Goal: Communication & Community: Answer question/provide support

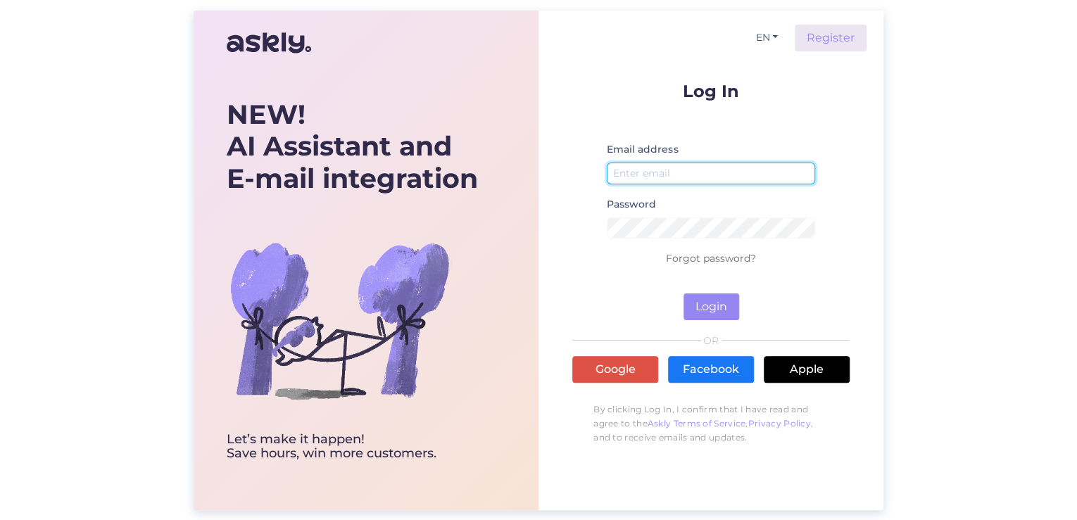
click at [709, 167] on input "email" at bounding box center [711, 174] width 208 height 22
type input "[EMAIL_ADDRESS][DOMAIN_NAME]"
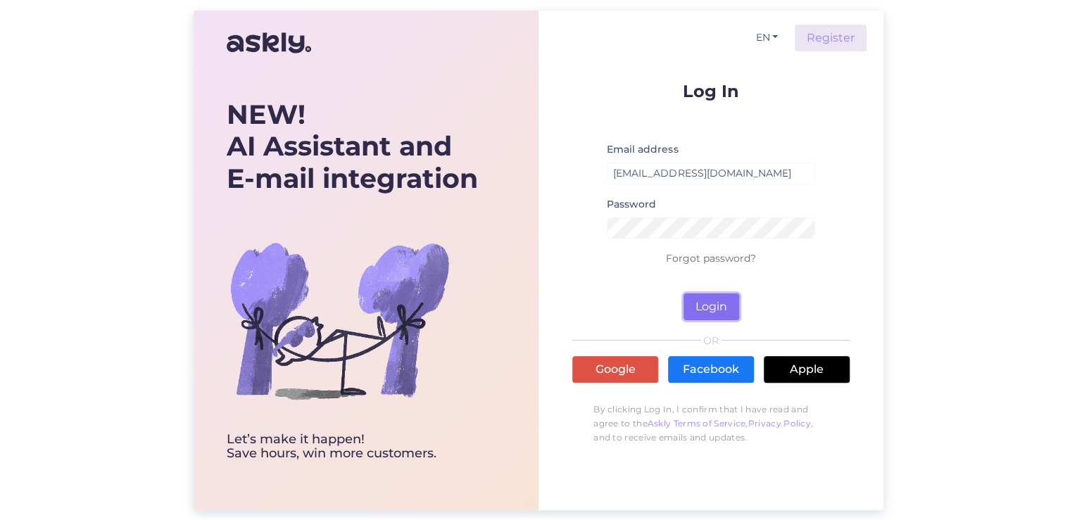
click at [726, 316] on button "Login" at bounding box center [711, 306] width 56 height 27
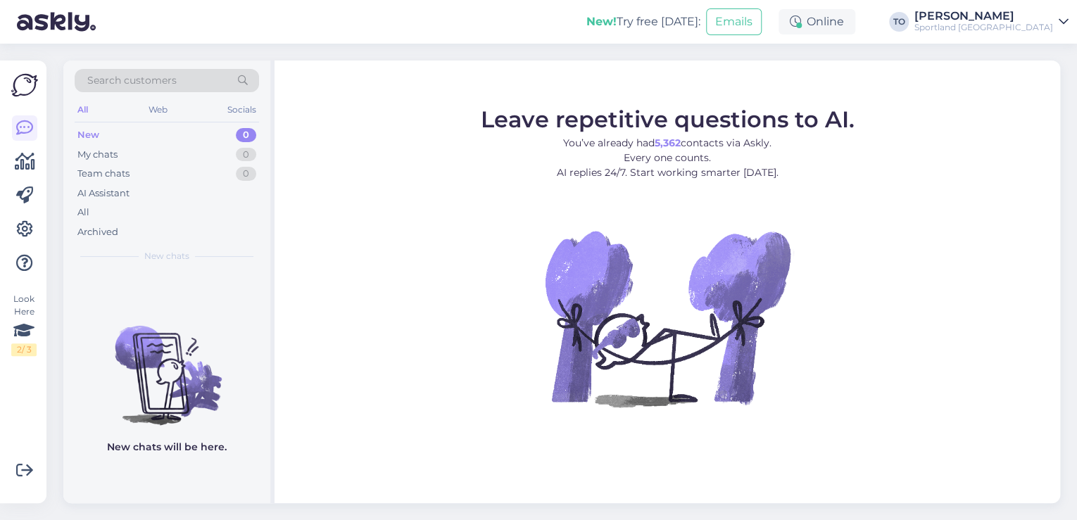
click at [1006, 16] on div "[PERSON_NAME]" at bounding box center [983, 16] width 139 height 11
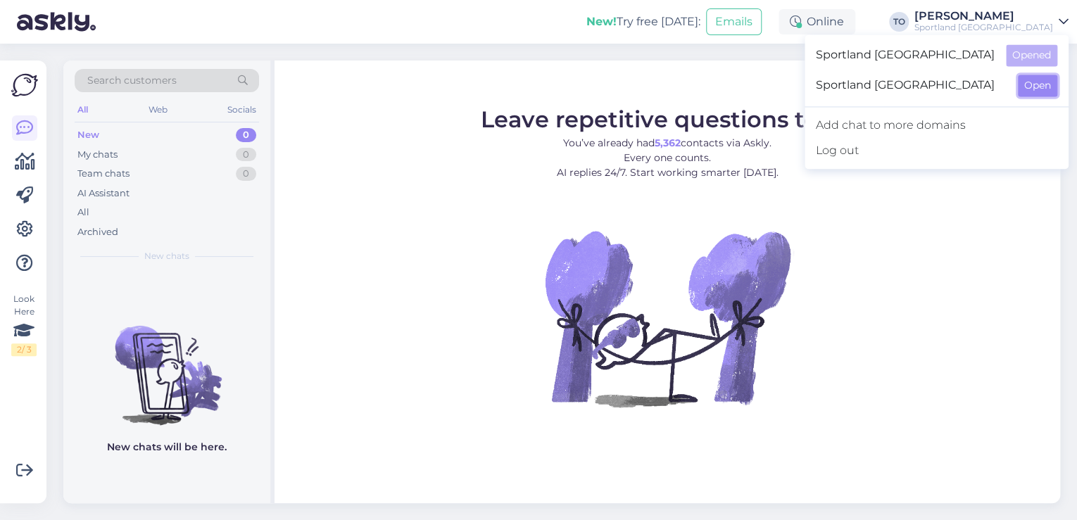
click at [1022, 87] on button "Open" at bounding box center [1037, 86] width 39 height 22
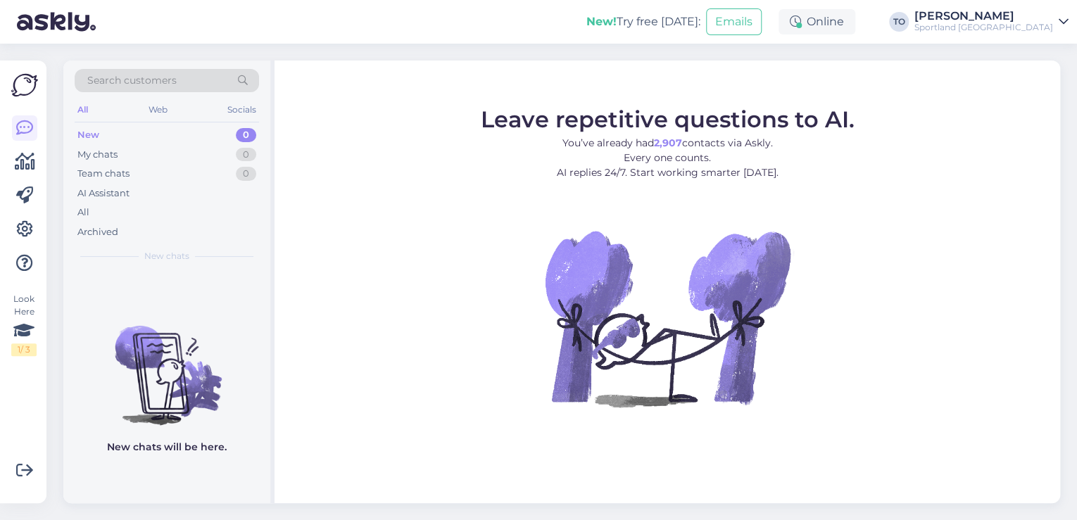
click at [1044, 27] on div "Sportland [GEOGRAPHIC_DATA]" at bounding box center [983, 27] width 139 height 11
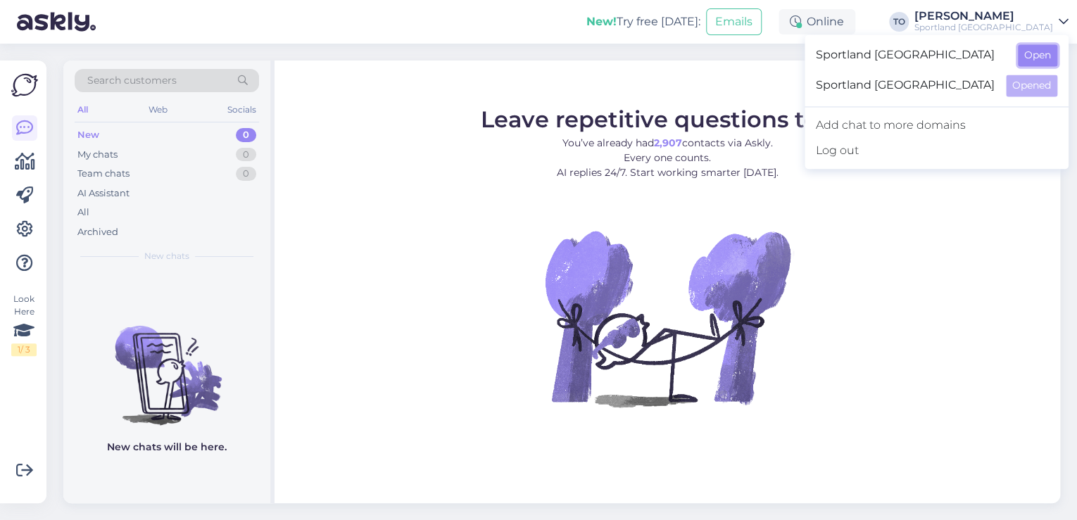
click at [1042, 56] on button "Open" at bounding box center [1037, 55] width 39 height 22
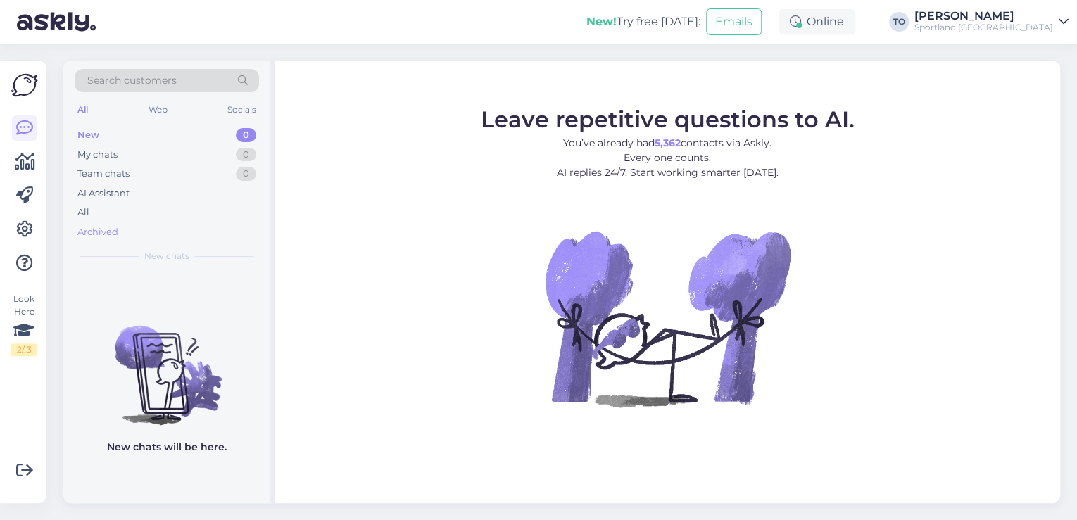
click at [84, 231] on div "Archived" at bounding box center [97, 232] width 41 height 14
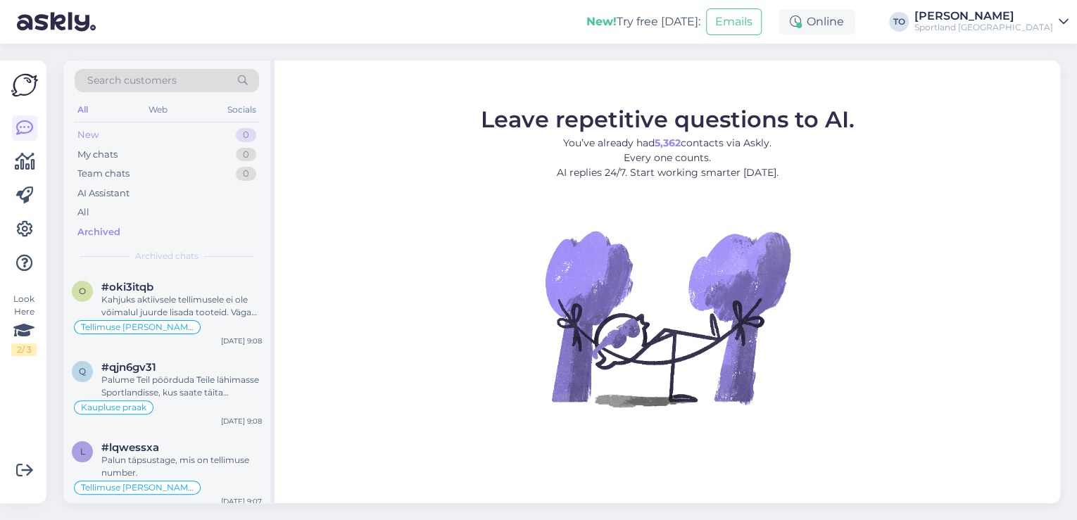
click at [125, 132] on div "New 0" at bounding box center [167, 135] width 184 height 20
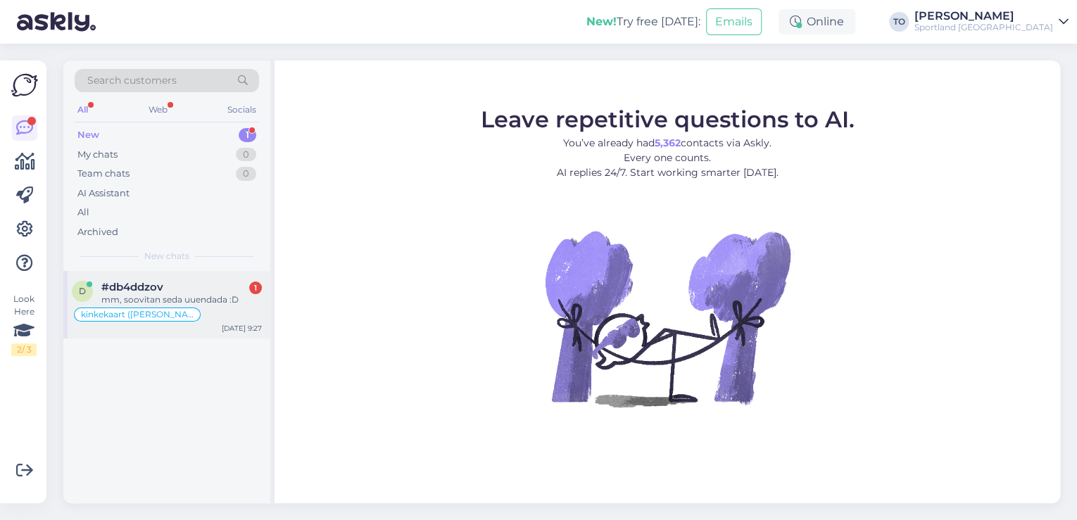
click at [200, 303] on div "mm, soovitan seda uuendada :D" at bounding box center [181, 299] width 160 height 13
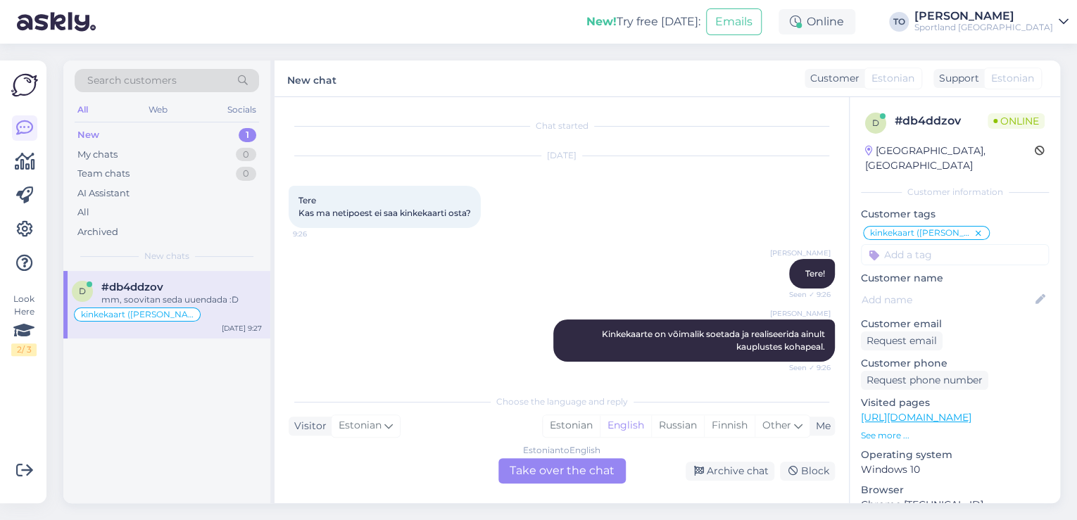
scroll to position [63, 0]
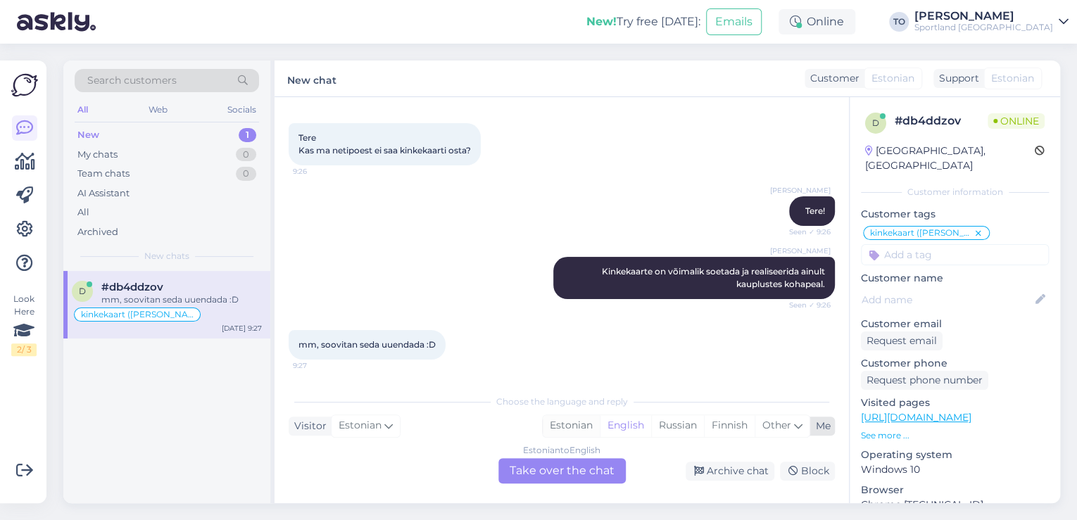
click at [576, 423] on div "Estonian" at bounding box center [571, 425] width 57 height 21
click at [572, 468] on div "Estonian to Estonian Take over the chat" at bounding box center [561, 470] width 127 height 25
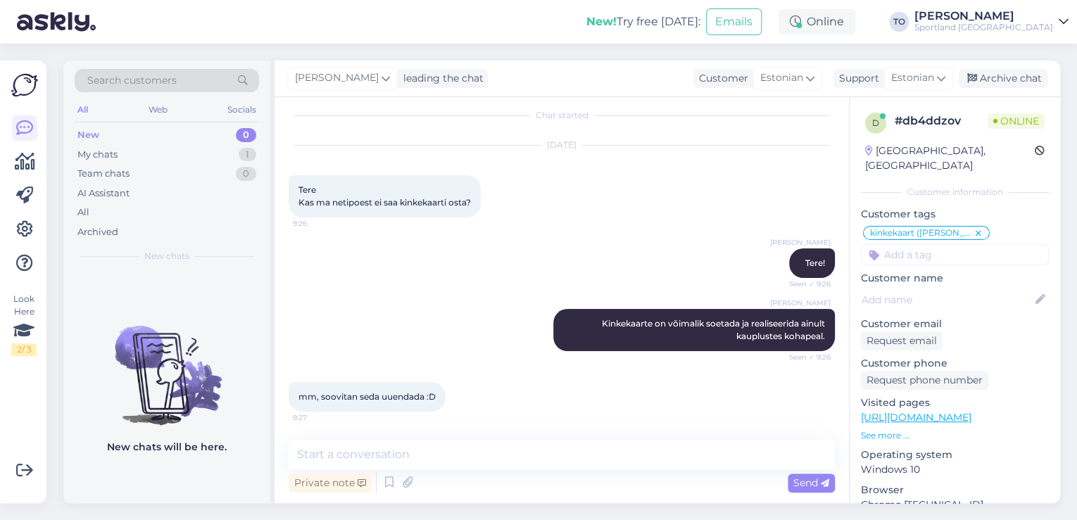
scroll to position [10, 0]
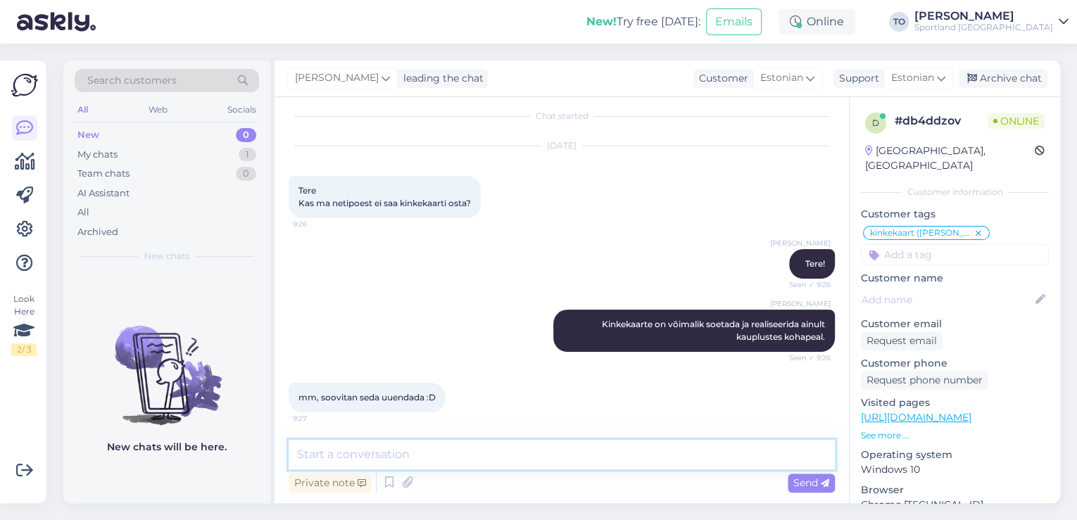
click at [506, 464] on textarea at bounding box center [562, 455] width 546 height 30
type textarea "T"
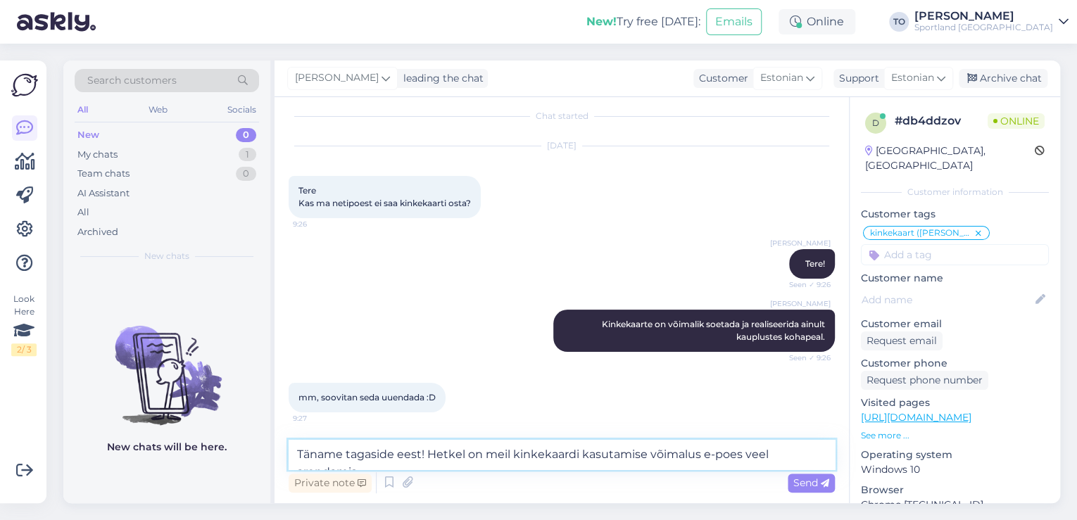
scroll to position [27, 0]
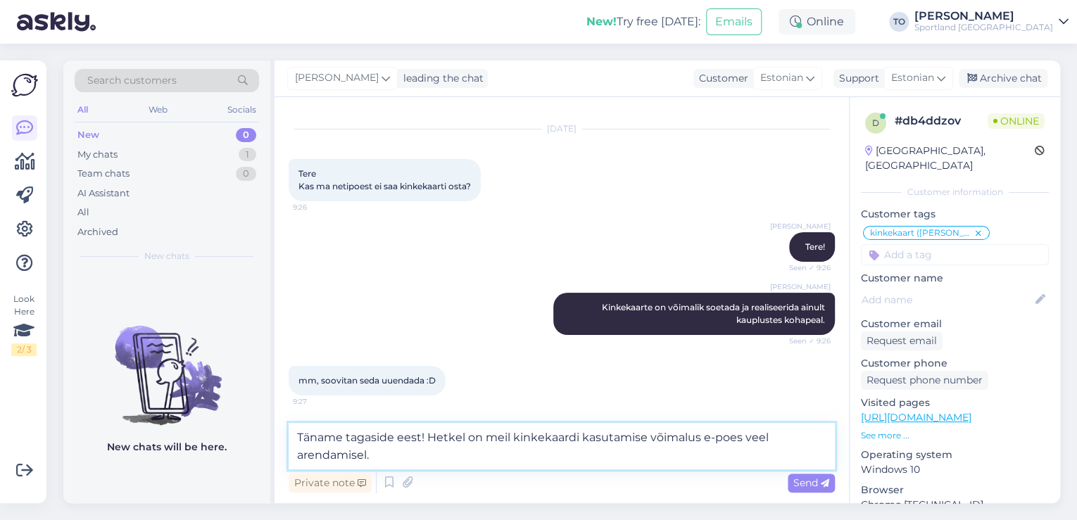
click at [647, 436] on textarea "Täname tagaside eest! Hetkel on meil kinkekaardi kasutamise võimalus e-poes vee…" at bounding box center [562, 446] width 546 height 46
type textarea "Täname tagaside eest! Hetkel on meil kinkekaardi kasutamise ja soetamise võimal…"
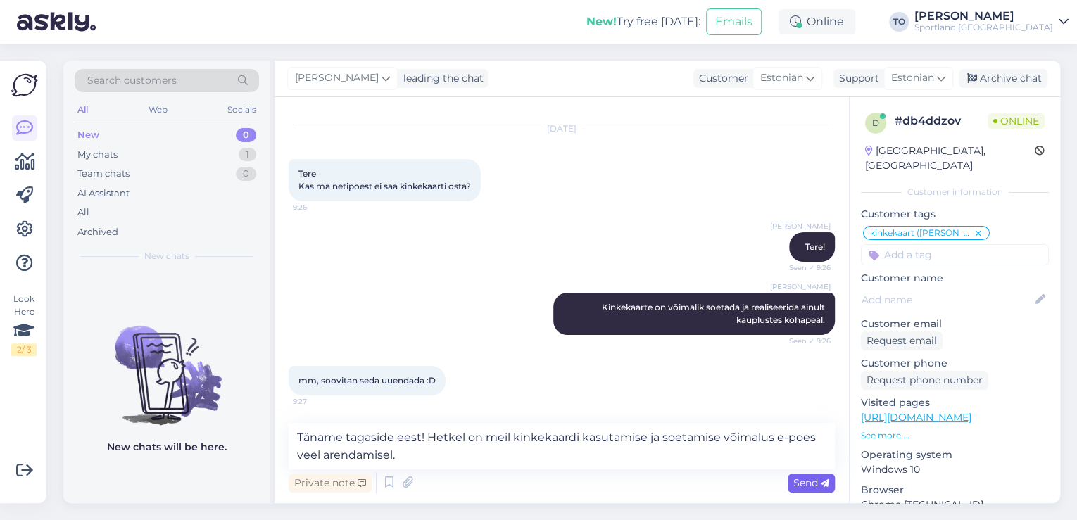
click at [812, 475] on div "Send" at bounding box center [810, 483] width 47 height 19
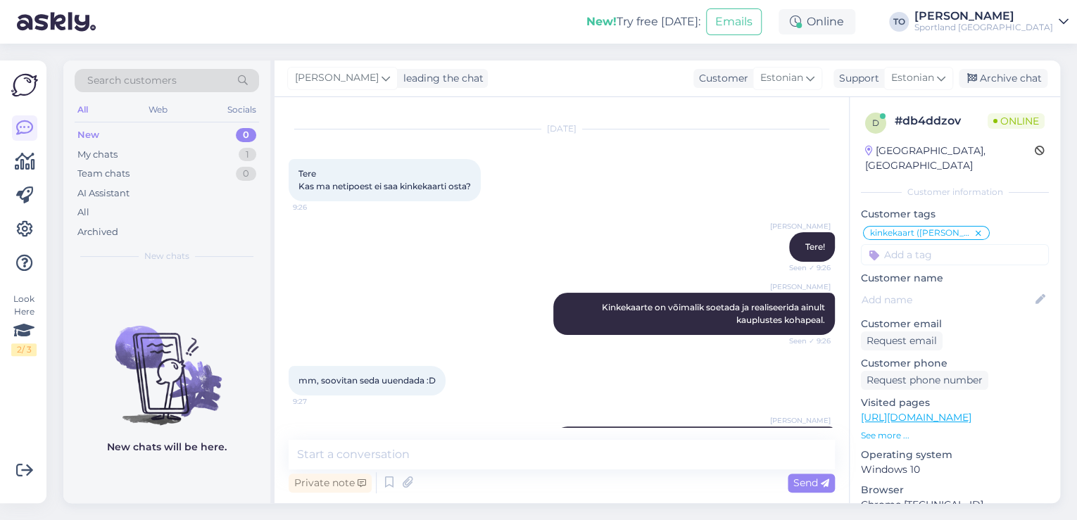
scroll to position [83, 0]
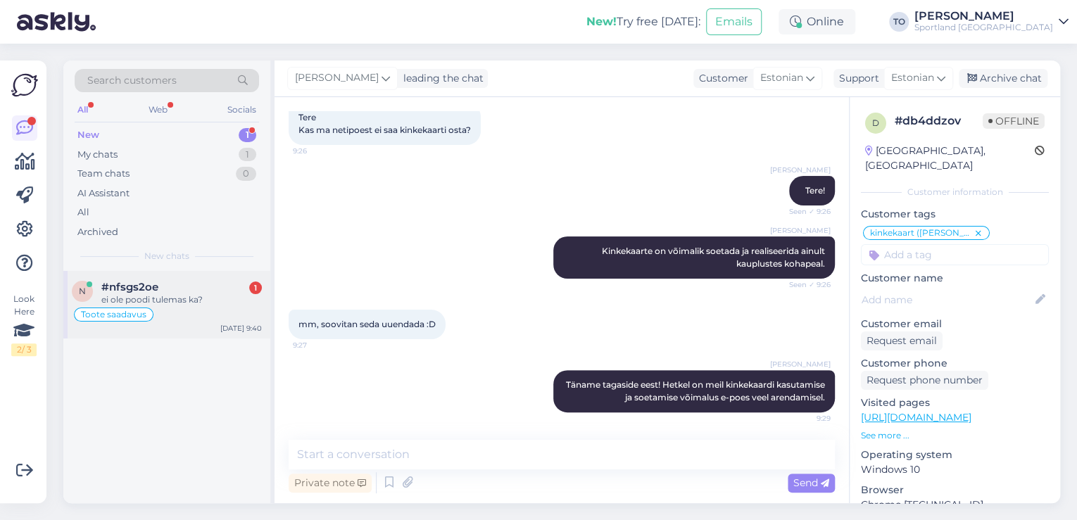
click at [226, 287] on div "#nfsgs2oe 1" at bounding box center [181, 287] width 160 height 13
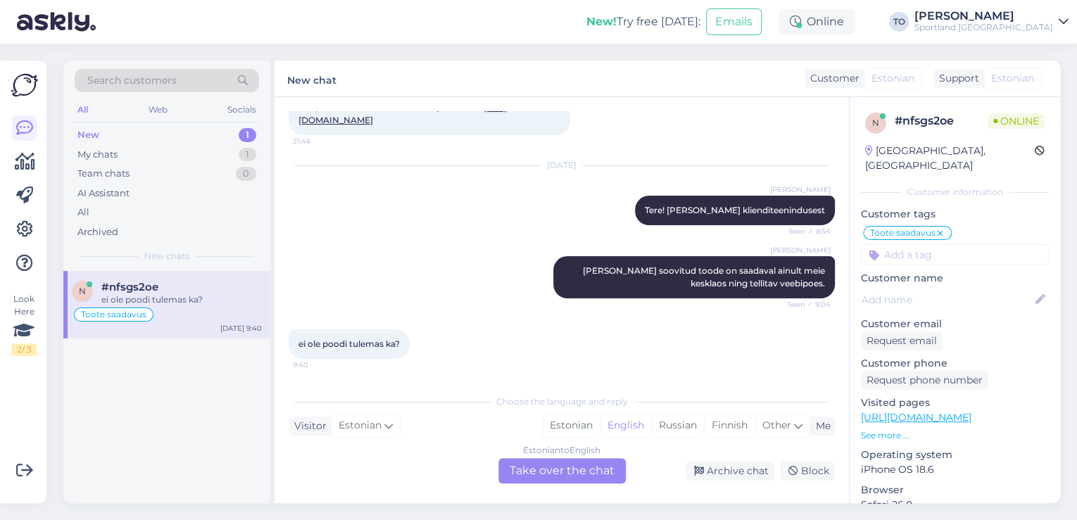
drag, startPoint x: 583, startPoint y: 422, endPoint x: 576, endPoint y: 443, distance: 21.8
click at [583, 422] on div "Estonian" at bounding box center [571, 425] width 57 height 21
click at [569, 464] on div "Estonian to Estonian Take over the chat" at bounding box center [561, 470] width 127 height 25
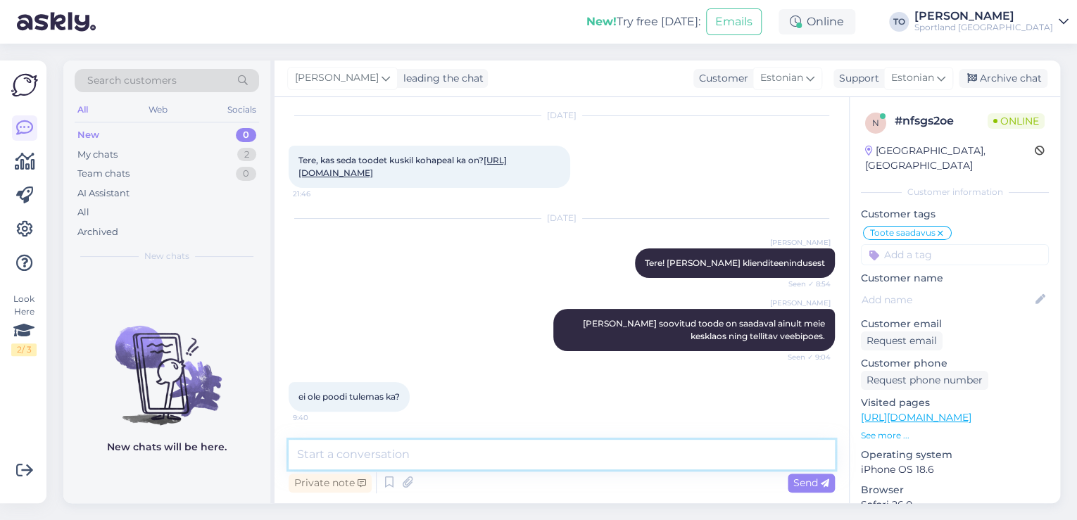
click at [529, 460] on textarea at bounding box center [562, 455] width 546 height 30
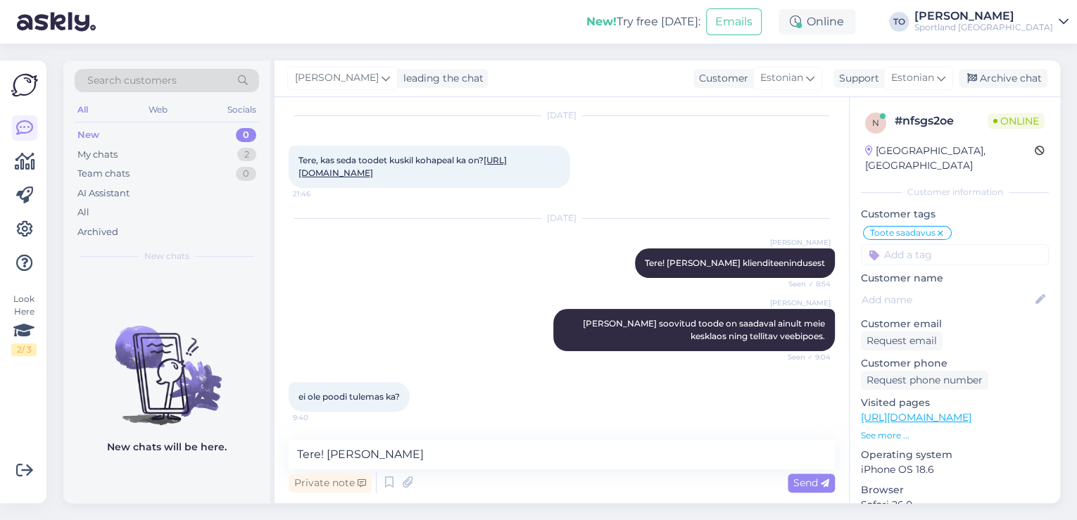
click at [507, 160] on link "[URL][DOMAIN_NAME]" at bounding box center [402, 166] width 208 height 23
click at [447, 458] on textarea "Tere! [PERSON_NAME]" at bounding box center [562, 455] width 546 height 30
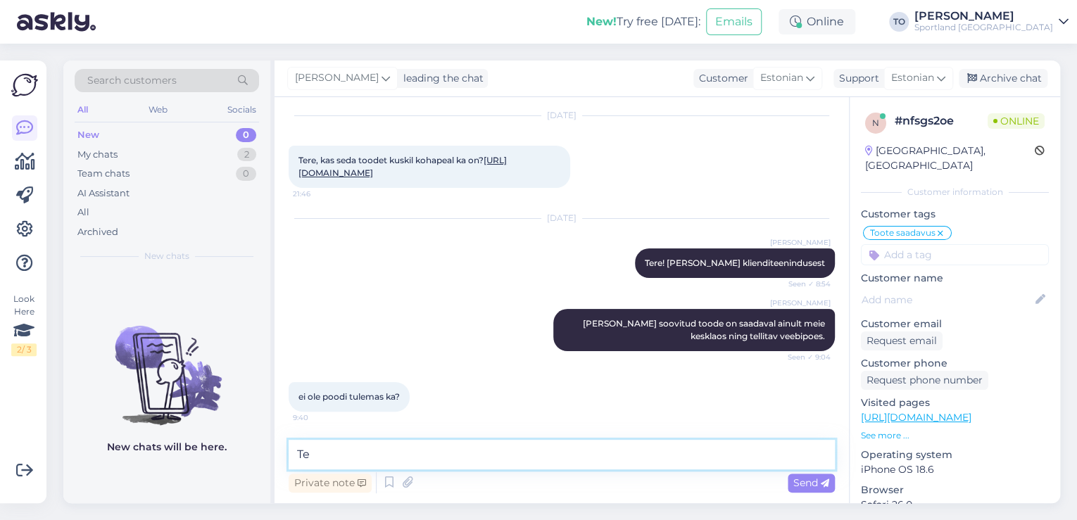
type textarea "T"
click at [676, 455] on textarea "Kahjuks hetkel ei ole infot, kas ja millal toode kauplustesse on müüüki jõudmas." at bounding box center [562, 455] width 546 height 30
click at [791, 454] on textarea "Kahjuks hetkel ei ole infot, kas ja millal toode kauplustesse on müüki jõudmas." at bounding box center [562, 455] width 546 height 30
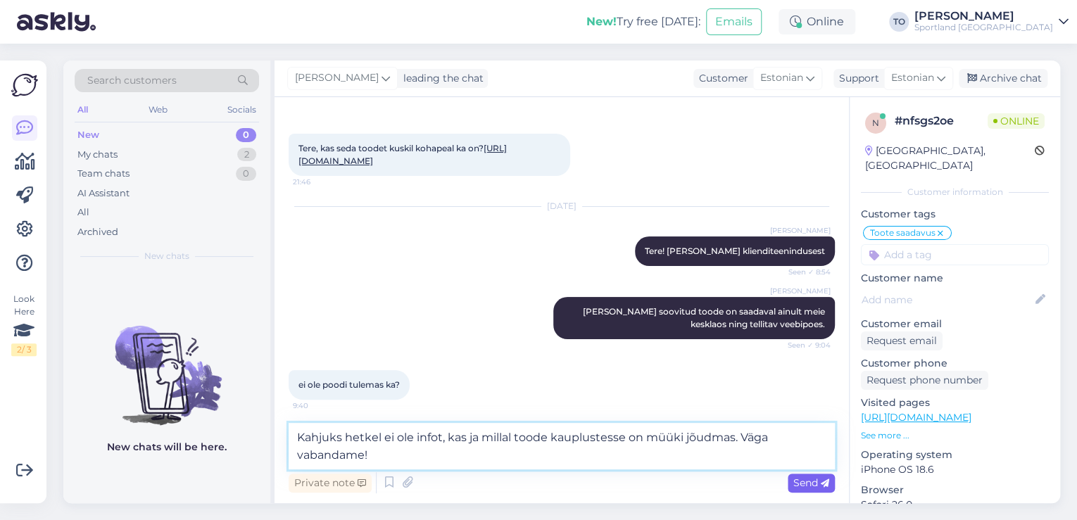
type textarea "Kahjuks hetkel ei ole infot, kas ja millal toode kauplustesse on müüki jõudmas.…"
click at [809, 479] on span "Send" at bounding box center [811, 482] width 36 height 13
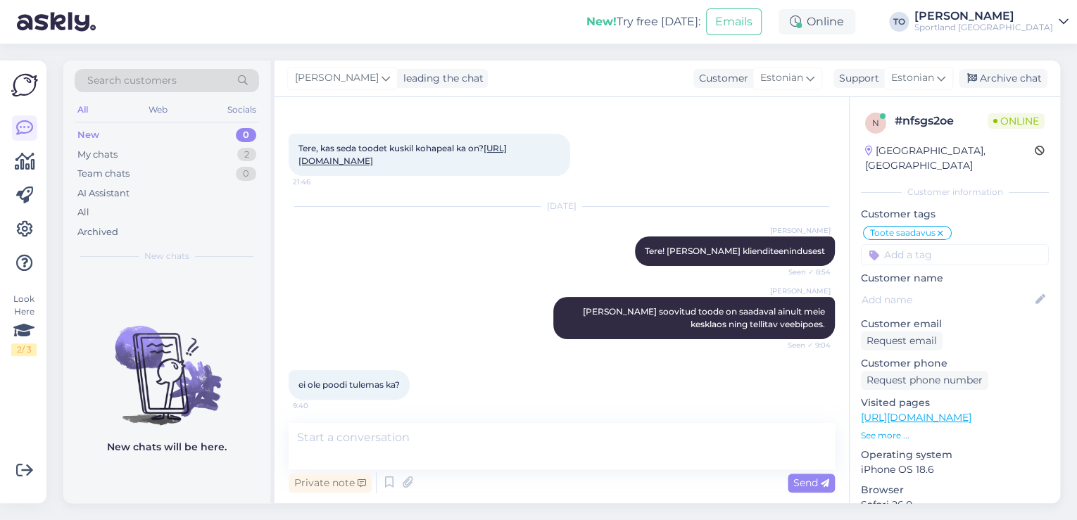
scroll to position [125, 0]
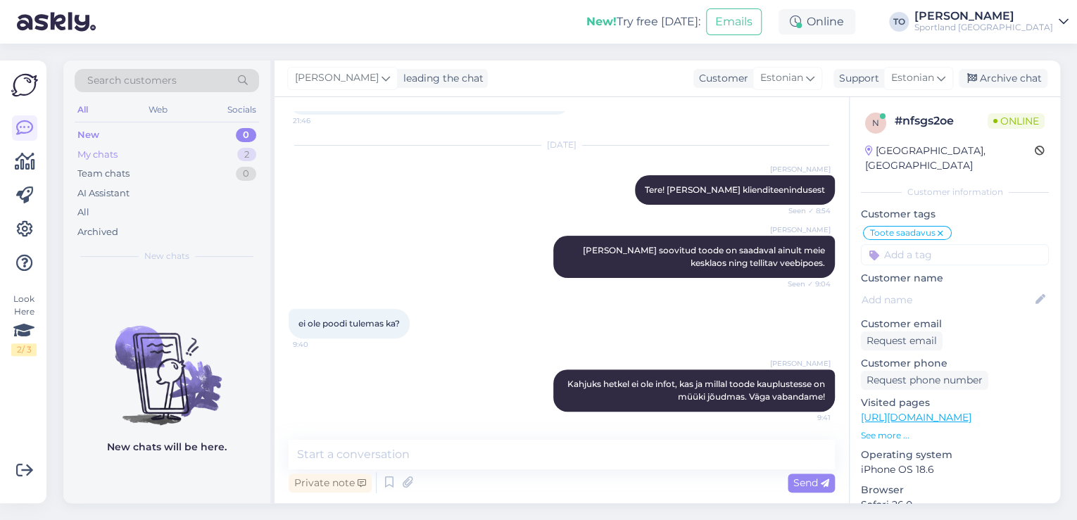
click at [197, 145] on div "My chats 2" at bounding box center [167, 155] width 184 height 20
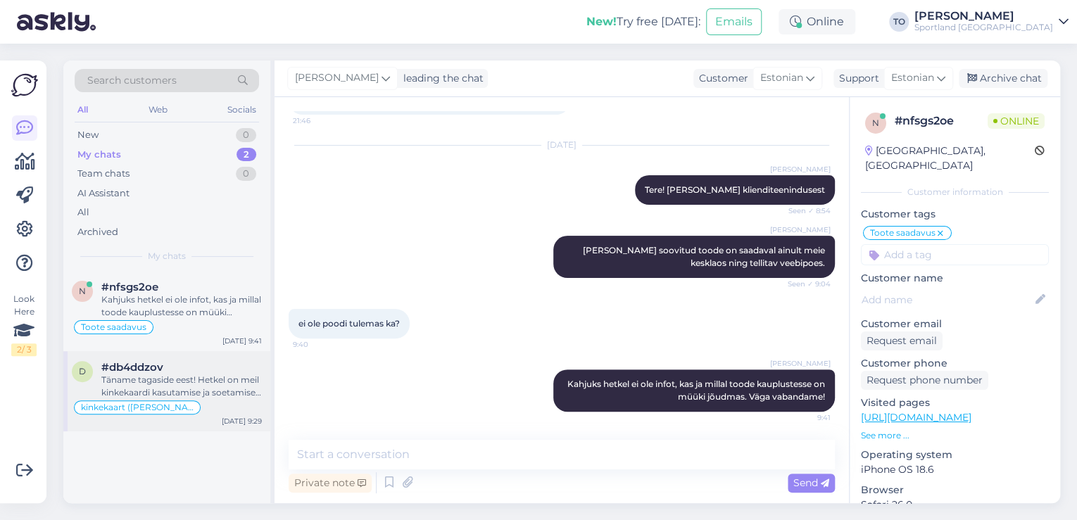
click at [245, 372] on div "#db4ddzov" at bounding box center [181, 367] width 160 height 13
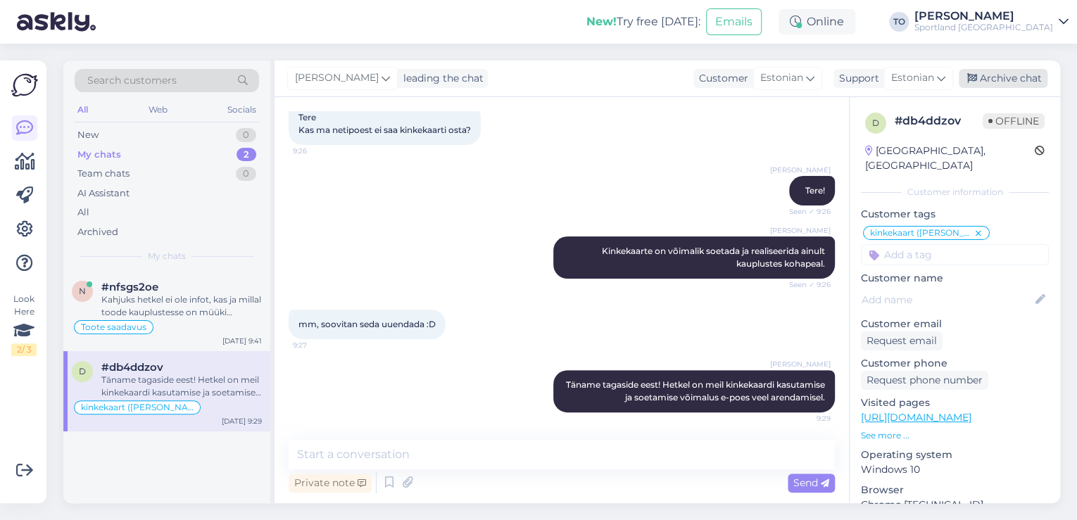
click at [984, 82] on div "Archive chat" at bounding box center [1002, 78] width 89 height 19
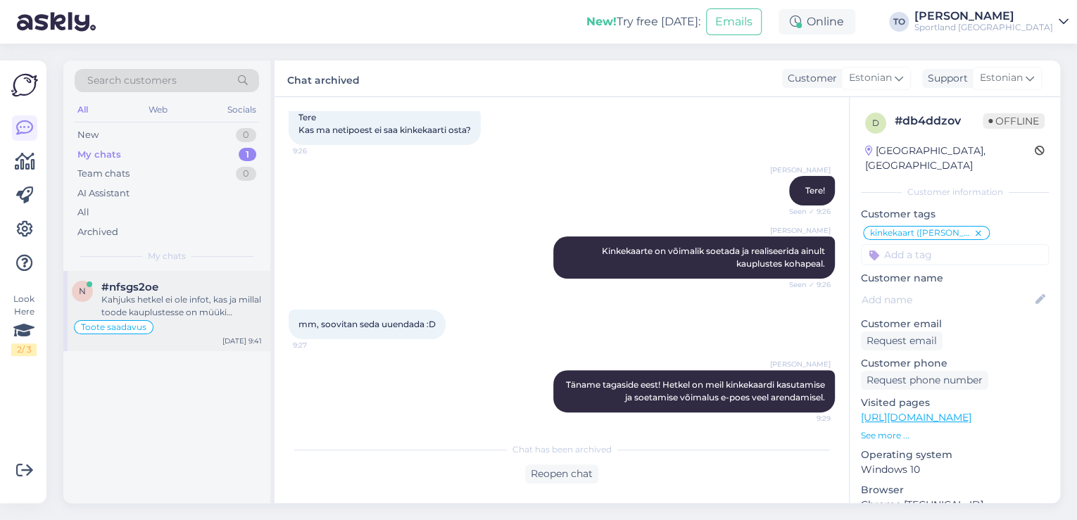
click at [245, 308] on div "Kahjuks hetkel ei ole infot, kas ja millal toode kauplustesse on müüki jõudmas.…" at bounding box center [181, 305] width 160 height 25
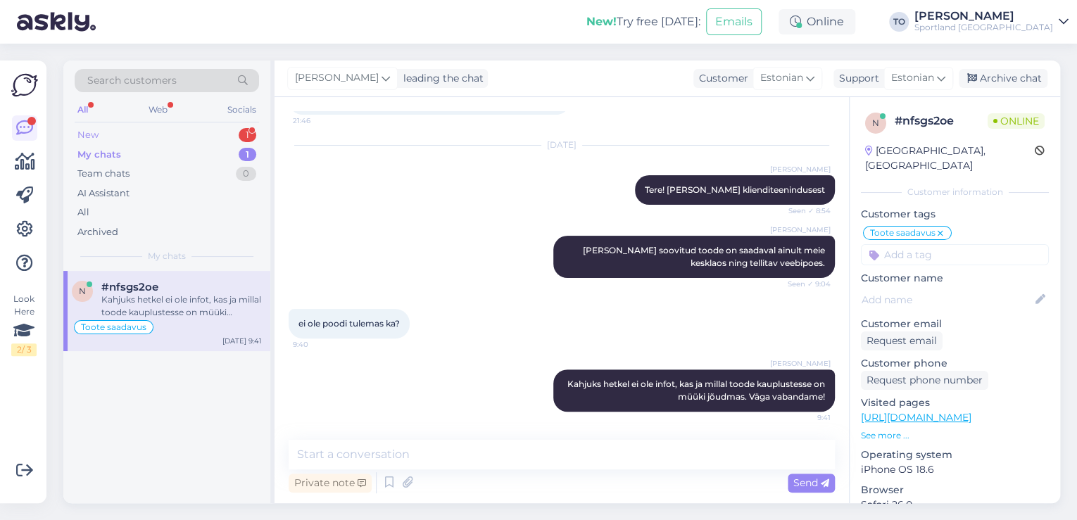
click at [225, 130] on div "New 1" at bounding box center [167, 135] width 184 height 20
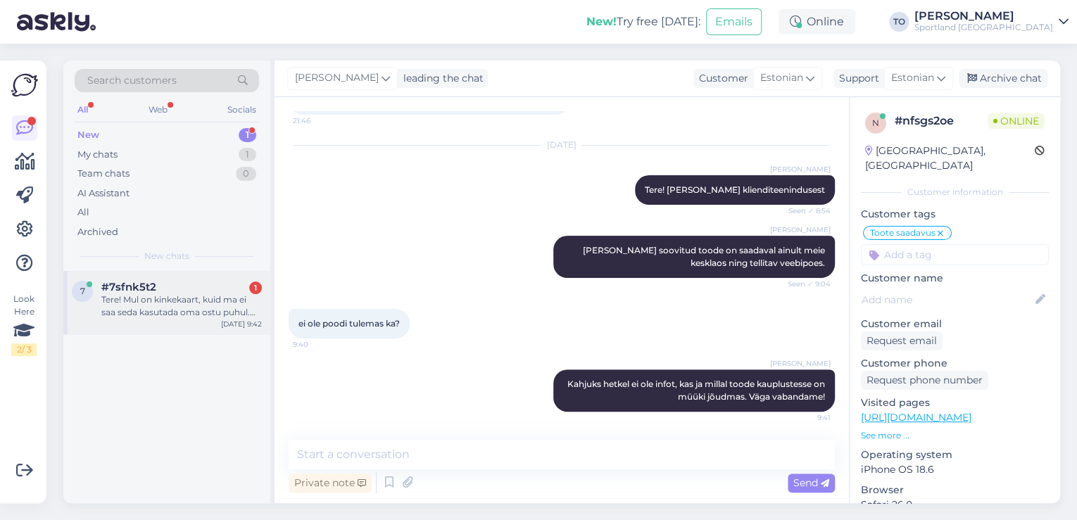
click at [183, 311] on div "Tere! Mul on kinkekaart, kuid ma ei saa seda kasutada oma ostu puhul. Miks?" at bounding box center [181, 305] width 160 height 25
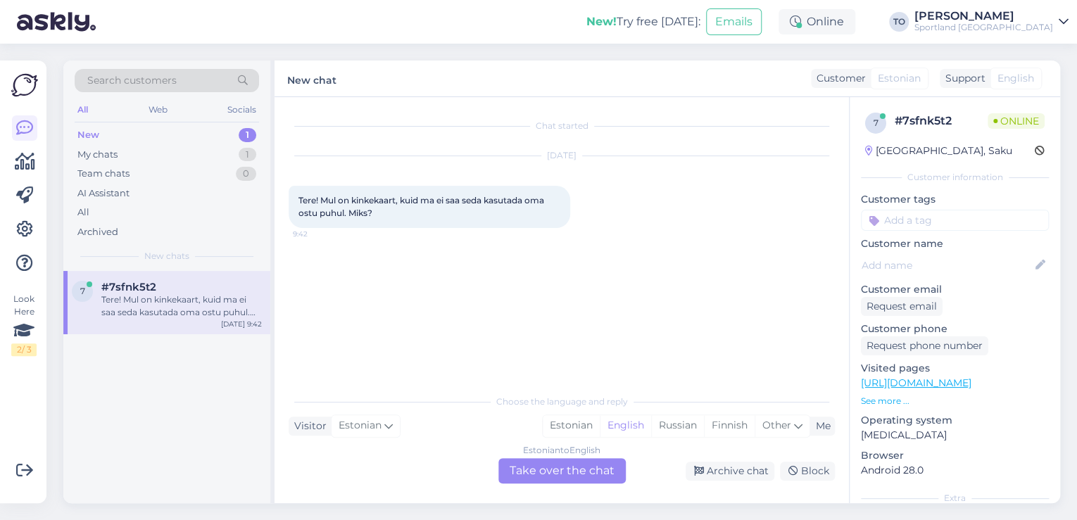
scroll to position [0, 0]
click at [559, 426] on div "Estonian" at bounding box center [571, 425] width 57 height 21
click at [539, 473] on div "Estonian to Estonian Take over the chat" at bounding box center [561, 470] width 127 height 25
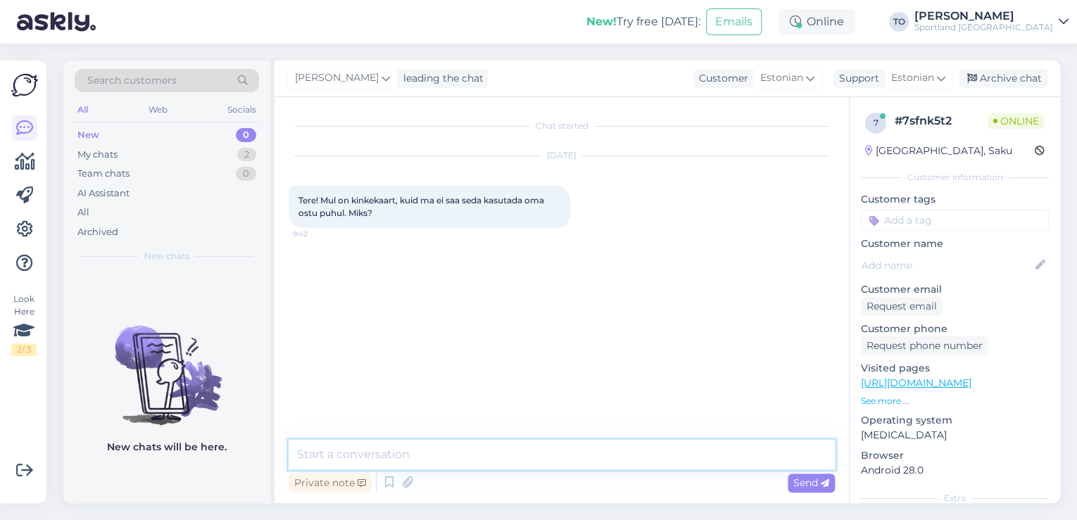
click at [424, 448] on textarea at bounding box center [562, 455] width 546 height 30
type textarea "Tere! [PERSON_NAME] Klienditeenindusest"
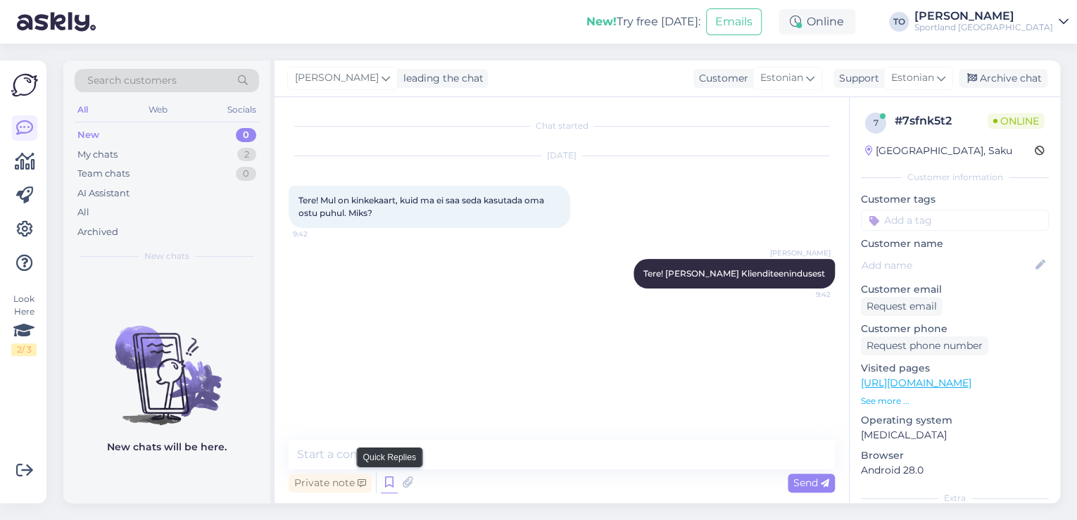
click at [386, 489] on icon at bounding box center [389, 482] width 17 height 21
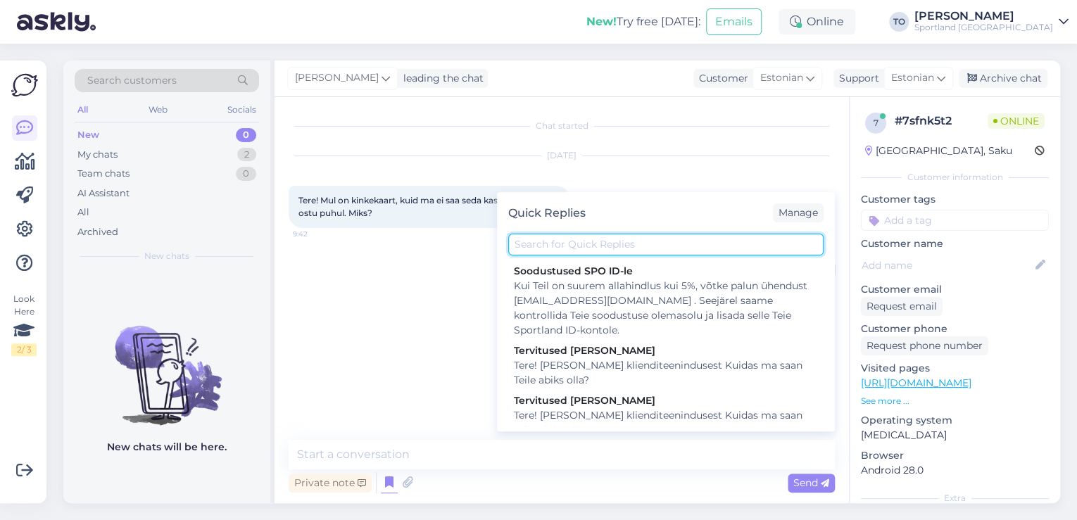
click at [580, 239] on input "text" at bounding box center [665, 245] width 315 height 22
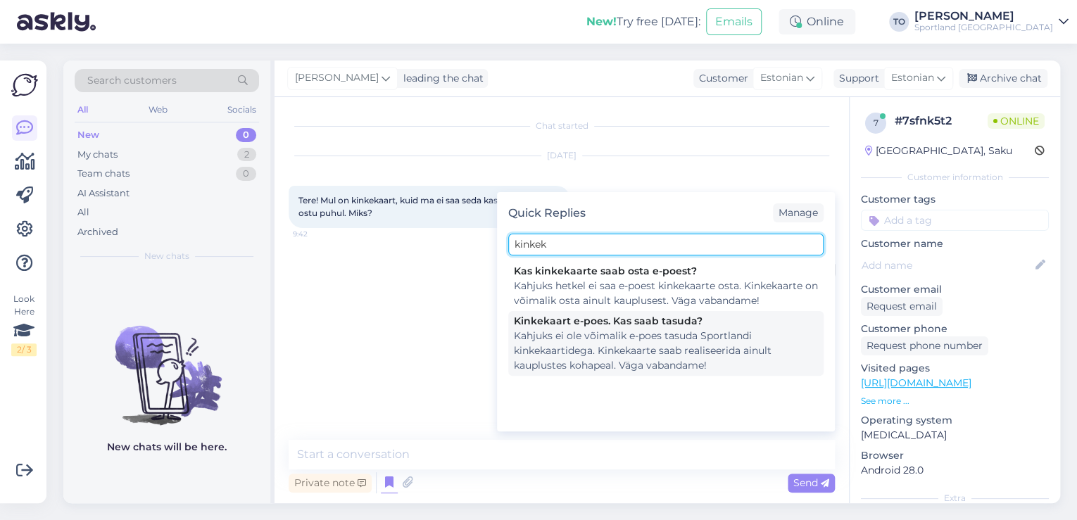
type input "kinkek"
click at [624, 346] on div "Kahjuks ei ole võimalik e-poes tasuda Sportlandi kinkekaartidega. Kinkekaarte s…" at bounding box center [666, 351] width 304 height 44
type textarea "Kahjuks ei ole võimalik e-poes tasuda Sportlandi kinkekaartidega. Kinkekaarte s…"
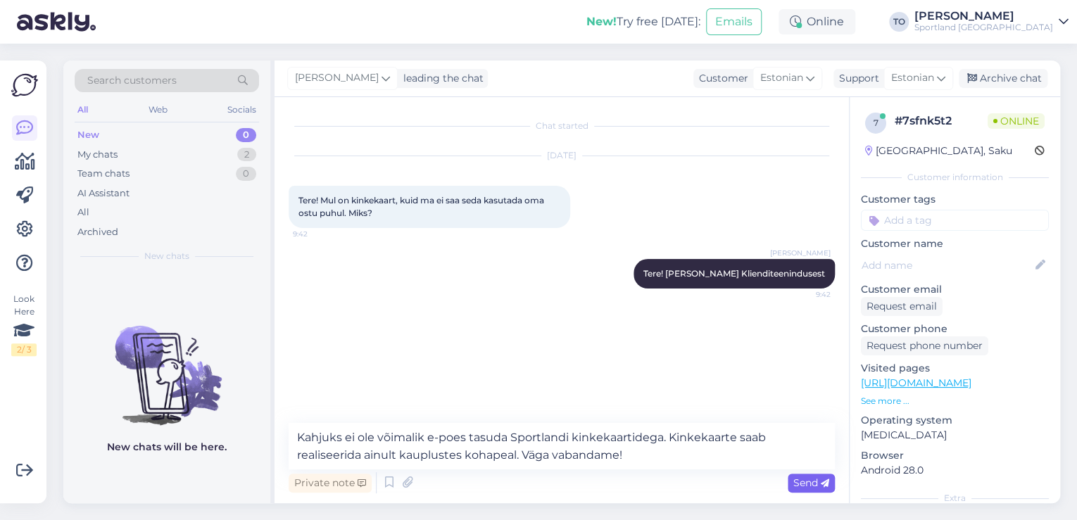
click at [802, 481] on span "Send" at bounding box center [811, 482] width 36 height 13
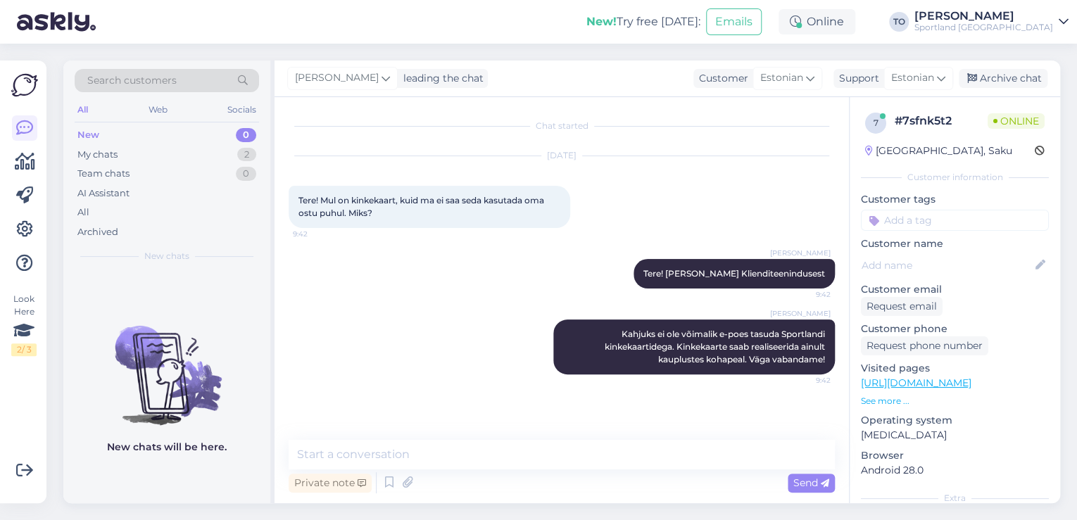
click at [930, 225] on input at bounding box center [955, 220] width 188 height 21
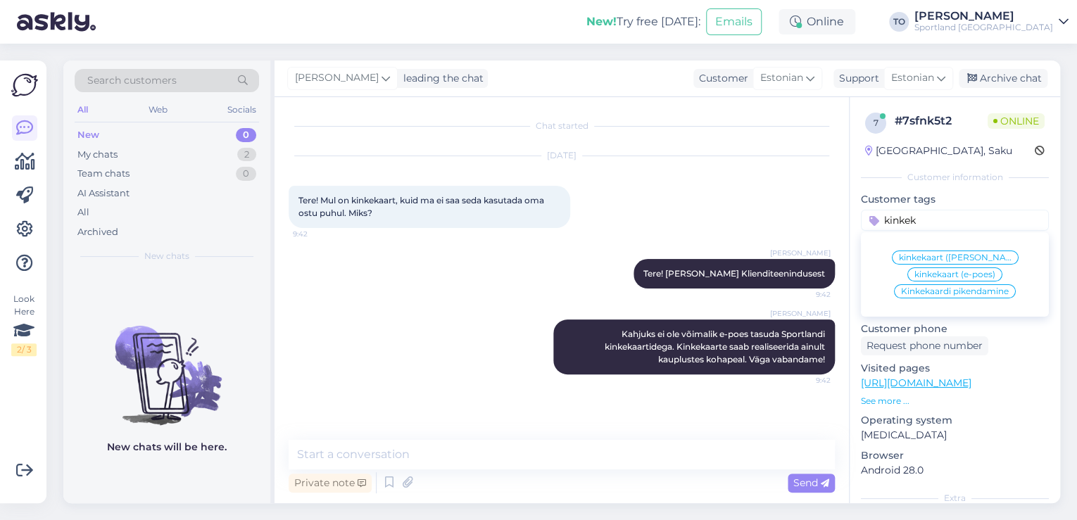
type input "kinkek"
click at [957, 270] on span "kinkekaart (e-poes)" at bounding box center [954, 274] width 81 height 8
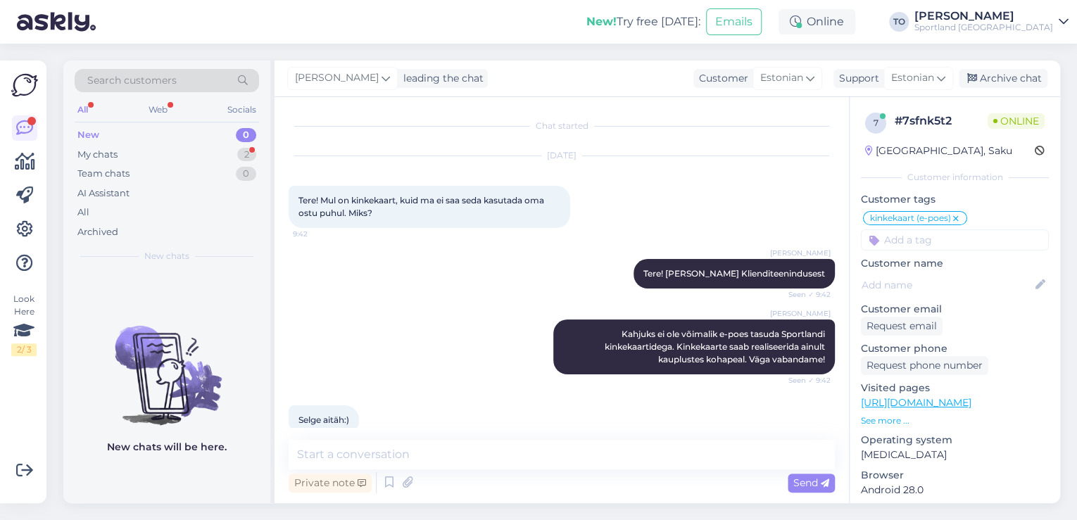
scroll to position [23, 0]
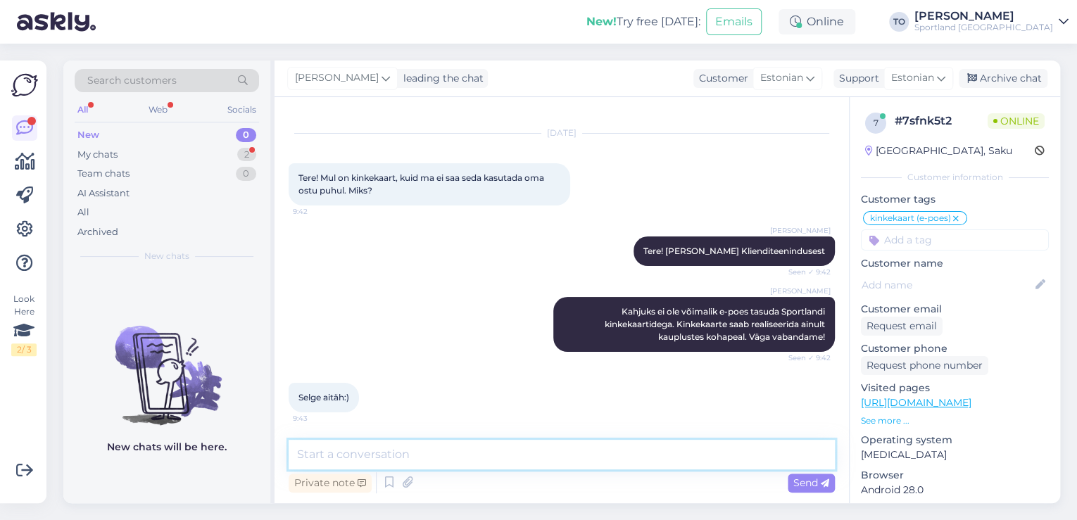
click at [542, 450] on textarea at bounding box center [562, 455] width 546 height 30
type textarea "Palun. Kas hetkel saan veel abiks olla?"
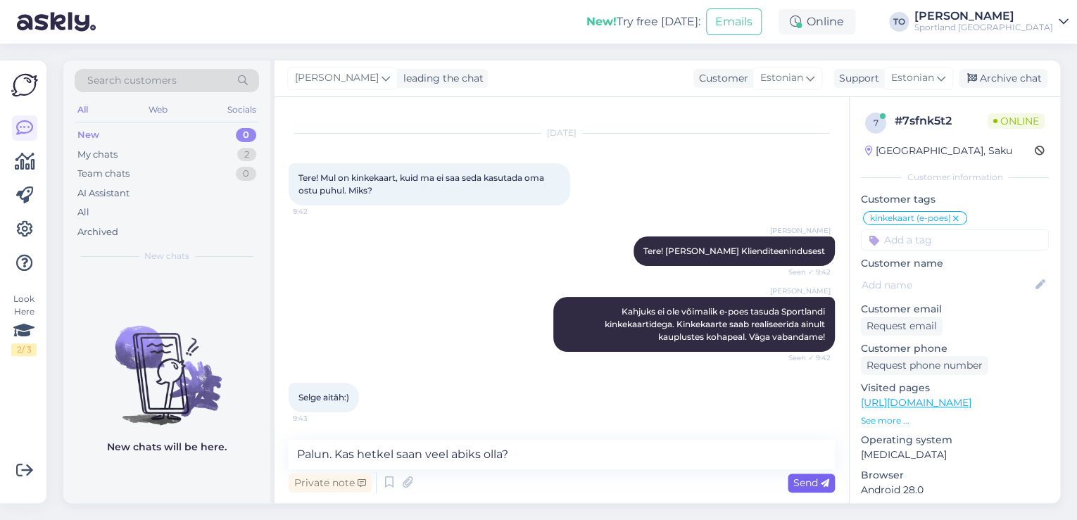
click at [793, 480] on span "Send" at bounding box center [811, 482] width 36 height 13
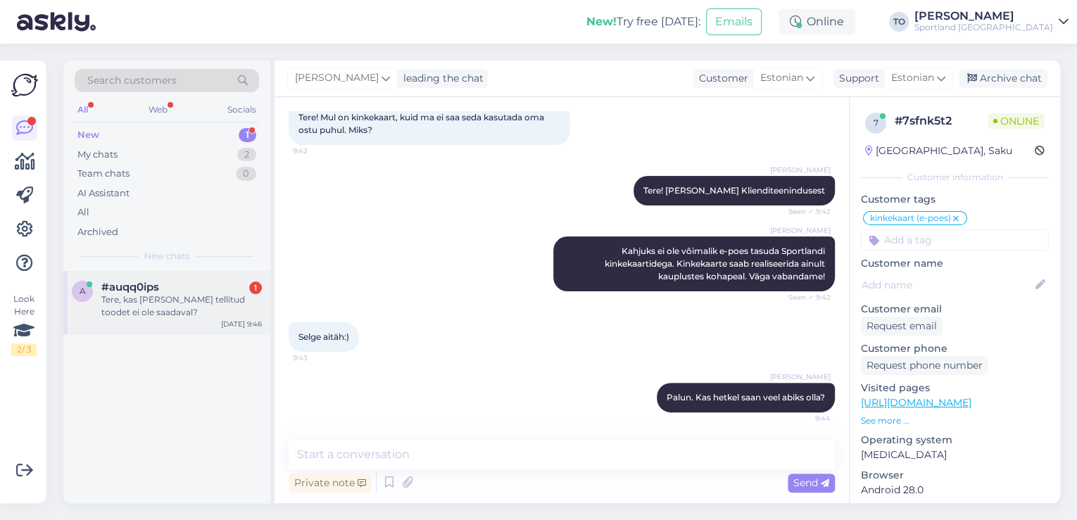
click at [190, 299] on div "Tere, kas [PERSON_NAME] tellitud toodet ei ole saadaval?" at bounding box center [181, 305] width 160 height 25
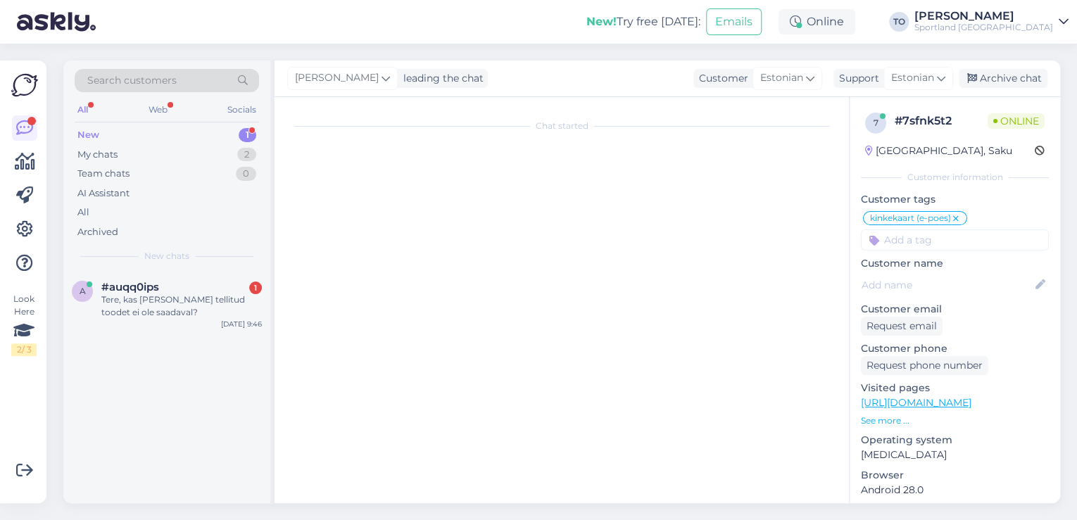
scroll to position [0, 0]
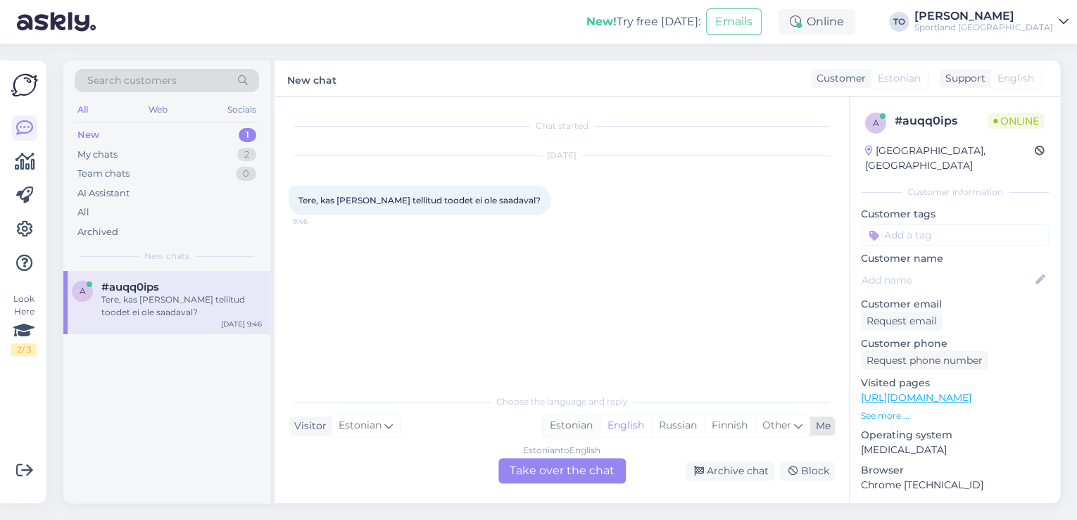
click at [564, 426] on div "Estonian" at bounding box center [571, 425] width 57 height 21
click at [557, 470] on div "Estonian to Estonian Take over the chat" at bounding box center [561, 470] width 127 height 25
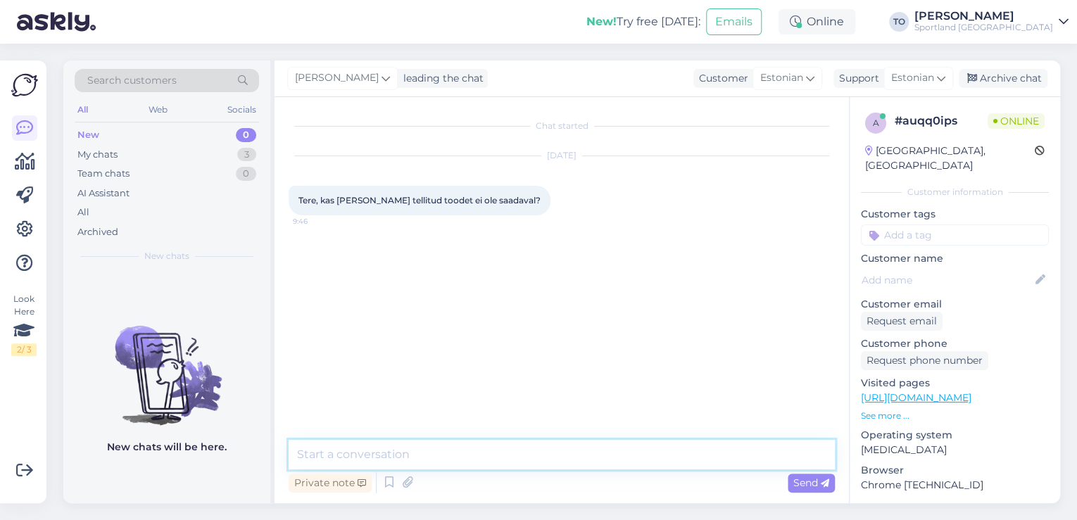
click at [450, 453] on textarea at bounding box center [562, 455] width 546 height 30
click at [397, 456] on textarea "Tere! [PERSON_NAME] KLienditeenindusest" at bounding box center [562, 455] width 546 height 30
click at [398, 456] on textarea "Tere! [PERSON_NAME] KLienditeenindusest" at bounding box center [562, 455] width 546 height 30
click at [555, 453] on textarea "Tere! [PERSON_NAME] Klienditeenindusest" at bounding box center [562, 455] width 546 height 30
type textarea "Tere! [PERSON_NAME] Klienditeenindusest"
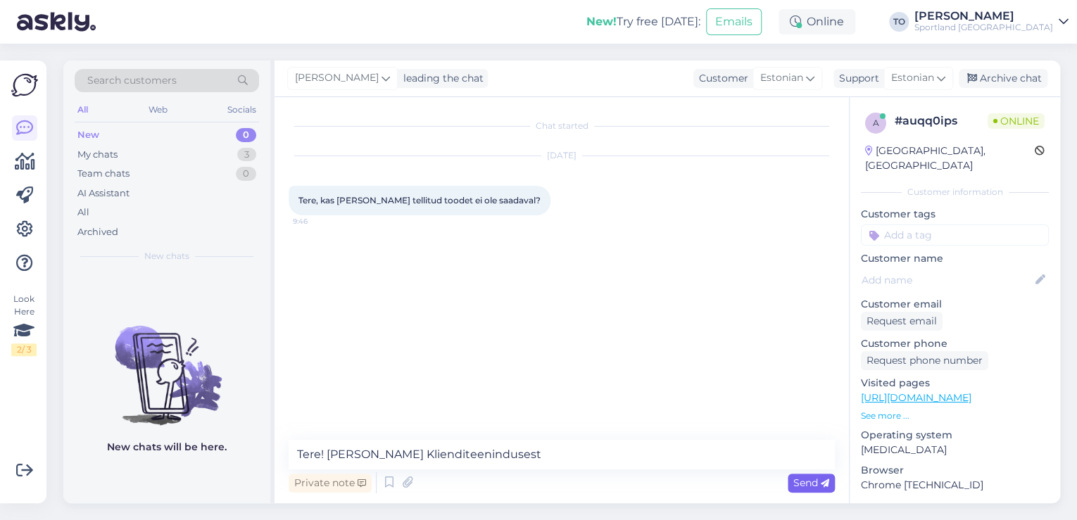
click at [795, 486] on span "Send" at bounding box center [811, 482] width 36 height 13
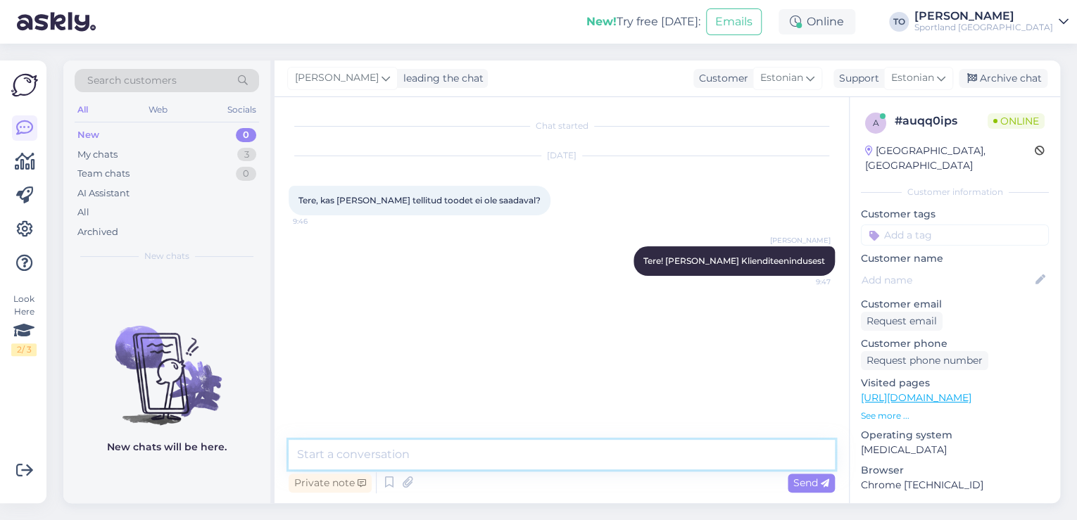
click at [334, 448] on textarea at bounding box center [562, 455] width 546 height 30
type textarea "k"
type textarea "Kas Te saaksite täpsustada, kuidas on Teie tellimuse number?"
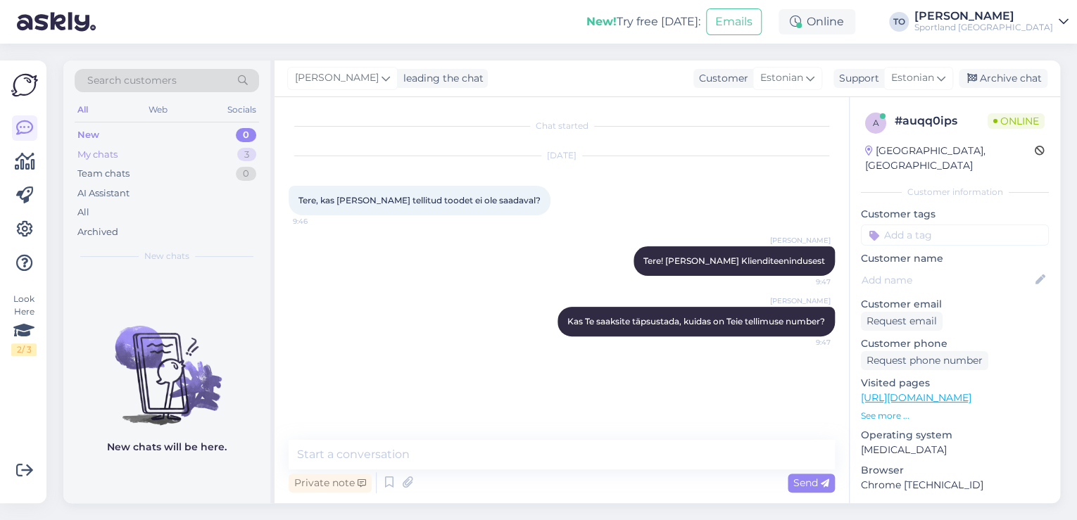
click at [237, 150] on div "3" at bounding box center [246, 155] width 19 height 14
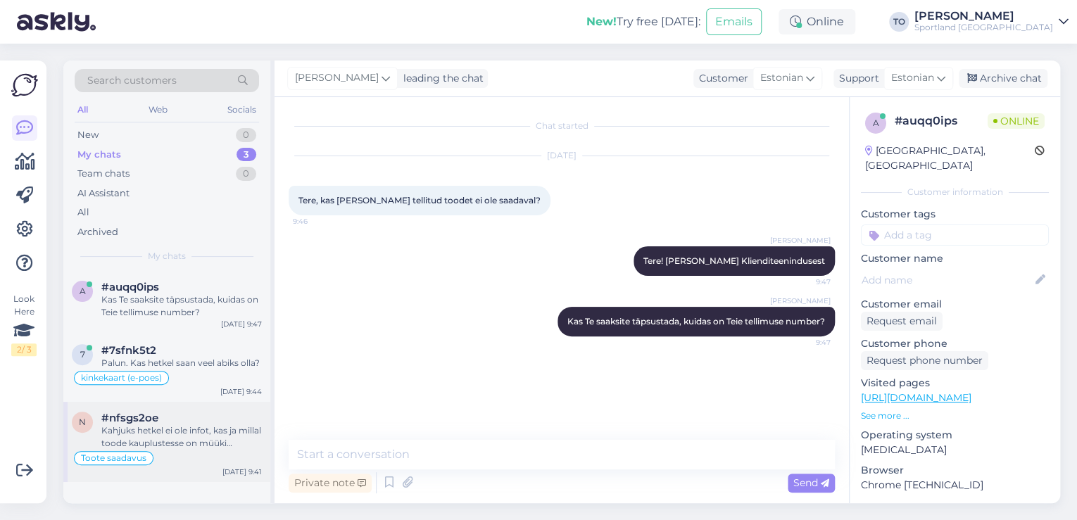
click at [204, 433] on div "Kahjuks hetkel ei ole infot, kas ja millal toode kauplustesse on müüki jõudmas.…" at bounding box center [181, 436] width 160 height 25
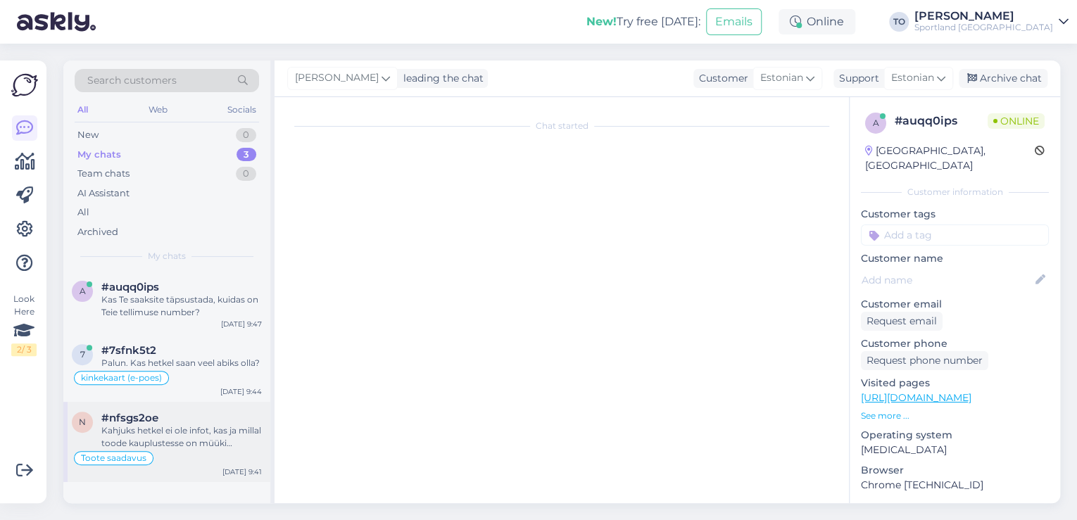
scroll to position [125, 0]
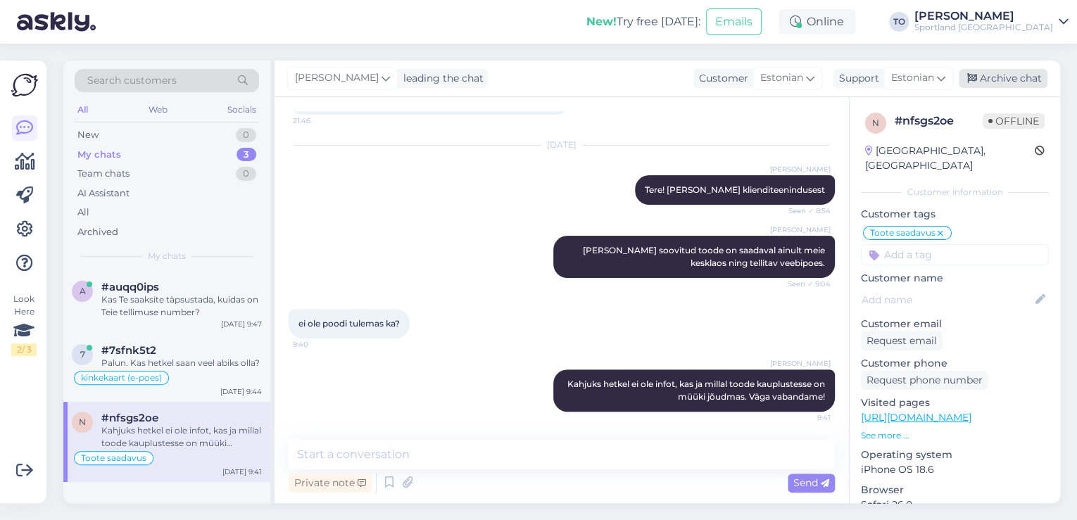
click at [1001, 82] on div "Archive chat" at bounding box center [1002, 78] width 89 height 19
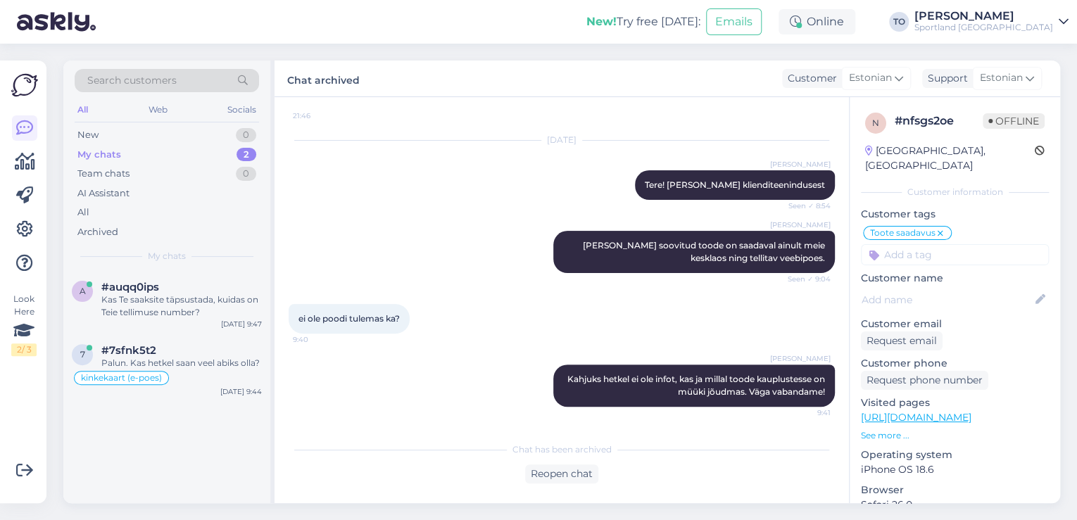
drag, startPoint x: 237, startPoint y: 364, endPoint x: 270, endPoint y: 372, distance: 34.0
click at [238, 364] on div "Palun. Kas hetkel saan veel abiks olla?" at bounding box center [181, 363] width 160 height 13
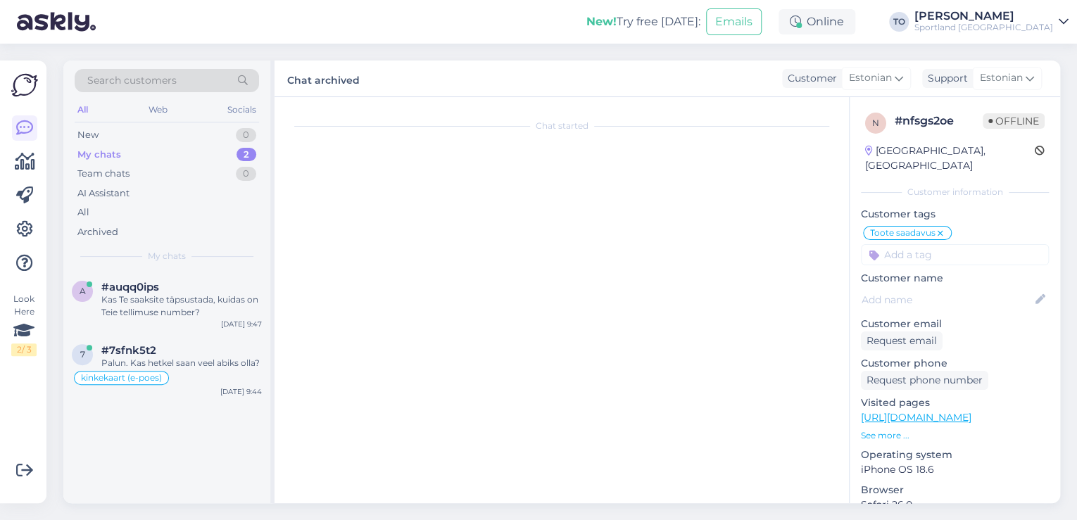
scroll to position [83, 0]
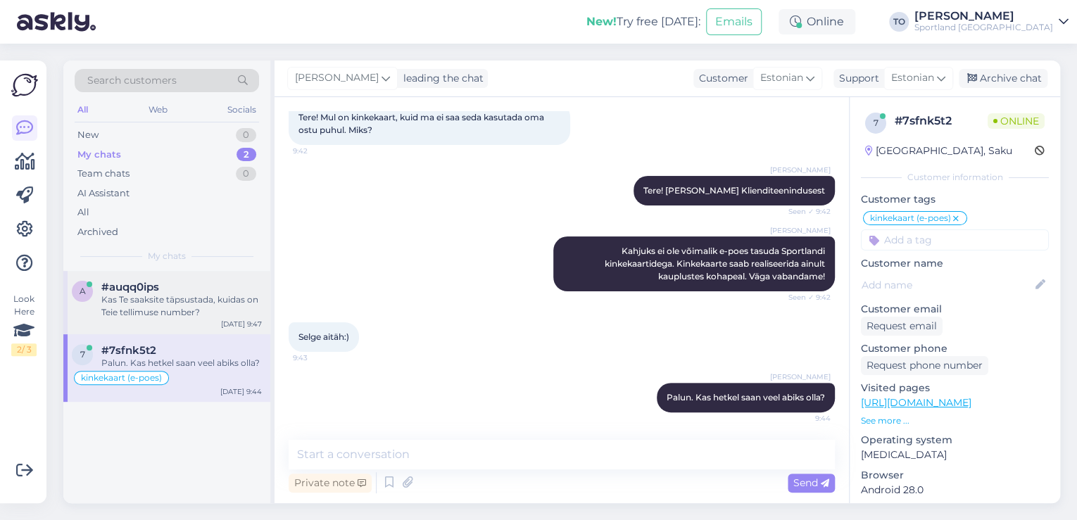
click at [148, 303] on div "Kas Te saaksite täpsustada, kuidas on Teie tellimuse number?" at bounding box center [181, 305] width 160 height 25
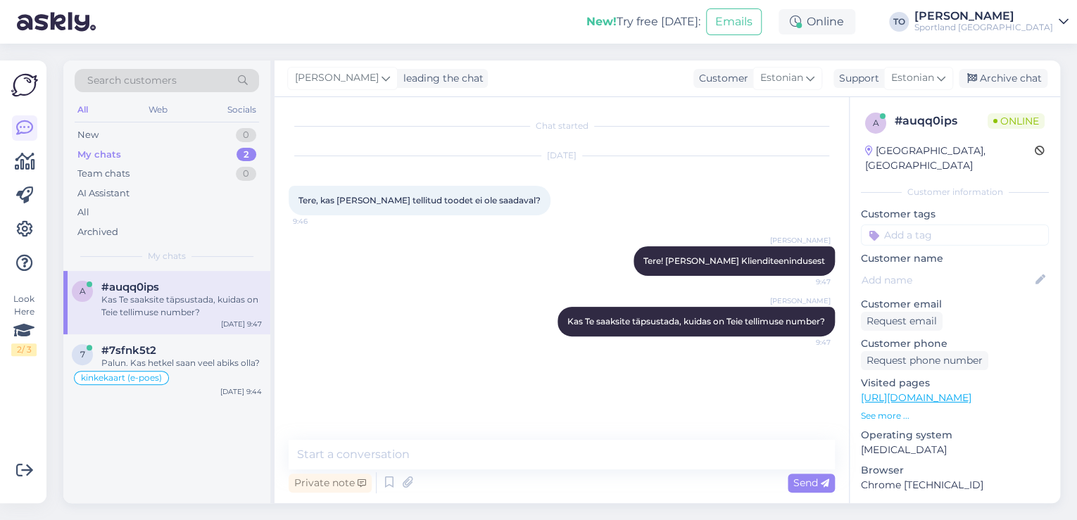
click at [954, 224] on input at bounding box center [955, 234] width 188 height 21
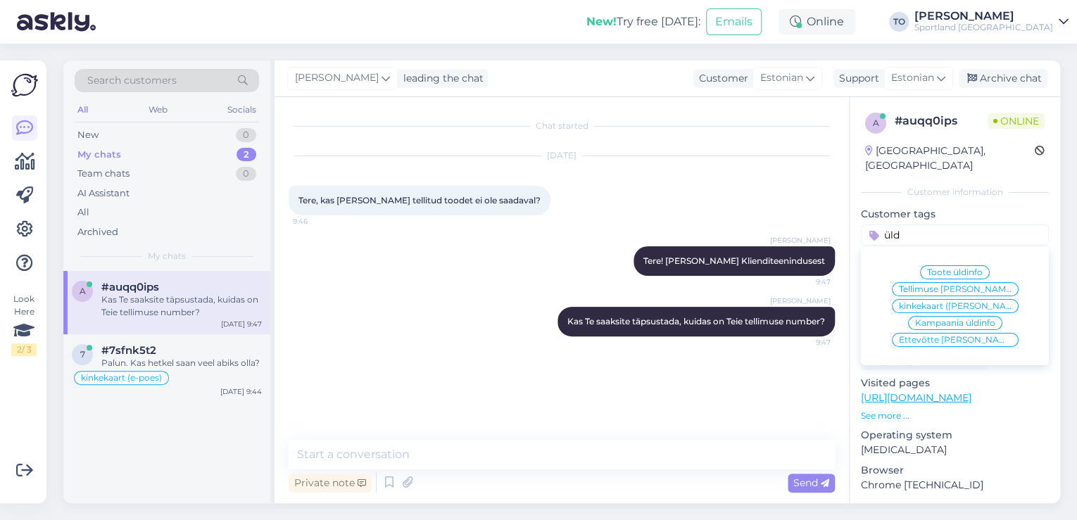
type input "üld"
click at [968, 282] on div "Tellimuse [PERSON_NAME] info" at bounding box center [955, 289] width 127 height 14
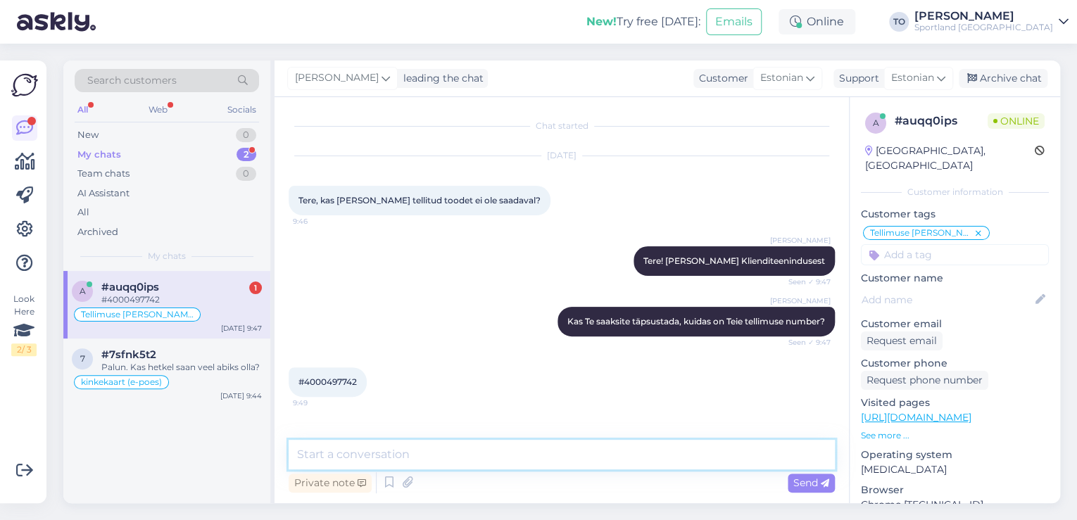
click at [396, 445] on textarea at bounding box center [562, 455] width 546 height 30
click at [292, 453] on textarea "Üks hetk, kohe vaatan tellimuse üle" at bounding box center [562, 455] width 546 height 30
type textarea "Tänan. Üks hetk, kohe vaatan tellimuse üle"
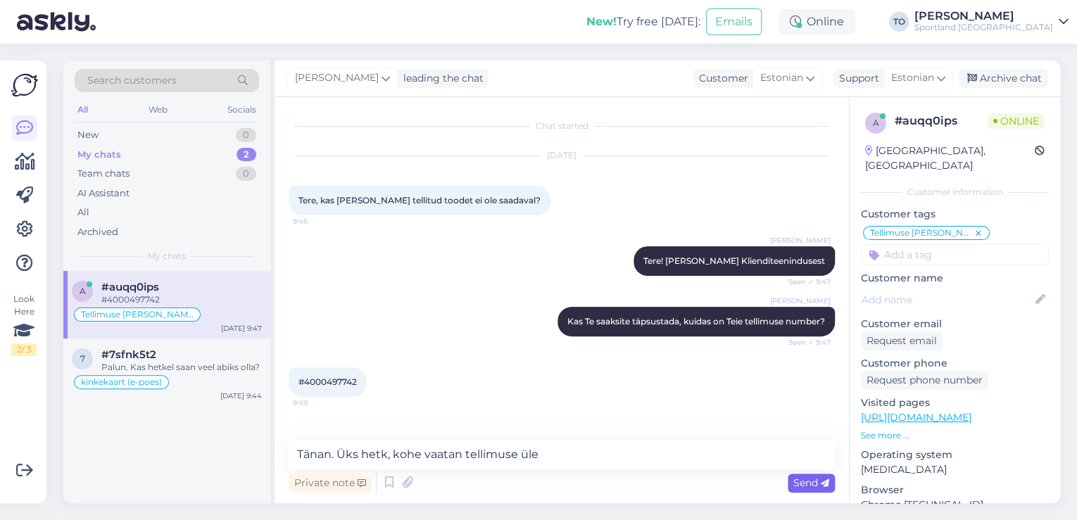
click at [806, 482] on span "Send" at bounding box center [811, 482] width 36 height 13
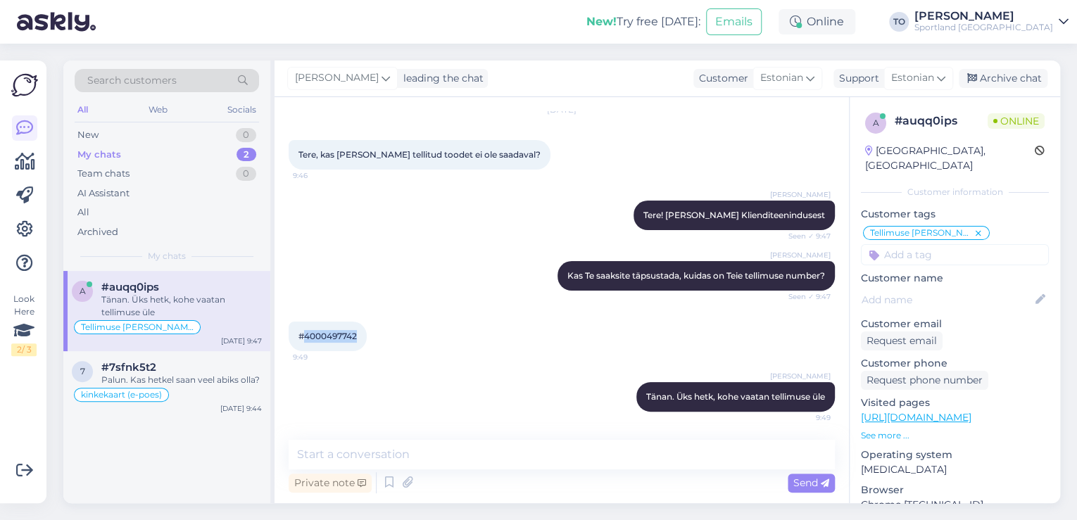
drag, startPoint x: 306, startPoint y: 336, endPoint x: 357, endPoint y: 338, distance: 50.7
click at [357, 338] on div "#4000497742 9:49" at bounding box center [328, 337] width 78 height 30
copy span "4000497742"
click at [375, 458] on textarea at bounding box center [562, 455] width 546 height 30
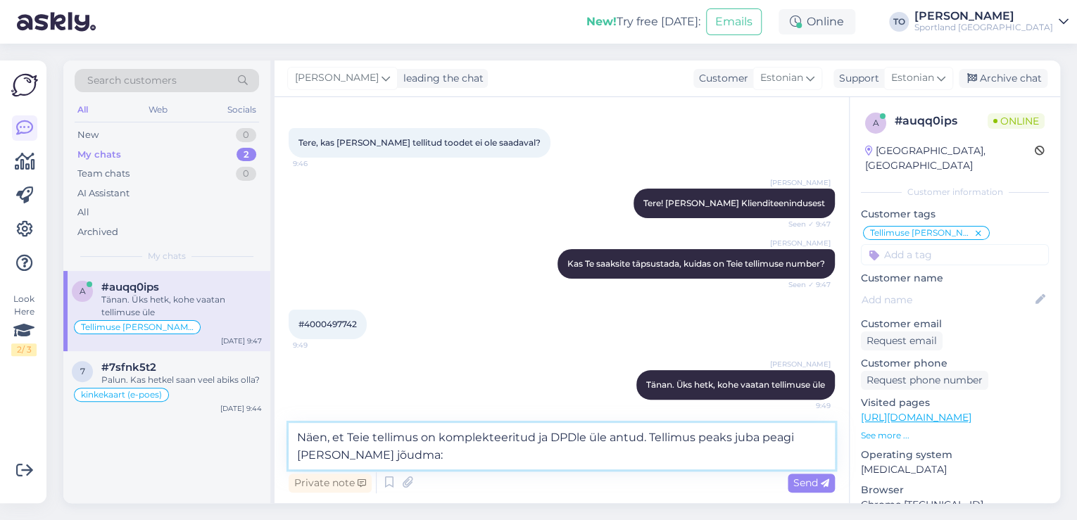
type textarea "Näen, et Teie tellimus on komplekteeritud ja DPDle üle antud. Tellimus peaks ju…"
drag, startPoint x: 809, startPoint y: 484, endPoint x: 731, endPoint y: 481, distance: 77.5
click at [809, 484] on span "Send" at bounding box center [811, 482] width 36 height 13
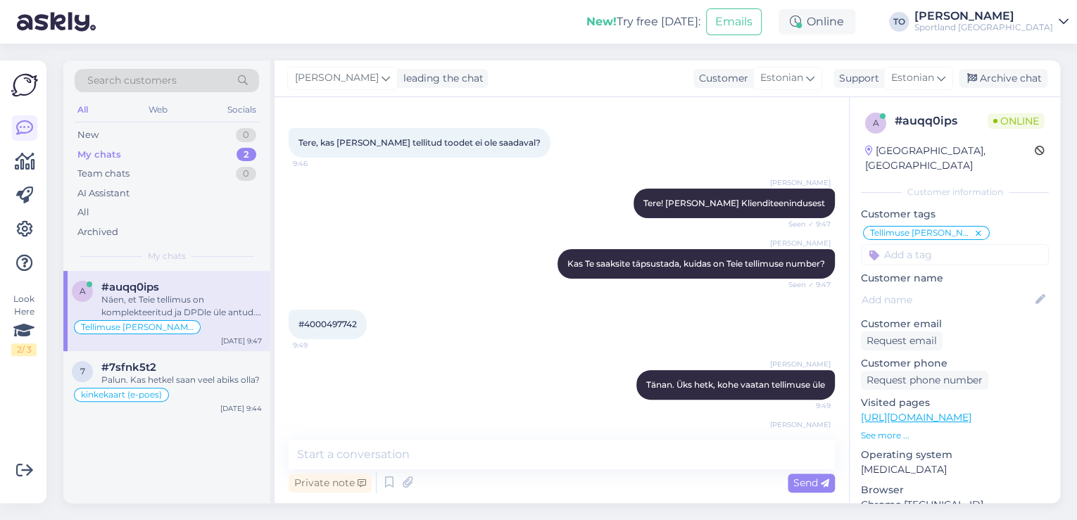
scroll to position [131, 0]
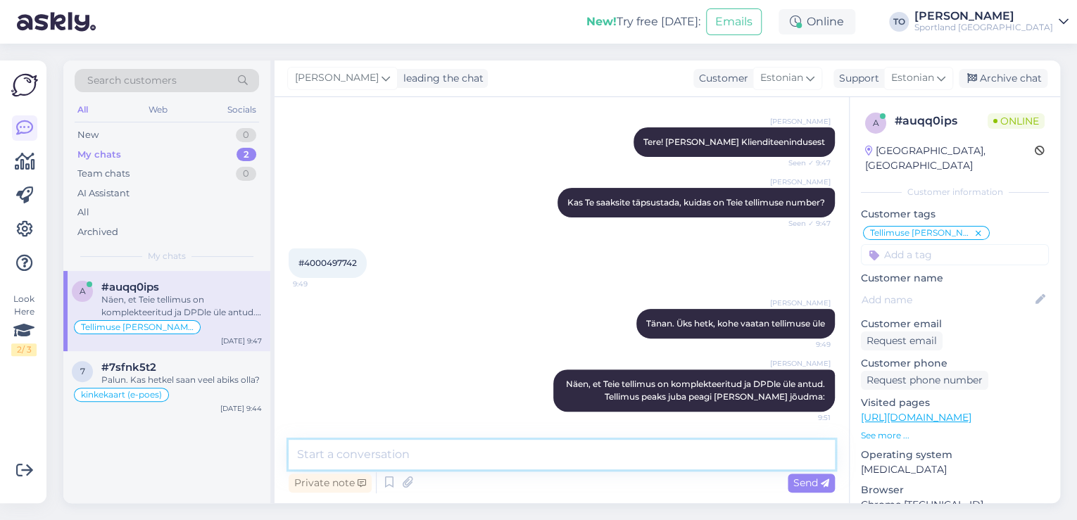
click at [538, 457] on textarea at bounding box center [562, 455] width 546 height 30
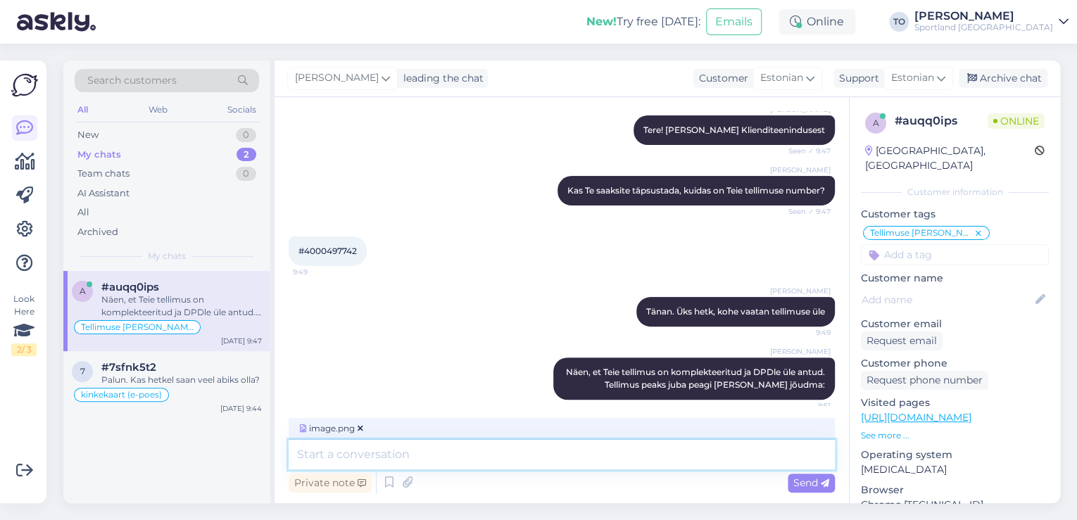
scroll to position [148, 0]
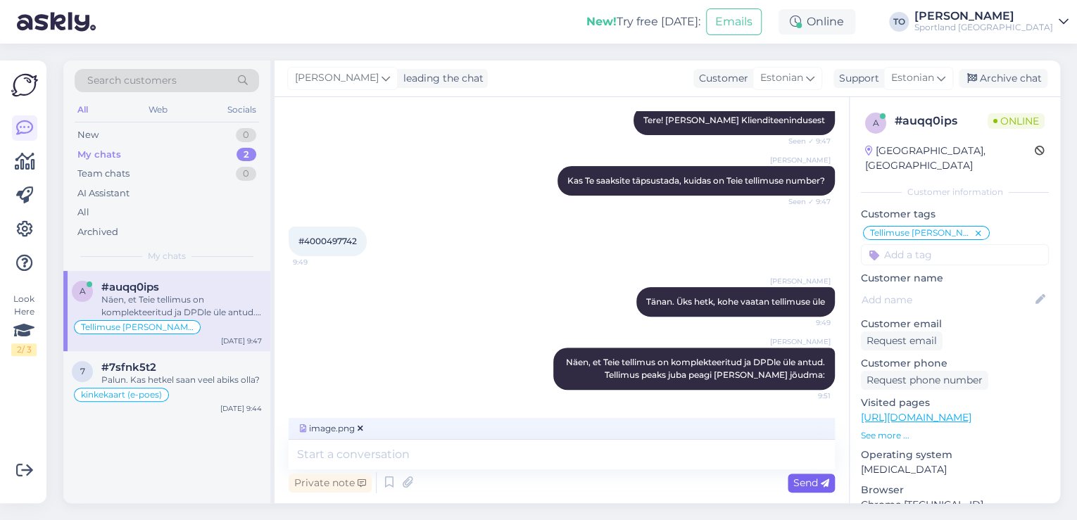
click at [799, 482] on span "Send" at bounding box center [811, 482] width 36 height 13
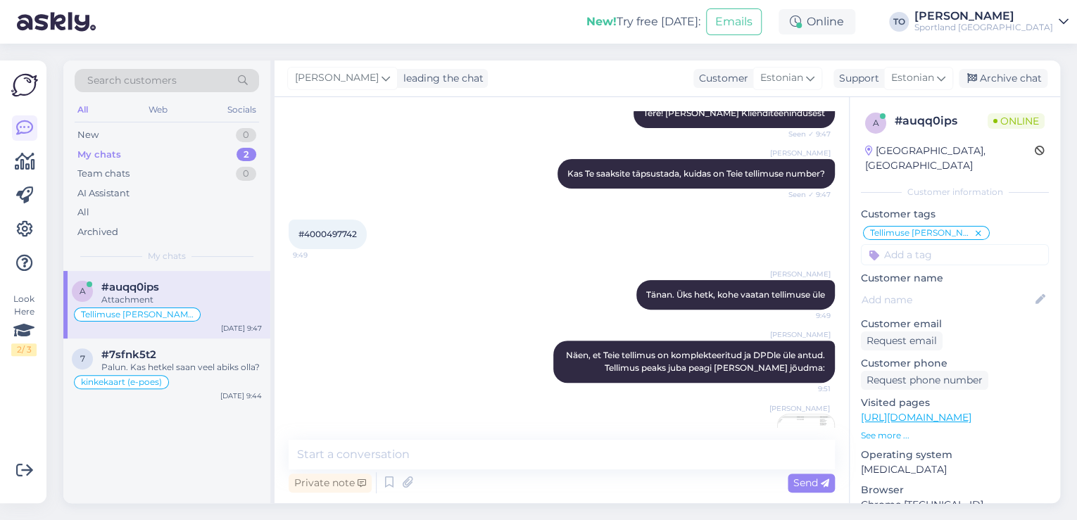
scroll to position [220, 0]
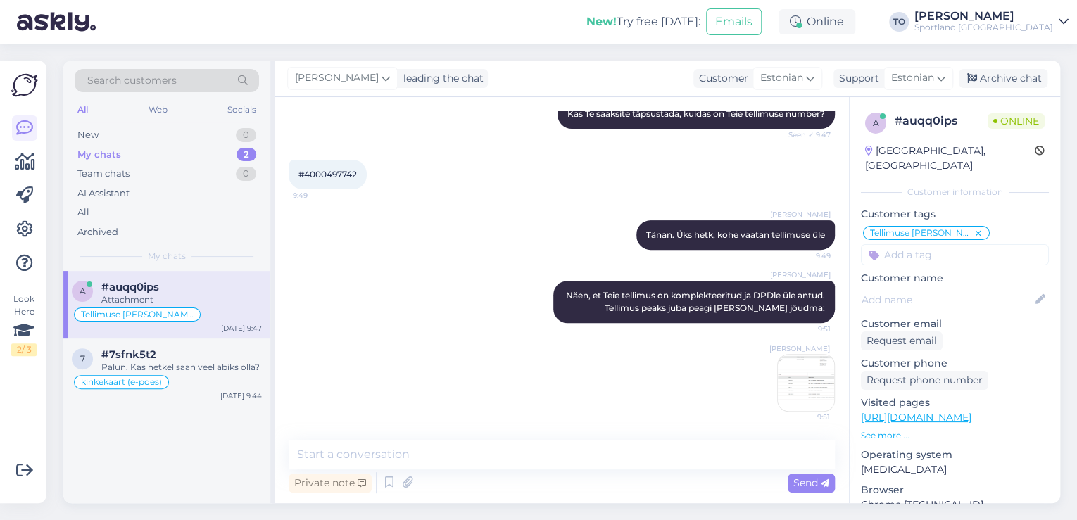
click at [785, 360] on img at bounding box center [806, 383] width 56 height 56
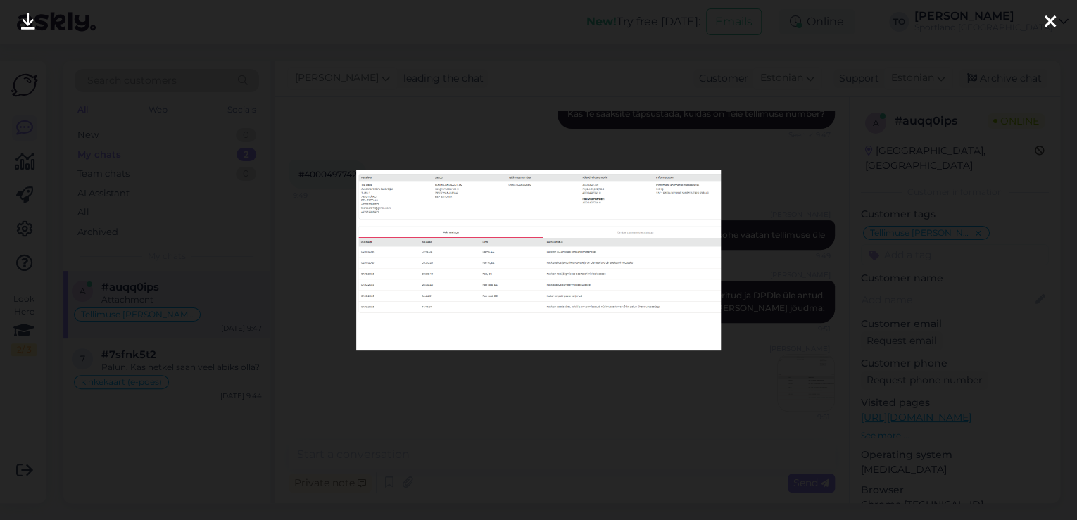
click at [550, 234] on img at bounding box center [538, 260] width 364 height 180
drag, startPoint x: 1046, startPoint y: 20, endPoint x: 1039, endPoint y: 23, distance: 8.5
click at [1044, 20] on icon at bounding box center [1049, 22] width 11 height 18
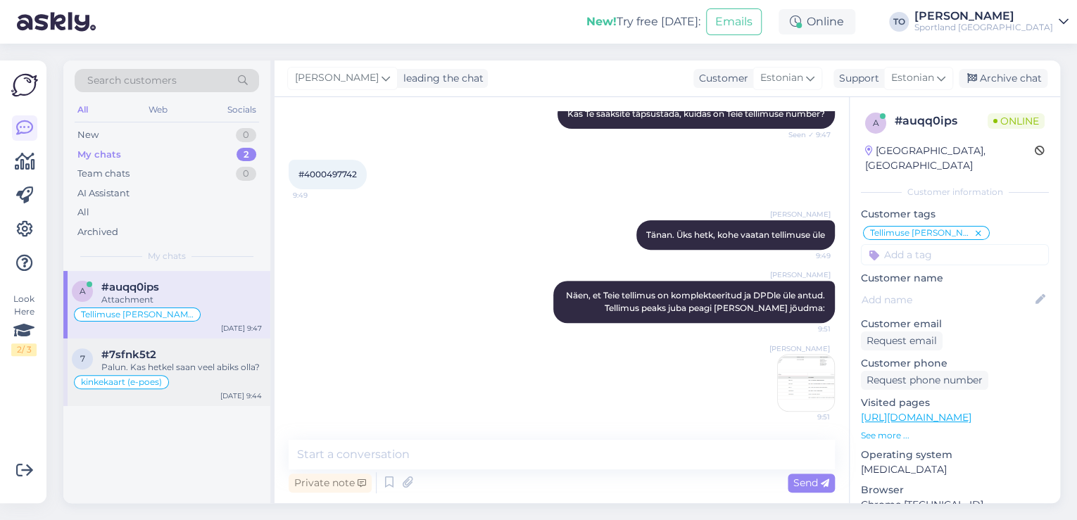
click at [113, 362] on div "Palun. Kas hetkel saan veel abiks olla?" at bounding box center [181, 367] width 160 height 13
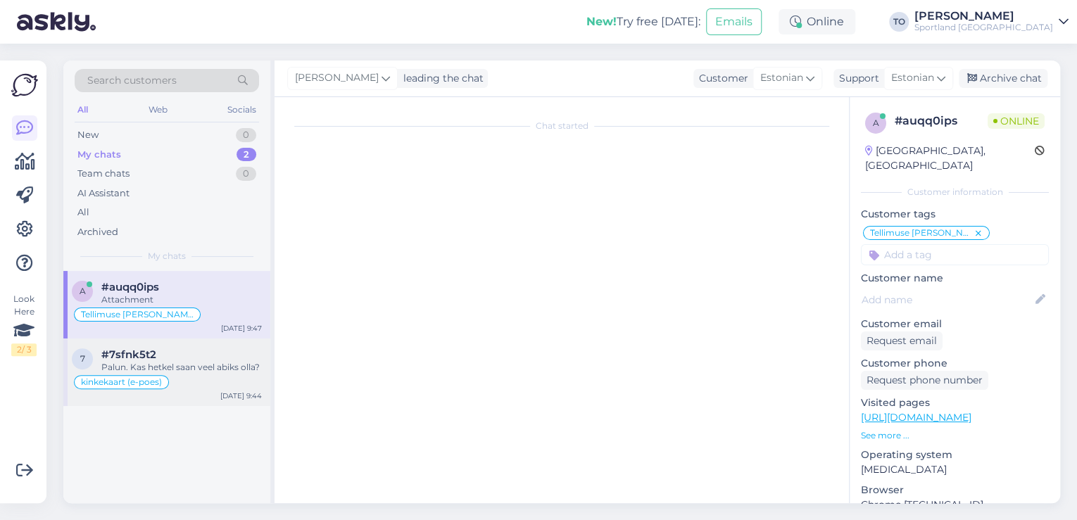
scroll to position [83, 0]
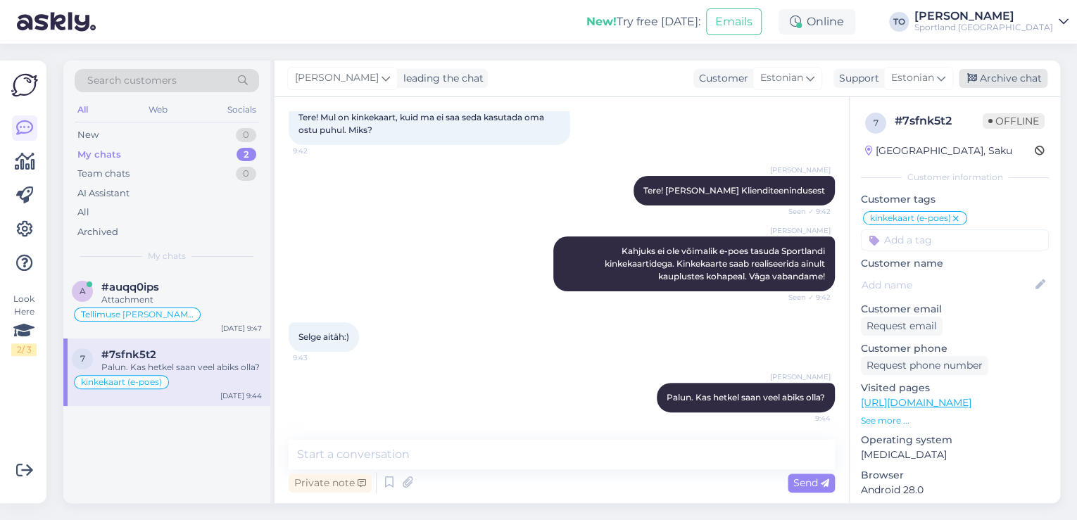
click at [994, 79] on div "Archive chat" at bounding box center [1002, 78] width 89 height 19
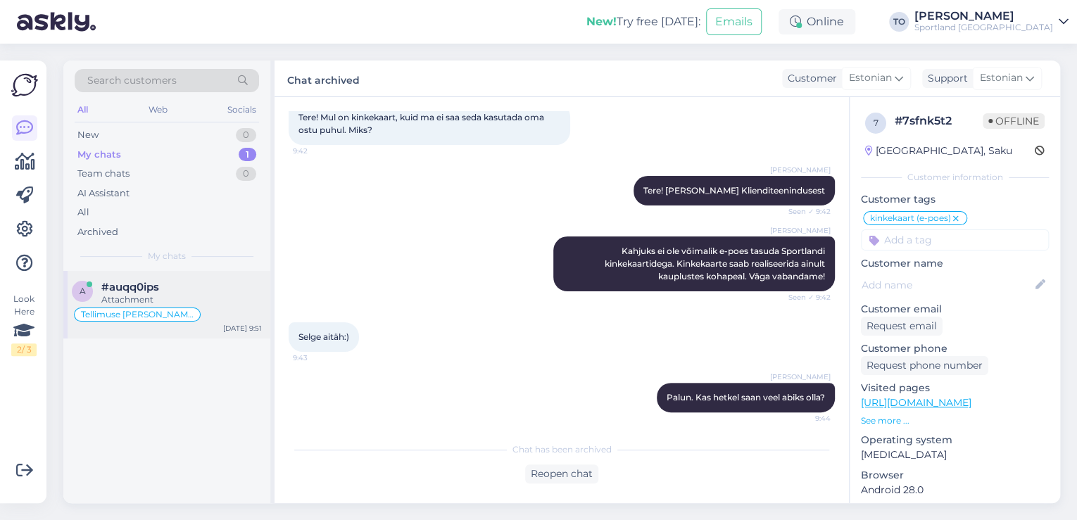
click at [224, 290] on div "#auqq0ips" at bounding box center [181, 287] width 160 height 13
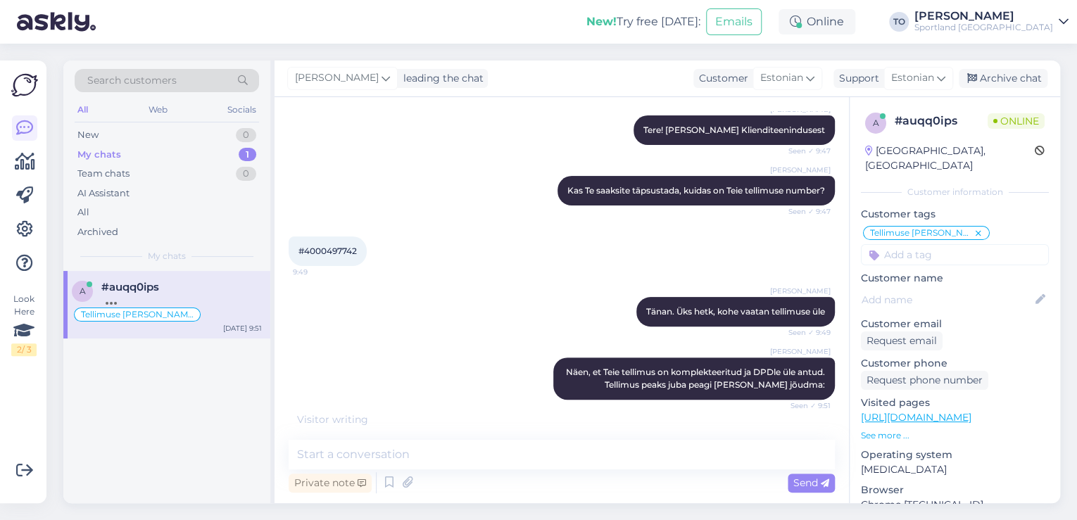
scroll to position [146, 0]
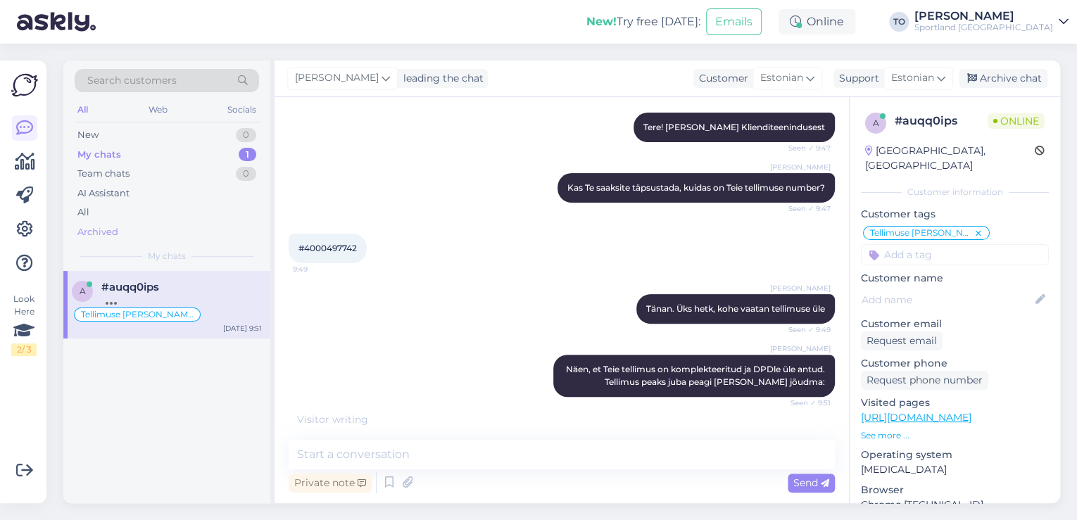
click at [149, 229] on div "Archived" at bounding box center [167, 232] width 184 height 20
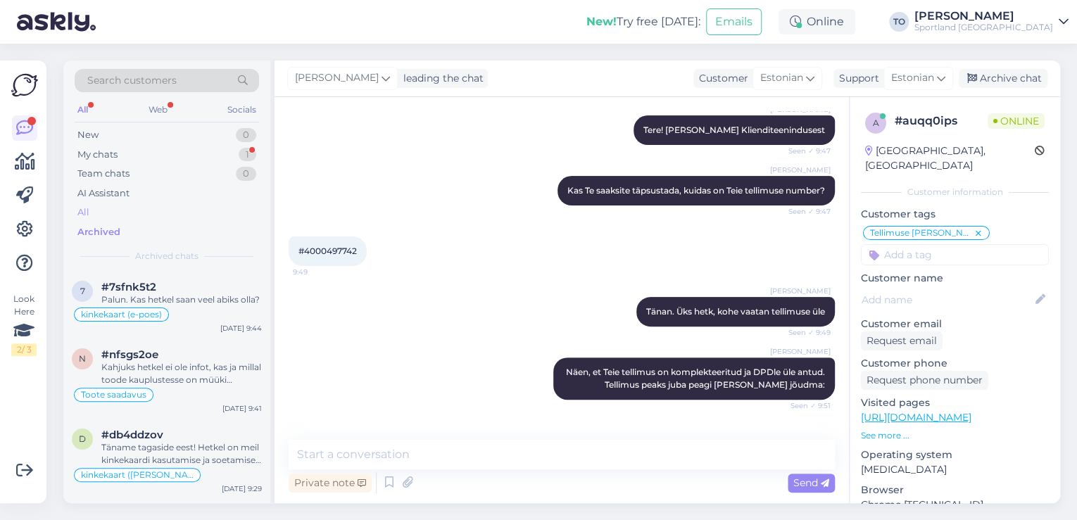
scroll to position [191, 0]
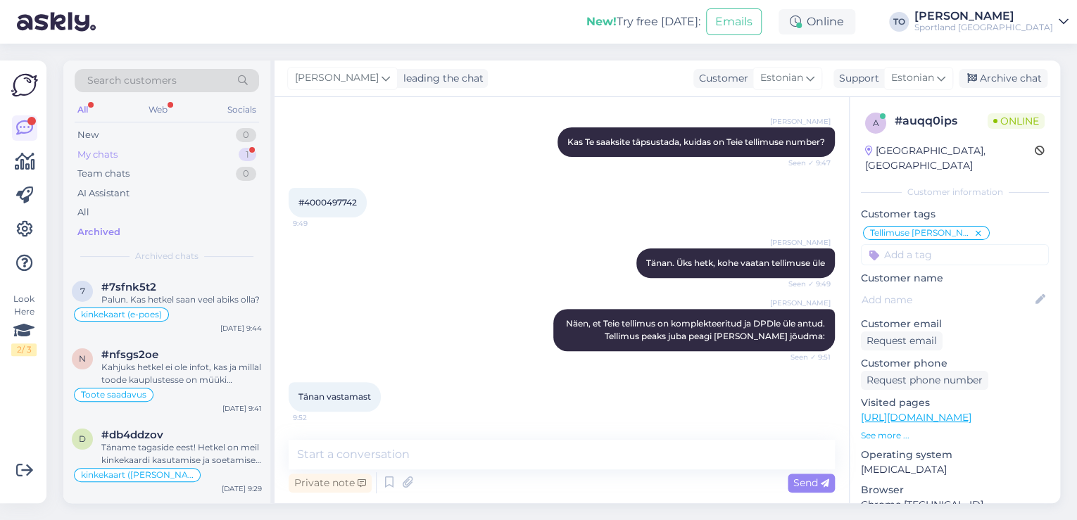
click at [187, 150] on div "My chats 1" at bounding box center [167, 155] width 184 height 20
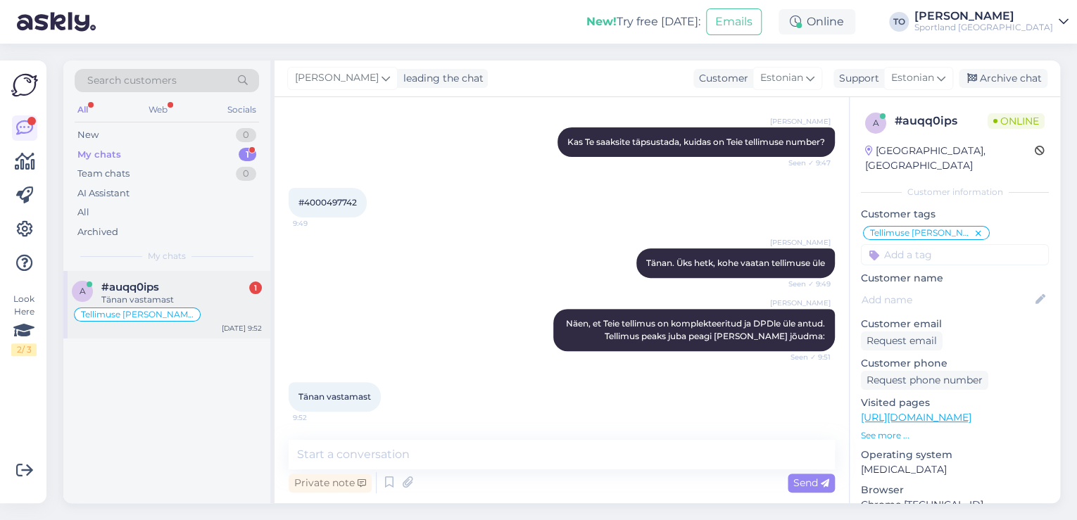
click at [237, 310] on div "Tellimuse [PERSON_NAME] info" at bounding box center [167, 314] width 190 height 17
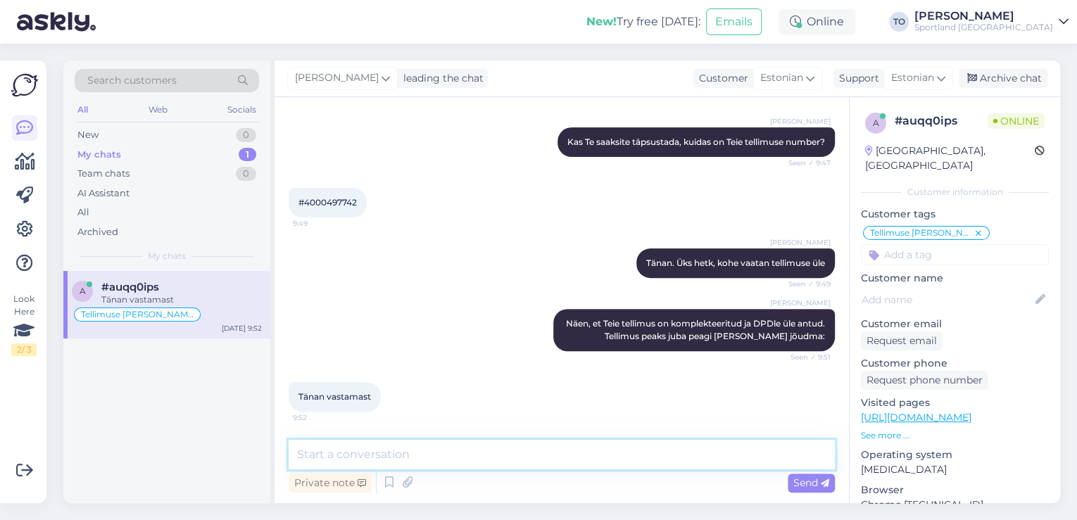
click at [410, 457] on textarea at bounding box center [562, 455] width 546 height 30
type textarea "Palun :) Kas hetkel saan veel abiks olla?"
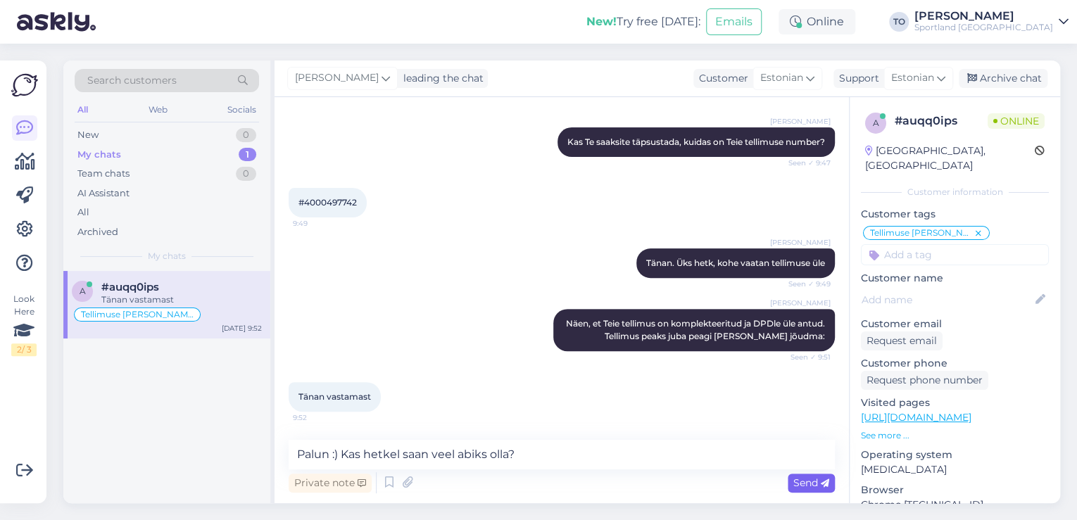
click at [806, 481] on span "Send" at bounding box center [811, 482] width 36 height 13
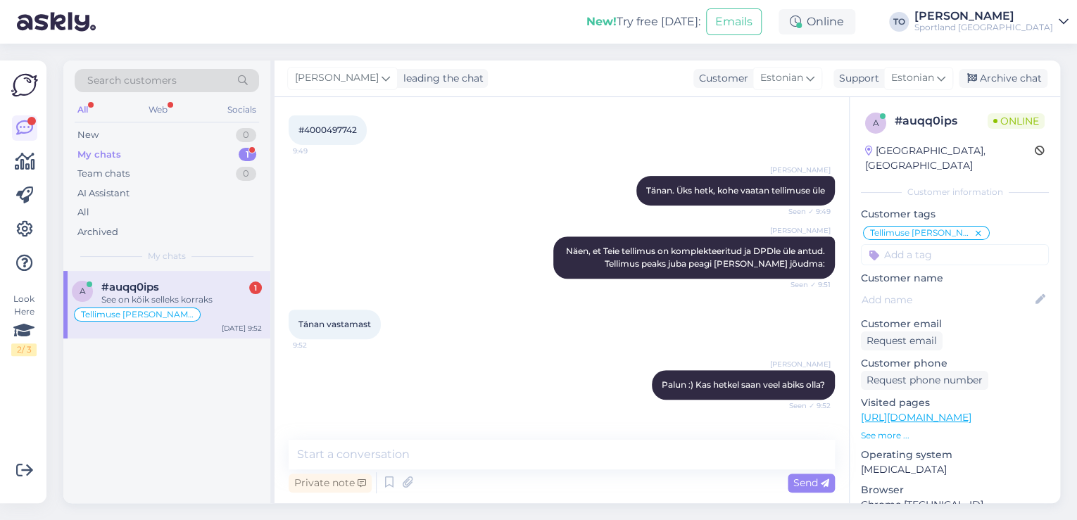
scroll to position [312, 0]
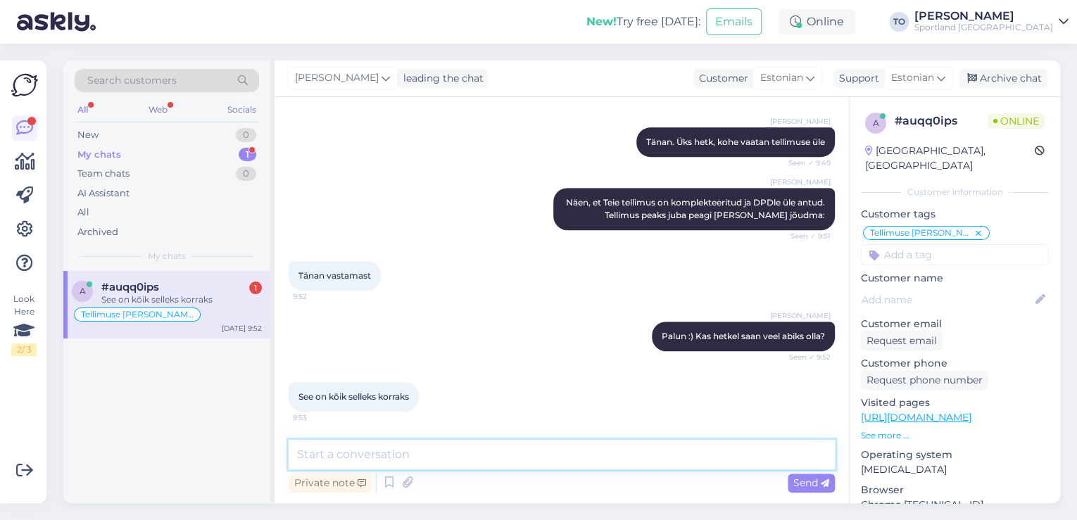
click at [448, 457] on textarea at bounding box center [562, 455] width 546 height 30
click at [297, 457] on textarea "Ilusat päeva jätku!" at bounding box center [562, 455] width 546 height 30
click at [298, 457] on textarea "Ilusat päeva jätku!" at bounding box center [562, 455] width 546 height 30
type textarea "[PERSON_NAME] Teile ilusat päeva jätku!"
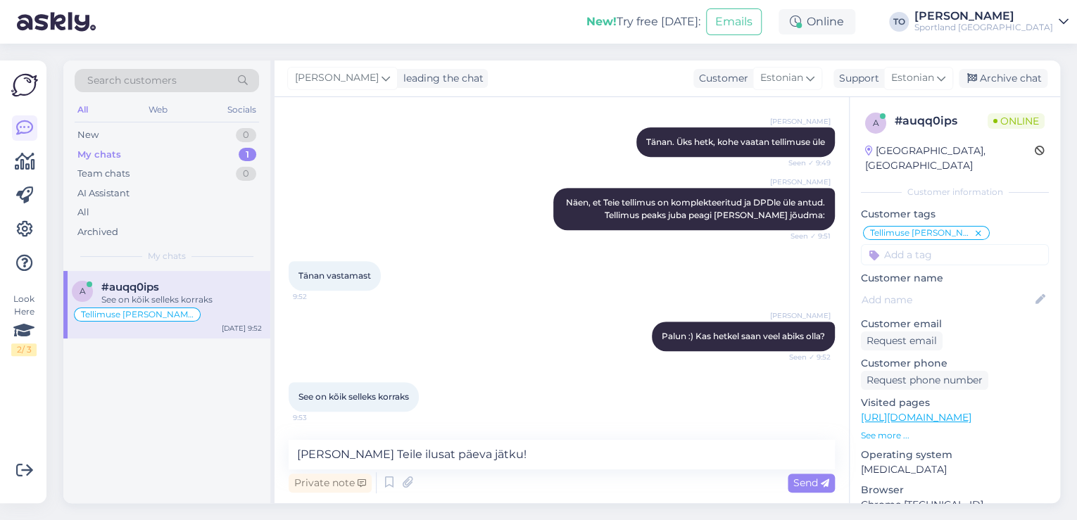
drag, startPoint x: 818, startPoint y: 484, endPoint x: 770, endPoint y: 510, distance: 55.1
click at [818, 485] on span "Send" at bounding box center [811, 482] width 36 height 13
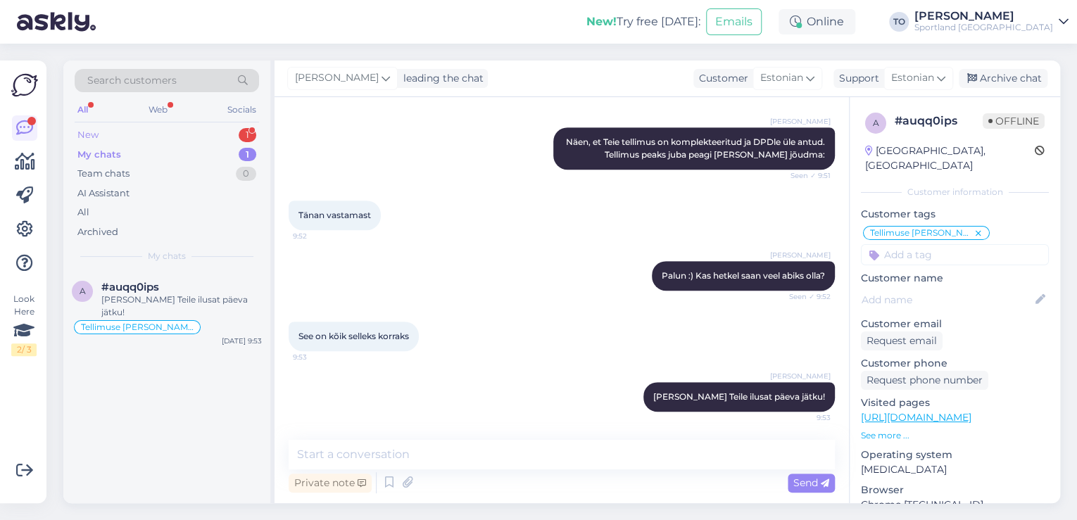
click at [172, 131] on div "New 1" at bounding box center [167, 135] width 184 height 20
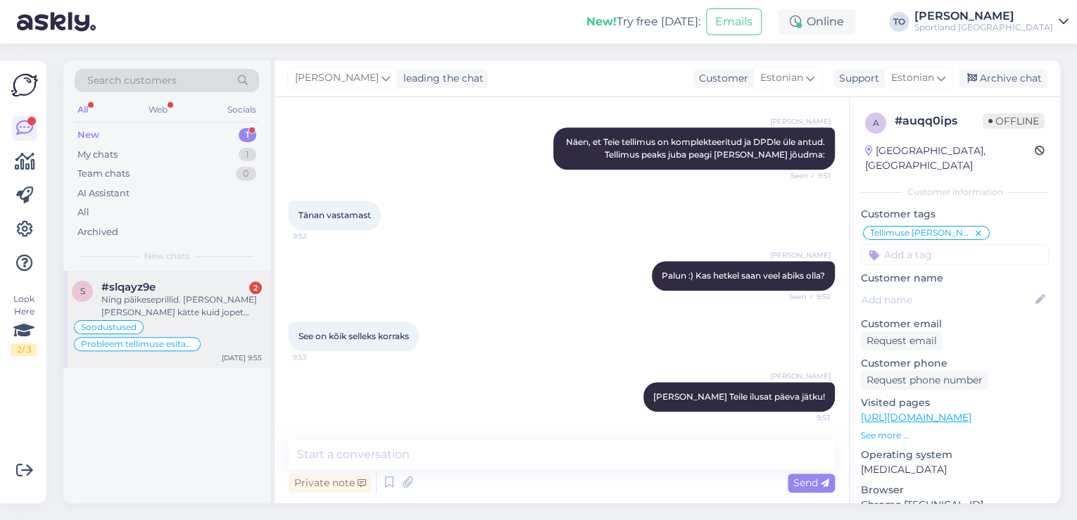
click at [182, 300] on div "Ning päikeseprillid. [PERSON_NAME] [PERSON_NAME] kätte kuid jopet pole nädal hi…" at bounding box center [181, 305] width 160 height 25
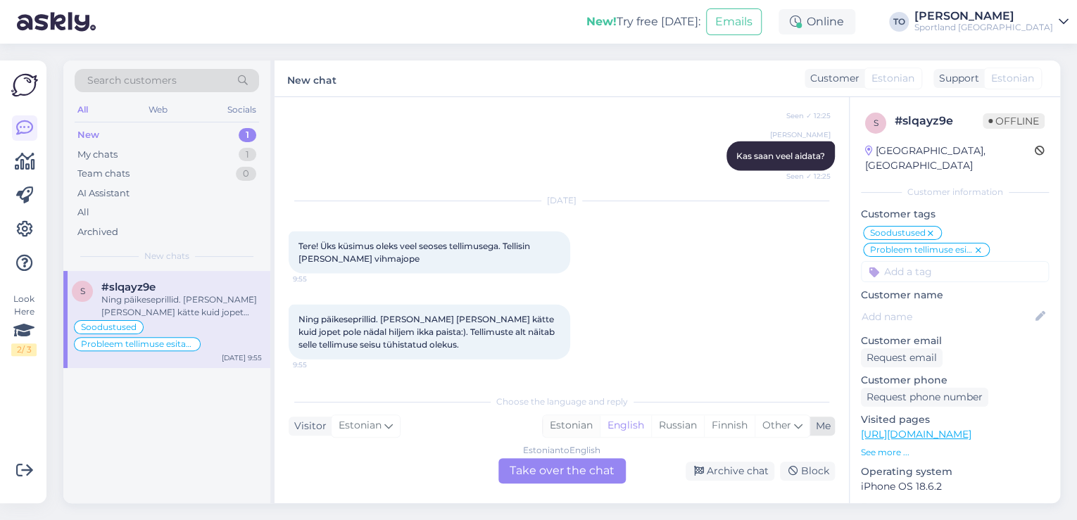
click at [569, 429] on div "Estonian" at bounding box center [571, 425] width 57 height 21
click at [566, 470] on div "Estonian to Estonian Take over the chat" at bounding box center [561, 470] width 127 height 25
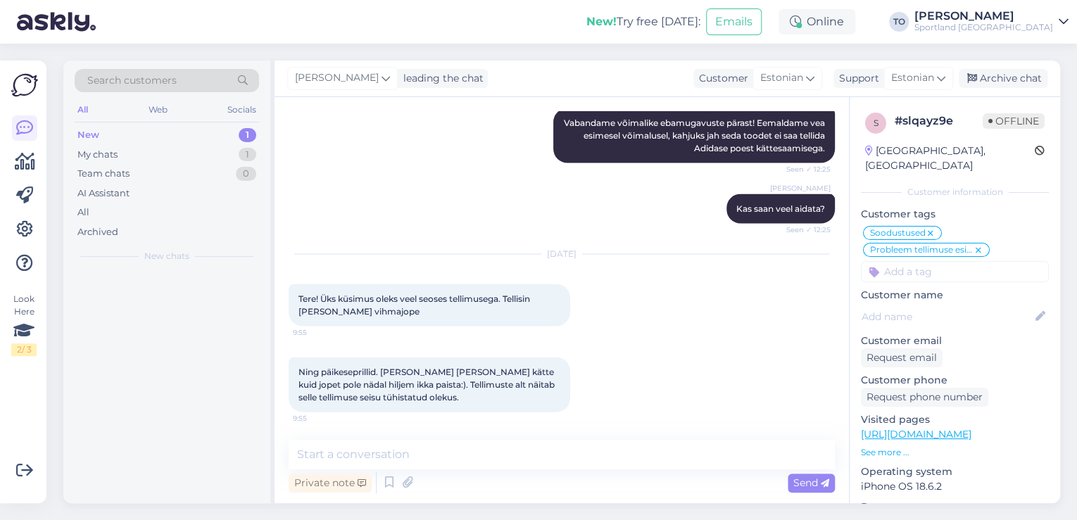
scroll to position [1405, 0]
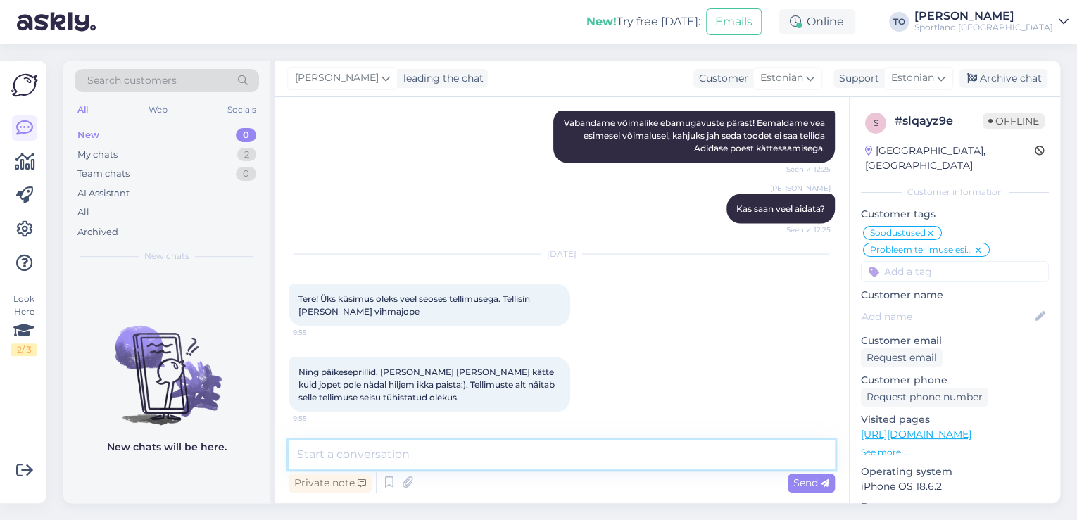
click at [562, 464] on textarea at bounding box center [562, 455] width 546 height 30
type textarea "Tere! [PERSON_NAME] KLienditeenindusest"
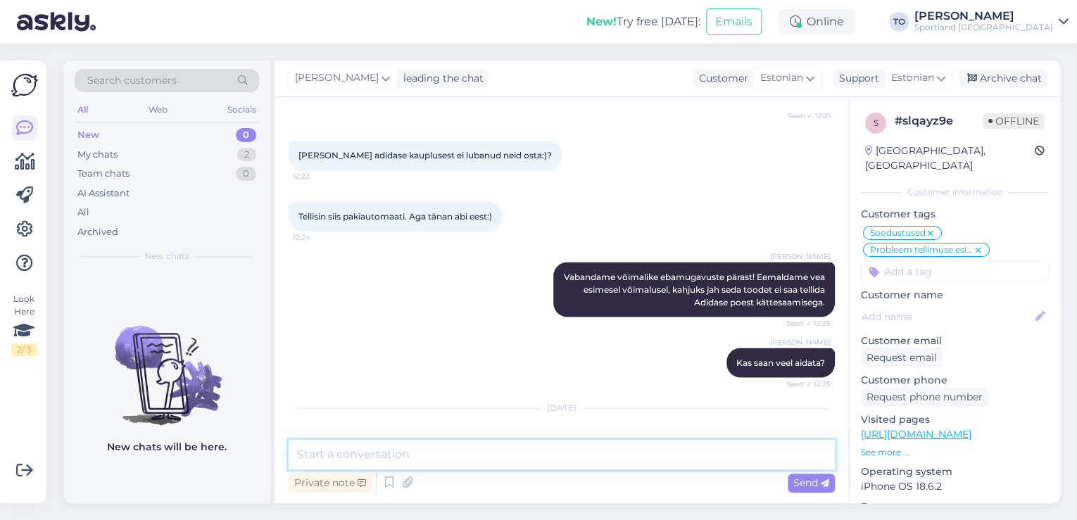
scroll to position [1465, 0]
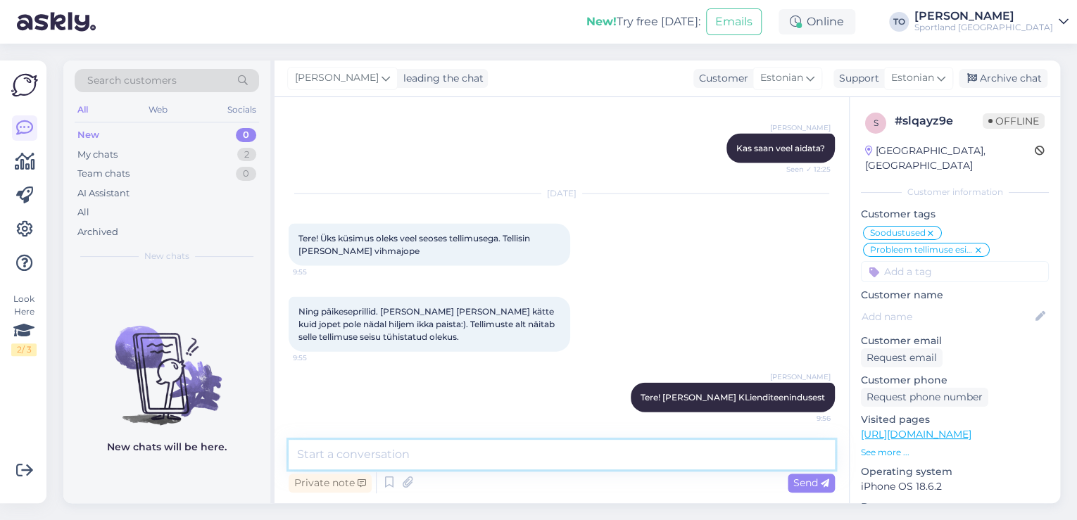
click at [630, 450] on textarea at bounding box center [562, 455] width 546 height 30
type textarea "Kas Te saaksite täpsustada, kuidas on Teie tellimuse number?"
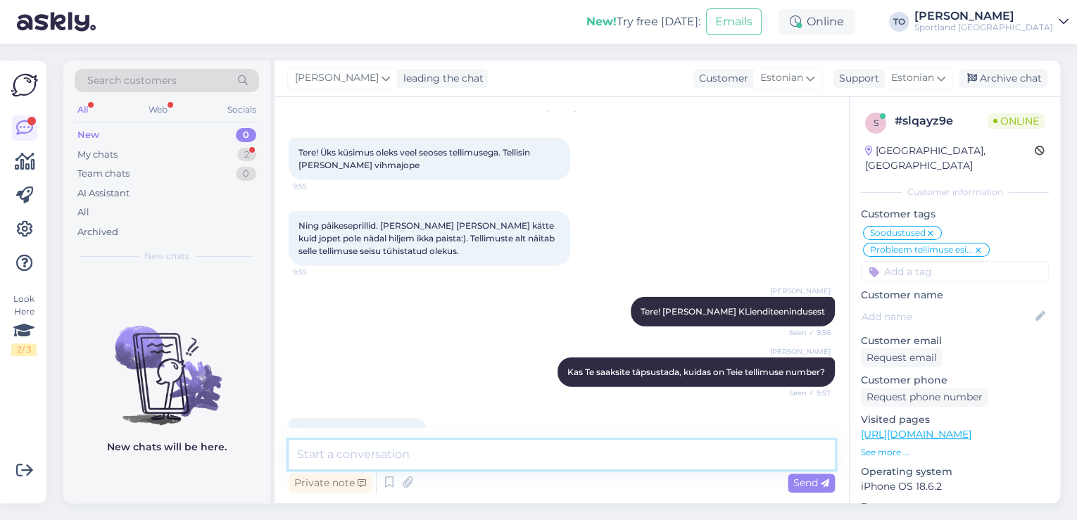
scroll to position [1599, 0]
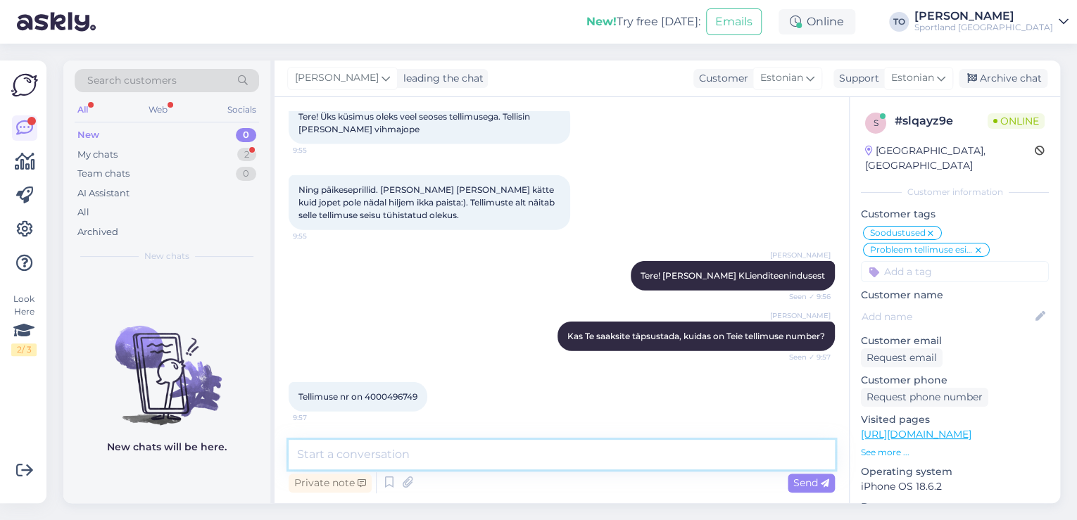
click at [381, 444] on textarea at bounding box center [562, 455] width 546 height 30
type textarea "Tänan, kohe uurin täpsemalt"
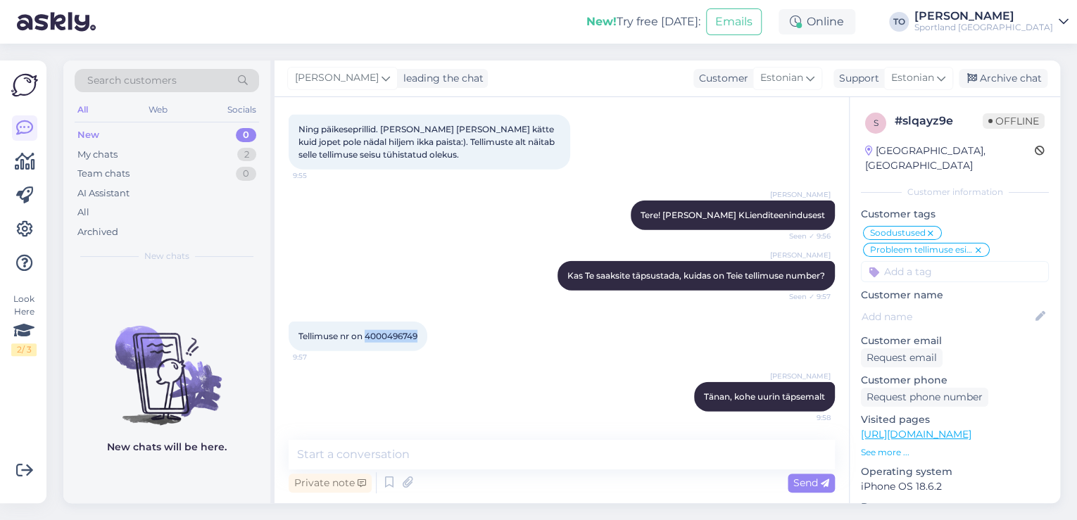
drag, startPoint x: 367, startPoint y: 336, endPoint x: 419, endPoint y: 336, distance: 52.1
click at [417, 336] on span "Tellimuse nr on 4000496749" at bounding box center [357, 336] width 119 height 11
copy span "4000496749"
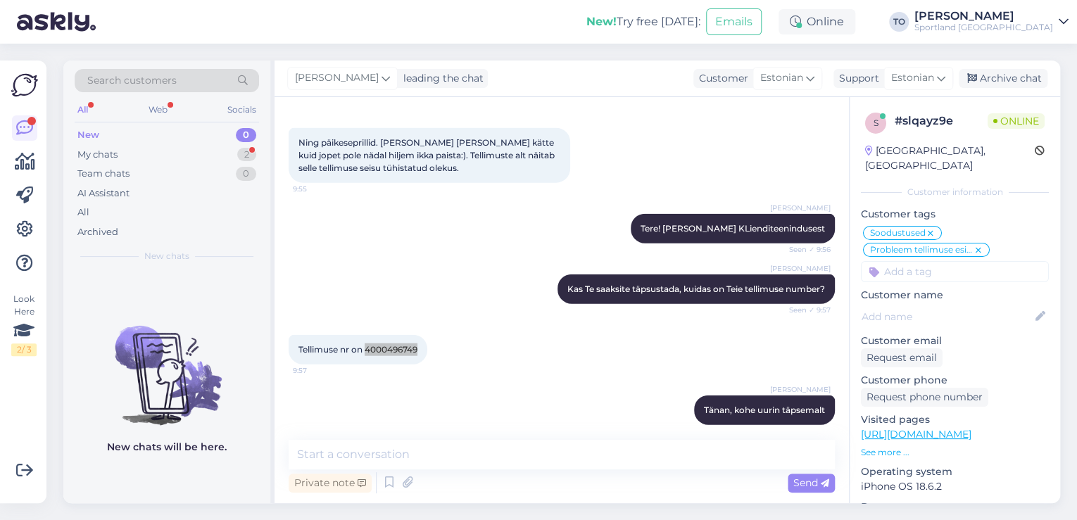
scroll to position [1720, 0]
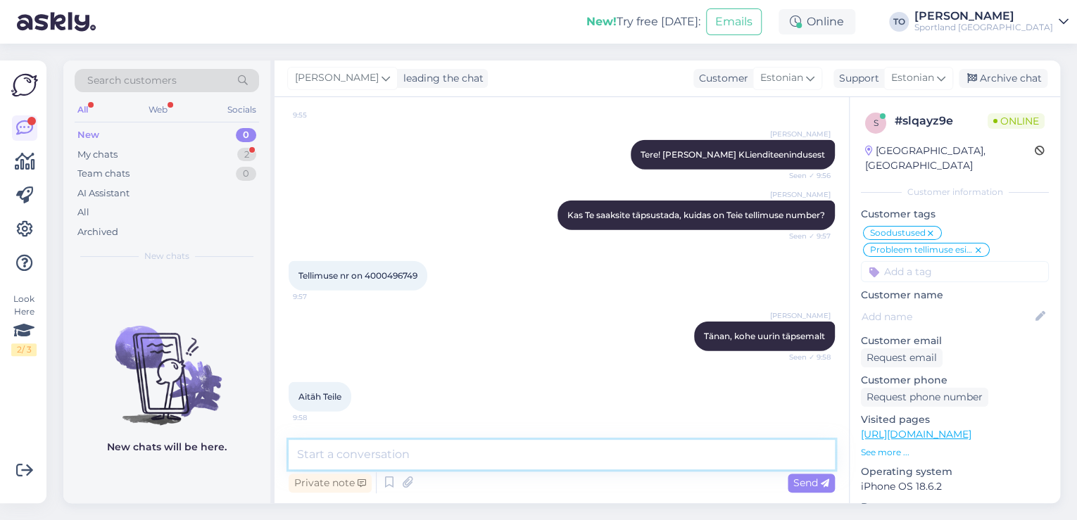
click at [428, 445] on textarea at bounding box center [562, 455] width 546 height 30
click at [515, 453] on textarea "Näen, et ladu on vormistanud" at bounding box center [562, 455] width 546 height 30
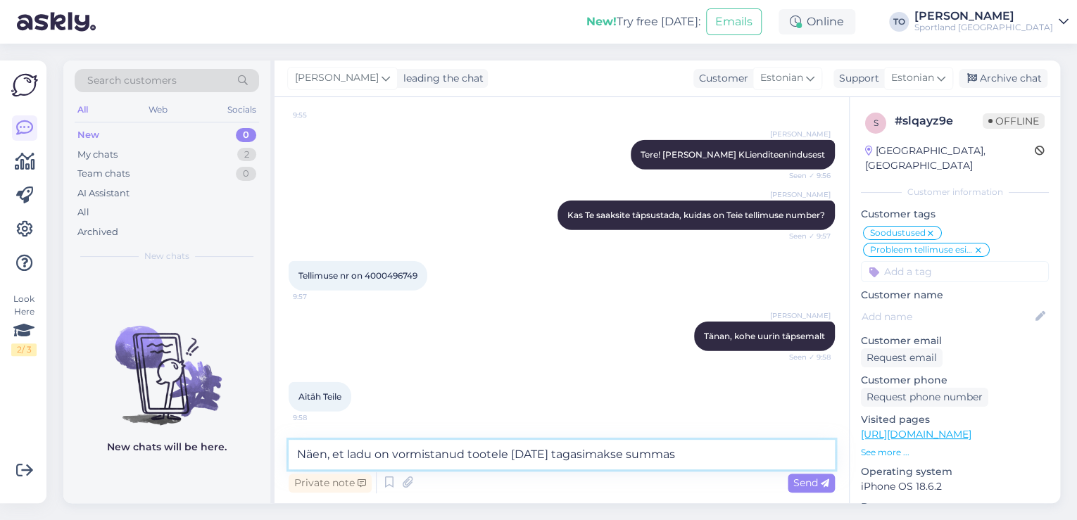
click at [764, 455] on textarea "Näen, et ladu on vormistanud tootele [DATE] tagasimakse summas" at bounding box center [562, 455] width 546 height 30
paste textarea "59.99"
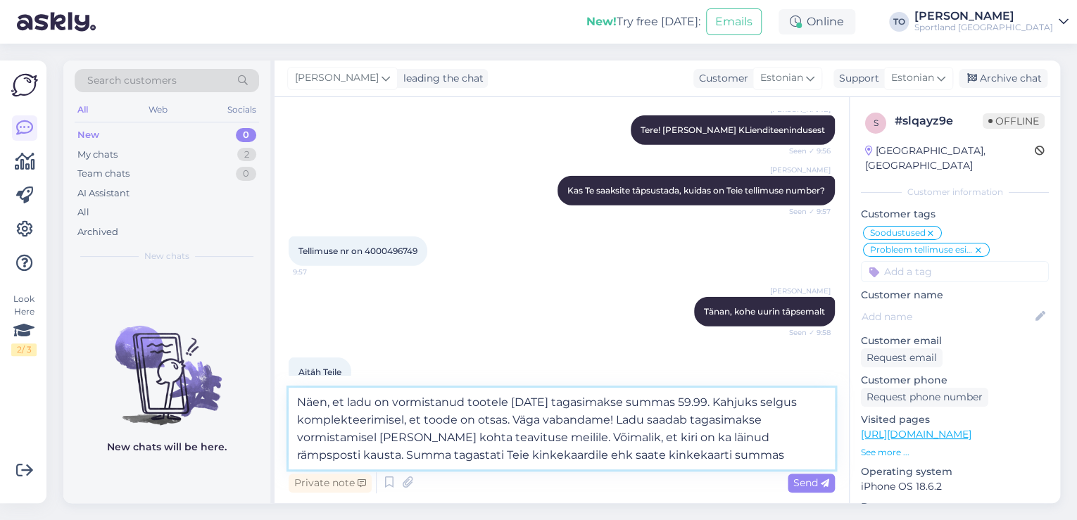
click at [740, 457] on textarea "Näen, et ladu on vormistanud tootele [DATE] tagasimakse summas 59.99. Kahjuks s…" at bounding box center [562, 429] width 546 height 82
paste textarea "59.99"
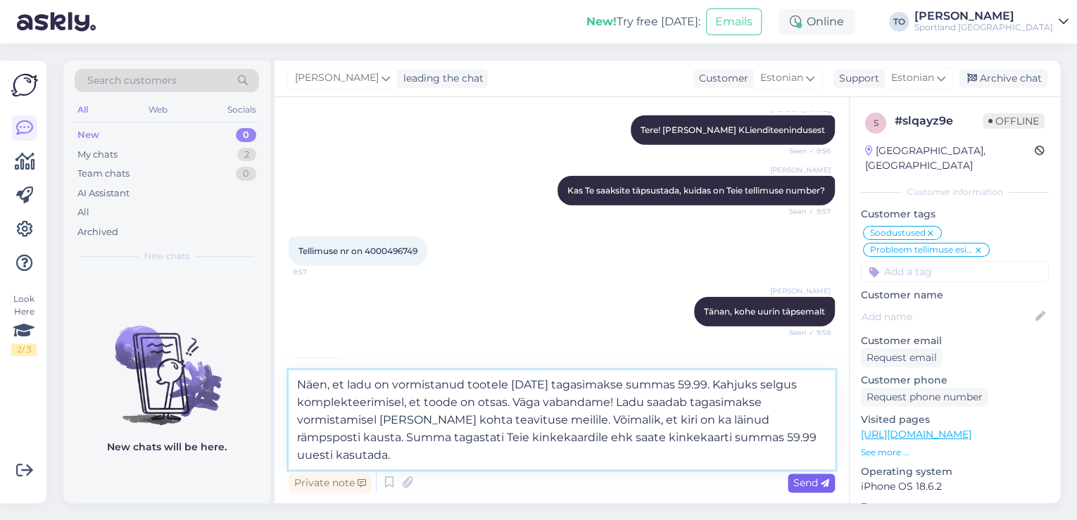
type textarea "Näen, et ladu on vormistanud tootele [DATE] tagasimakse summas 59.99. Kahjuks s…"
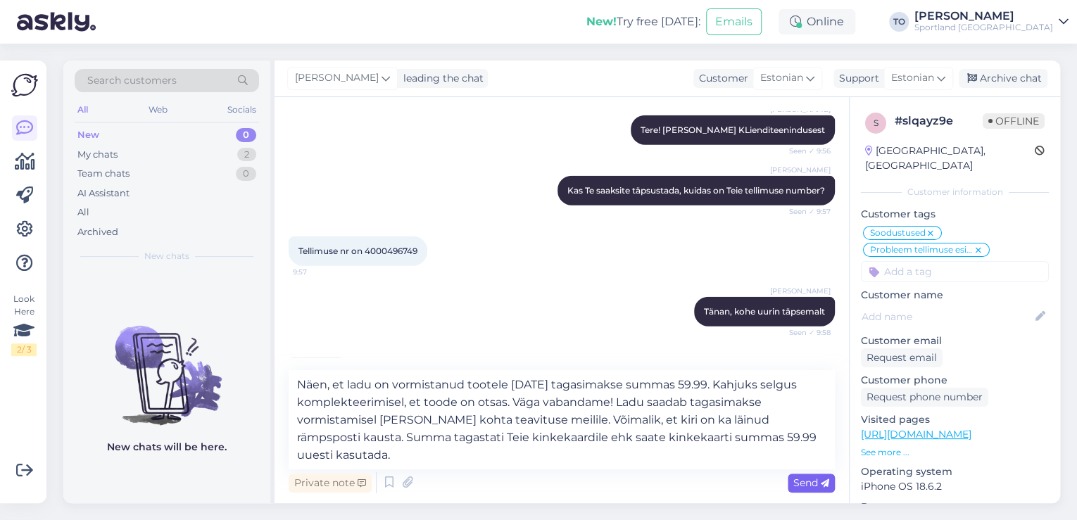
click at [816, 485] on span "Send" at bounding box center [811, 482] width 36 height 13
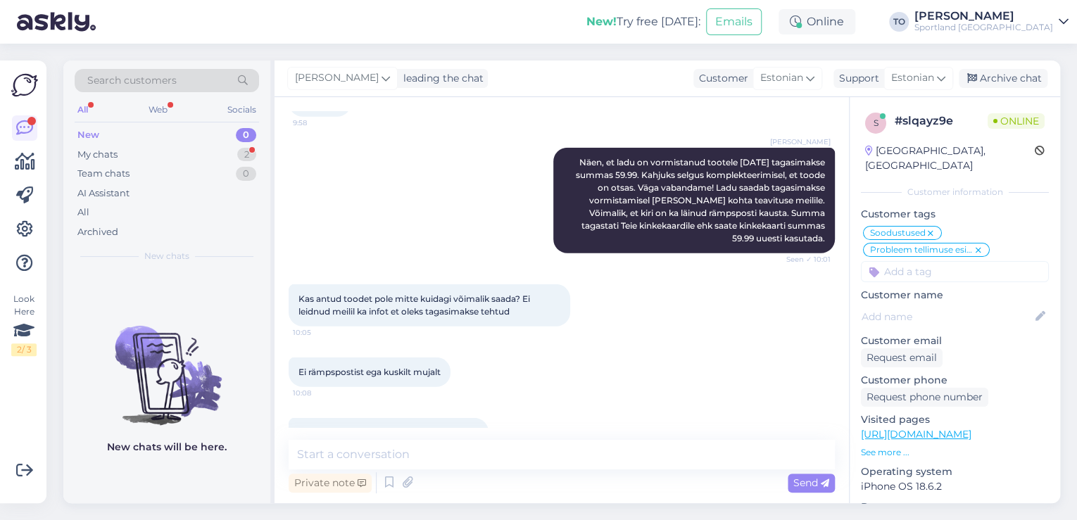
scroll to position [2051, 0]
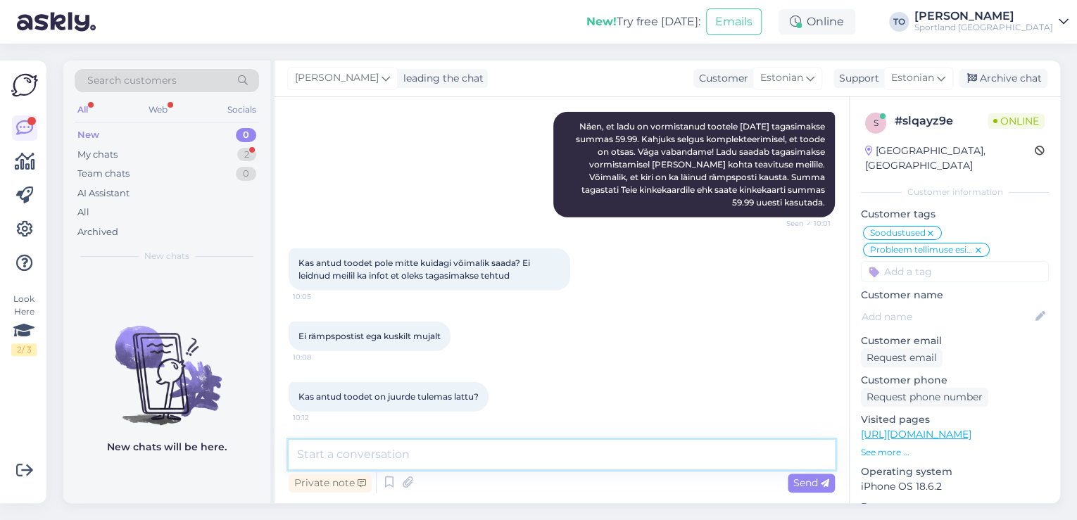
click at [524, 441] on textarea at bounding box center [562, 455] width 546 height 30
type textarea "Üks hetk, kohe uurin"
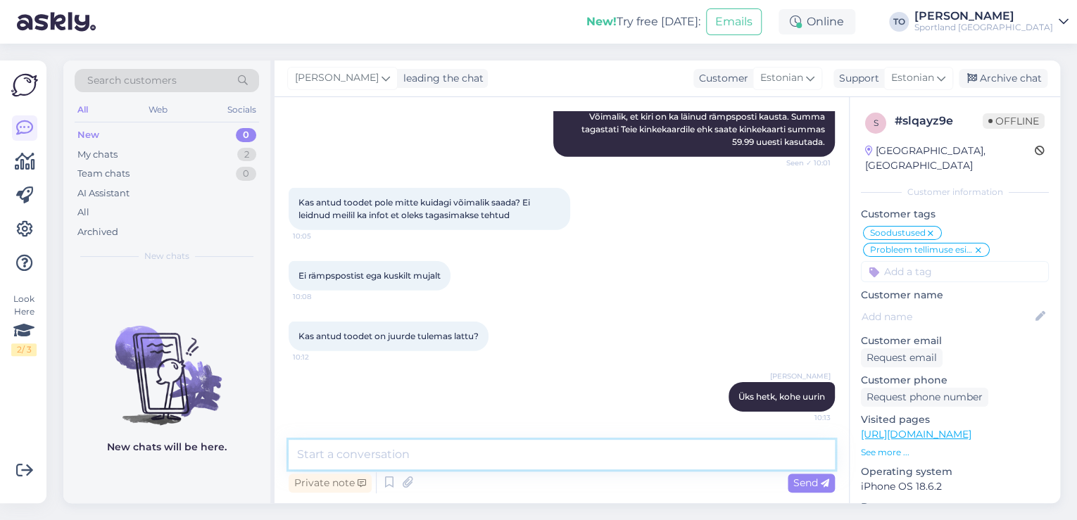
scroll to position [2111, 0]
click at [253, 150] on div "2" at bounding box center [246, 155] width 19 height 14
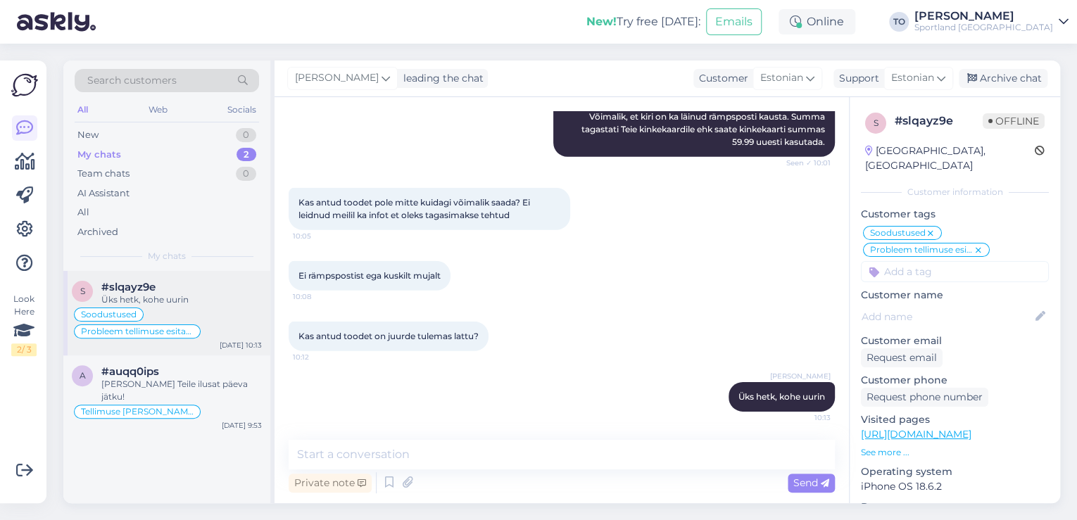
click at [200, 293] on div "Üks hetk, kohe uurin" at bounding box center [181, 299] width 160 height 13
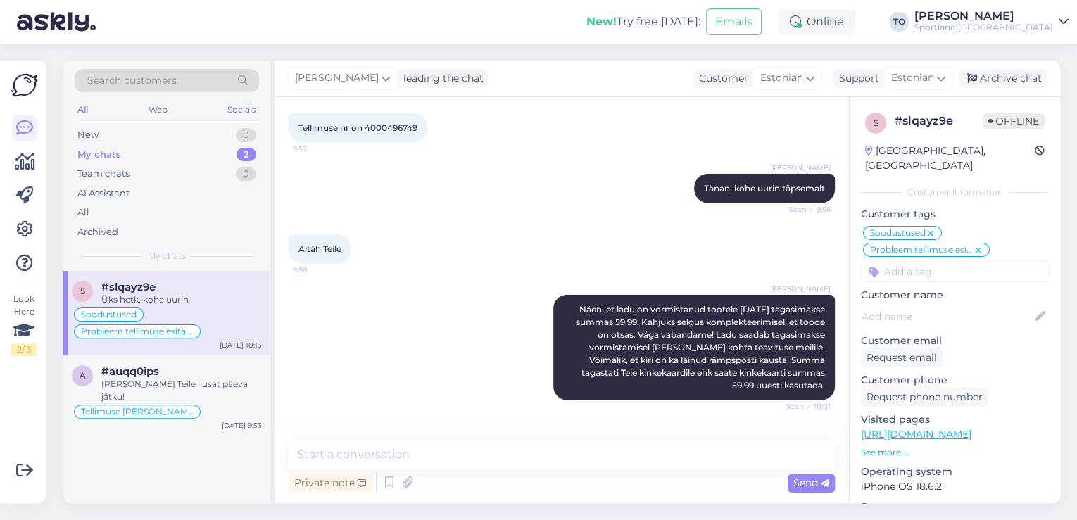
scroll to position [1717, 0]
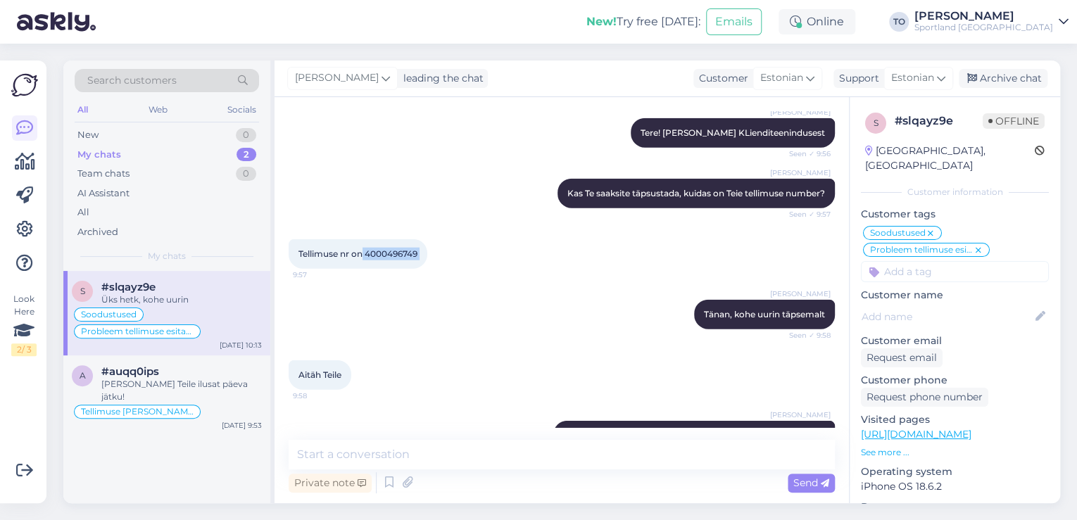
drag, startPoint x: 365, startPoint y: 280, endPoint x: 417, endPoint y: 281, distance: 52.1
click at [427, 269] on div "Tellimuse nr on 4000496749 9:57" at bounding box center [358, 254] width 139 height 30
copy div "4000496749 9:57"
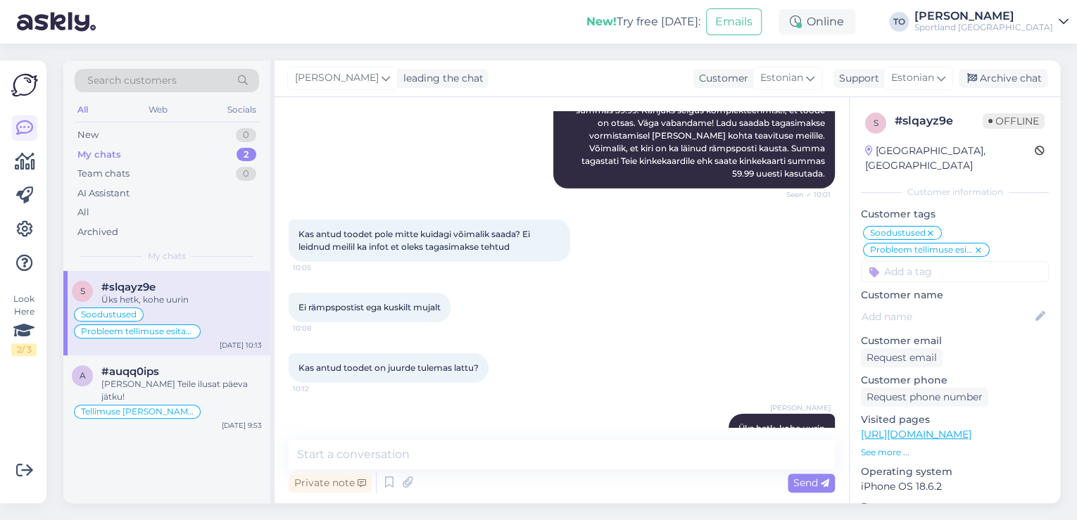
scroll to position [2111, 0]
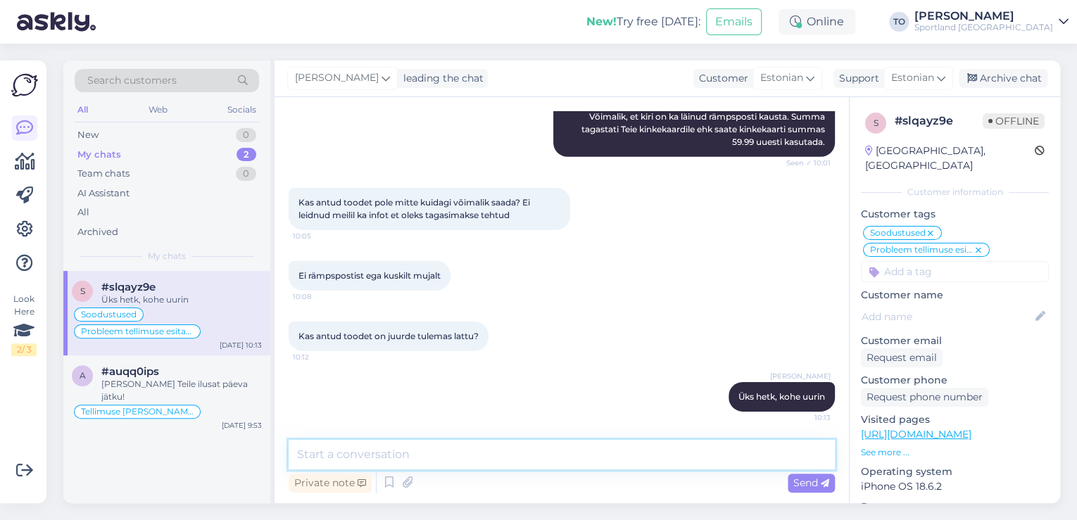
click at [481, 445] on textarea at bounding box center [562, 455] width 546 height 30
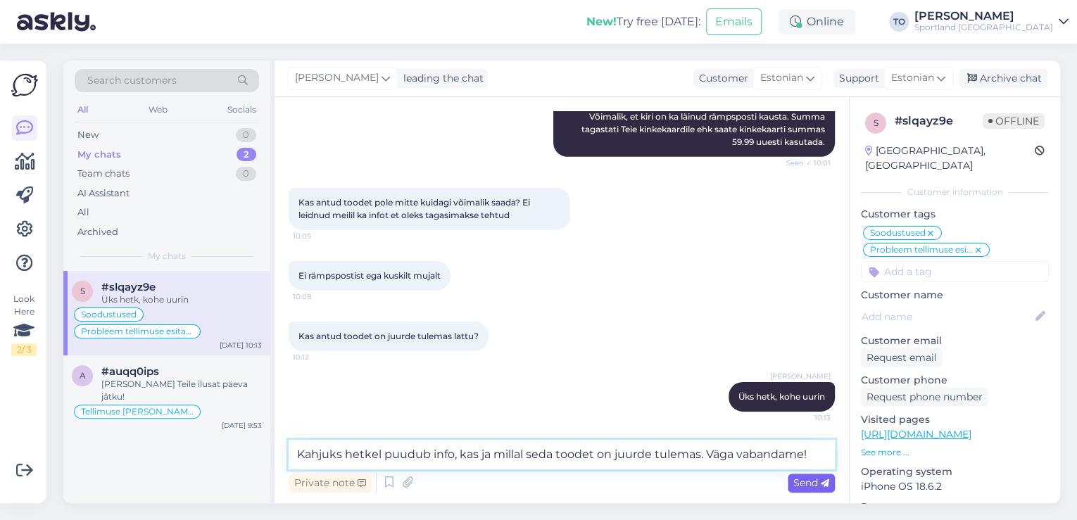
type textarea "Kahjuks hetkel puudub info, kas ja millal seda toodet on juurde tulemas. Väga v…"
click at [814, 483] on span "Send" at bounding box center [811, 482] width 36 height 13
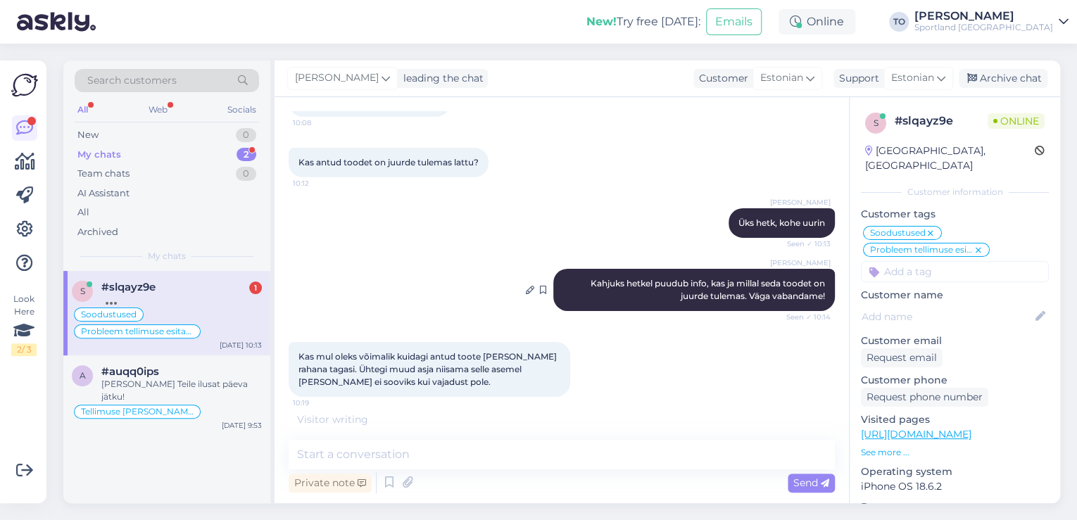
scroll to position [2286, 0]
click at [662, 445] on textarea at bounding box center [562, 455] width 546 height 30
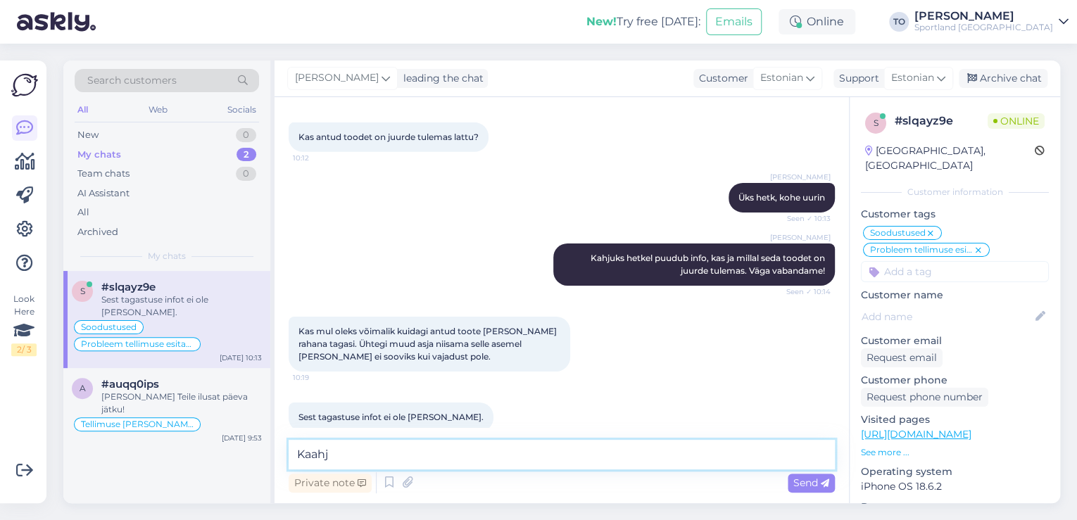
scroll to position [2331, 0]
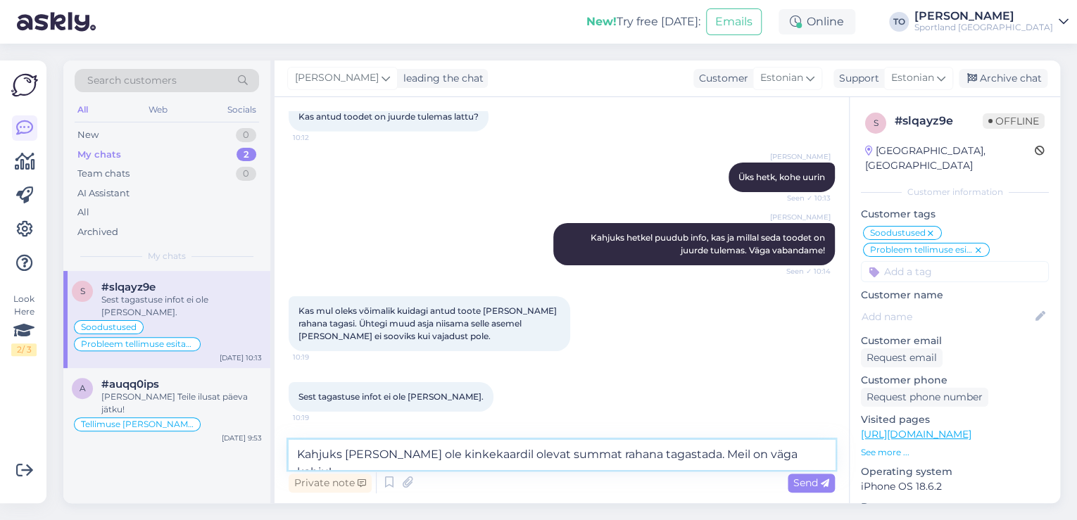
click at [405, 455] on textarea "Kahjuks [PERSON_NAME] ole kinkekaardil olevat summat rahana tagastada. Meil on …" at bounding box center [562, 455] width 546 height 30
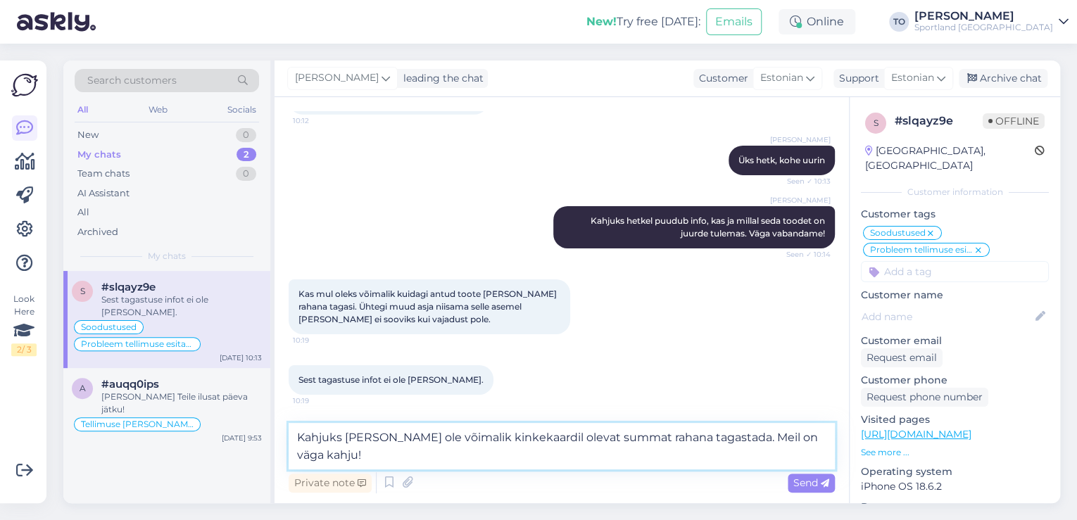
scroll to position [2346, 0]
type textarea "Kahjuks [PERSON_NAME] ole võimalik kinkekaardil olevat summat rahana tagastada.…"
click at [814, 479] on span "Send" at bounding box center [811, 482] width 36 height 13
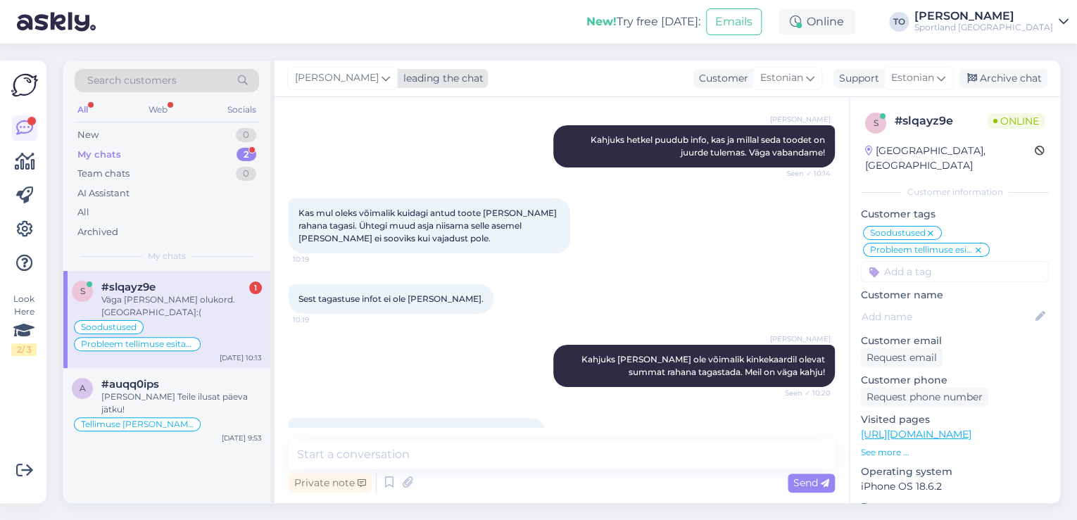
scroll to position [2464, 0]
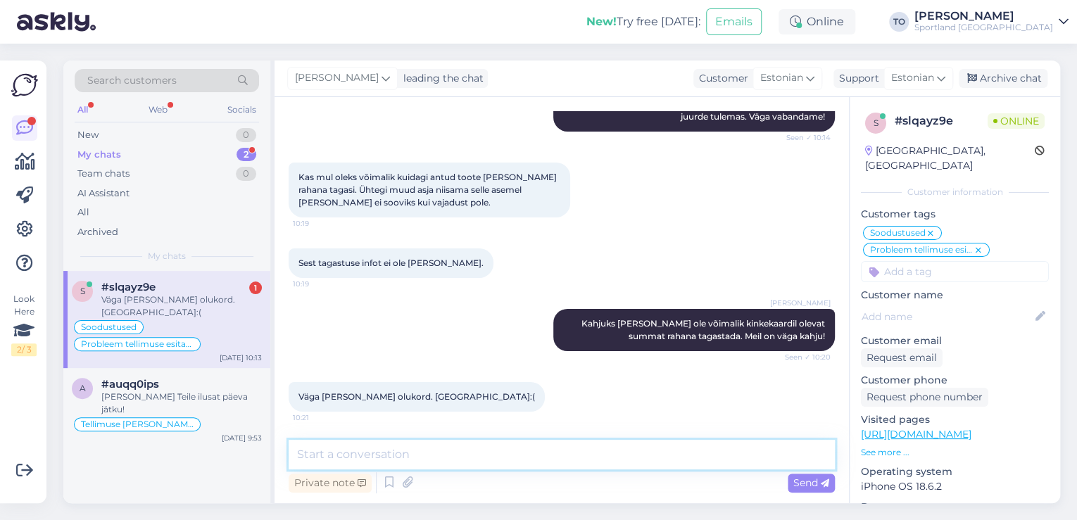
click at [540, 453] on textarea at bounding box center [562, 455] width 546 height 30
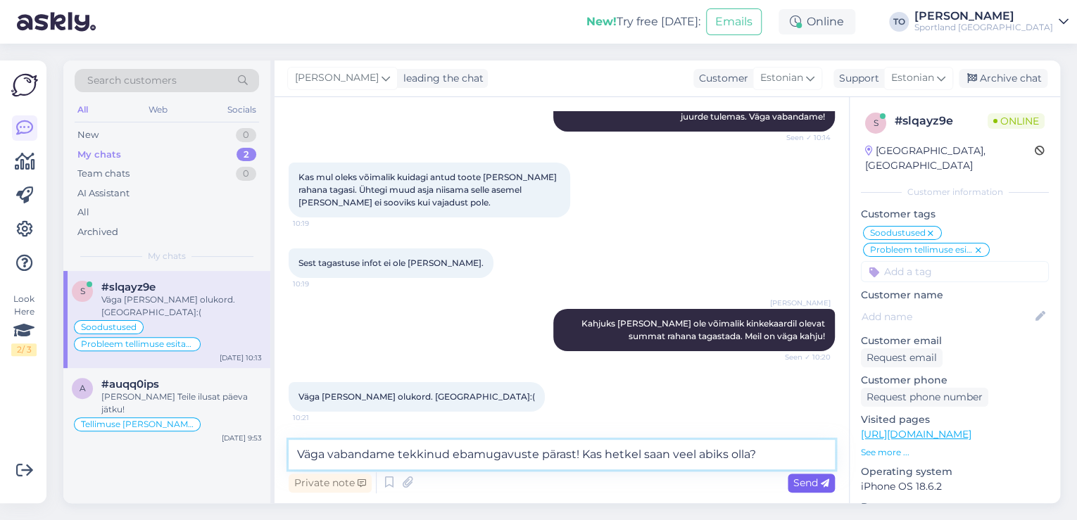
type textarea "Väga vabandame tekkinud ebamugavuste pärast! Kas hetkel saan veel abiks olla?"
click at [804, 476] on div "Send" at bounding box center [810, 483] width 47 height 19
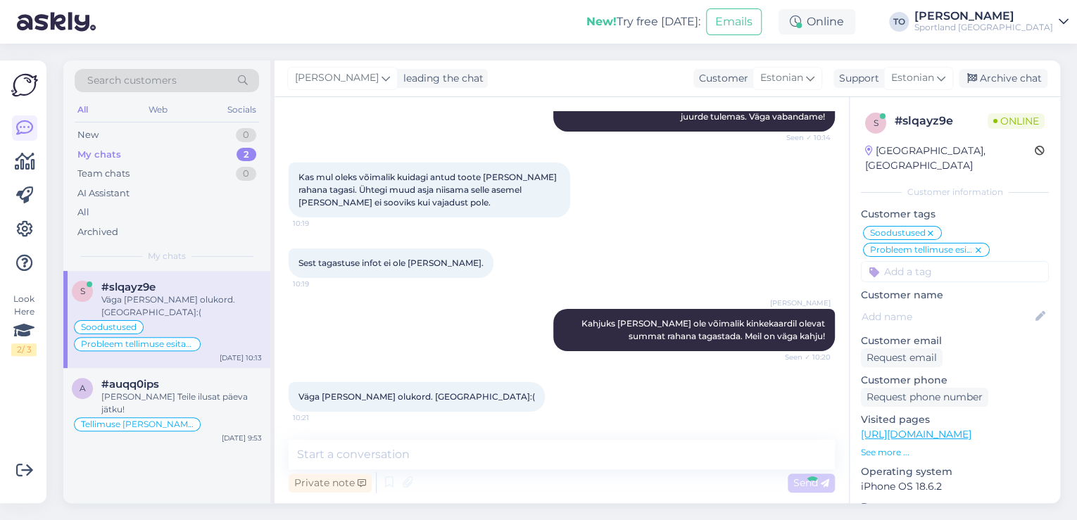
scroll to position [2538, 0]
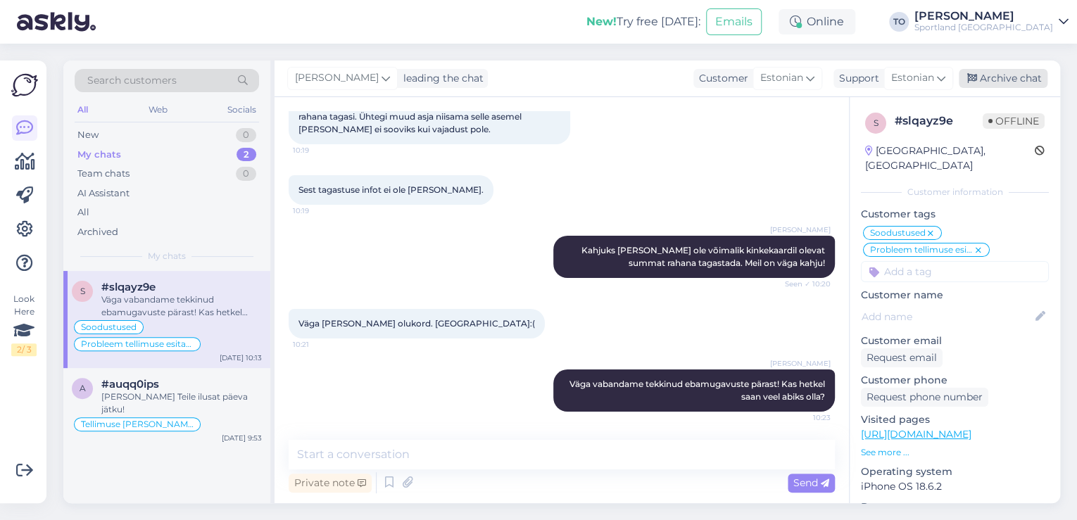
click at [994, 84] on div "Archive chat" at bounding box center [1002, 78] width 89 height 19
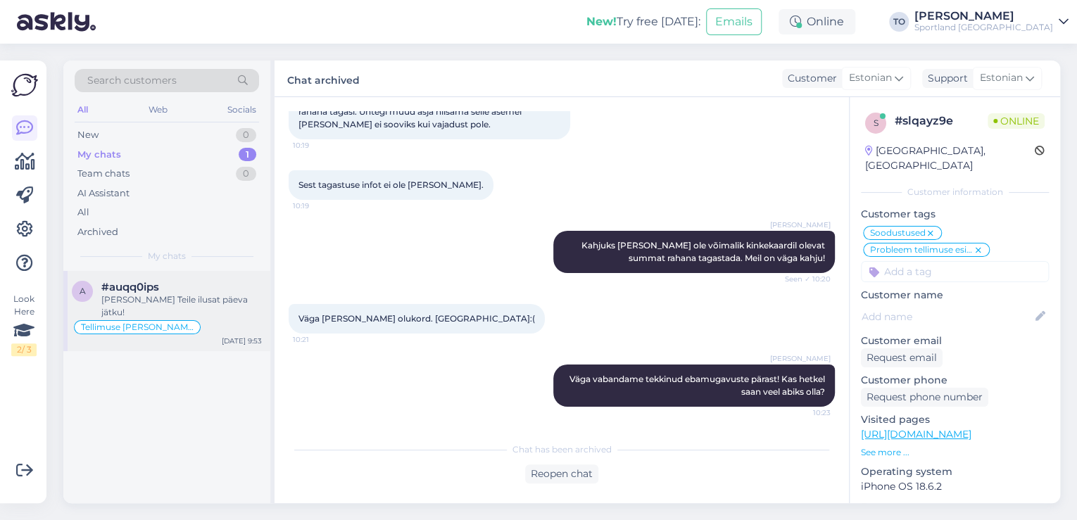
click at [220, 296] on div "[PERSON_NAME] Teile ilusat päeva jätku!" at bounding box center [181, 305] width 160 height 25
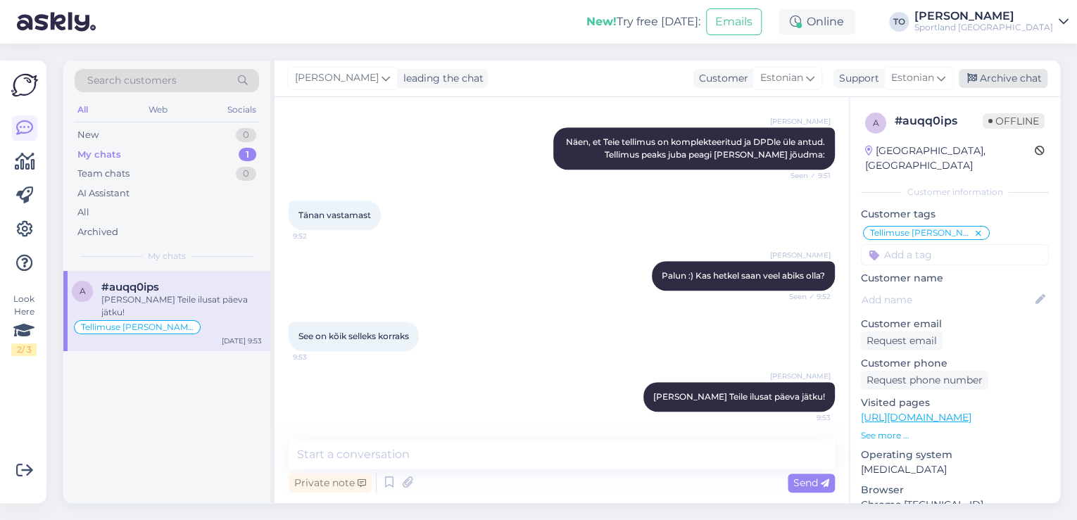
click at [1013, 75] on div "Archive chat" at bounding box center [1002, 78] width 89 height 19
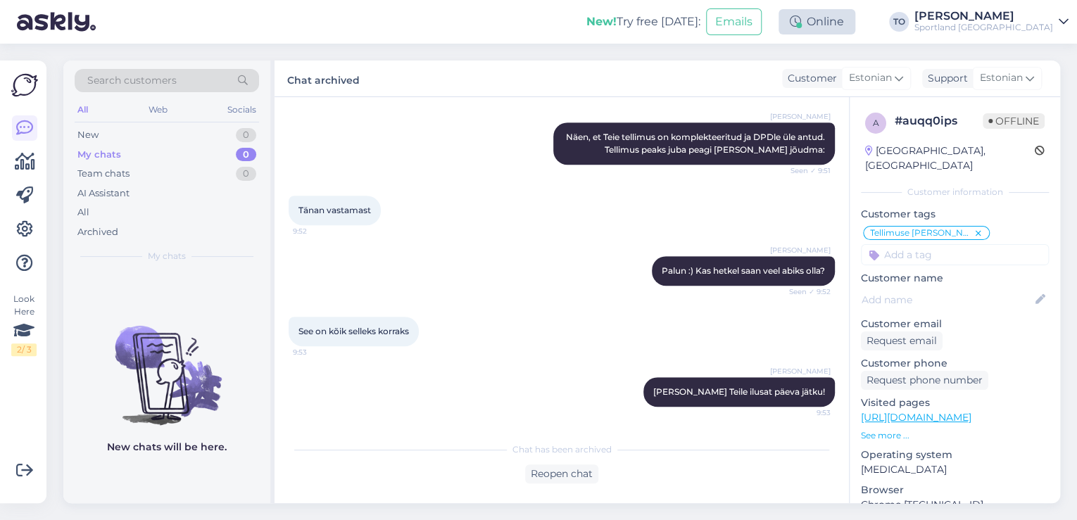
click at [855, 23] on div "Online" at bounding box center [816, 21] width 77 height 25
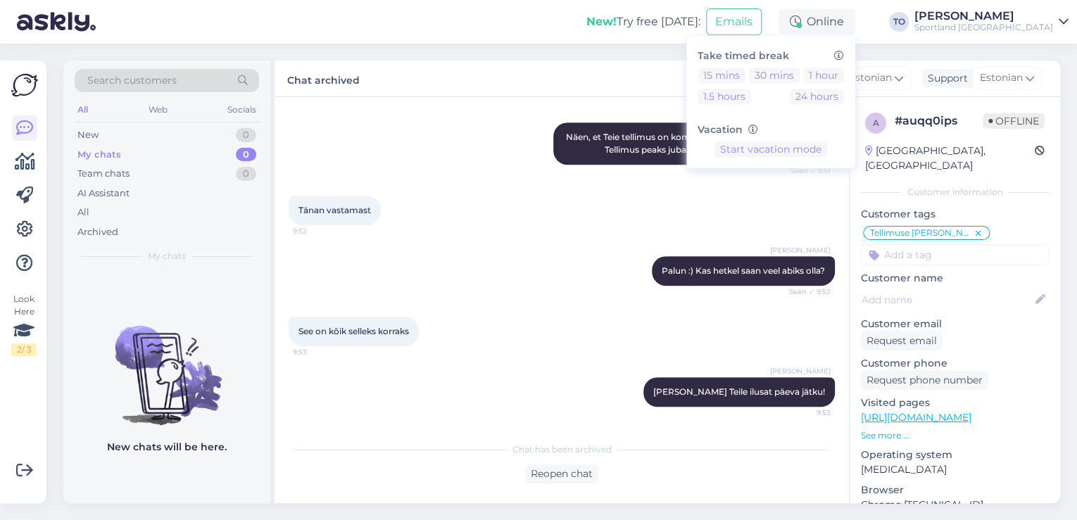
click at [799, 83] on div "15 mins 30 mins 1 hour 1.5 hours 24 hours" at bounding box center [770, 89] width 146 height 42
click at [745, 77] on button "15 mins" at bounding box center [721, 75] width 48 height 15
click at [1053, 23] on link "[PERSON_NAME] Sportland [GEOGRAPHIC_DATA]" at bounding box center [991, 22] width 154 height 23
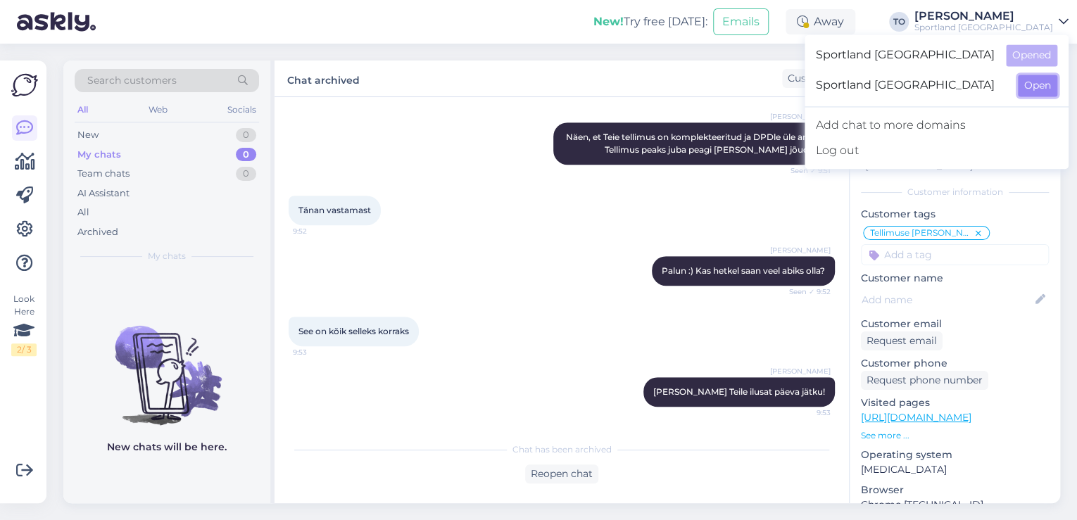
click at [1025, 90] on button "Open" at bounding box center [1037, 86] width 39 height 22
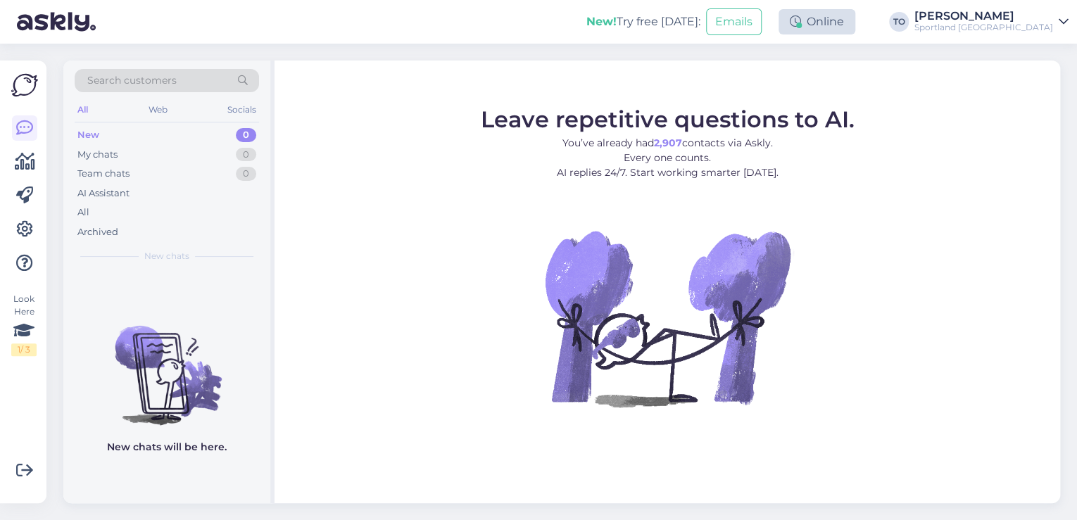
click at [801, 25] on icon at bounding box center [795, 21] width 11 height 11
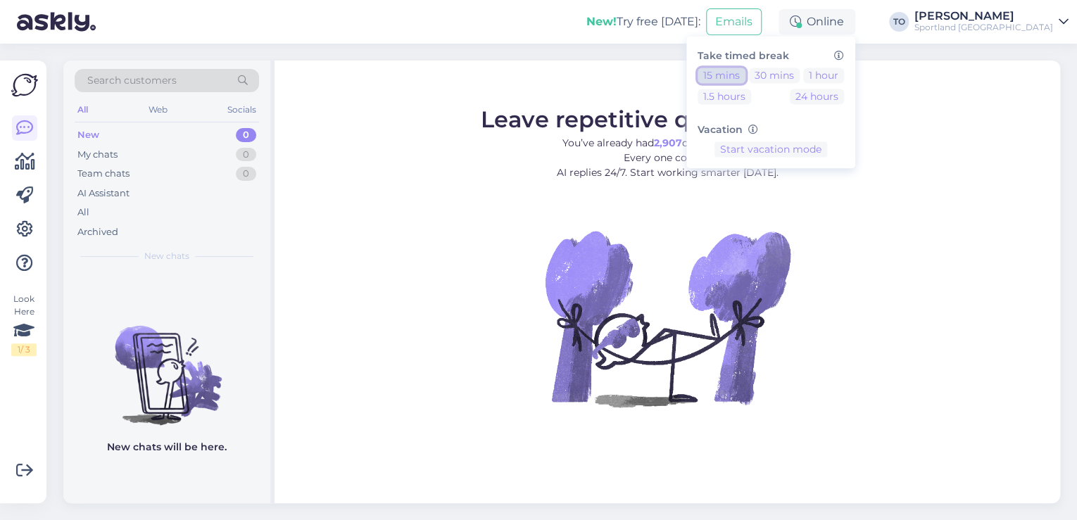
click at [745, 78] on button "15 mins" at bounding box center [721, 75] width 48 height 15
click at [801, 194] on button "End break" at bounding box center [770, 193] width 61 height 15
click at [1039, 20] on div "[PERSON_NAME]" at bounding box center [983, 16] width 139 height 11
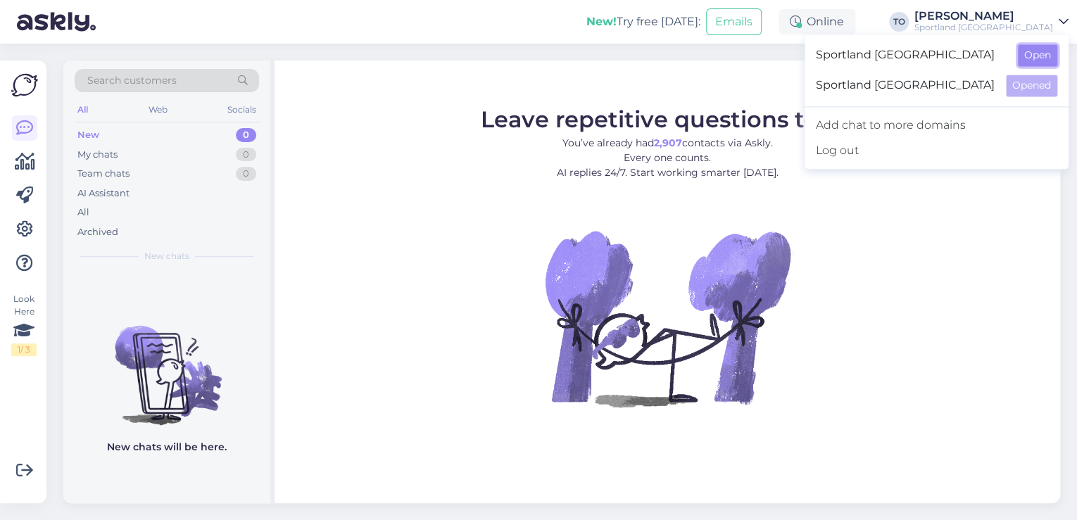
click at [1047, 54] on button "Open" at bounding box center [1037, 55] width 39 height 22
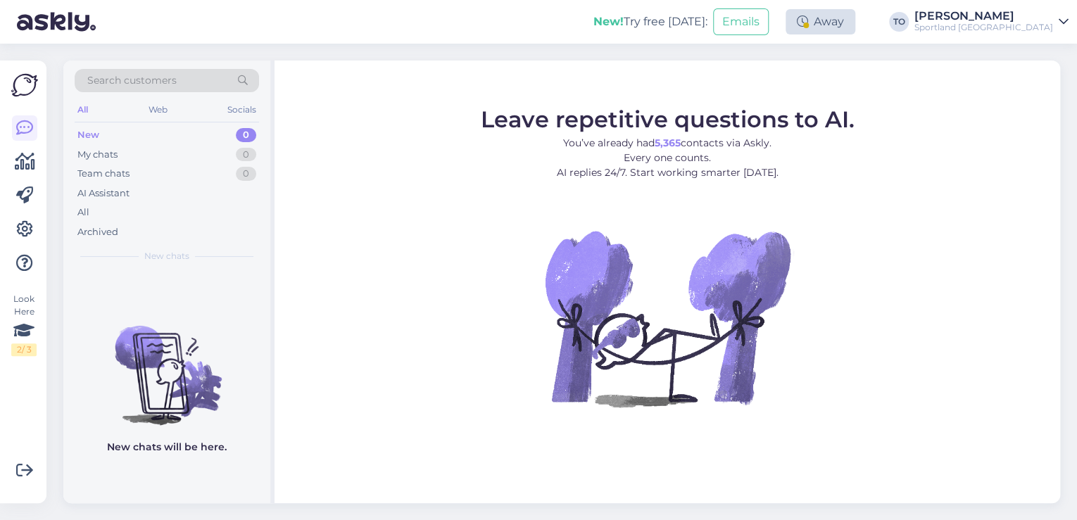
click at [855, 28] on div "Away" at bounding box center [820, 21] width 70 height 25
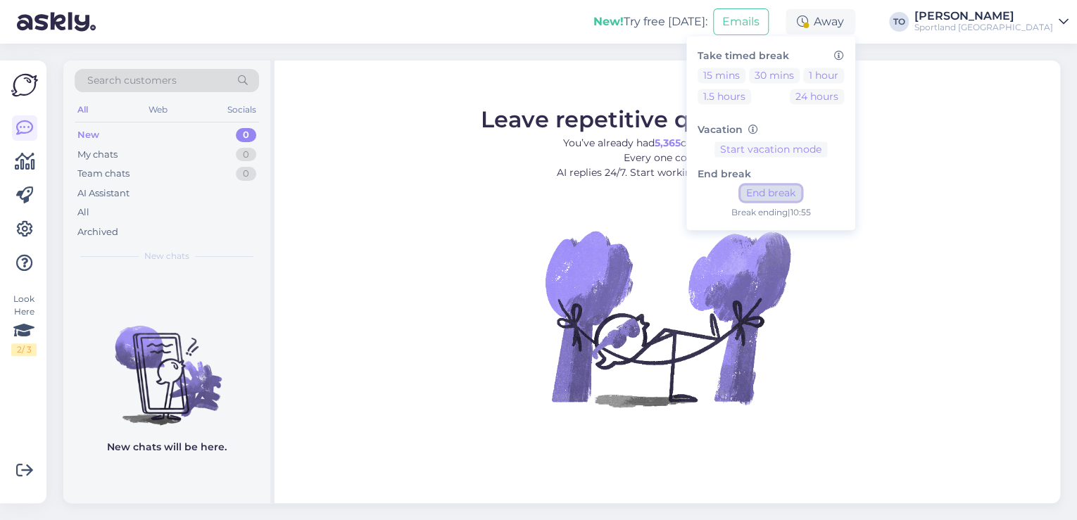
click at [801, 196] on button "End break" at bounding box center [770, 193] width 61 height 15
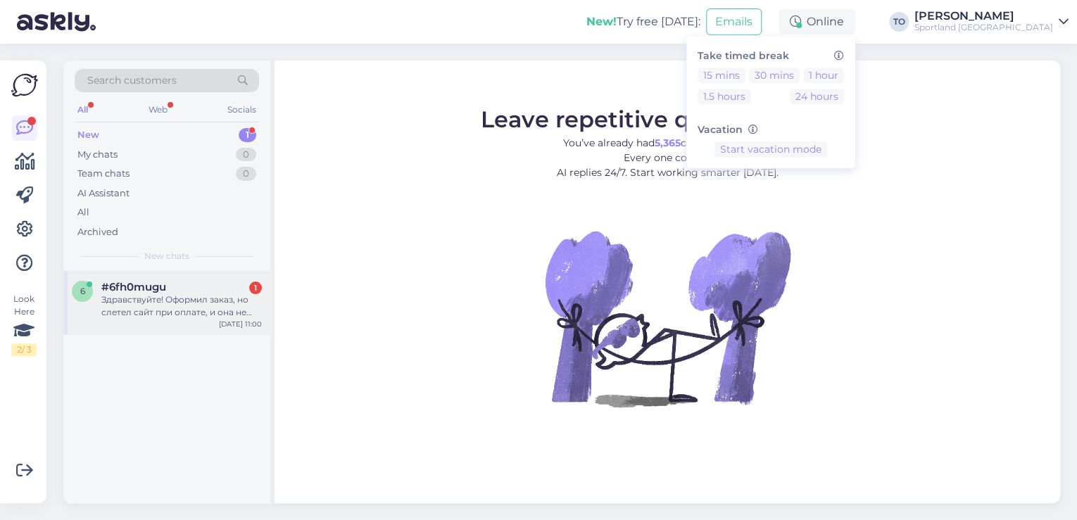
click at [231, 289] on div "#6fh0mugu 1" at bounding box center [181, 287] width 160 height 13
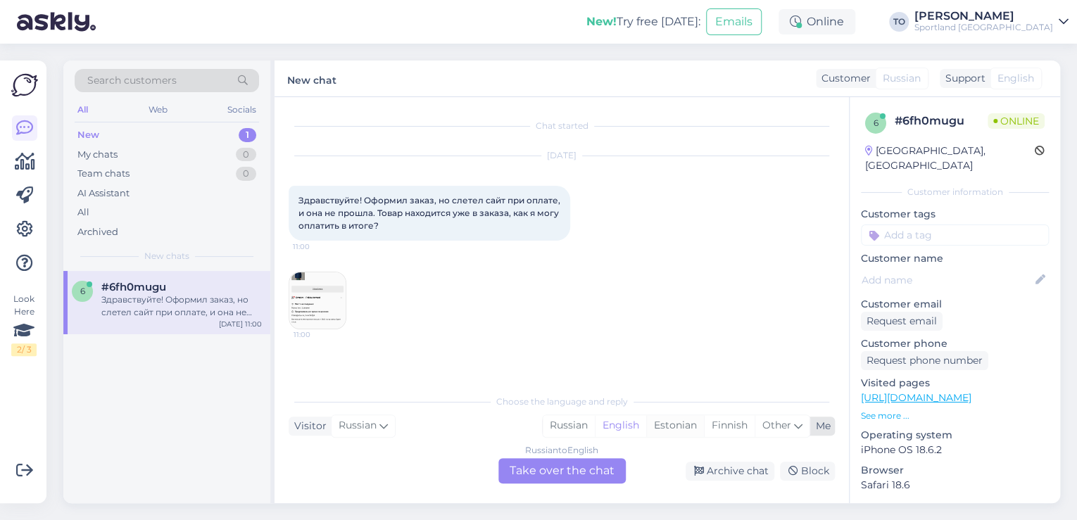
click at [688, 429] on div "Estonian" at bounding box center [675, 425] width 58 height 21
click at [591, 470] on div "Russian to Estonian Take over the chat" at bounding box center [561, 470] width 127 height 25
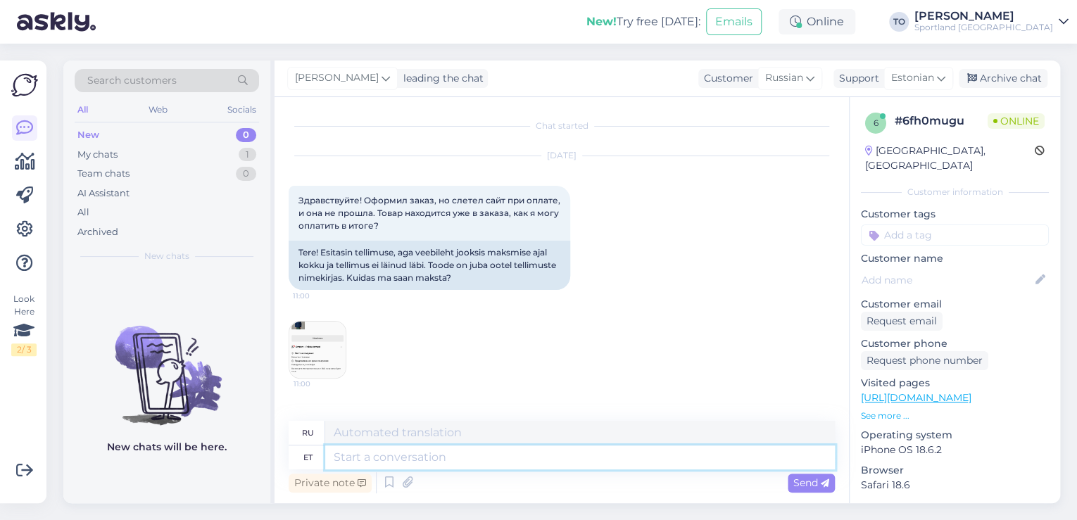
click at [474, 462] on textarea at bounding box center [580, 457] width 510 height 24
type textarea "Tere!"
type textarea "Привет"
type textarea "Tere!"
type textarea "Привет!"
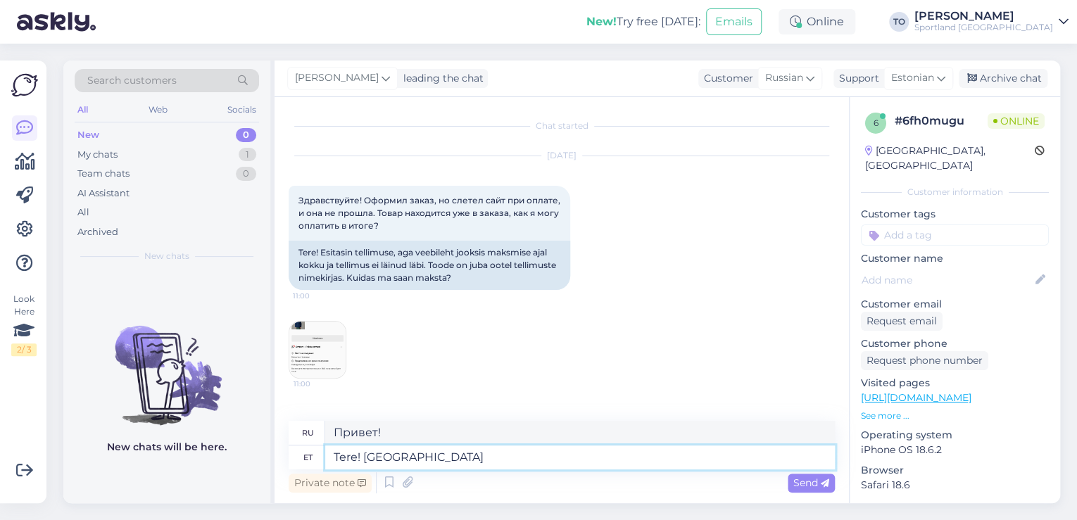
type textarea "Tere! [GEOGRAPHIC_DATA]"
type textarea "Привет! Я"
type textarea "Tere! [PERSON_NAME]"
type textarea "Привет! Меня зовут [PERSON_NAME]."
type textarea "Tere! [PERSON_NAME] Klienditeenindusest"
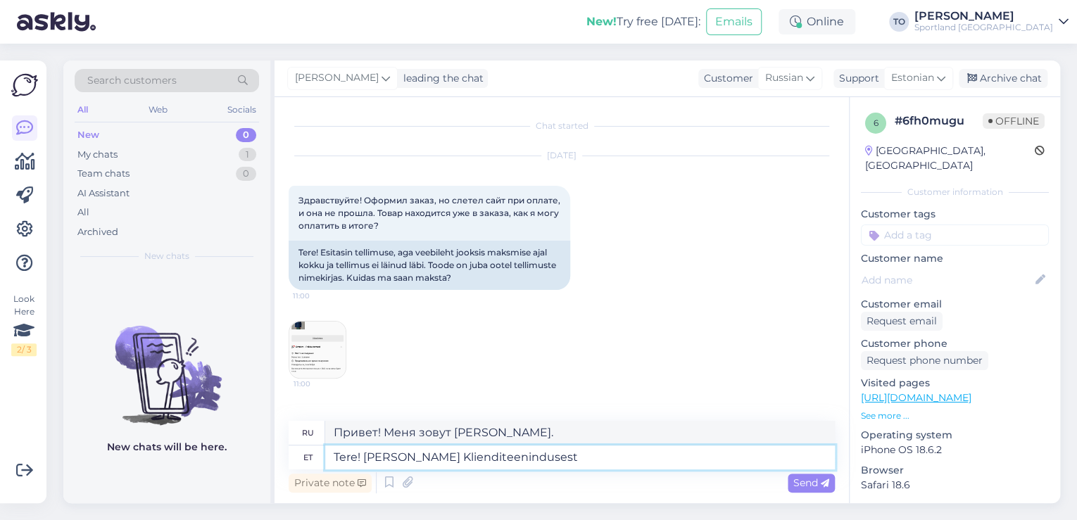
type textarea "Здравствуйте! Меня зовут [PERSON_NAME], я из службы поддержки клиентов."
type textarea "Tere! [PERSON_NAME] Klienditeenindusest"
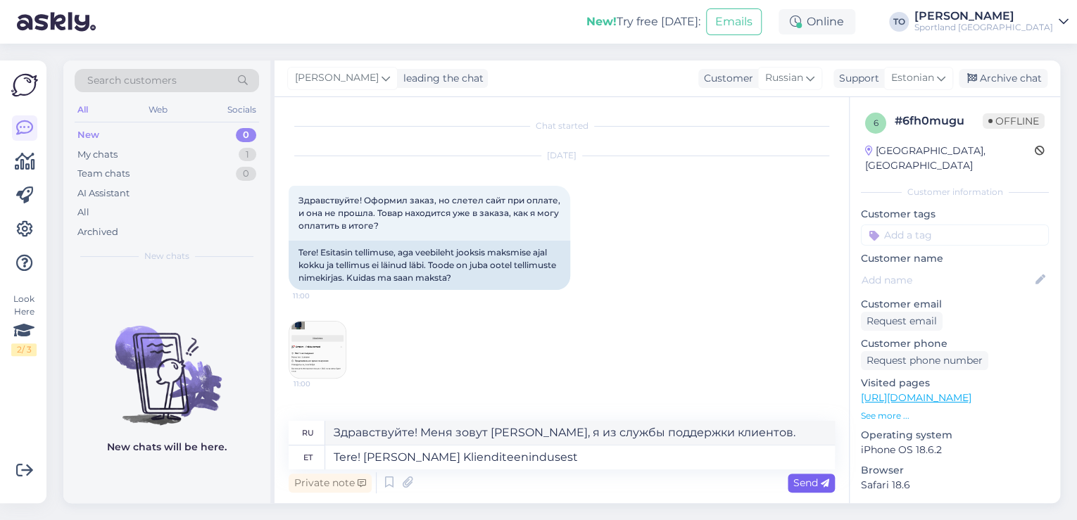
click at [806, 483] on span "Send" at bounding box center [811, 482] width 36 height 13
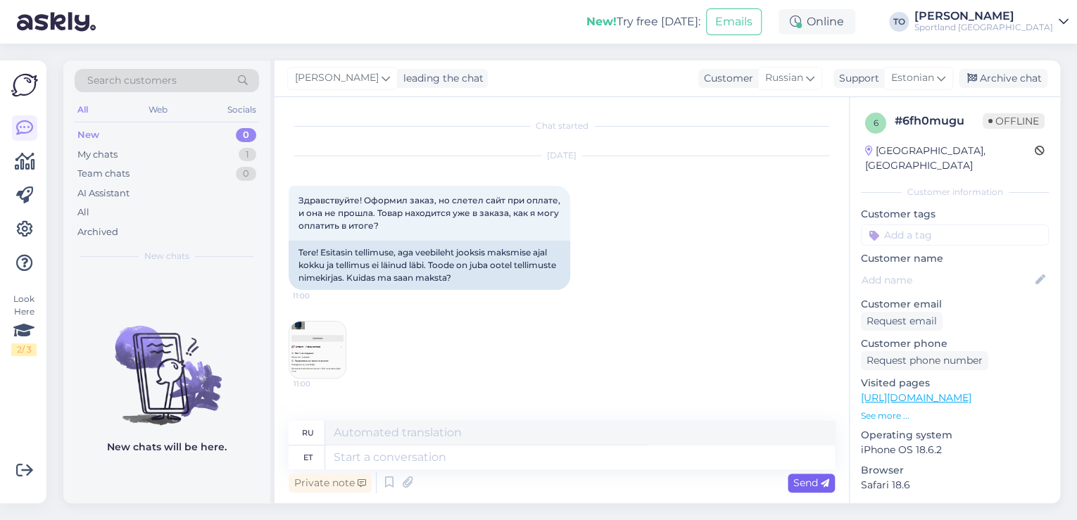
scroll to position [82, 0]
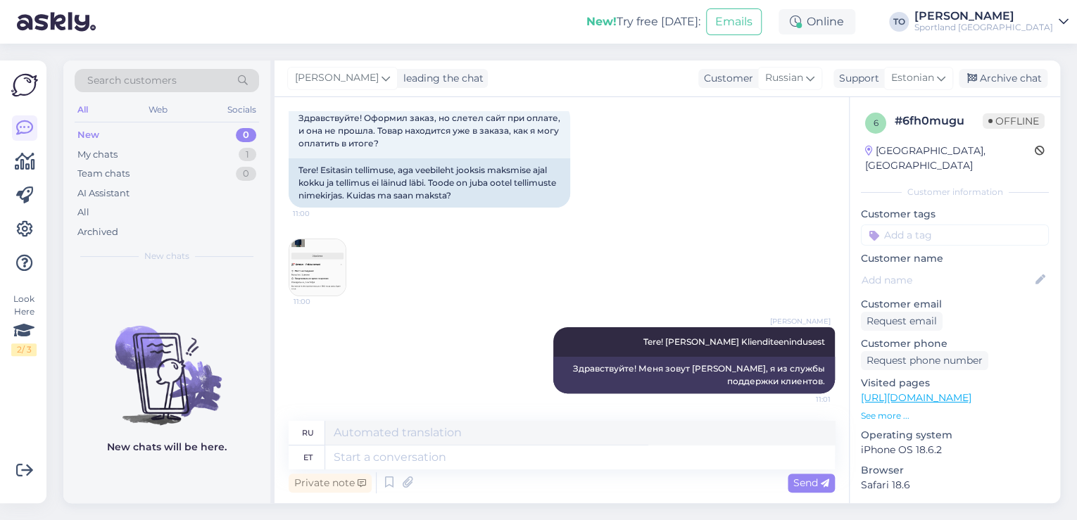
click at [329, 264] on img at bounding box center [317, 267] width 56 height 56
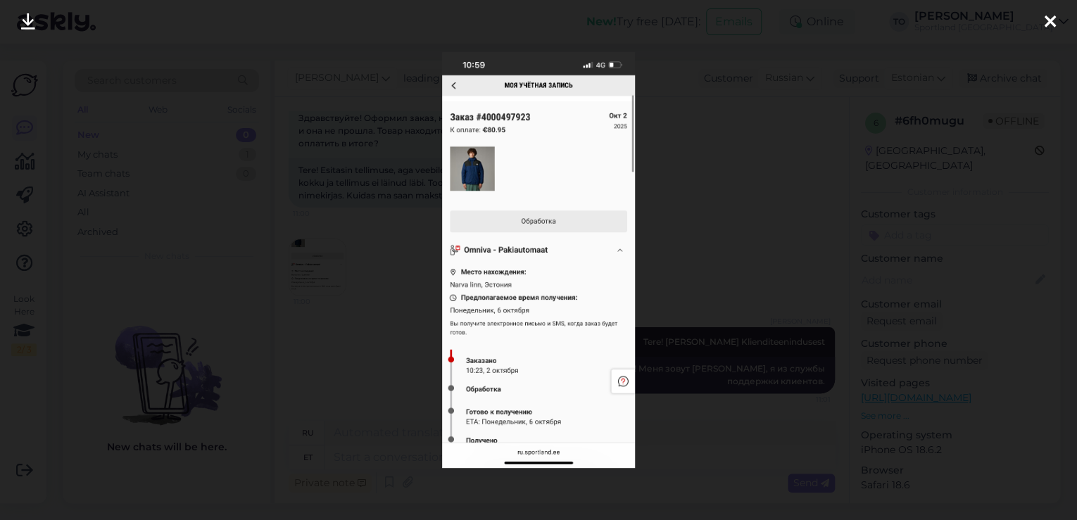
click at [1046, 15] on icon at bounding box center [1049, 22] width 11 height 18
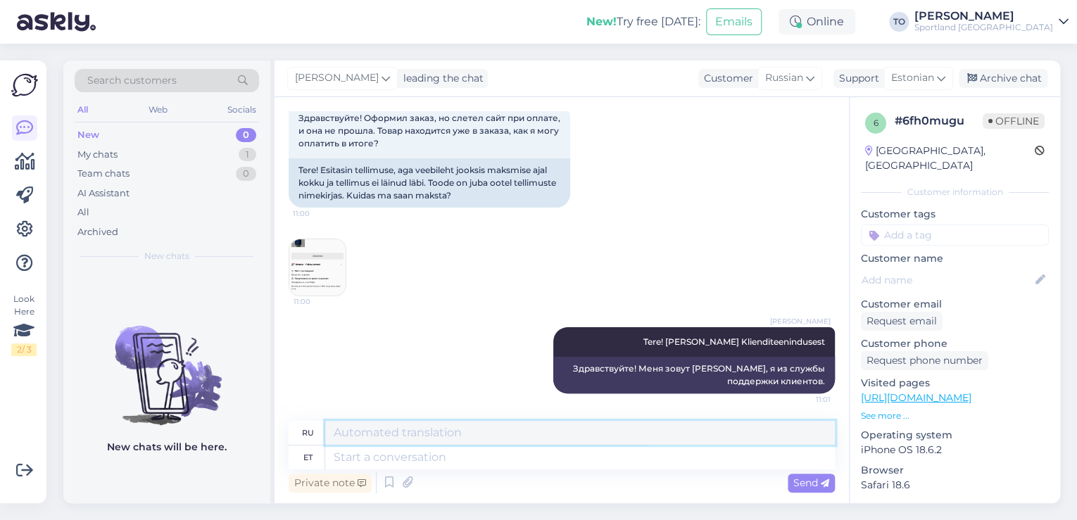
click at [532, 442] on textarea at bounding box center [580, 433] width 510 height 24
click at [521, 457] on textarea at bounding box center [580, 457] width 510 height 24
type textarea "Üks"
type textarea "Один"
type textarea "Üks hetk, ko"
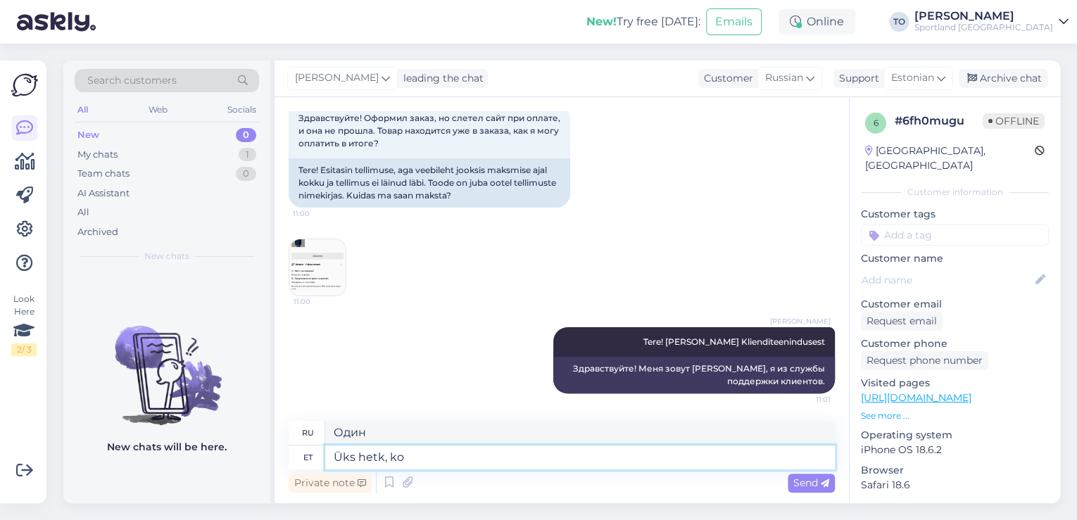
type textarea "Одну минуту,"
type textarea "Üks hetk, kohe"
type textarea "Одну минуту, прямо сейчас"
type textarea "Üks hetk, kohe uurin"
type textarea "Одну минуту, я проверю."
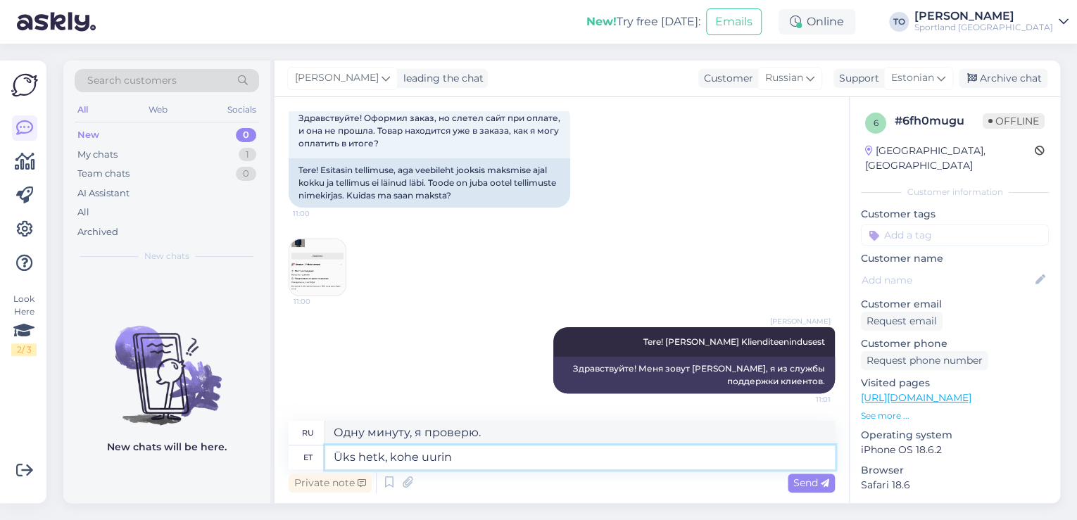
type textarea "Üks hetk, kohe uurin"
click at [813, 481] on span "Send" at bounding box center [811, 482] width 36 height 13
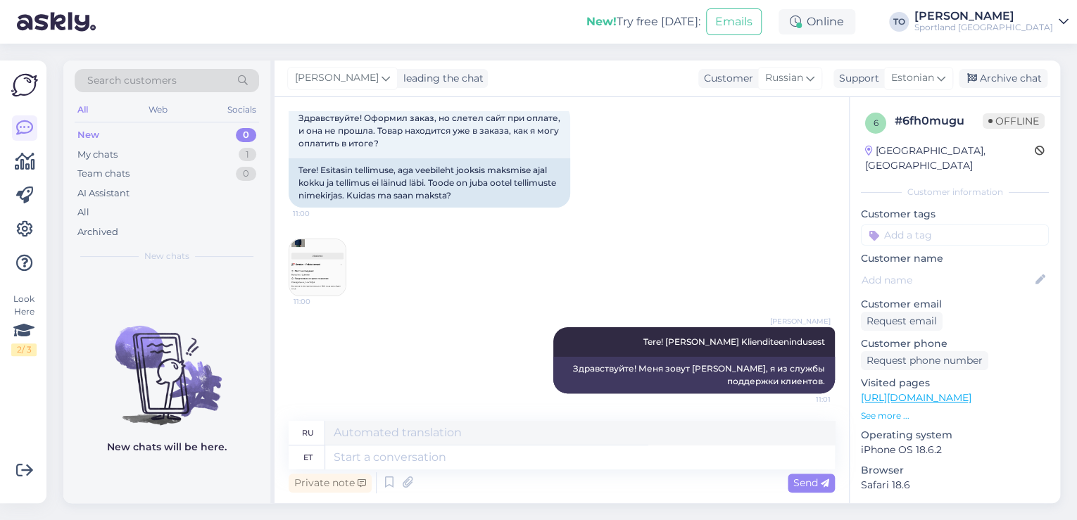
scroll to position [167, 0]
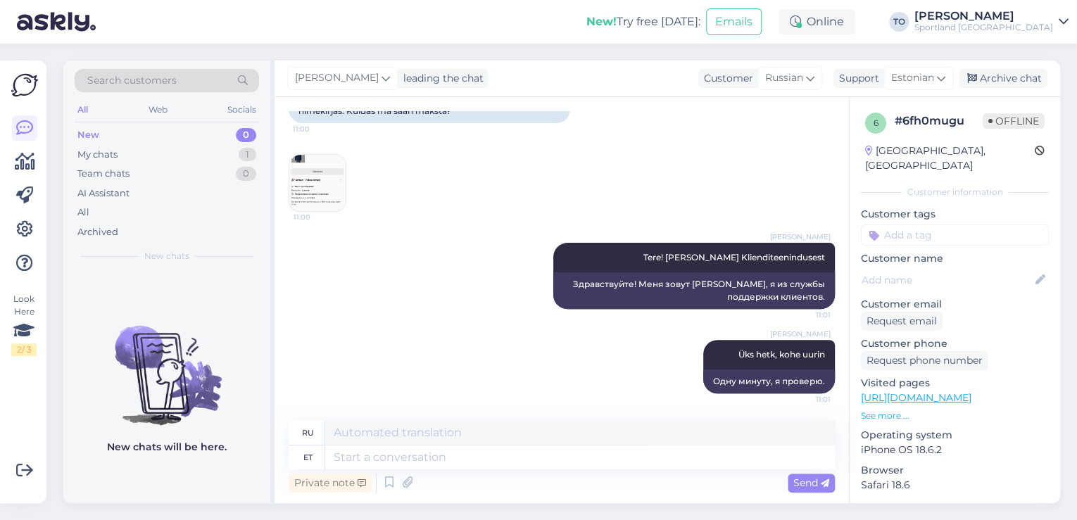
click at [334, 189] on img at bounding box center [317, 183] width 56 height 56
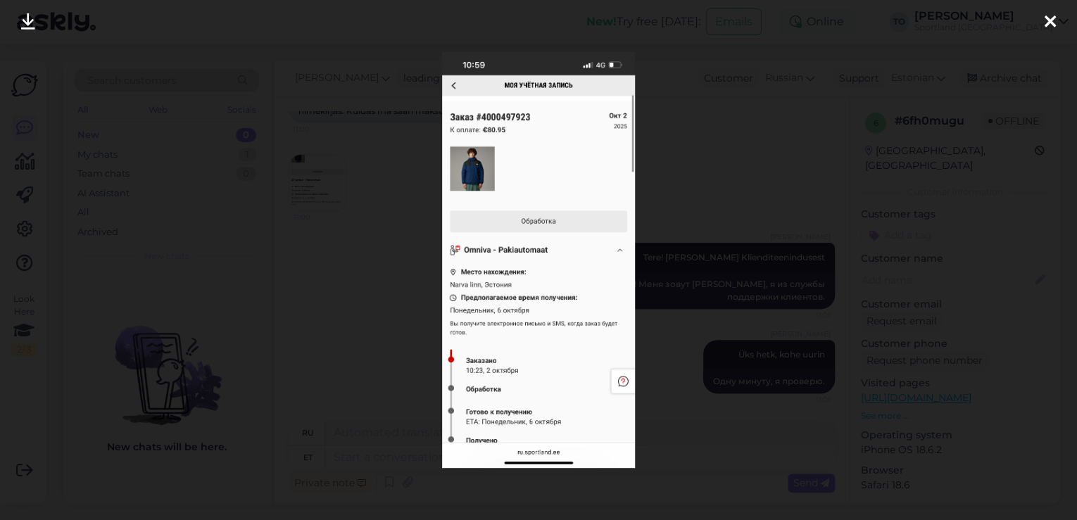
click at [1046, 18] on icon at bounding box center [1049, 22] width 11 height 18
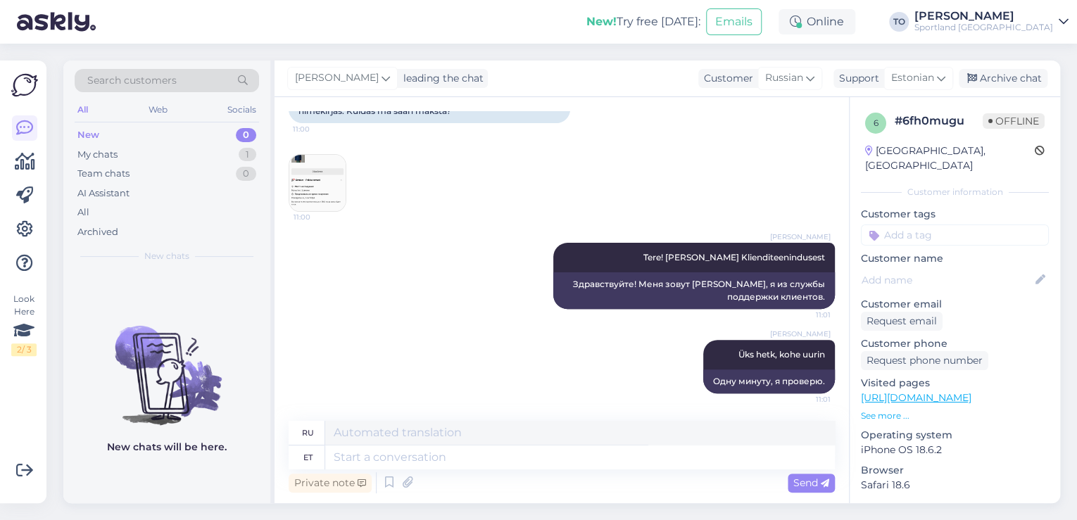
scroll to position [166, 0]
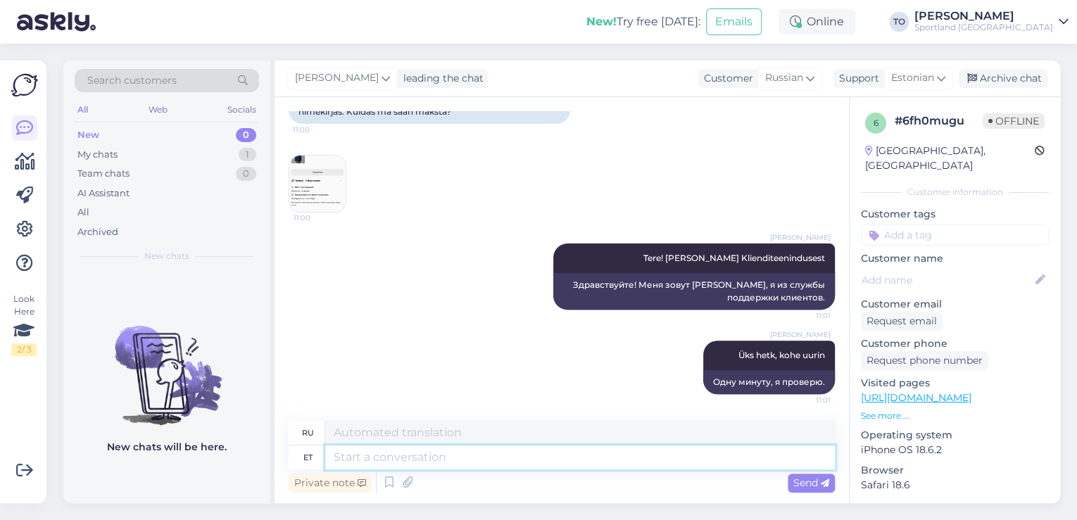
click at [602, 464] on textarea at bounding box center [580, 457] width 510 height 24
type textarea "Kahjuks e"
type textarea "К сожалению"
type textarea "Kahjuks ei s"
type textarea "К сожалению, нет."
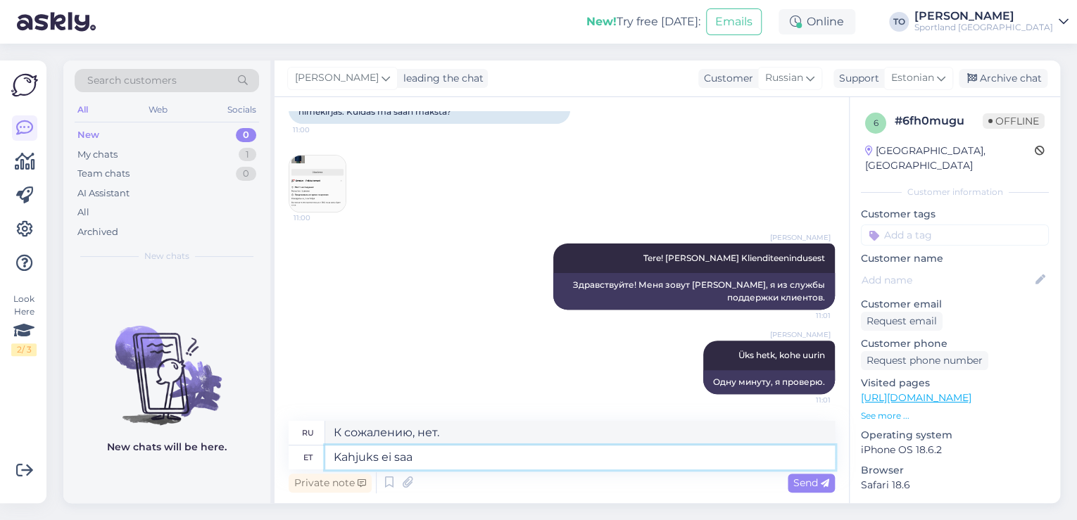
type textarea "Kahjuks ei saa"
type textarea "К сожалению, я не могу."
type textarea "Kahjuks ei saa poolelijäänud t"
type textarea "К сожалению, незаконченную работу невозможно"
type textarea "Kahjuks ei saa poolelijäänud tellimuse ee"
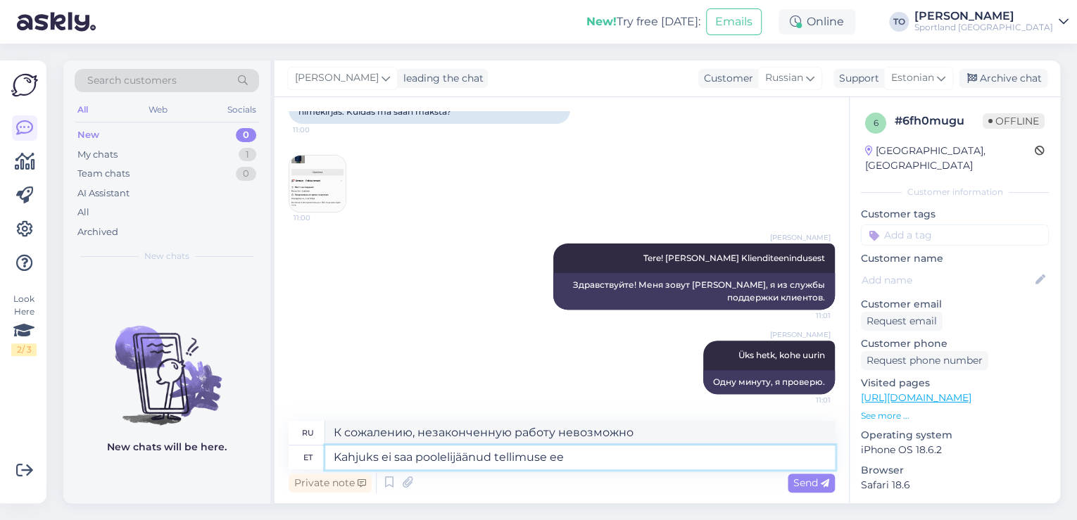
type textarea "К сожалению, вы не можете получить отложенный заказ."
type textarea "Kahjuks ei saa poolelijäänud tellimuse eest ena"
type textarea "К сожалению, мы не можем вернуть деньги за ваш заказ."
type textarea "Kahjuks ei saa poolelijäänud tellimuse eest enam"
type textarea "К сожалению, вы больше не можете получить возврат средств за неполный заказ."
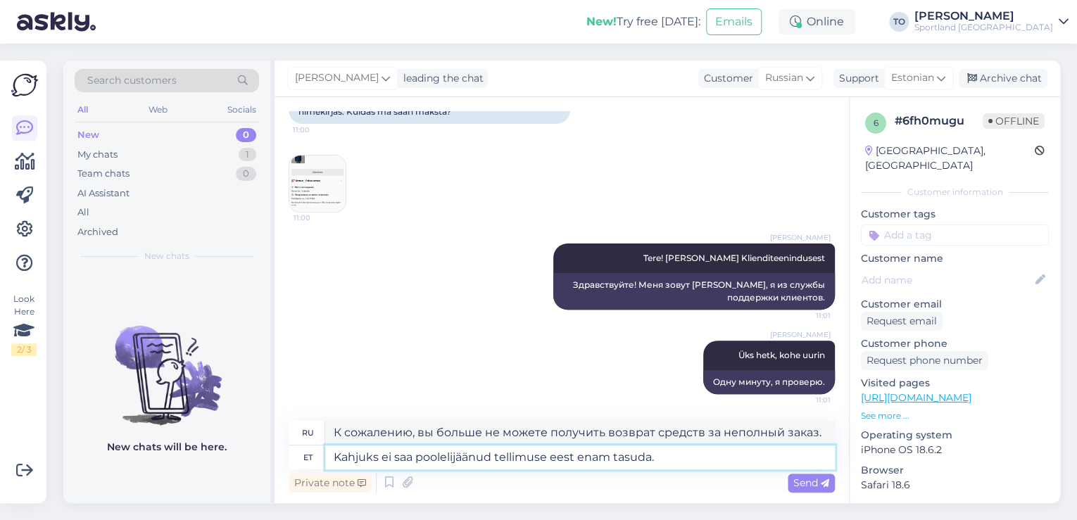
type textarea "Kahjuks ei saa poolelijäänud tellimuse eest enam tasuda."
type textarea "К сожалению, вы больше не можете оплатить невыполненный заказ."
type textarea "Kahjuks ei saa poolelijäänud tellimuse eest enam tasuda. Väga"
type textarea "К сожалению, вы больше не можете оплатить заказ, который ещё не в процессе выпо…"
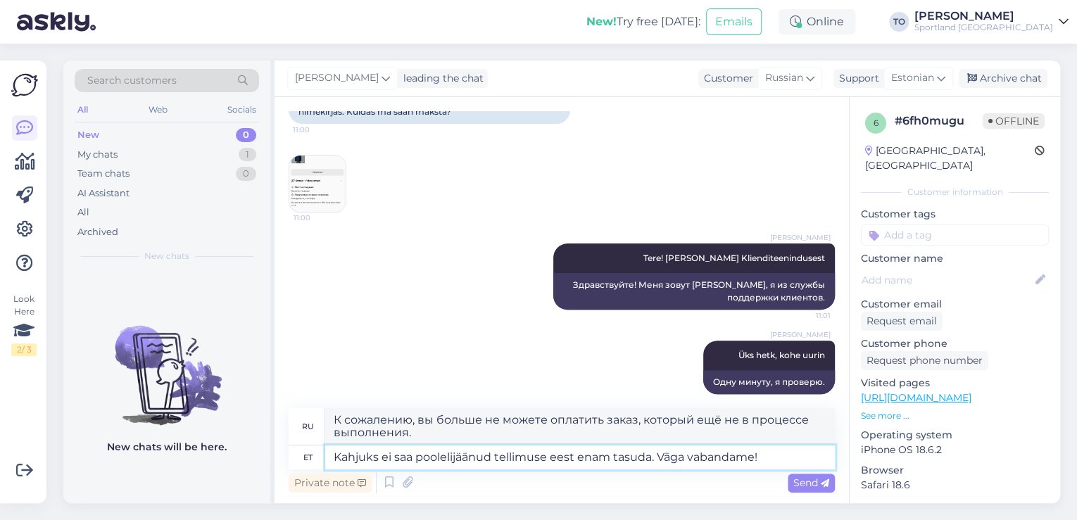
type textarea "Kahjuks ei saa poolelijäänud tellimuse eest enam tasuda. Väga vabandame!"
type textarea "К сожалению, вы больше не можете оплатить заказ, который ещё не выполнен. Прино…"
type textarea "Kahjuks ei saa poolelijäänud tellimuse eest enam tasuda. Väga vabandame! Tühist…"
type textarea "К сожалению, вы больше не можете оплатить заказ, который находится в процессе в…"
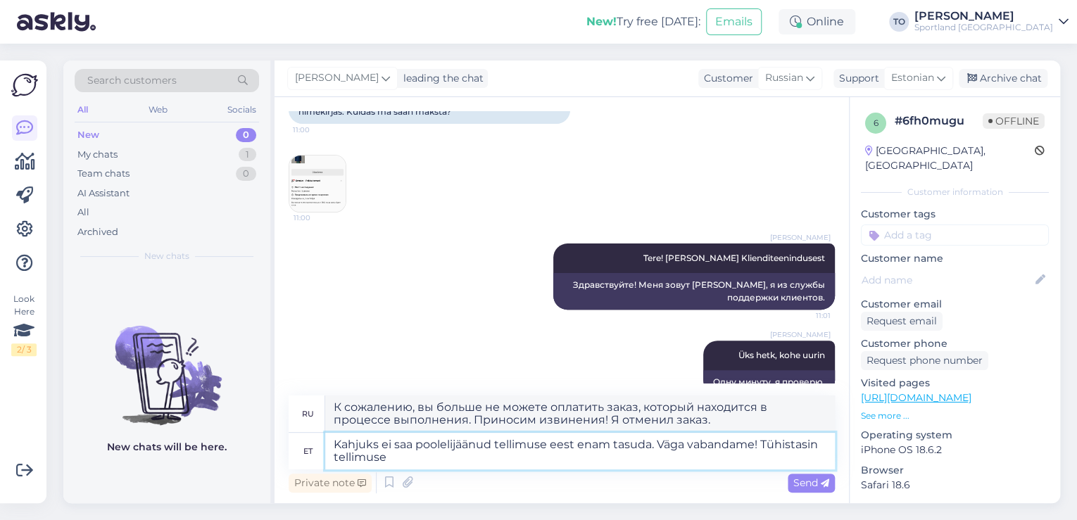
type textarea "Kahjuks ei saa poolelijäänud tellimuse eest enam tasuda. Väga vabandame! Tühist…"
type textarea "К сожалению, вы больше не можете оплатить заказ, который ещё не выполнен. Прино…"
type textarea "Kahjuks ei saa poolelijäänud tellimuse eest enam tasuda. Väga vabandame! Tühist…"
type textarea "К сожалению, вы больше не можете оплатить заказ, который ещё не выполнен. Прино…"
type textarea "Kahjuks ei saa poolelijäänud tellimuse eest enam tasuda. Väga vabandame! Tühist…"
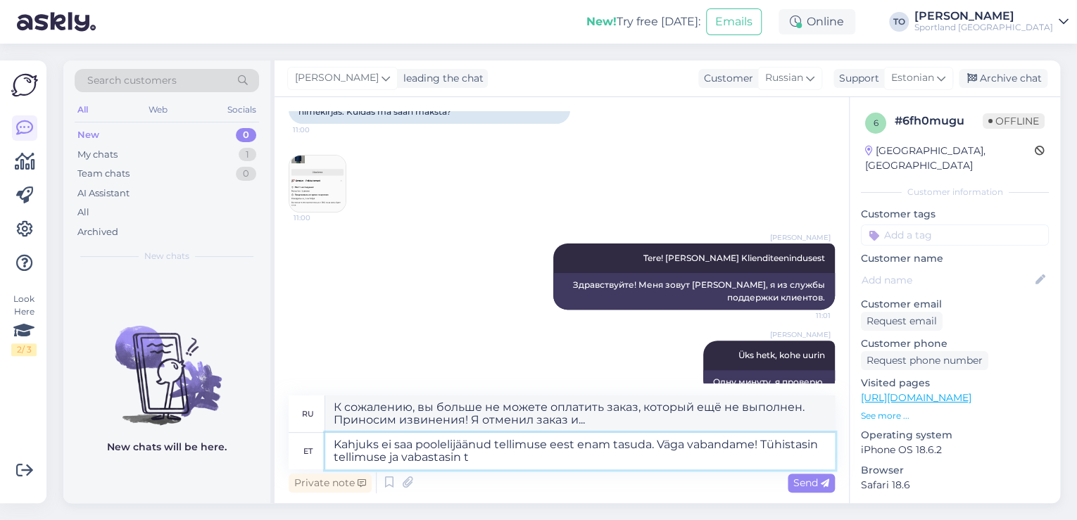
type textarea "К сожалению, вы больше не можете оплатить заказ, который находится в процессе в…"
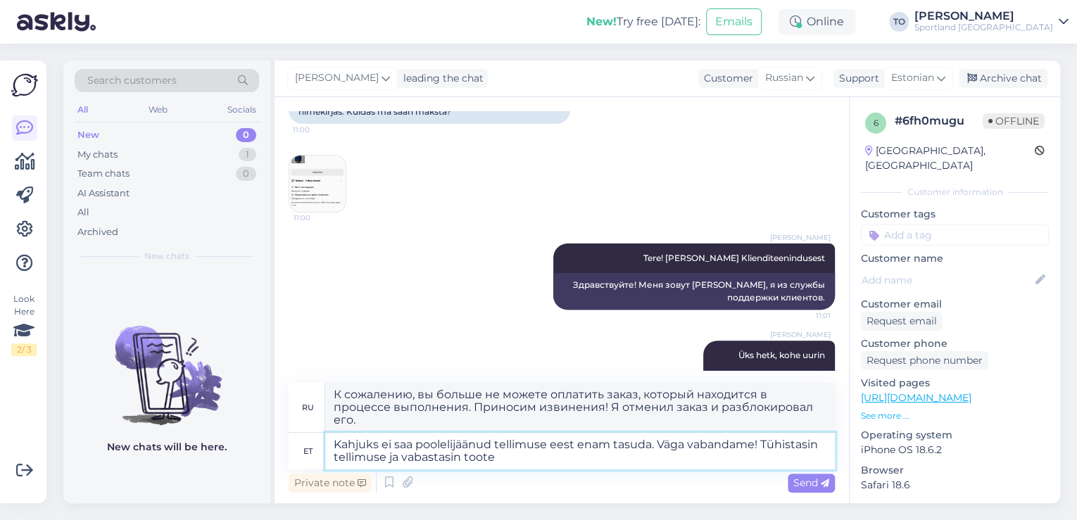
type textarea "Kahjuks ei saa poolelijäänud tellimuse eest enam tasuda. Väga vabandame! Tühist…"
type textarea "К сожалению, вы больше не можете оплатить заказ, который находится в процессе в…"
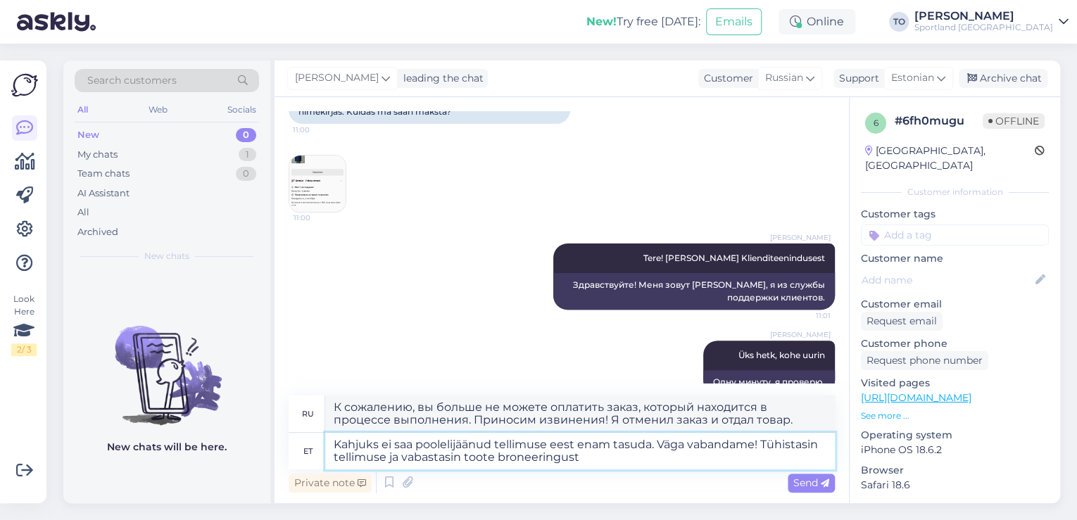
type textarea "Kahjuks ei saa poolelijäänud tellimuse eest enam tasuda. Väga vabandame! Tühist…"
type textarea "К сожалению, вы больше не можете оплатить заказ, который ещё не находится в обр…"
type textarea "Kahjuks ei saa poolelijäänud tellimuse eest enam tasuda. Väga vabandame! Tühist…"
type textarea "К сожалению, вы больше не можете оплатить заказ, который ещё не в обработке. Пр…"
type textarea "Kahjuks ei saa poolelijäänud tellimuse eest enam tasuda. Väga vabandame! Tühist…"
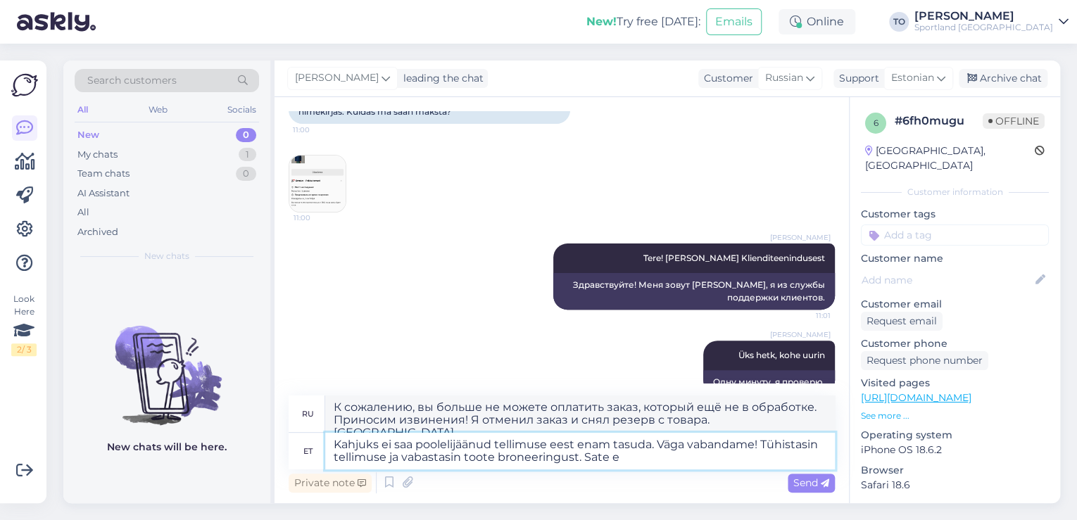
type textarea "К сожалению, вы больше не можете оплатить заказ, который ещё не в обработке. Пр…"
type textarea "Kahjuks ei saa poolelijäänud tellimuse eest enam tasuda. Väga vabandame! Tühist…"
type textarea "К сожалению, вы больше не можете оплатить заказ, который ещё не в обработке. Пр…"
type textarea "Kahjuks ei saa poolelijäänud tellimuse eest enam tasuda. Väga vabandame! Tühist…"
type textarea "К сожалению, вы больше не можете оплатить заказ, который ещё не в обработке. Пр…"
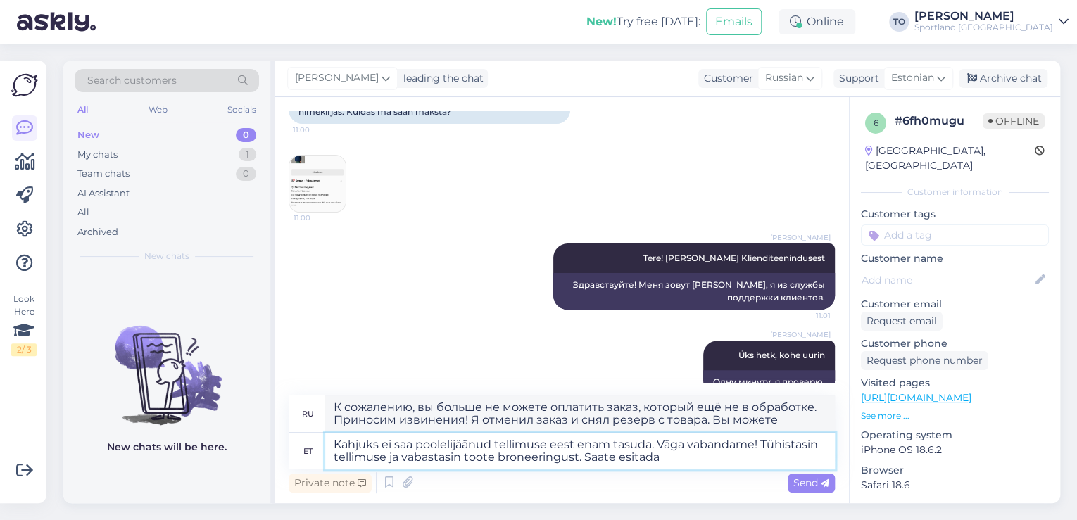
type textarea "Kahjuks ei saa poolelijäänud tellimuse eest enam tasuda. Väga vabandame! Tühist…"
type textarea "К сожалению, вы больше не можете оплатить заказ, который находится в процессе в…"
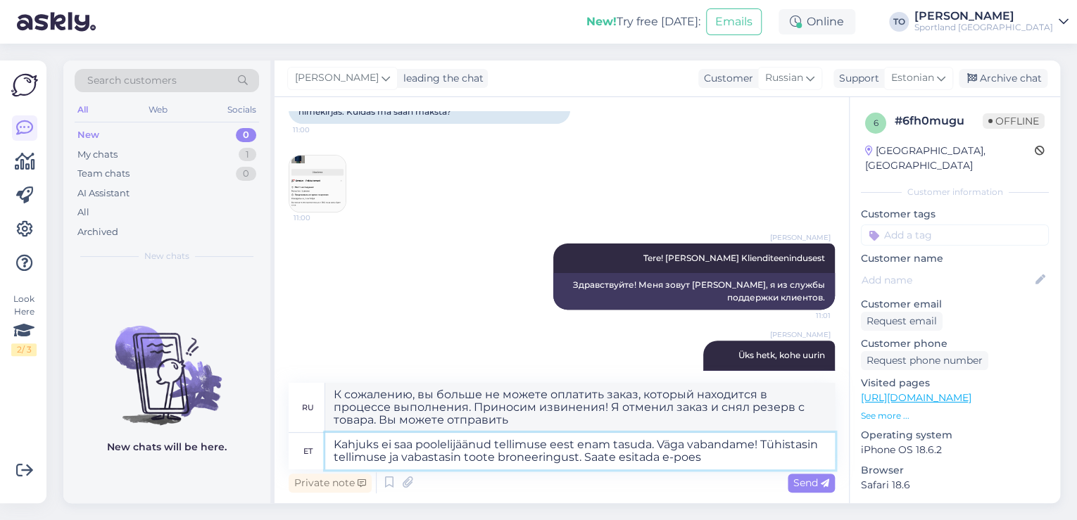
type textarea "Kahjuks ei saa poolelijäänud tellimuse eest enam tasuda. Väga vabandame! Tühist…"
type textarea "К сожалению, вы больше не можете оплатить заказ, который ещё не оформлен. Прино…"
type textarea "Kahjuks ei saa poolelijäänud tellimuse eest enam tasuda. Väga vabandame! Tühist…"
type textarea "К сожалению, вы больше не можете оплатить заказ, который ещё не в обработке. Пр…"
type textarea "Kahjuks ei saa poolelijäänud tellimuse eest enam tasuda. Väga vabandame! Tühist…"
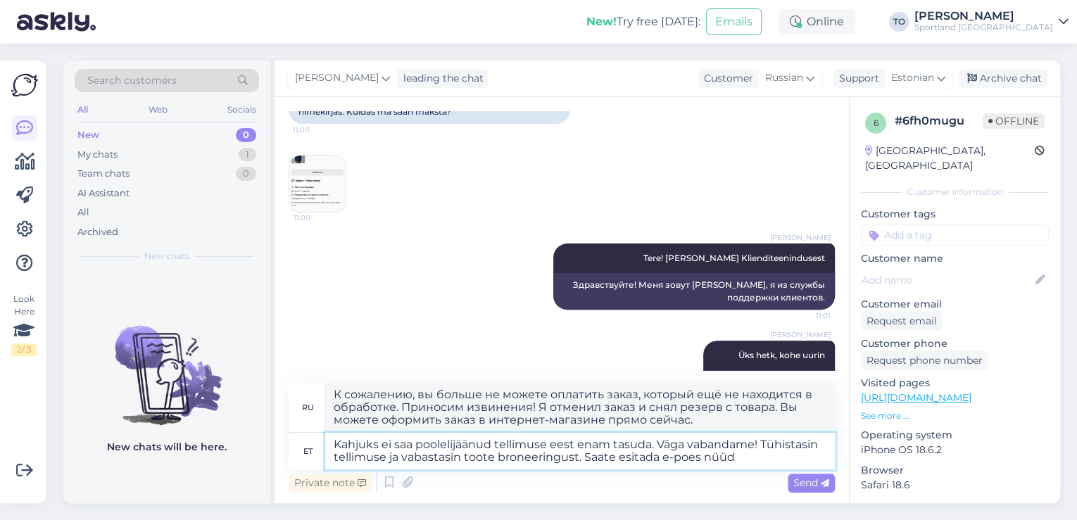
type textarea "К сожалению, вы больше не можете оплатить заказ, который находится в процессе о…"
type textarea "Kahjuks ei saa poolelijäänud tellimuse eest enam tasuda. Väga vabandame! Tühist…"
type textarea "К сожалению, вы больше не можете оплатить заказ, который ещё не находится в обр…"
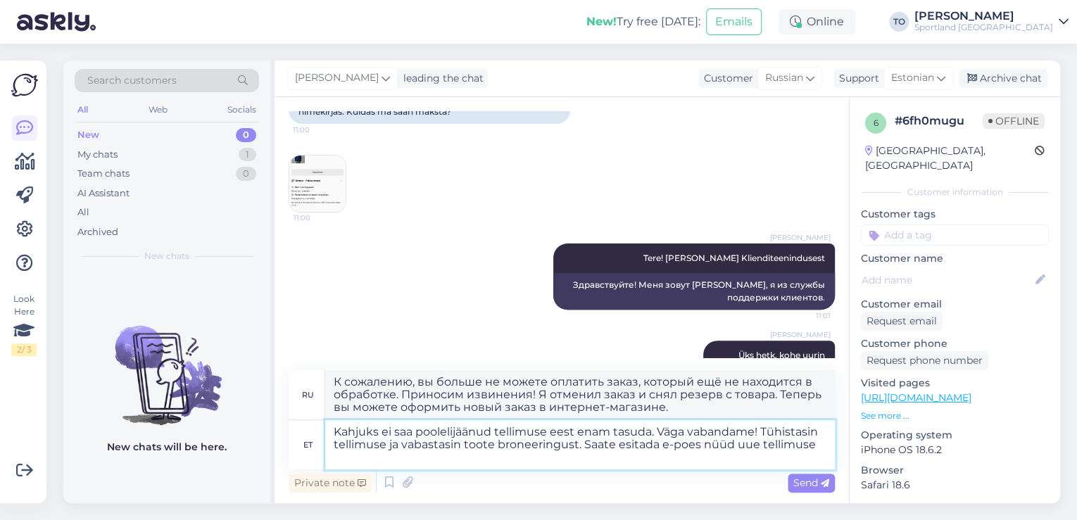
type textarea "Kahjuks ei saa poolelijäänud tellimuse eest enam tasuda. Väga vabandame! Tühist…"
type textarea "К сожалению, вы больше не можете оплатить заказ, который находится в процессе в…"
type textarea "Kahjuks ei saa poolelijäänud tellimuse eest enam tasuda. Väga vabandame! Tühist…"
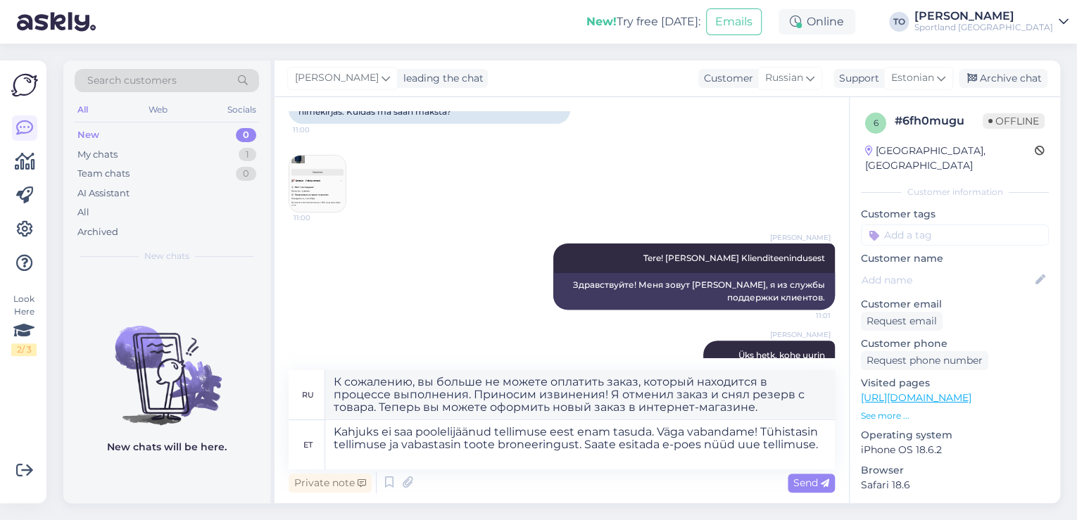
drag, startPoint x: 800, startPoint y: 474, endPoint x: 799, endPoint y: 485, distance: 11.3
click at [800, 476] on div "Send" at bounding box center [810, 483] width 47 height 19
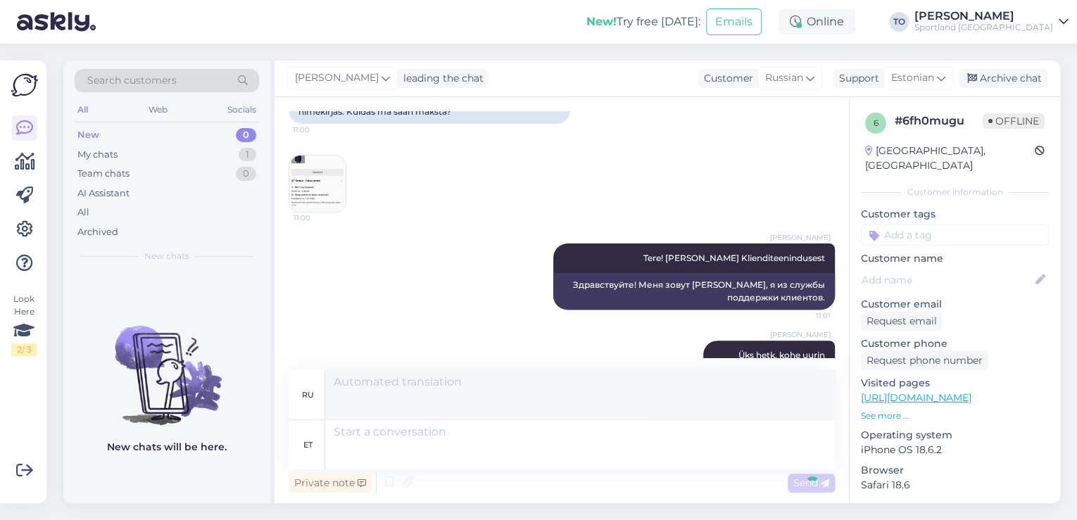
scroll to position [327, 0]
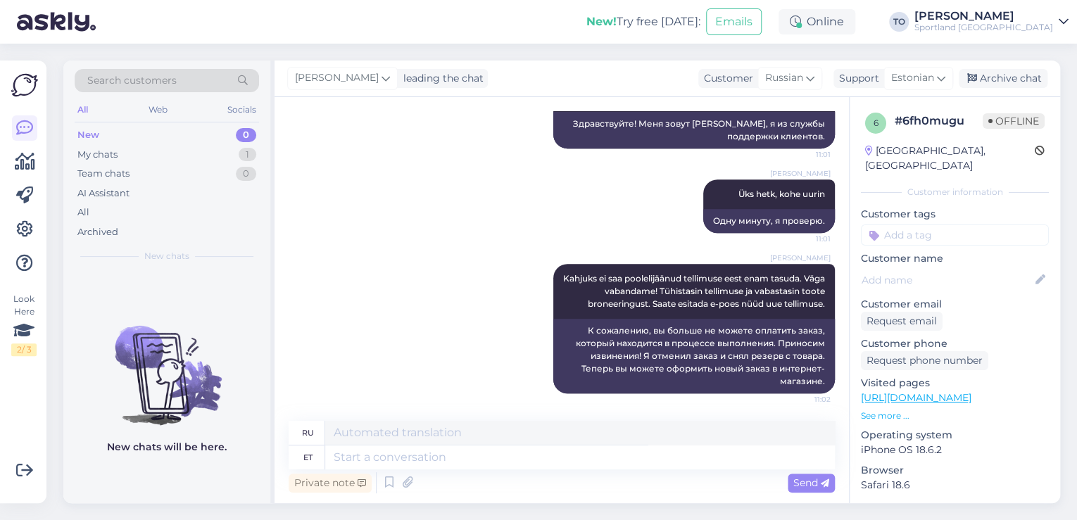
click at [909, 224] on input at bounding box center [955, 234] width 188 height 21
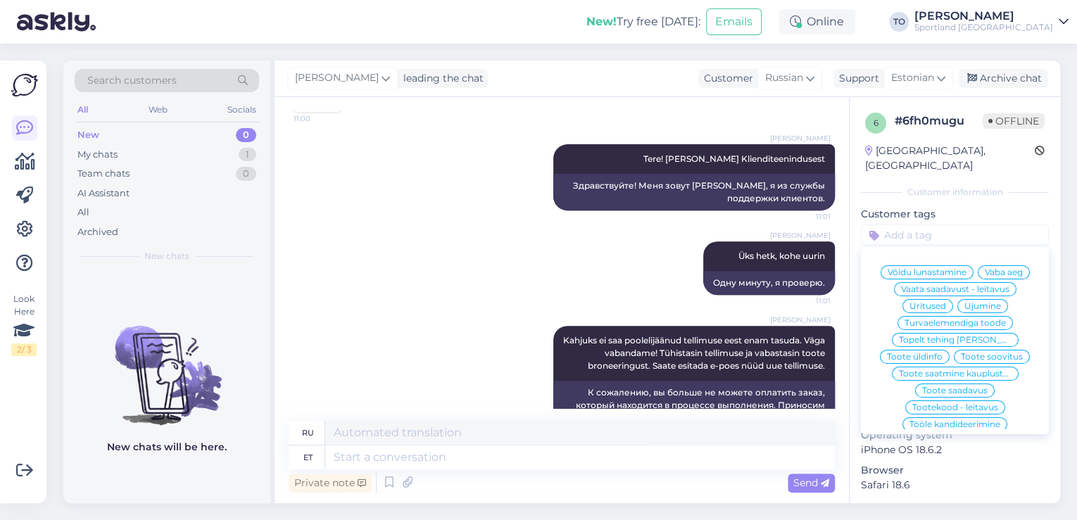
scroll to position [327, 0]
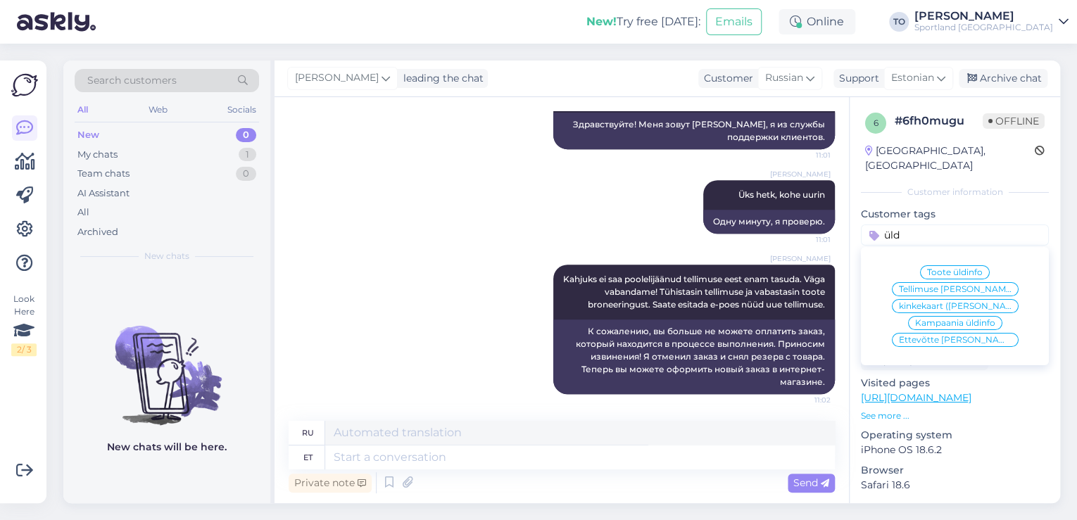
type input "üld"
click at [961, 285] on span "Tellimuse [PERSON_NAME] info" at bounding box center [955, 289] width 113 height 8
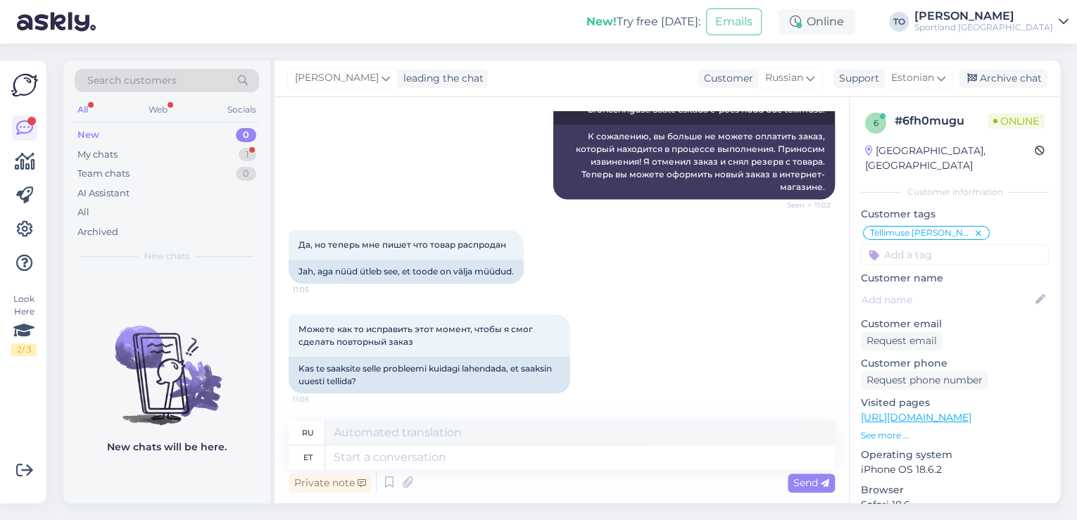
scroll to position [521, 0]
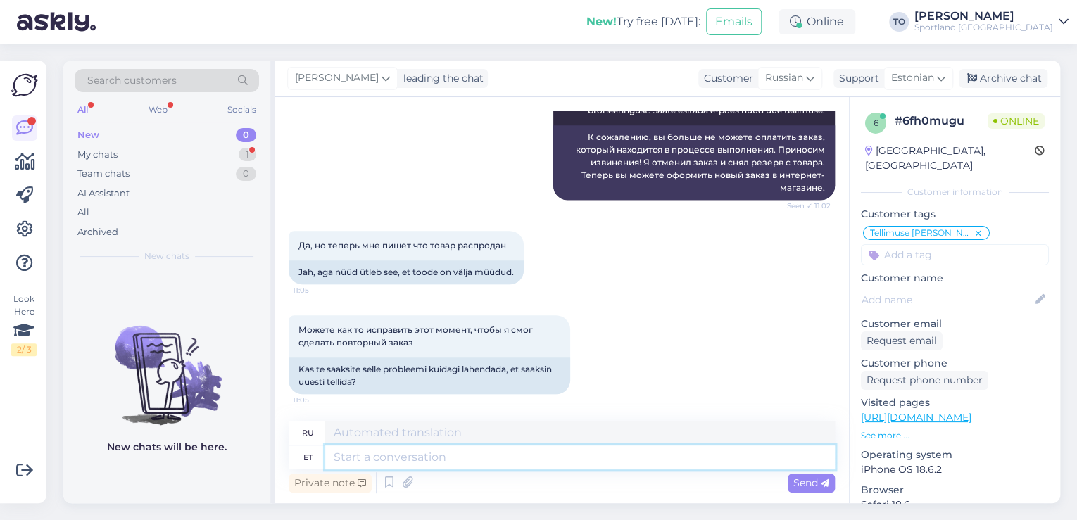
click at [673, 462] on textarea at bounding box center [580, 457] width 510 height 24
type textarea "He"
type textarea "Он"
type textarea "Hetkel"
type textarea "В настоящее время"
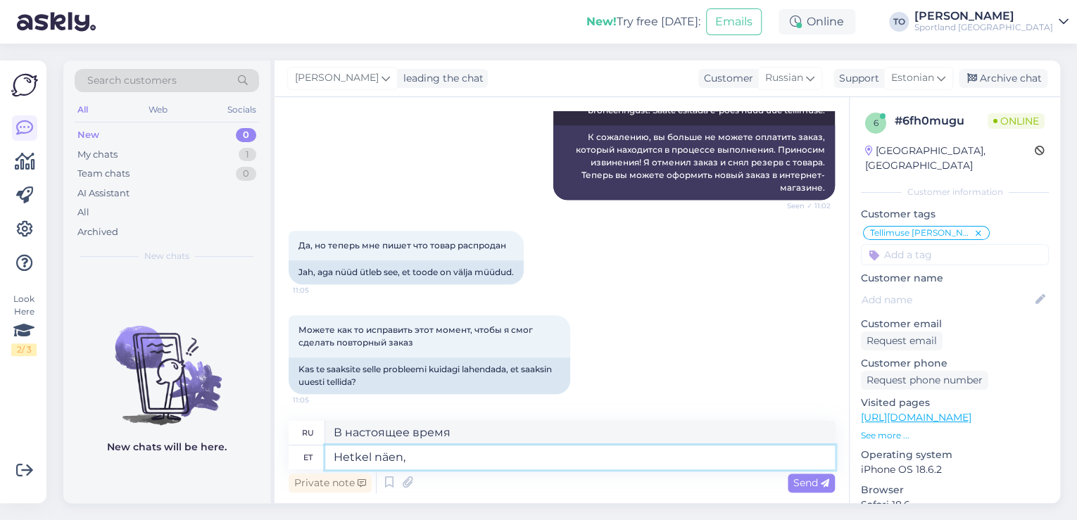
type textarea "Hetkel näen, e"
type textarea "Сейчас я вижу,"
type textarea "Hetkel näen, et"
type textarea "Я вижу это прямо сейчас."
type textarea "Hetkel näen, et L"
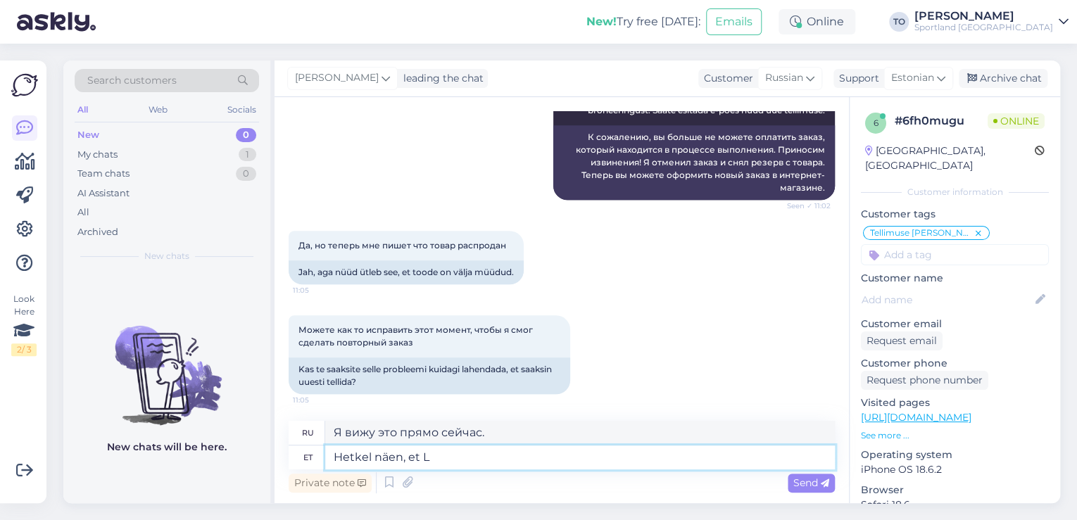
type textarea "В данный момент я вижу, что [PERSON_NAME]."
type textarea "Hetkel näen, et L suurus"
type textarea "В данный момент я вижу, что это размер L."
type textarea "Hetkel näen, et L suurus on e"
type textarea "В настоящее время я вижу, что размер L"
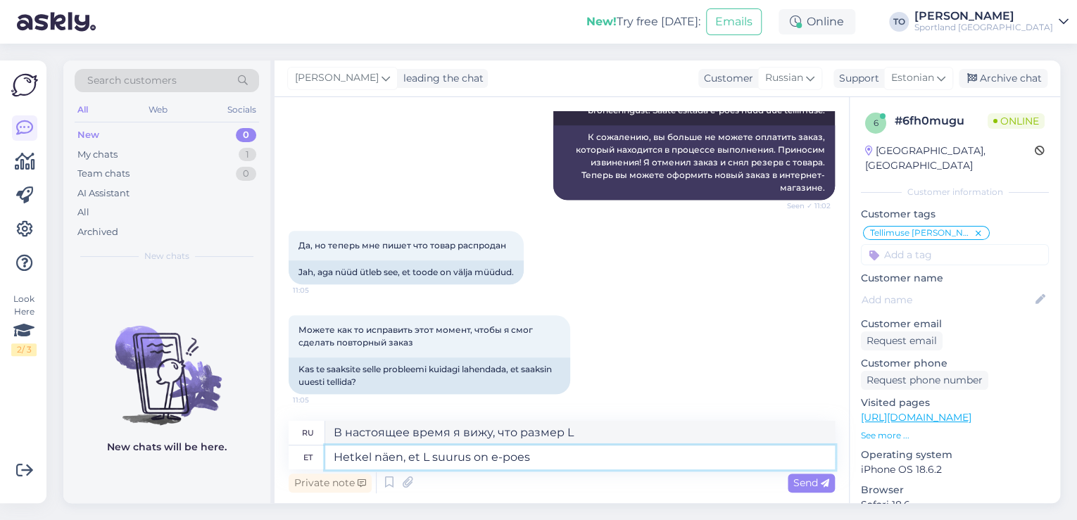
type textarea "Hetkel näen, et L suurus on e-poes s"
type textarea "В настоящее время я вижу, что в интернет-магазине доступен размер L."
type textarea "Hetkel näen, et L suurus on e-poes saadaval:"
type textarea "В настоящее время я вижу, что размер L доступен в интернет-магазине:"
type textarea "Hetkel näen, et L suurus on e-poes saadaval:"
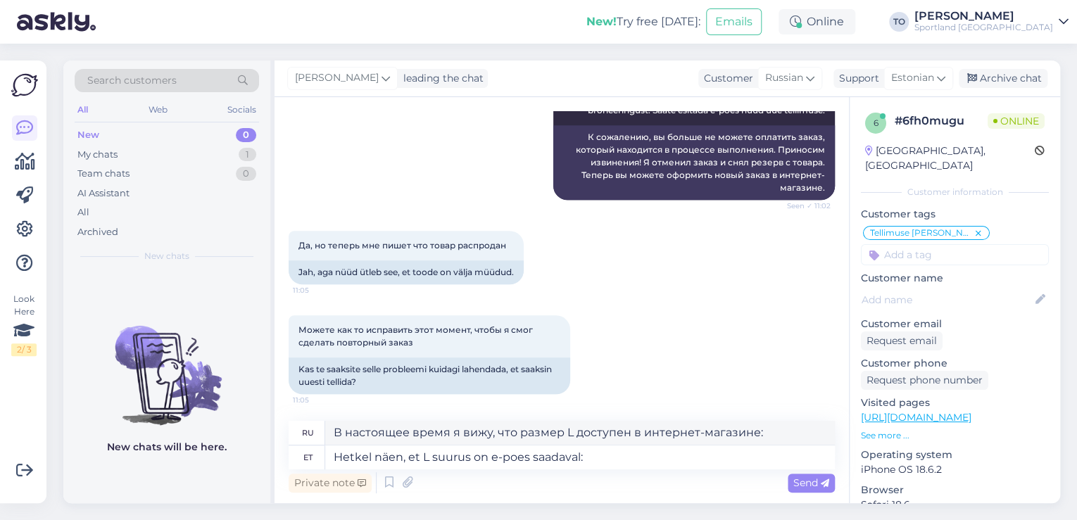
drag, startPoint x: 794, startPoint y: 477, endPoint x: 777, endPoint y: 477, distance: 16.9
click at [793, 477] on span "Send" at bounding box center [811, 482] width 36 height 13
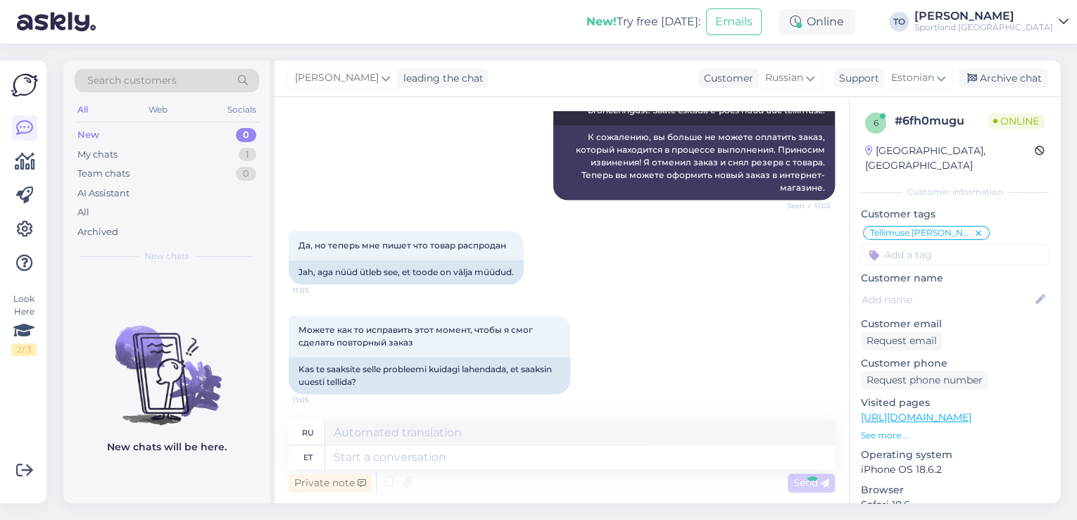
scroll to position [619, 0]
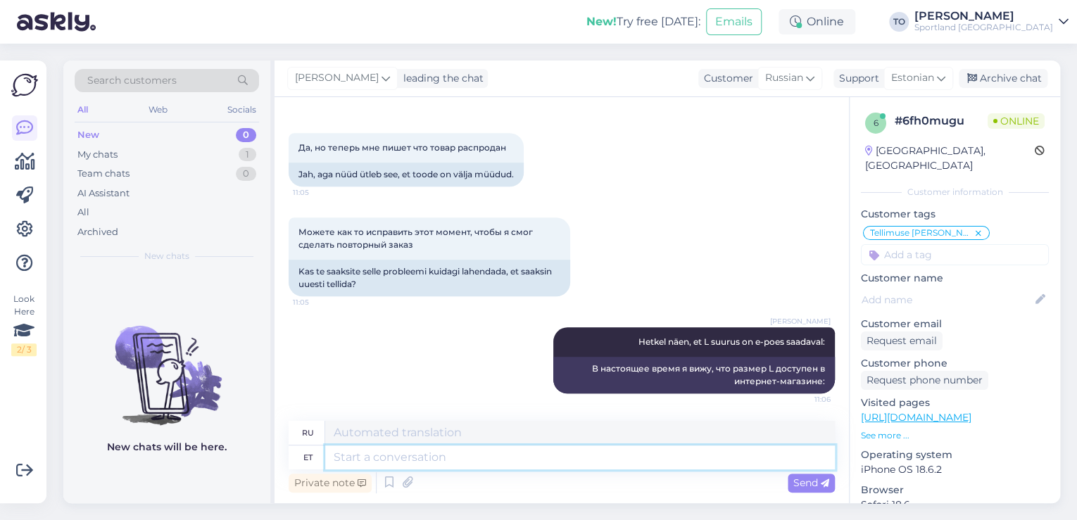
click at [664, 456] on textarea at bounding box center [580, 457] width 510 height 24
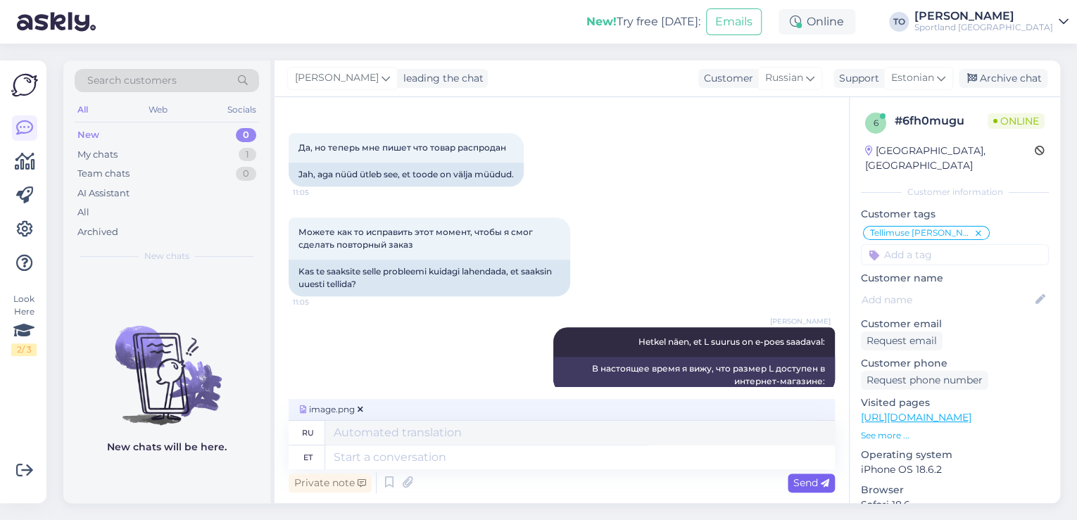
click at [803, 486] on span "Send" at bounding box center [811, 482] width 36 height 13
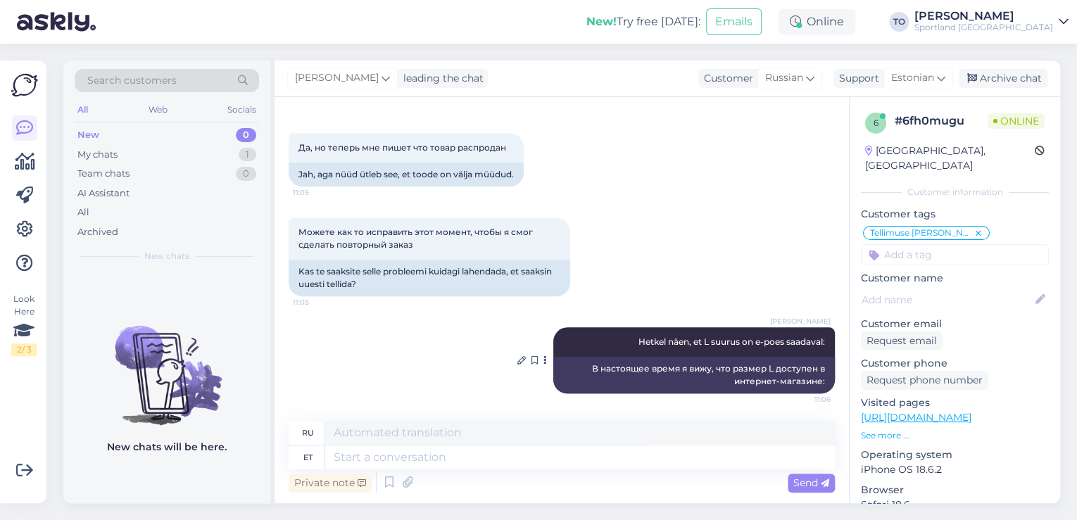
scroll to position [707, 0]
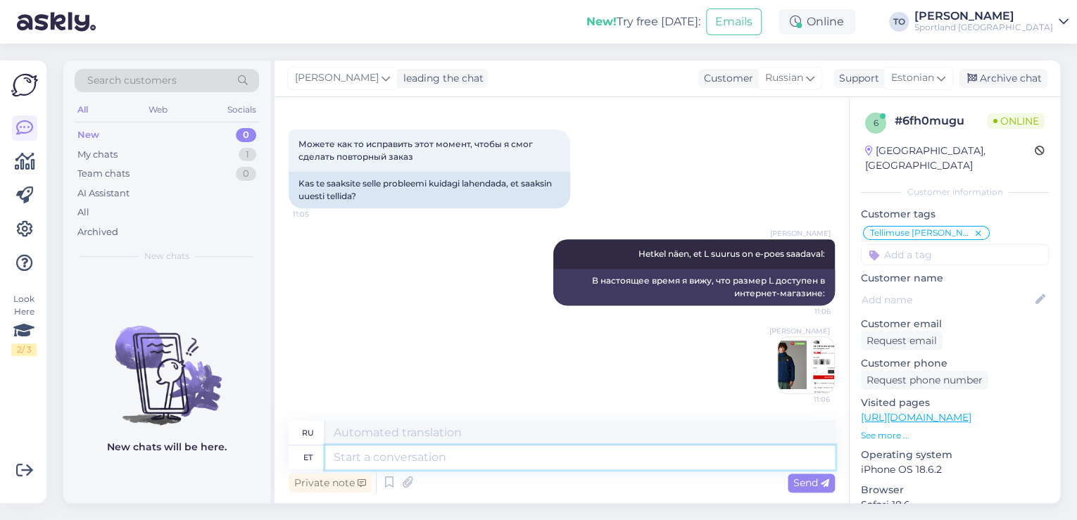
click at [587, 452] on textarea at bounding box center [580, 457] width 510 height 24
type textarea "Kas"
type textarea "Является"
type textarea "Kas Te s"
type textarea "Ты"
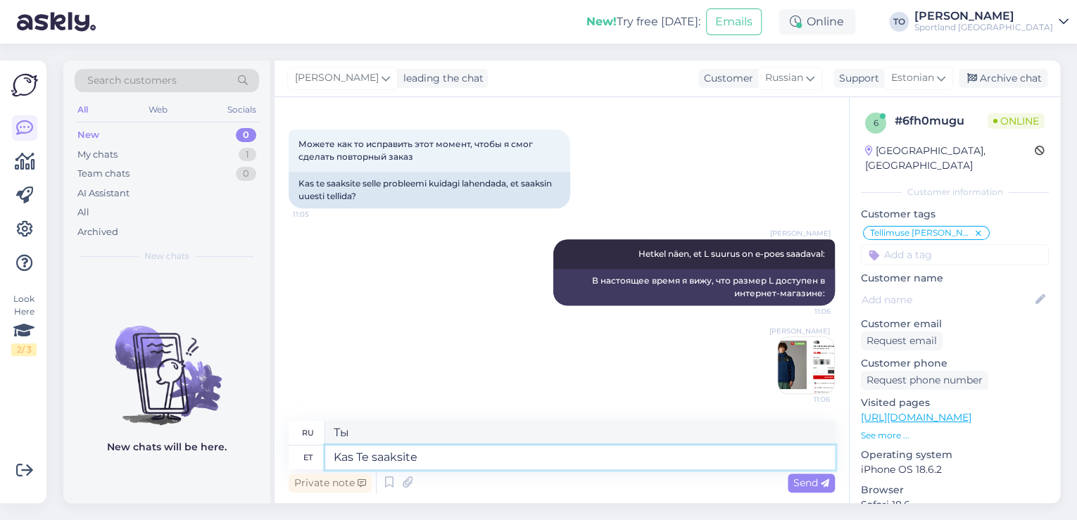
type textarea "Kas Te saaksite"
type textarea "Не могли бы вы"
type textarea "Kas Te saaksite palun s"
type textarea "Не могли бы Вы"
type textarea "Kas Te saaksite palun sulgeda"
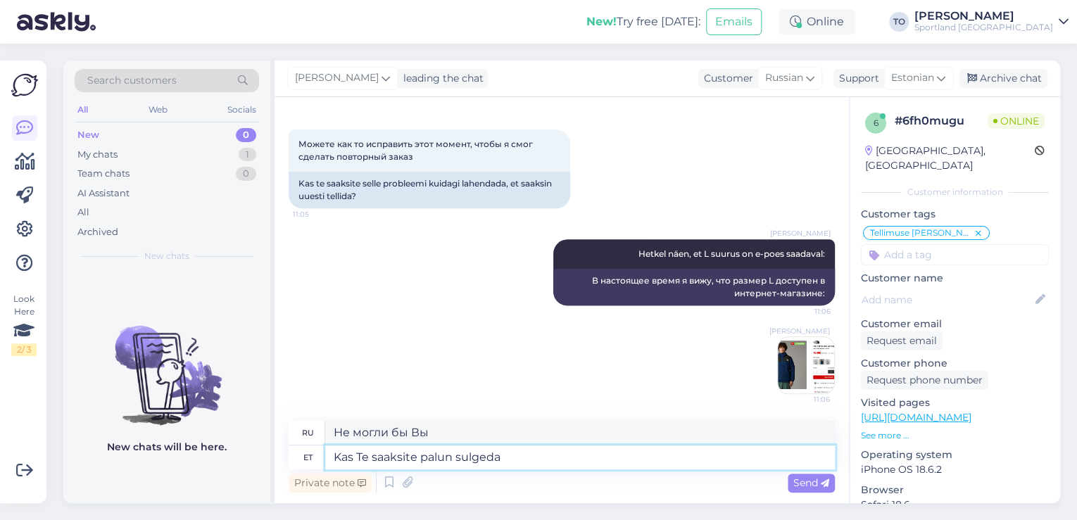
type textarea "Не могли бы вы закрыть?"
type textarea "Kas Te saaksite palun sulgeda korra"
type textarea "Не могли бы вы закрыть заказ?"
type textarea "Kas Te saaksite palun sulgeda korra brauseri a"
type textarea "Не могли бы вы на минутку закрыть браузер?"
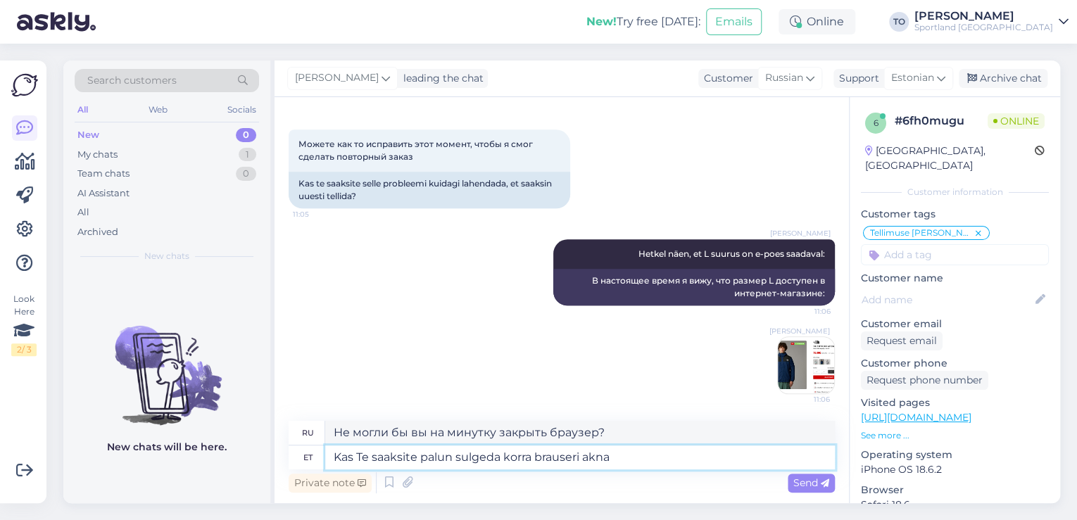
type textarea "Kas Te saaksite palun sulgeda korra brauseri akna"
type textarea "Не могли бы вы на минутку закрыть окно браузера?"
type textarea "Kas Te saaksite palun sulgeda korra brauseri akna ja"
type textarea "Не могли бы вы закрыть окно браузера и"
type textarea "Kas Te saaksite palun sulgeda korra brauseri akna ja proovida si"
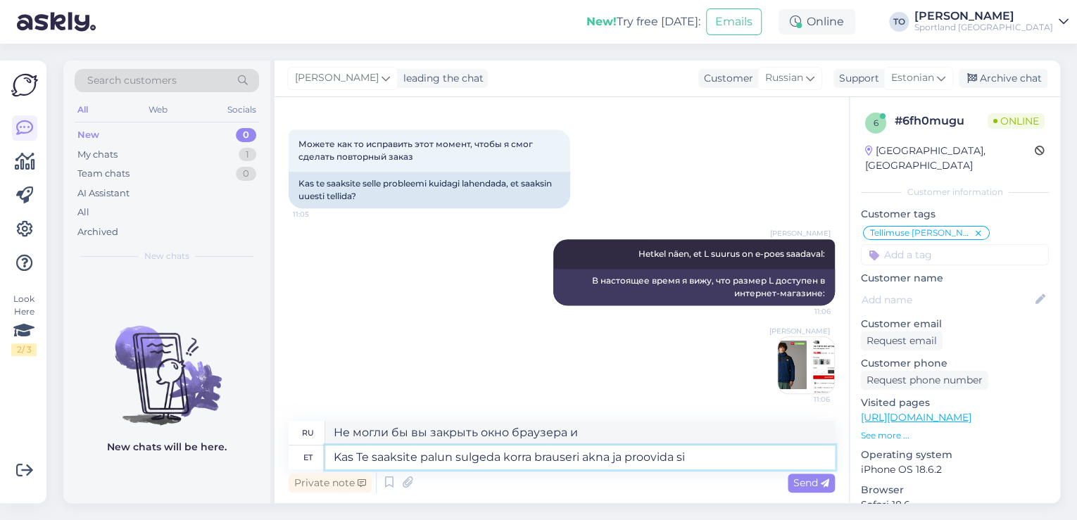
type textarea "Не могли бы вы закрыть окно браузера и повторить попытку?"
type textarea "Kas Te saaksite palun sulgeda korra brauseri akna ja proovida siis uuesti"
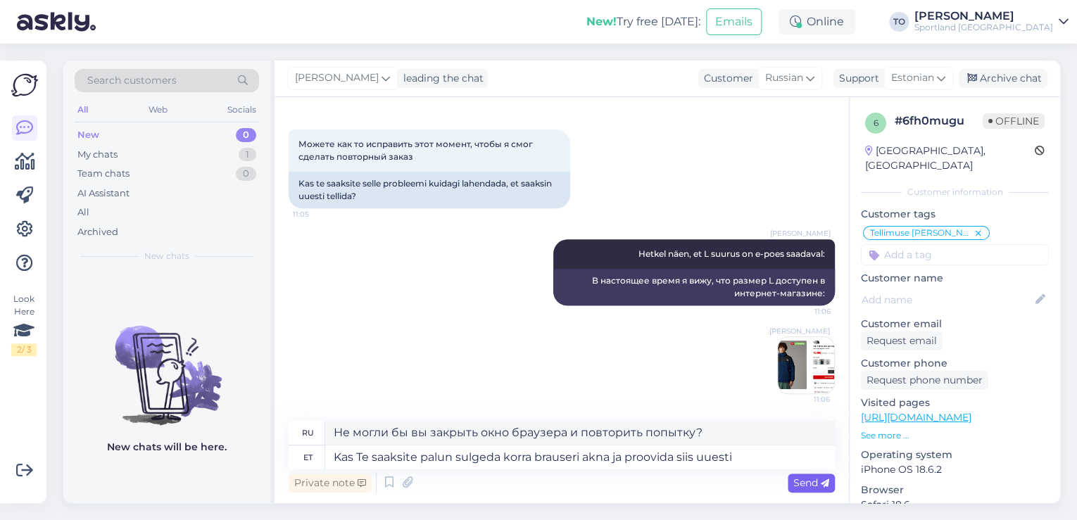
click at [821, 481] on icon at bounding box center [825, 483] width 8 height 8
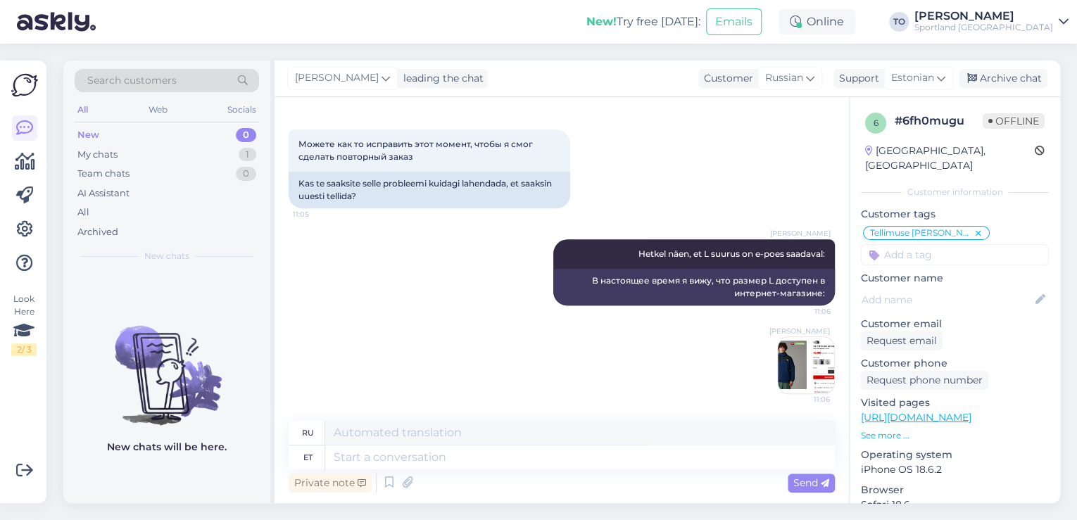
scroll to position [816, 0]
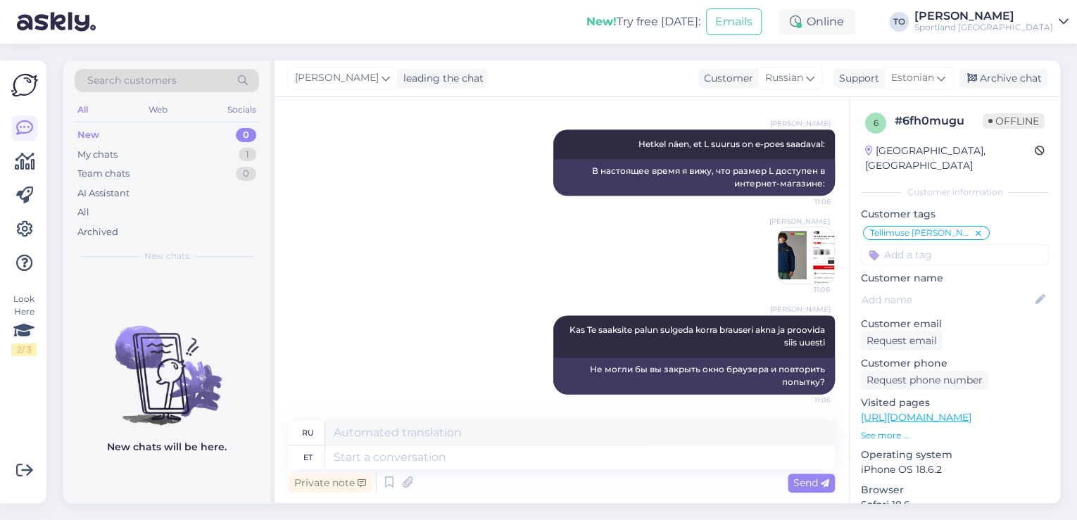
click at [792, 254] on img at bounding box center [806, 255] width 56 height 56
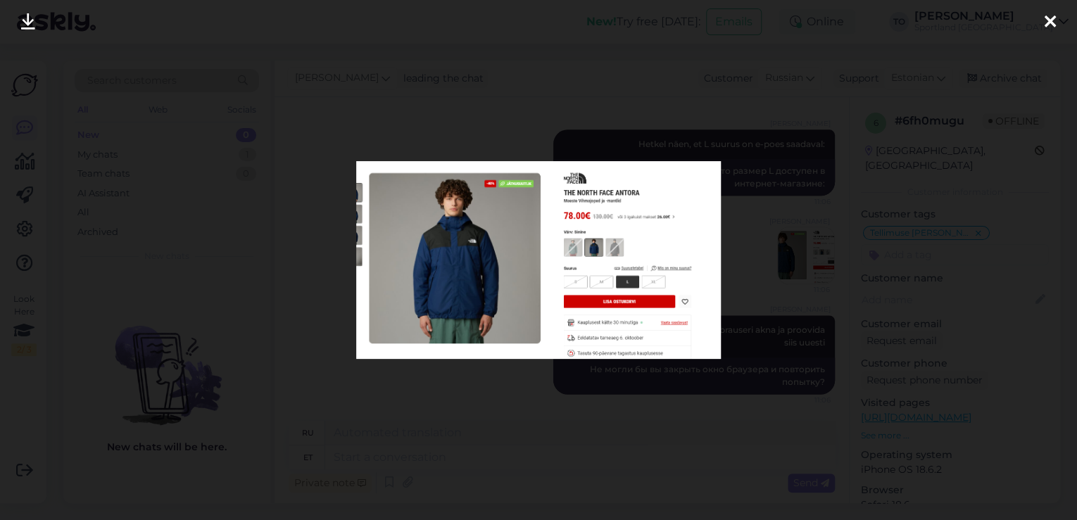
click at [1051, 10] on div at bounding box center [1050, 22] width 28 height 44
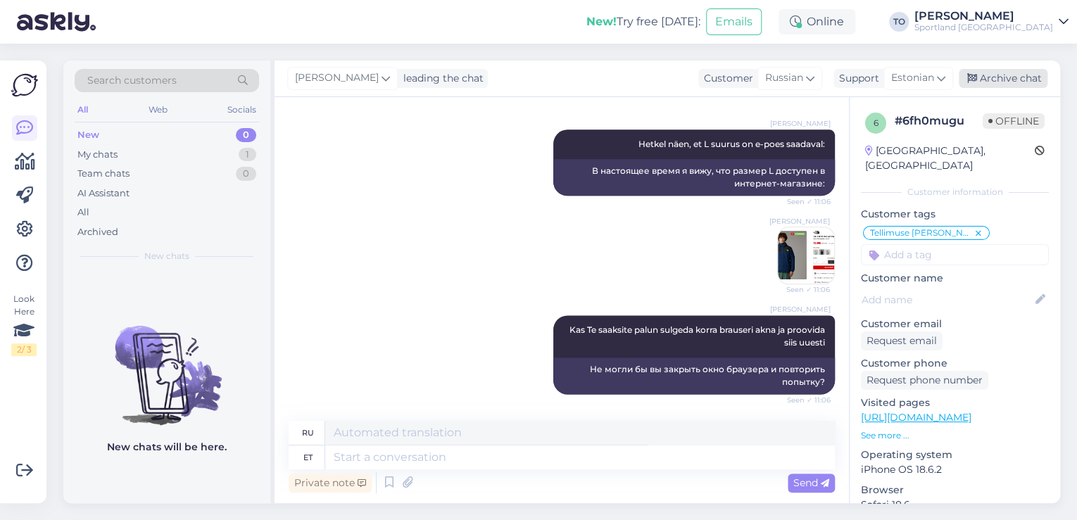
click at [1018, 82] on div "Archive chat" at bounding box center [1002, 78] width 89 height 19
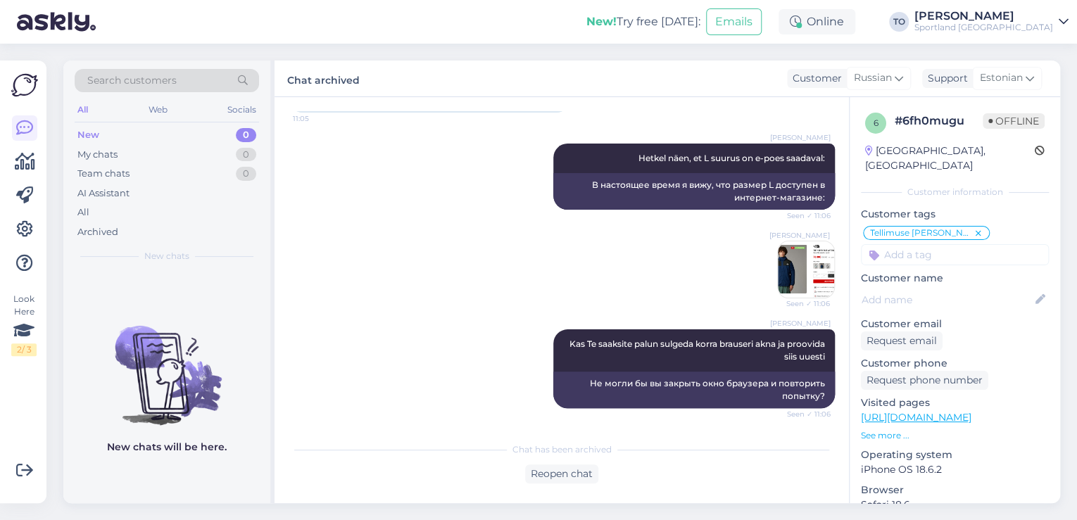
click at [1025, 23] on div "Sportland [GEOGRAPHIC_DATA]" at bounding box center [983, 27] width 139 height 11
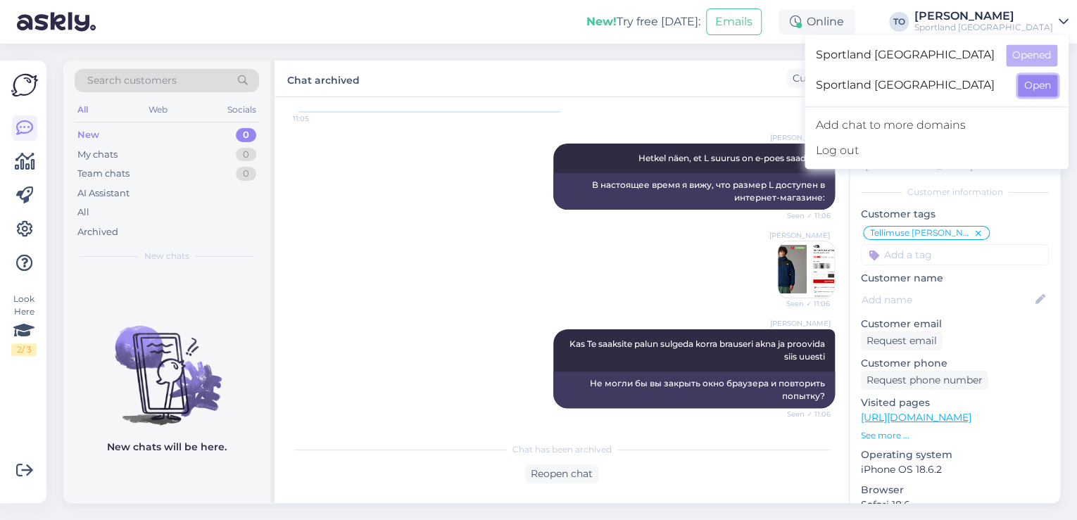
click at [1028, 80] on button "Open" at bounding box center [1037, 86] width 39 height 22
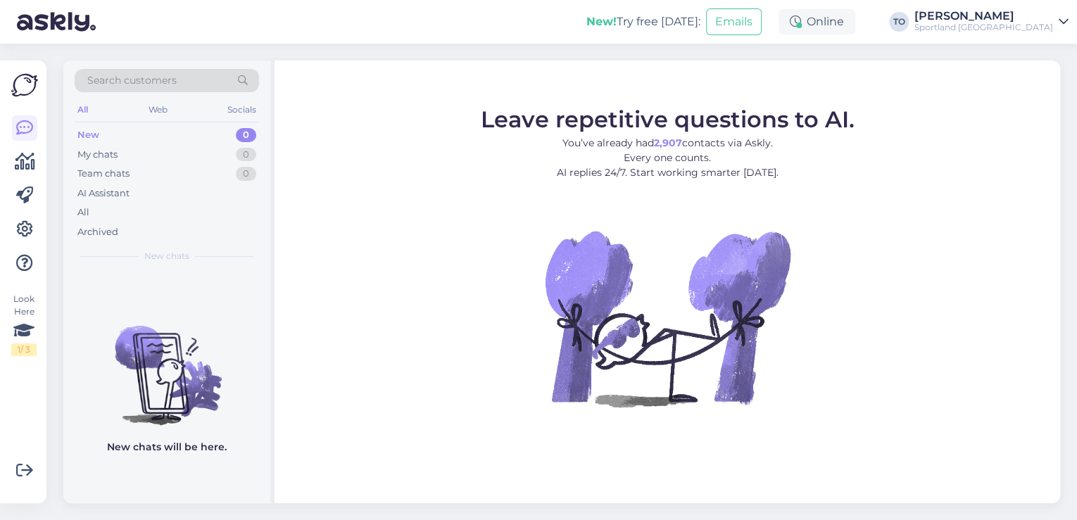
click at [1011, 27] on div "Sportland [GEOGRAPHIC_DATA]" at bounding box center [983, 27] width 139 height 11
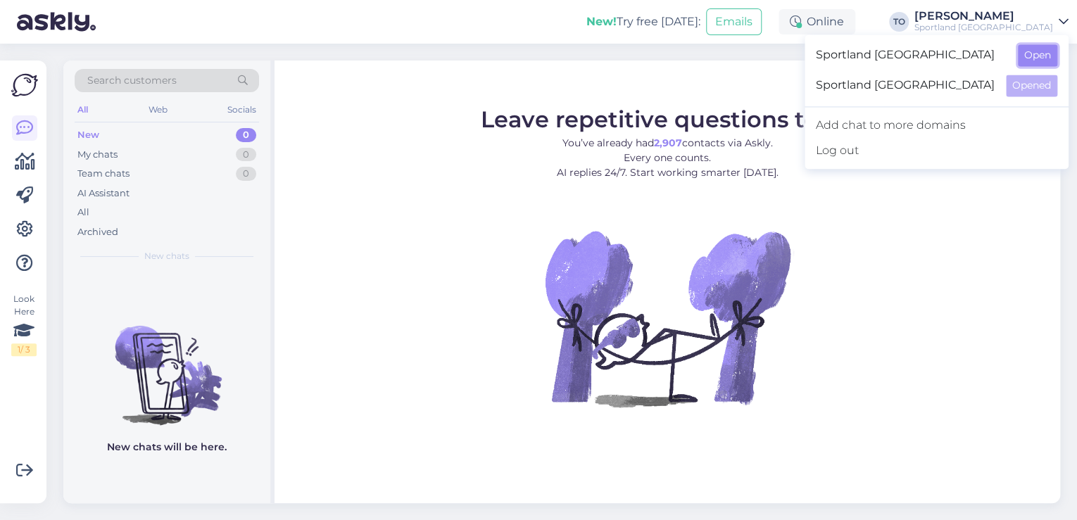
click at [1023, 53] on button "Open" at bounding box center [1037, 55] width 39 height 22
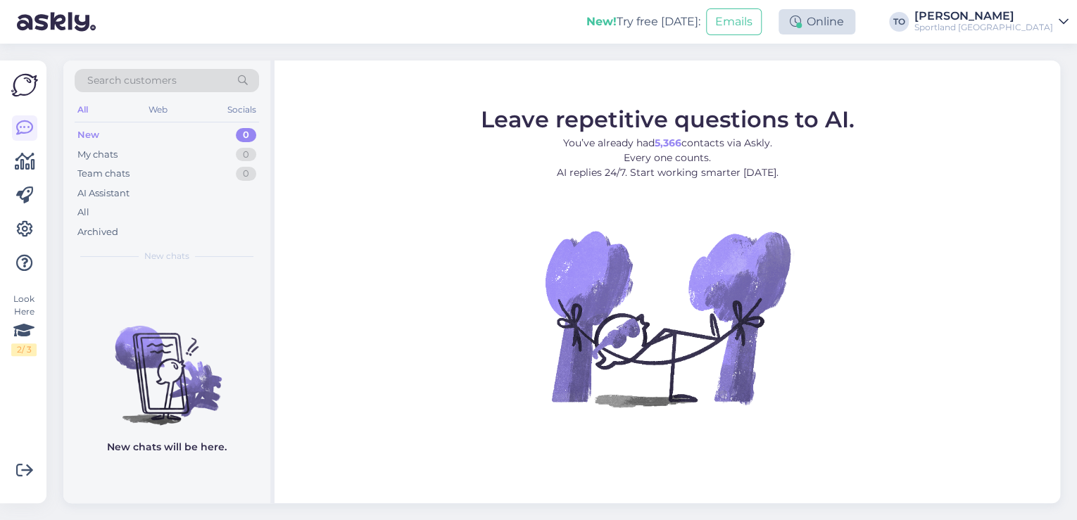
click at [855, 27] on div "Online" at bounding box center [816, 21] width 77 height 25
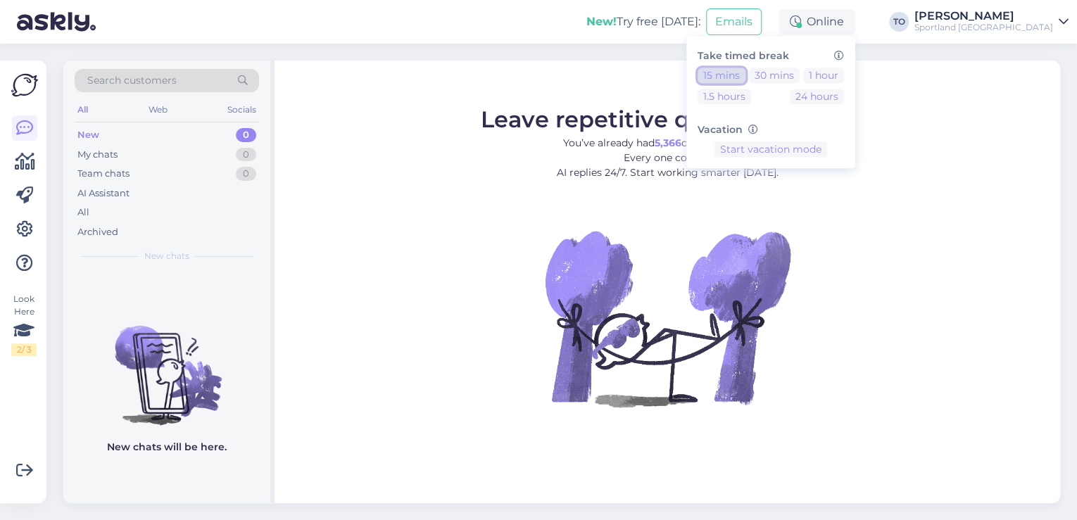
click at [745, 76] on button "15 mins" at bounding box center [721, 75] width 48 height 15
click at [1028, 14] on div "[PERSON_NAME]" at bounding box center [983, 16] width 139 height 11
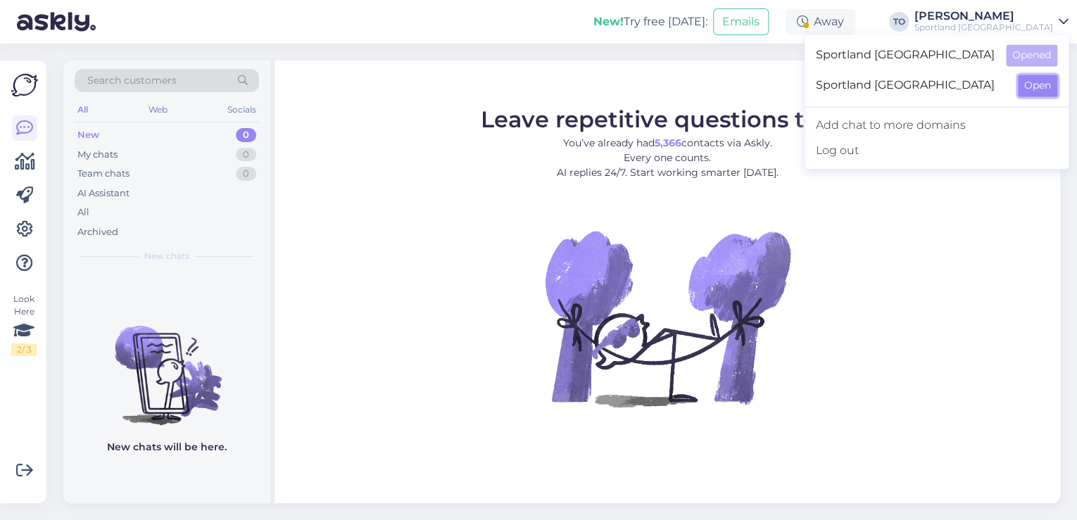
click at [1034, 91] on button "Open" at bounding box center [1037, 86] width 39 height 22
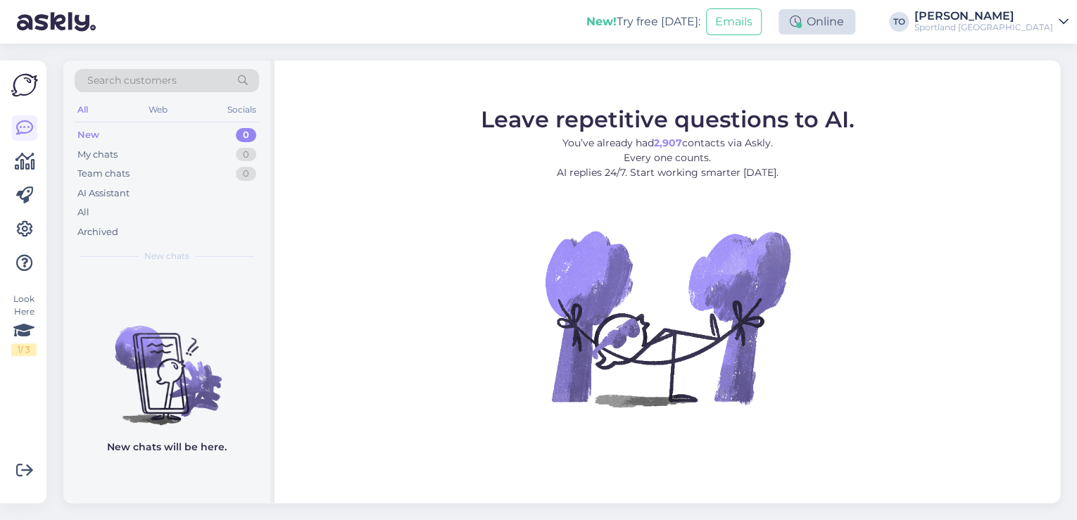
click at [855, 27] on div "Online" at bounding box center [816, 21] width 77 height 25
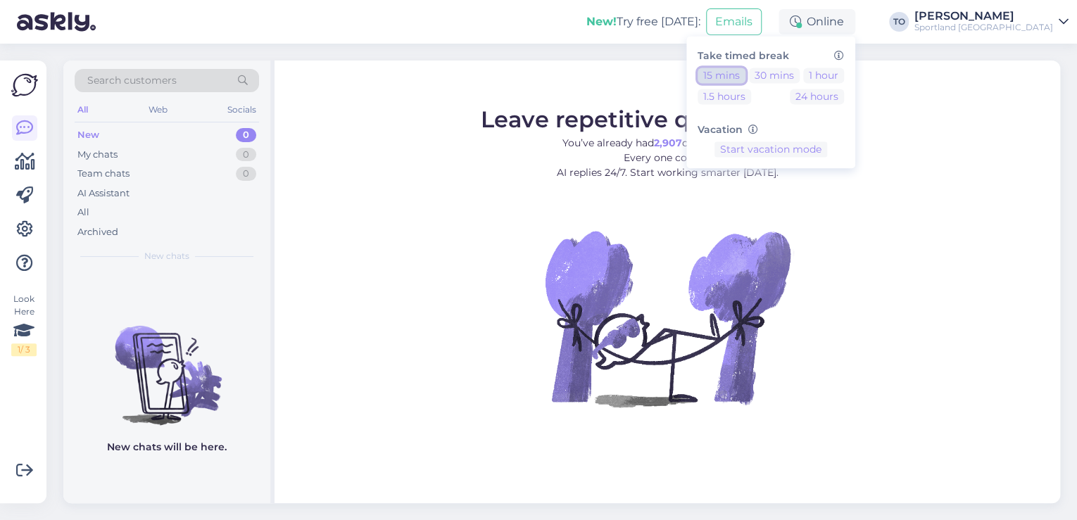
click at [745, 76] on button "15 mins" at bounding box center [721, 75] width 48 height 15
click at [395, 26] on div "New! Try free [DATE]: Emails Away Take timed break 15 mins 30 mins 1 hour 1.5 h…" at bounding box center [538, 22] width 1077 height 44
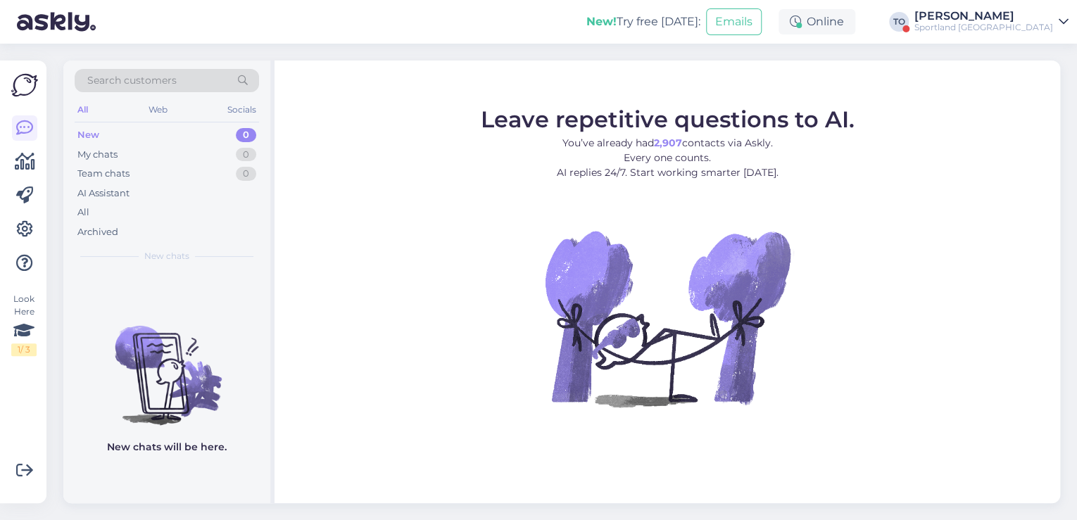
click at [1019, 23] on div "Sportland [GEOGRAPHIC_DATA]" at bounding box center [983, 27] width 139 height 11
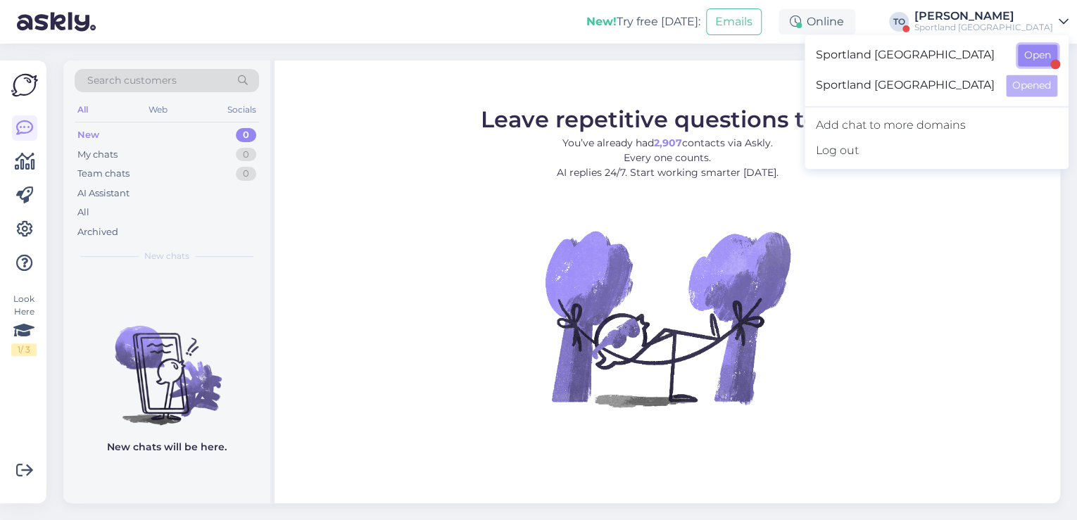
click at [1032, 53] on button "Open" at bounding box center [1037, 55] width 39 height 22
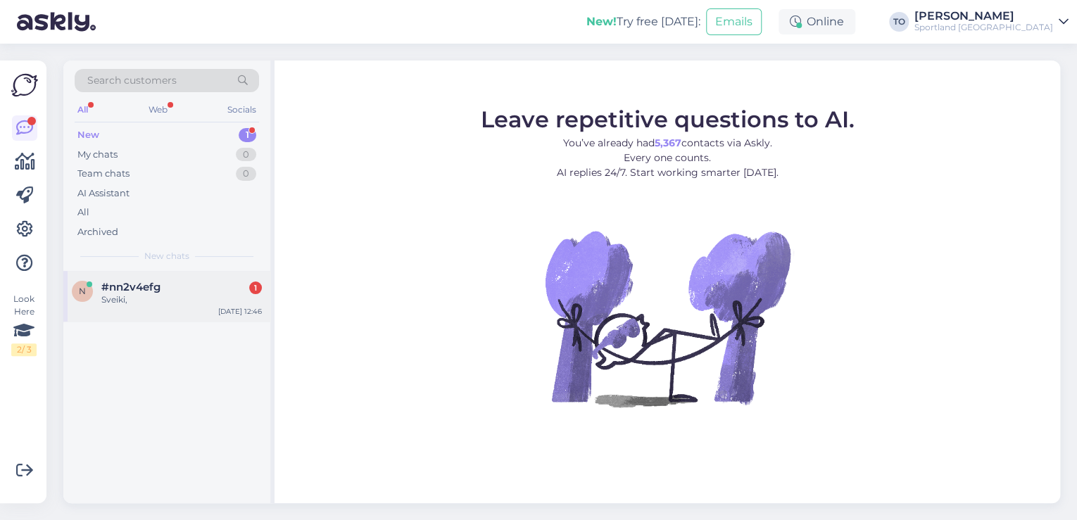
click at [160, 296] on div "Sveiki," at bounding box center [181, 299] width 160 height 13
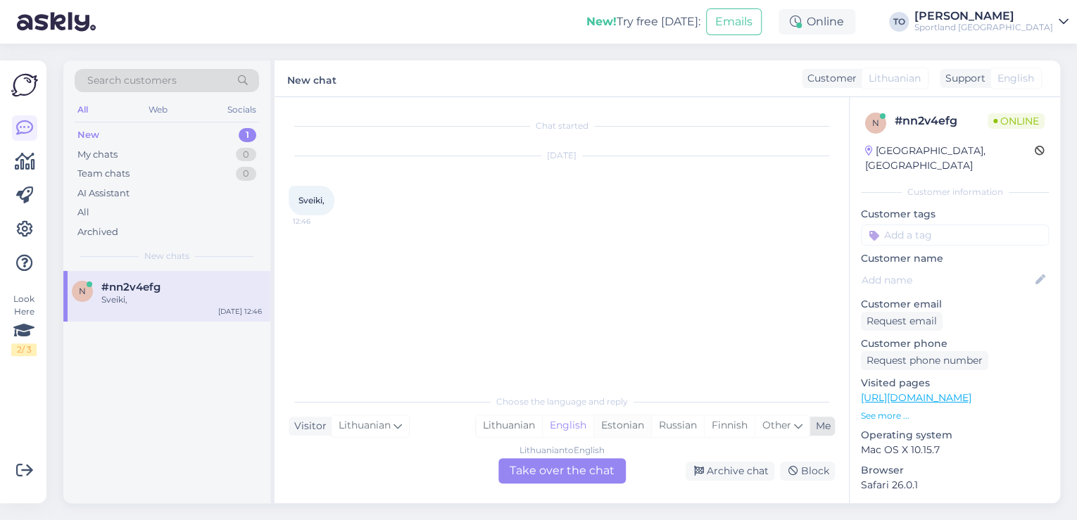
click at [621, 429] on div "Estonian" at bounding box center [622, 425] width 58 height 21
click at [602, 473] on div "Lithuanian to Estonian Take over the chat" at bounding box center [561, 470] width 127 height 25
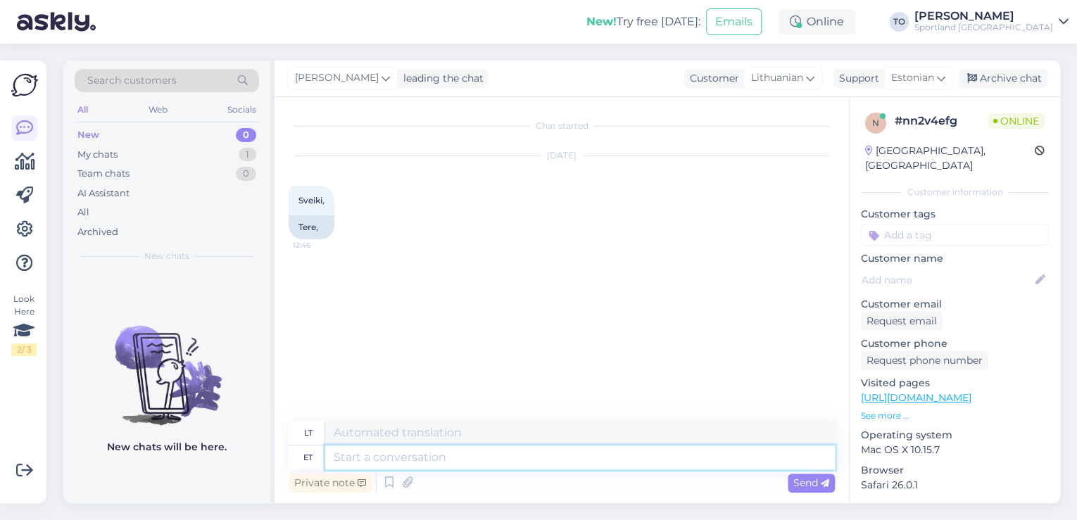
click at [524, 459] on textarea at bounding box center [580, 457] width 510 height 24
type textarea "Tere!"
type textarea "Sveiki!"
type textarea "Tere! [GEOGRAPHIC_DATA]"
type textarea "Sveiki! Aš esu"
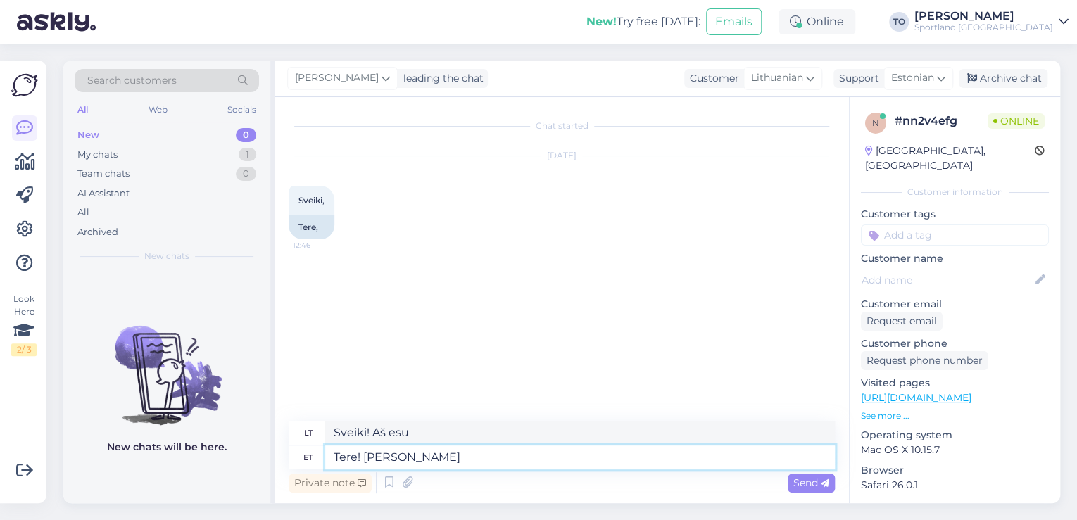
type textarea "Tere! [PERSON_NAME]"
type textarea "Sveiki! Aš esu Tiina"
type textarea "Tere! [PERSON_NAME] KLienditeen"
type textarea "Sveiki! Aš esu [PERSON_NAME]"
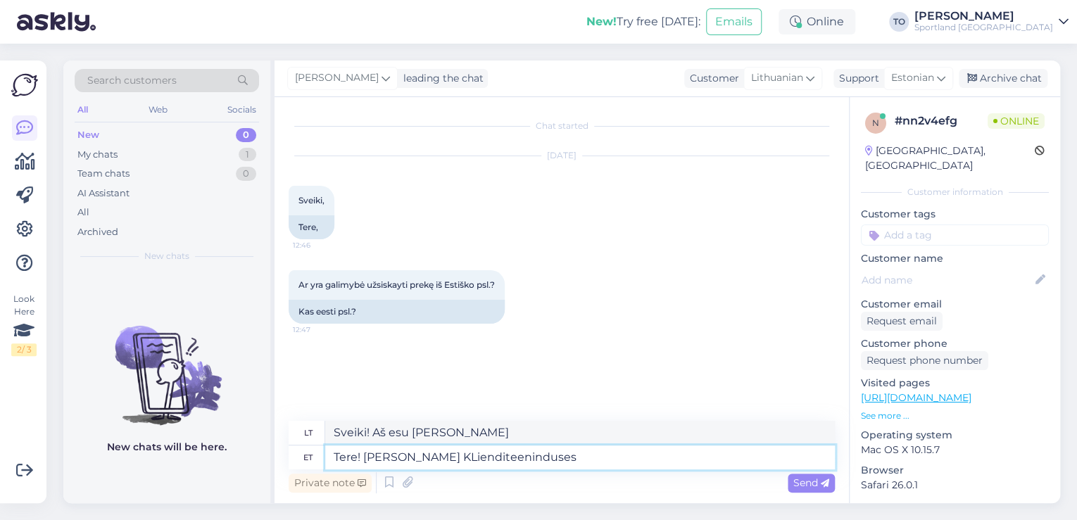
type textarea "Tere! [PERSON_NAME] KLienditeenindusest"
type textarea "Sveiki! Aš esu Tiina iš klientų aptarnavimo skyriaus"
click at [438, 456] on textarea "Tere! [PERSON_NAME] KLienditeenindusest" at bounding box center [580, 457] width 510 height 24
type textarea "Tere! [PERSON_NAME] Klienditeenindusest"
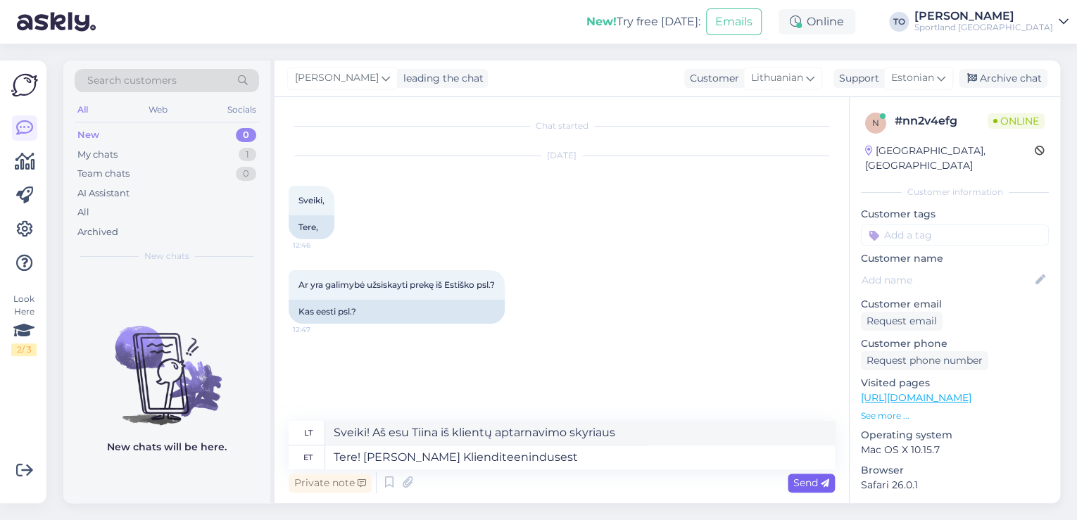
click at [809, 482] on span "Send" at bounding box center [811, 482] width 36 height 13
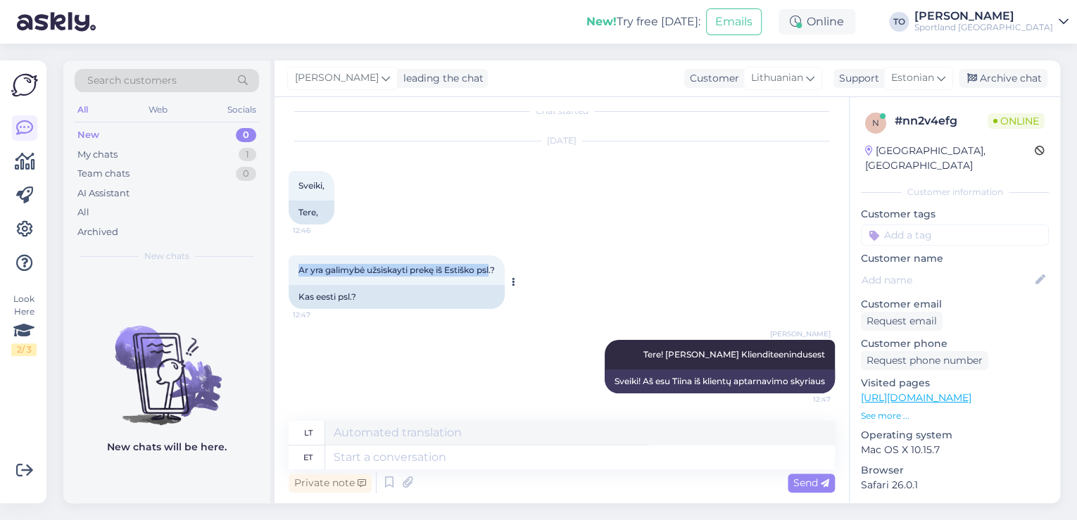
drag, startPoint x: 301, startPoint y: 269, endPoint x: 492, endPoint y: 270, distance: 190.7
click at [492, 270] on span "Ar yra galimybė užsiskayti prekę iš Estiško psl.?" at bounding box center [396, 270] width 196 height 11
copy span "Ar yra galimybė užsiskayti prekę iš Estiško psl"
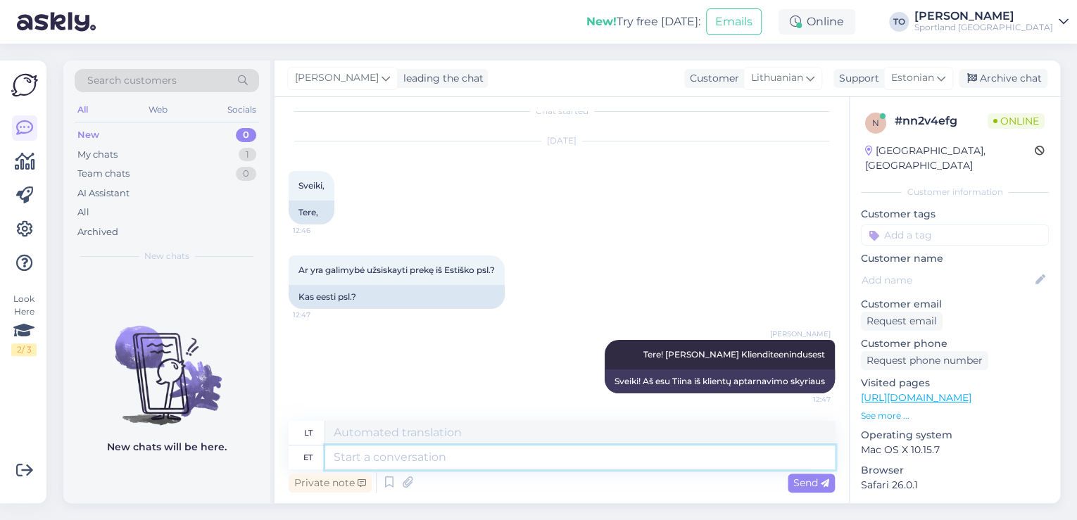
click at [513, 453] on textarea at bounding box center [580, 457] width 510 height 24
type textarea "Eesti e"
type textarea "Estų"
type textarea "Eesti e-poes"
type textarea "Estijos internetinėje parduotuvėje"
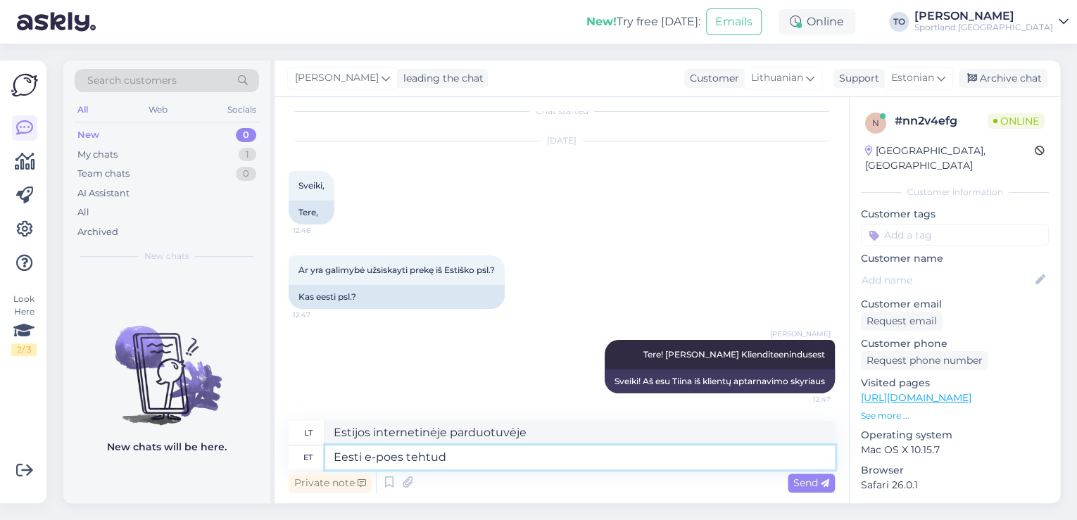
type textarea "Eesti e-poes tehtud"
type textarea "Pagaminta Estijos elektroninėje parduotuvėje"
type textarea "Eesti e-poes tehtud tellimusi sa"
type textarea "Užsakymai, pateikti Estijos elektroninėje parduotuvėje"
type textarea "Eesti e-poes tehtud tellimusi saada,e"
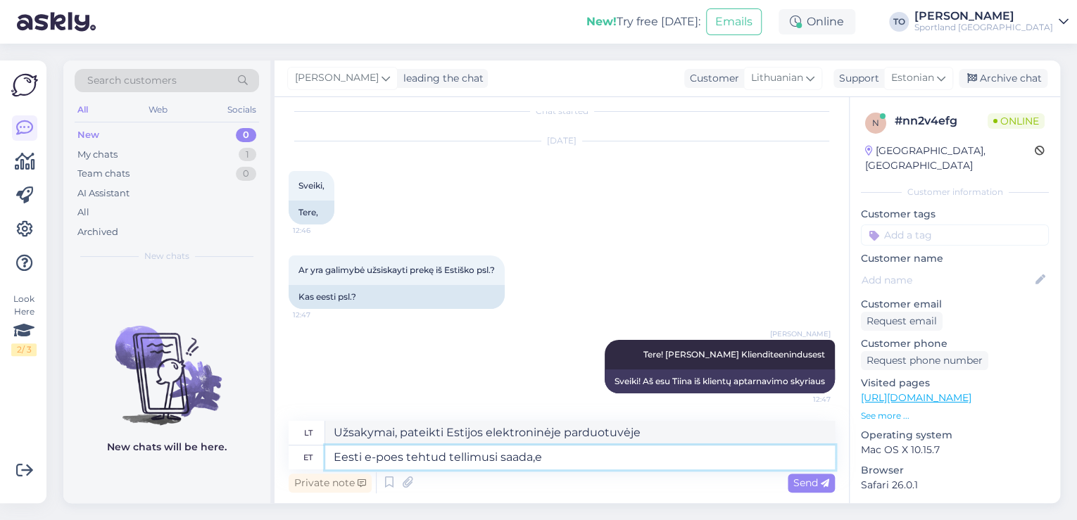
type textarea "Estijos elektroninėje parduotuvėje pateikti užsakymai jums bus pristatyti iki"
type textarea "Eesti e-poes tehtud tellimusi saadame ai"
type textarea "Siunčiame užsakymus, pateiktus Estijos elektroninėje parduotuvėje"
type textarea "Eesti e-poes tehtud tellimusi saadame ainult"
type textarea "Siunčiame tik užsakymus, pateiktus Estijos internetinėje parduotuvėje"
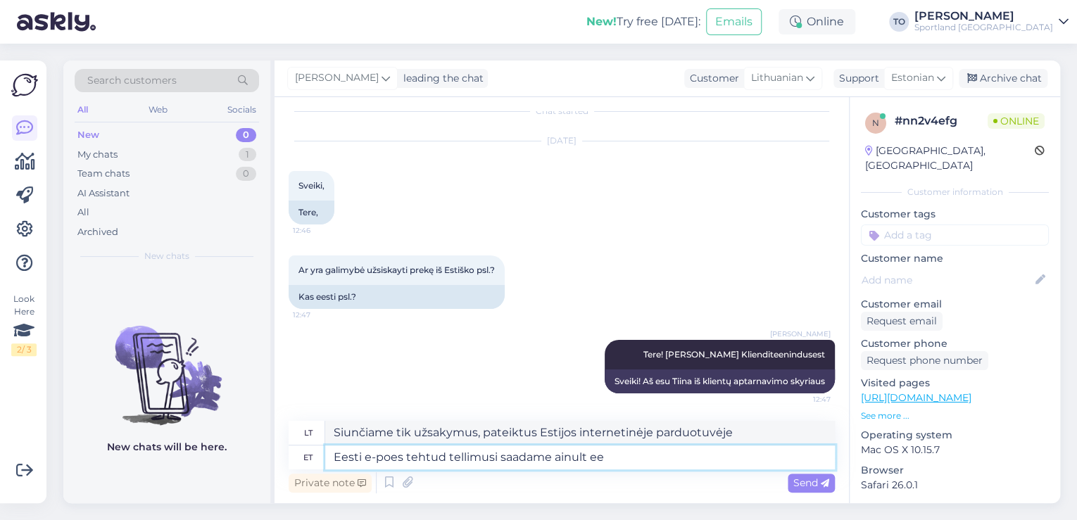
type textarea "Eesti e-poes tehtud tellimusi saadame ainult ees"
type textarea "Mes siunčiame tik užsakymus, pateiktus Estijos internetinėje parduotuvėje"
type textarea "Eesti e-poes tehtud tellimusi saadame ainult eesti"
type textarea "Į Estiją siunčiame tik užsakymus, pateiktus Estijos elektroninėje parduotuvėje."
type textarea "Eesti e-poes tehtud tellimusi saadame ainult eesti piires"
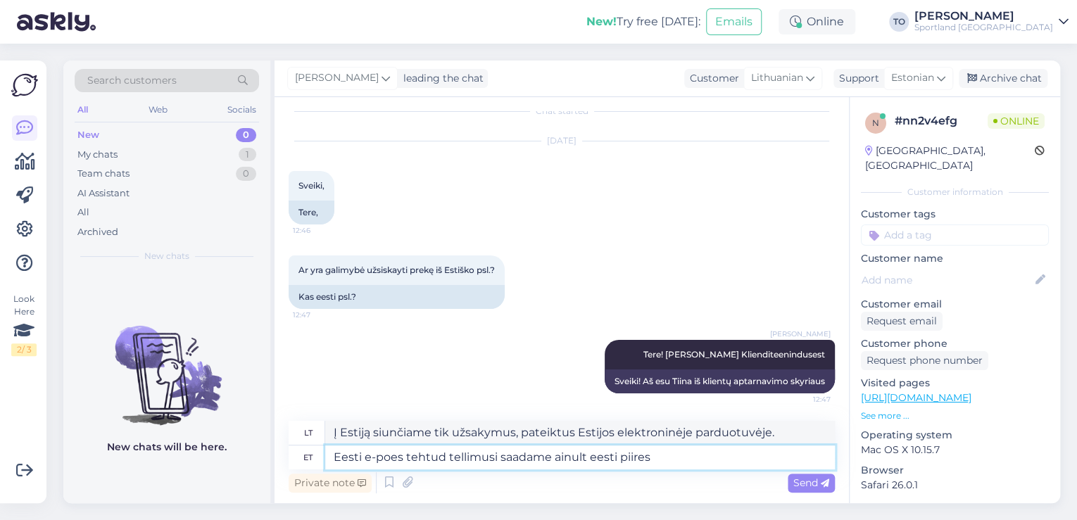
type textarea "Estijos teritorijoje siunčiame tik užsakymus, pateiktus Estijos elektroninėje p…"
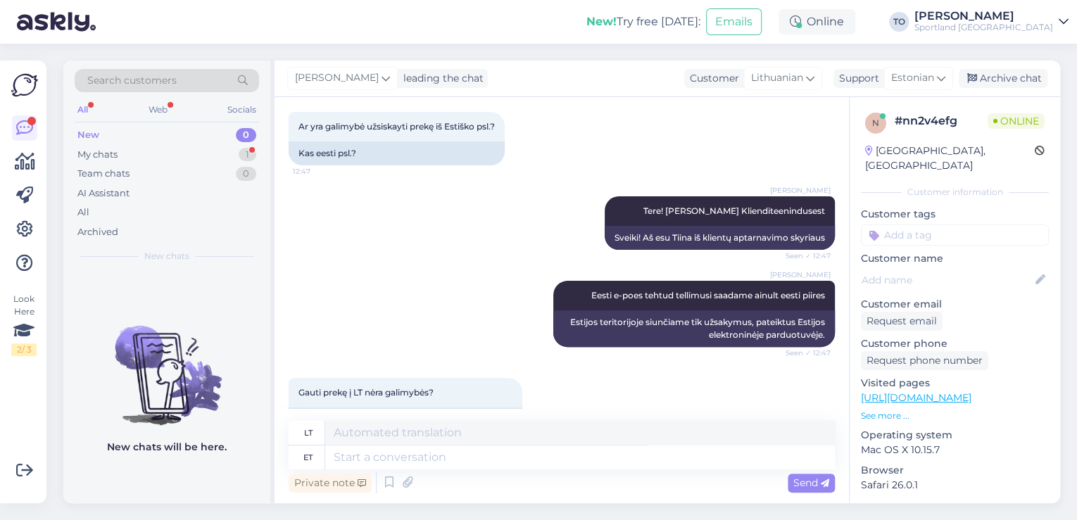
scroll to position [196, 0]
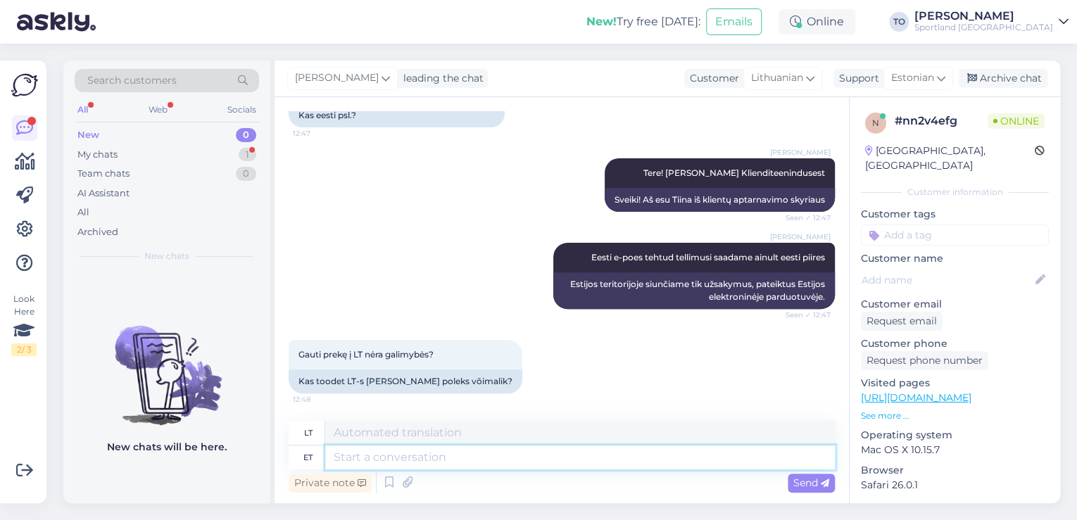
click at [543, 462] on textarea at bounding box center [580, 457] width 510 height 24
type textarea "Kahjuks"
type textarea "Deja"
type textarea "Kahjuks mei"
type textarea "Deja, mes"
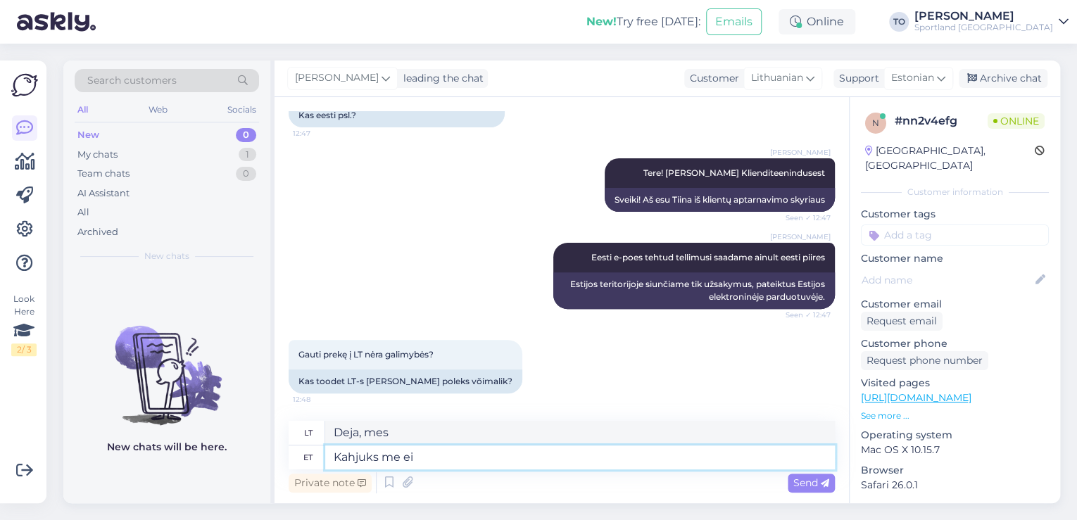
type textarea "Kahjuks me ei"
type textarea "Deja, mes ne"
type textarea "Kahjuks me ei tarni"
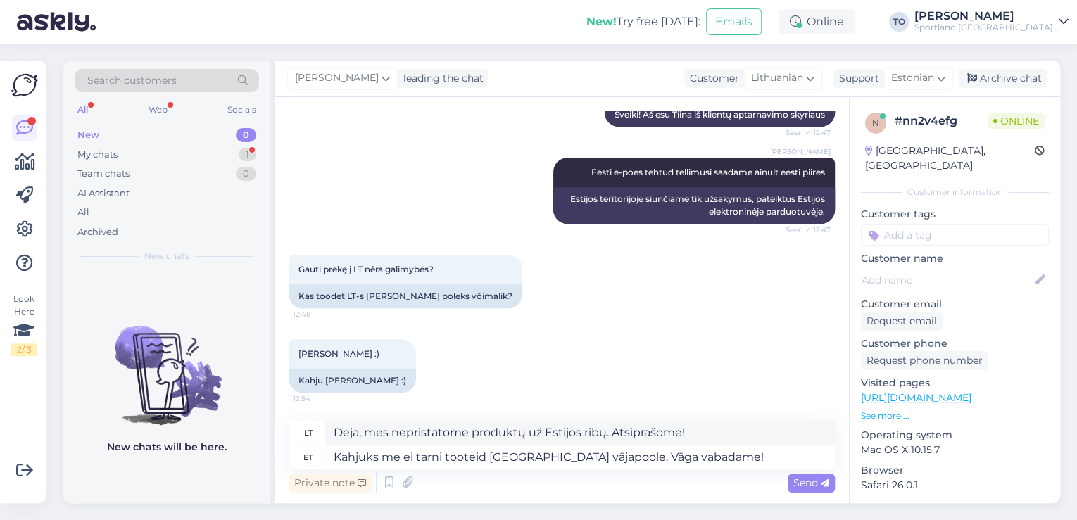
click at [797, 472] on div "Private note Send" at bounding box center [562, 482] width 546 height 27
click at [799, 481] on span "Send" at bounding box center [811, 482] width 36 height 13
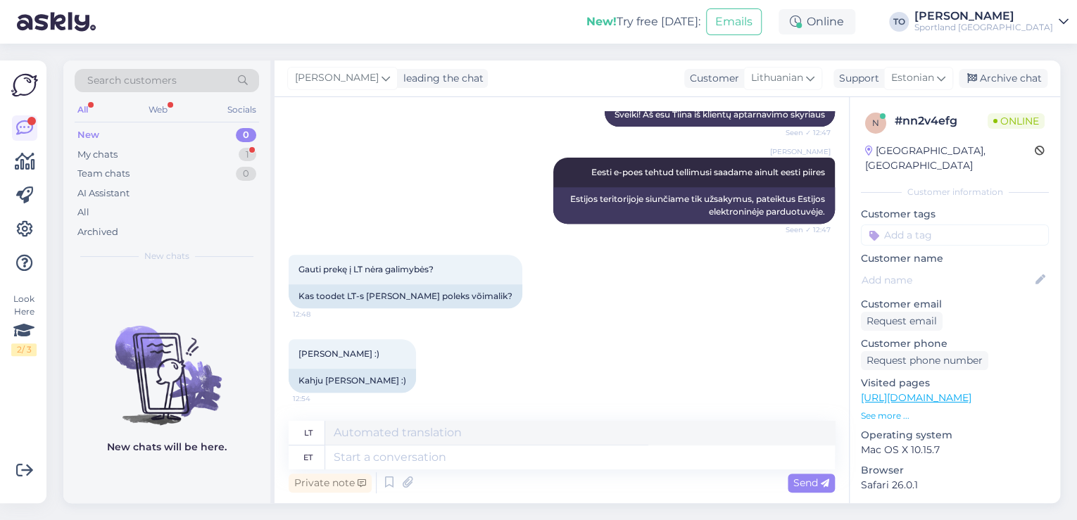
scroll to position [391, 0]
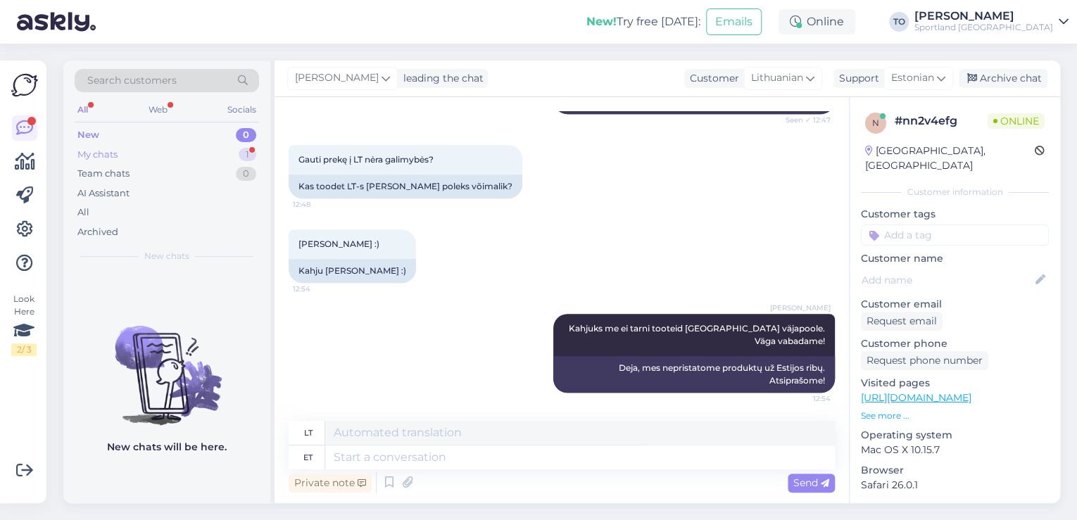
click at [253, 151] on div "1" at bounding box center [248, 155] width 18 height 14
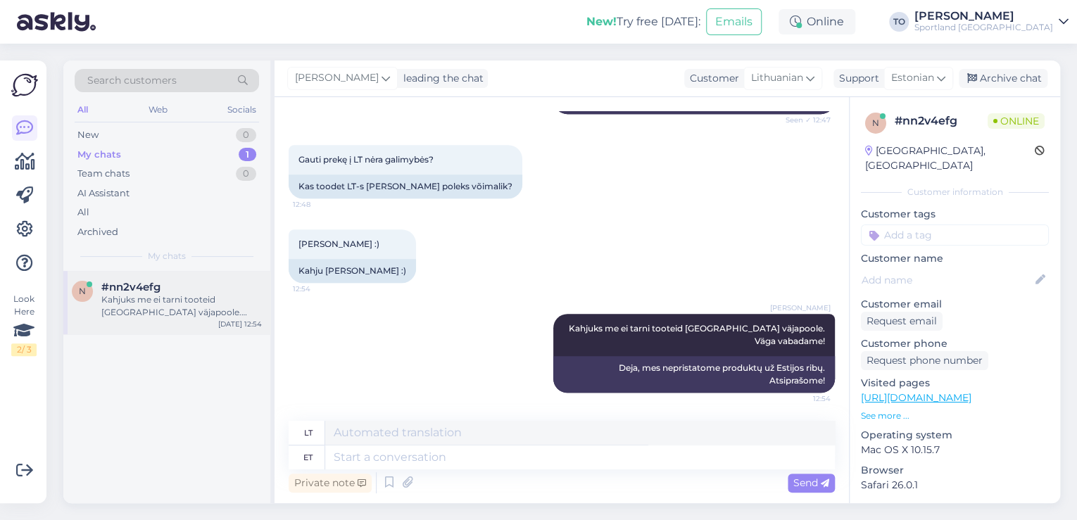
click at [192, 289] on div "#nn2v4efg" at bounding box center [181, 287] width 160 height 13
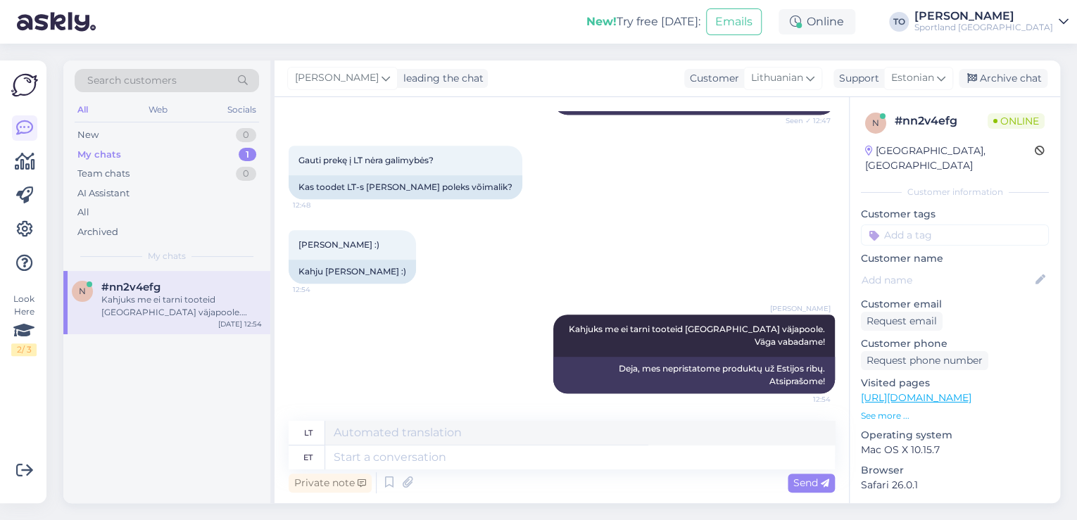
click at [988, 224] on input at bounding box center [955, 234] width 188 height 21
click at [980, 268] on span "Tarne küsimused" at bounding box center [954, 272] width 72 height 8
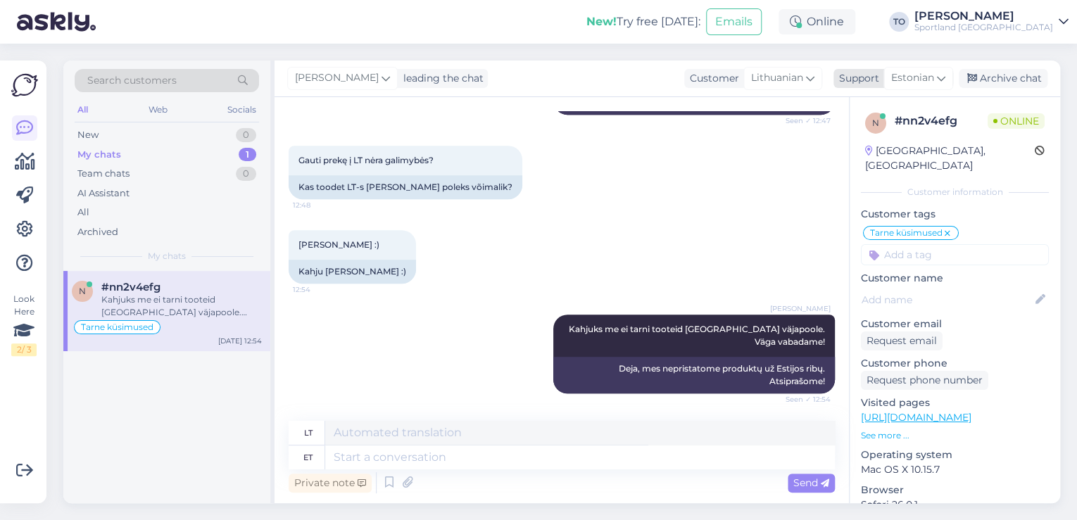
drag, startPoint x: 1037, startPoint y: 76, endPoint x: 1026, endPoint y: 84, distance: 13.1
click at [1037, 76] on div "Archive chat" at bounding box center [1002, 78] width 89 height 19
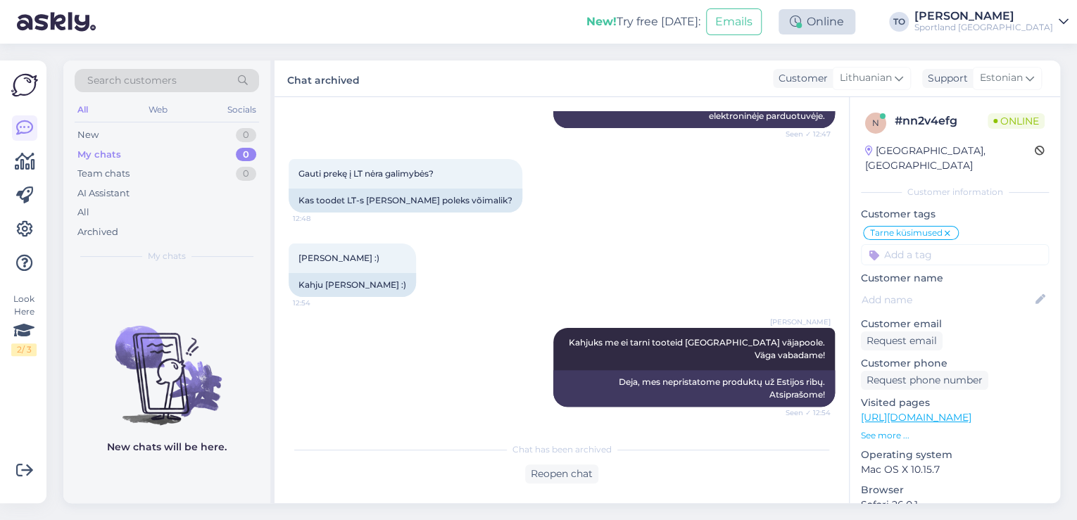
click at [855, 25] on div "Online" at bounding box center [816, 21] width 77 height 25
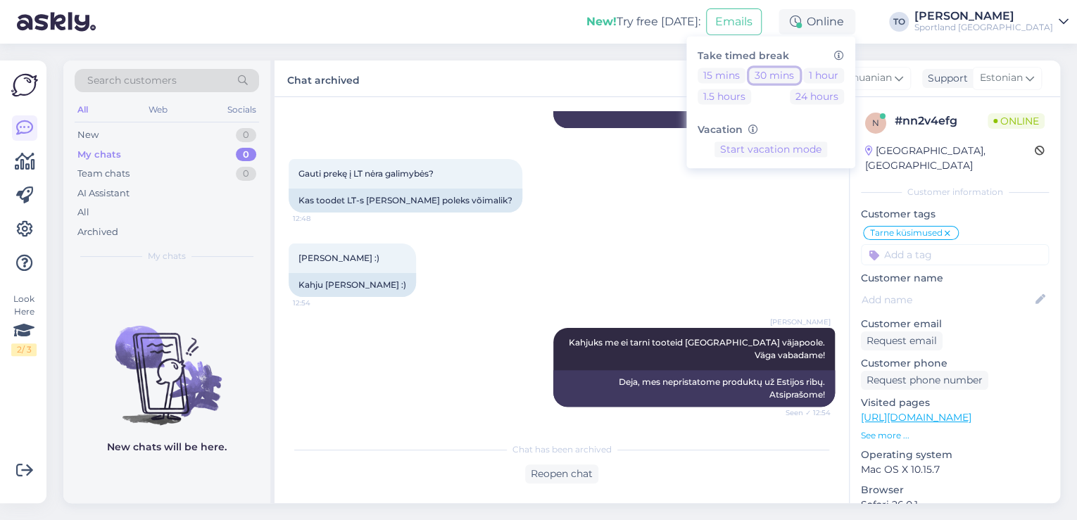
drag, startPoint x: 836, startPoint y: 76, endPoint x: 909, endPoint y: 70, distance: 73.5
click at [799, 76] on button "30 mins" at bounding box center [774, 75] width 51 height 15
click at [1037, 25] on div "Sportland [GEOGRAPHIC_DATA]" at bounding box center [983, 27] width 139 height 11
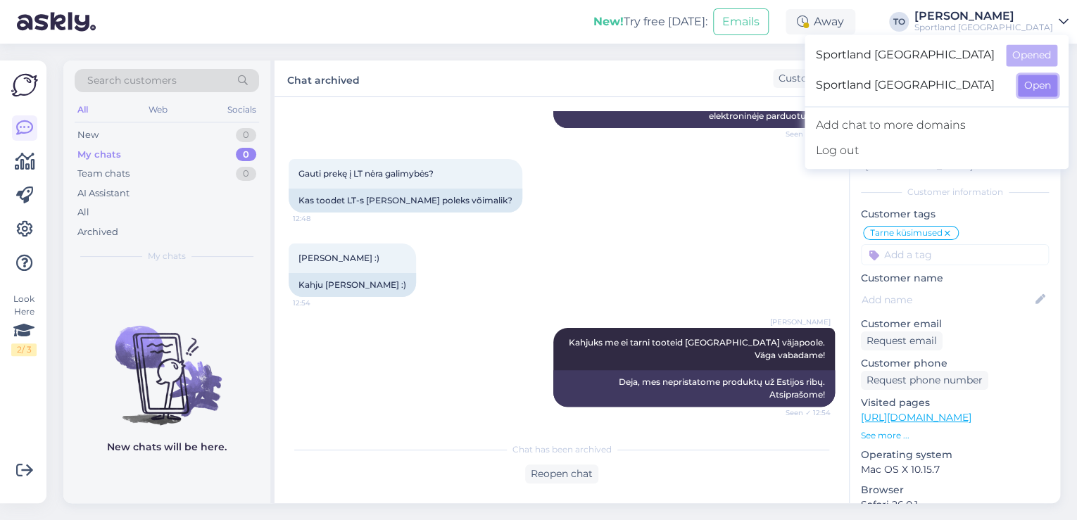
click at [1038, 89] on button "Open" at bounding box center [1037, 86] width 39 height 22
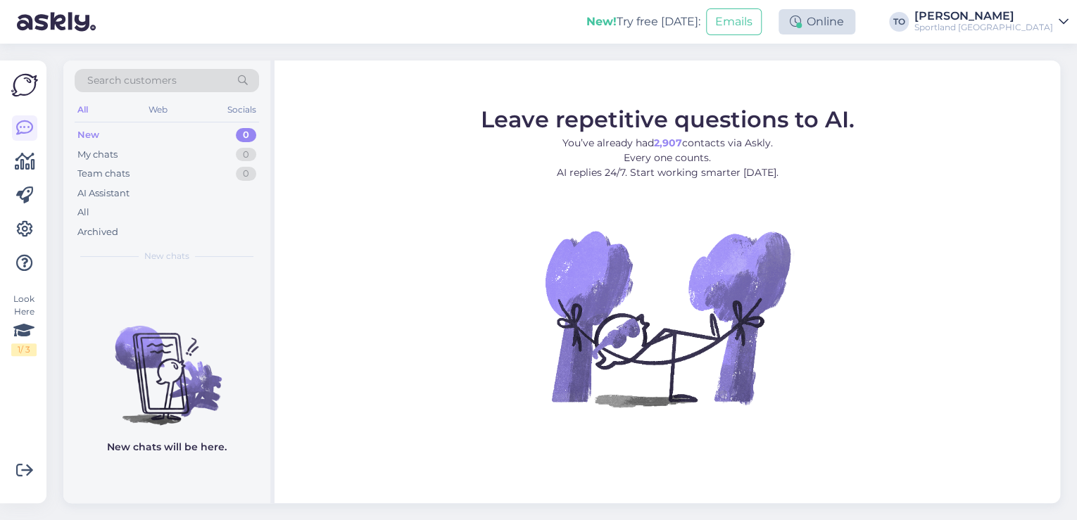
click at [855, 25] on div "Online" at bounding box center [816, 21] width 77 height 25
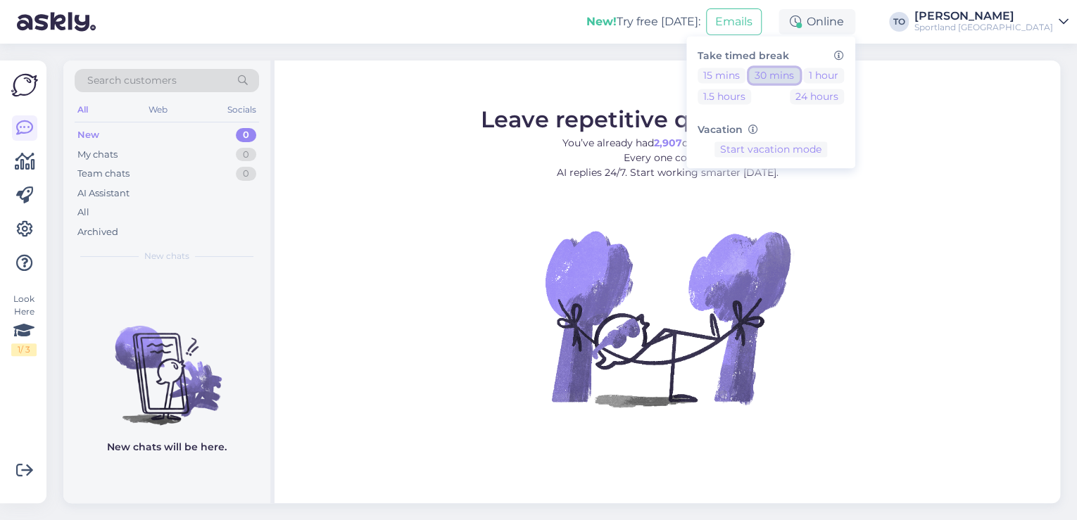
click at [799, 73] on button "30 mins" at bounding box center [774, 75] width 51 height 15
click at [540, 30] on div "New! Try free [DATE]: Emails Away Take timed break 15 mins 30 mins 1 hour 1.5 h…" at bounding box center [538, 22] width 1077 height 44
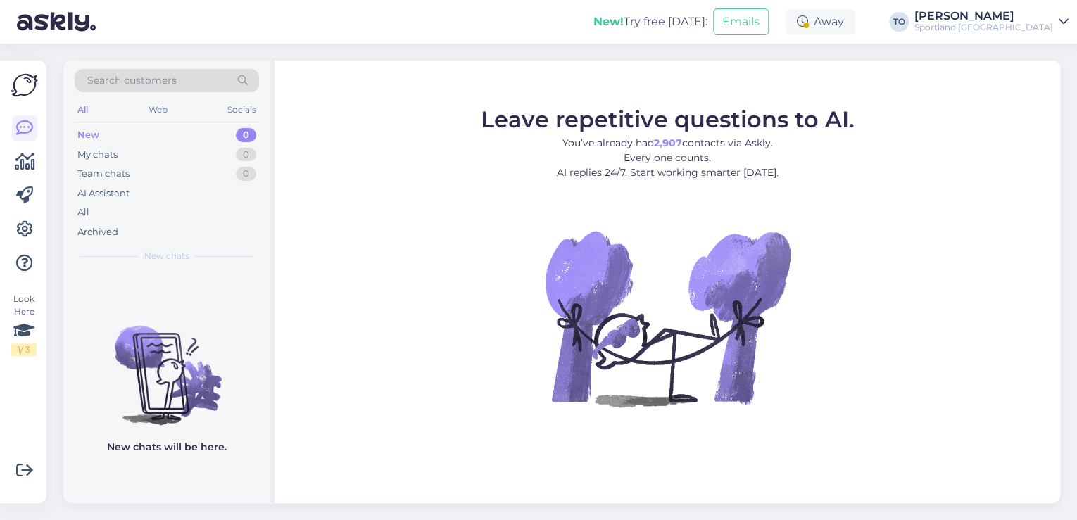
click at [1030, 30] on div "Sportland [GEOGRAPHIC_DATA]" at bounding box center [983, 27] width 139 height 11
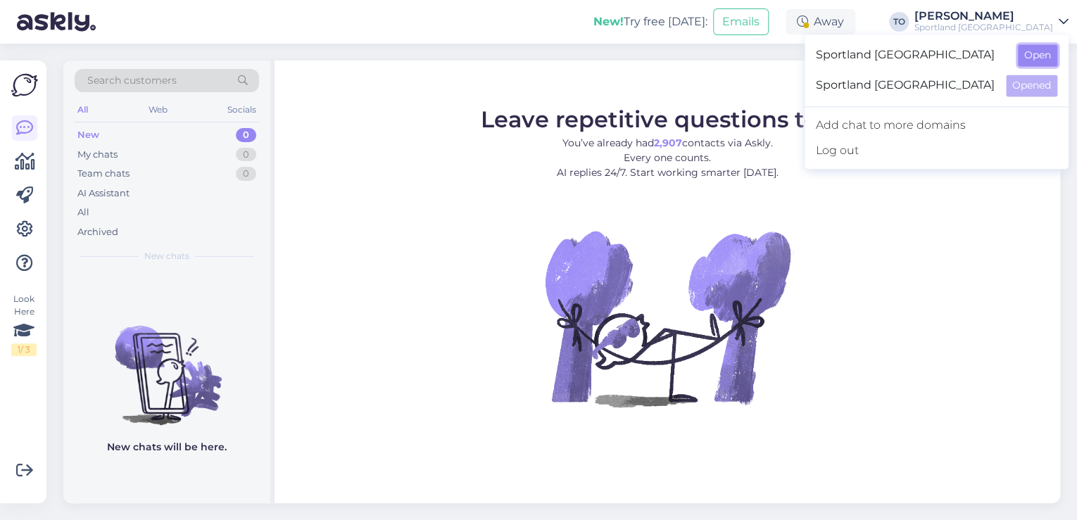
click at [1029, 54] on button "Open" at bounding box center [1037, 55] width 39 height 22
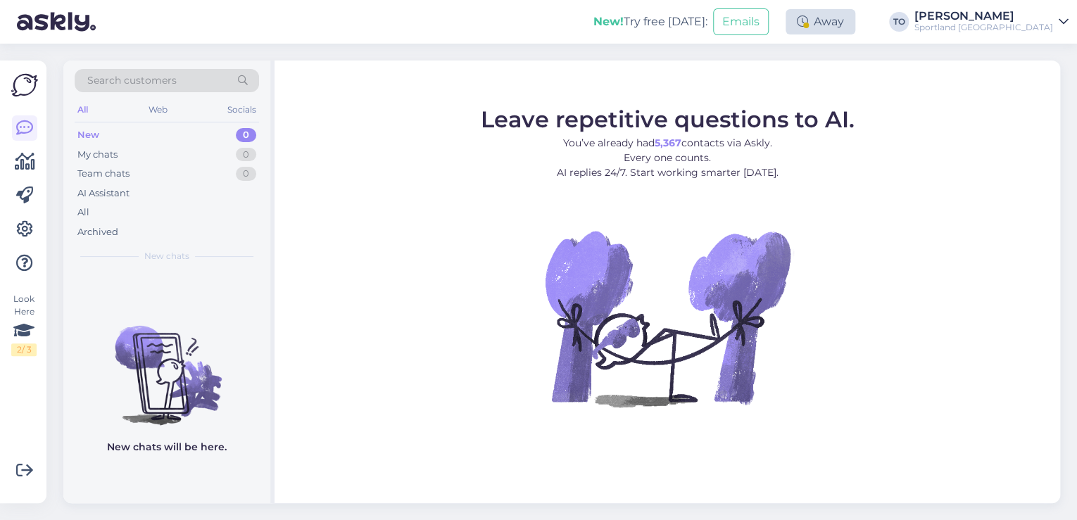
click at [855, 28] on div "Away" at bounding box center [820, 21] width 70 height 25
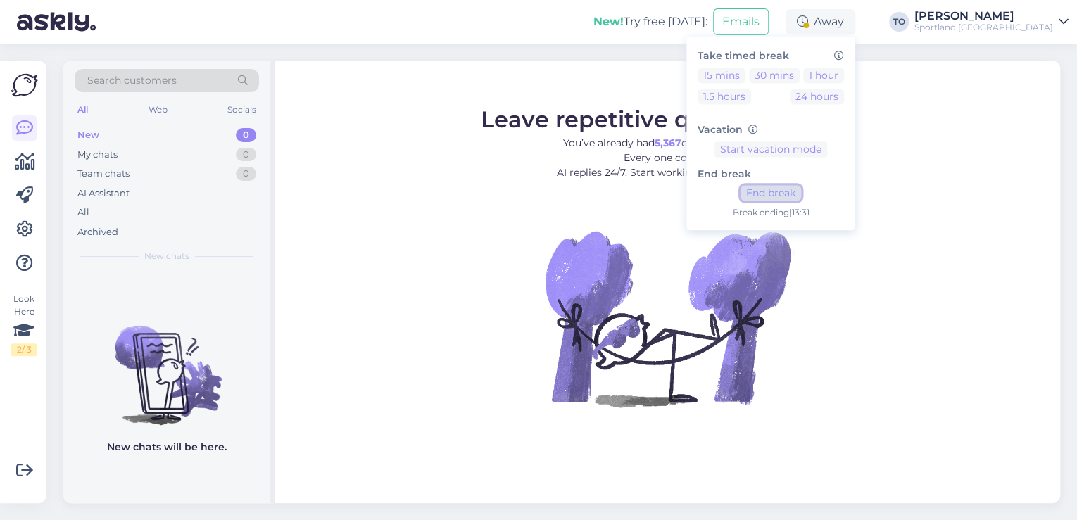
click at [801, 194] on button "End break" at bounding box center [770, 193] width 61 height 15
click at [1027, 24] on div "Sportland [GEOGRAPHIC_DATA]" at bounding box center [983, 27] width 139 height 11
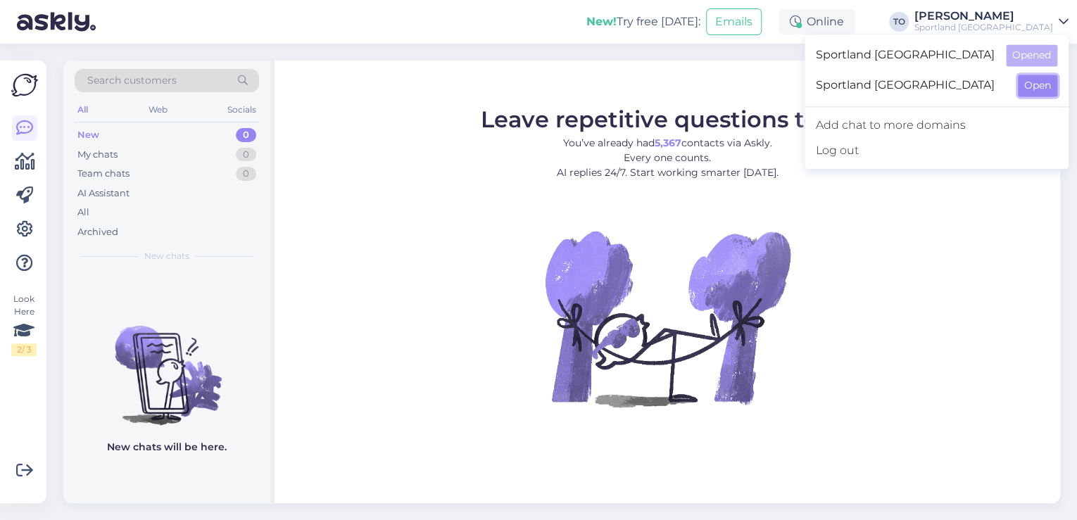
click at [1034, 84] on button "Open" at bounding box center [1037, 86] width 39 height 22
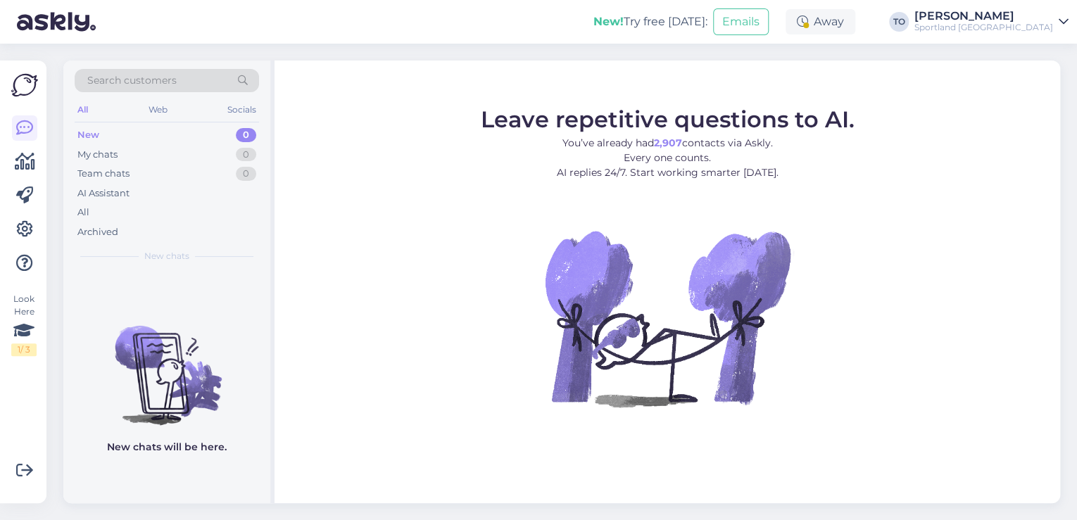
click at [855, 25] on div "Away" at bounding box center [820, 21] width 70 height 25
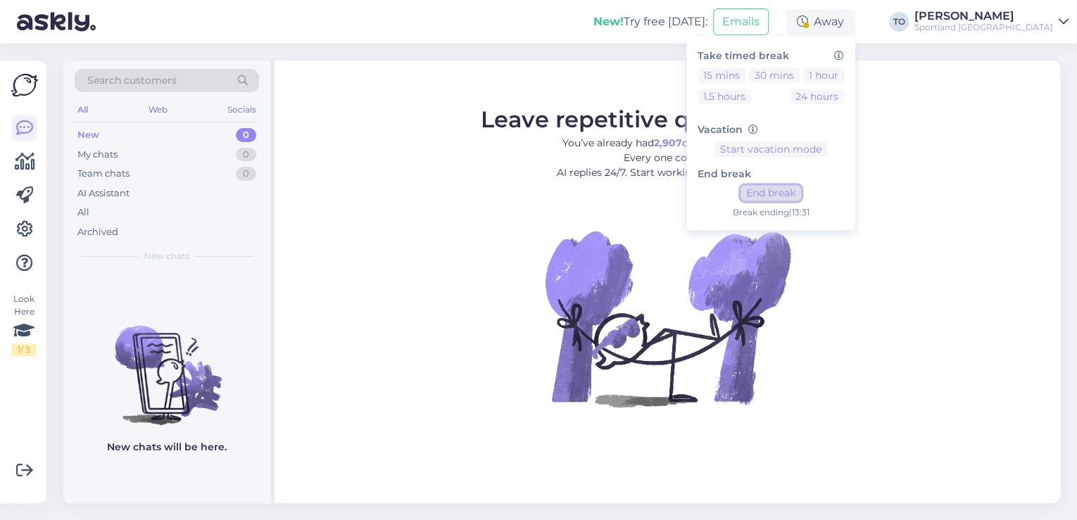
click at [801, 191] on button "End break" at bounding box center [770, 193] width 61 height 15
click at [1029, 22] on div "Sportland [GEOGRAPHIC_DATA]" at bounding box center [983, 27] width 139 height 11
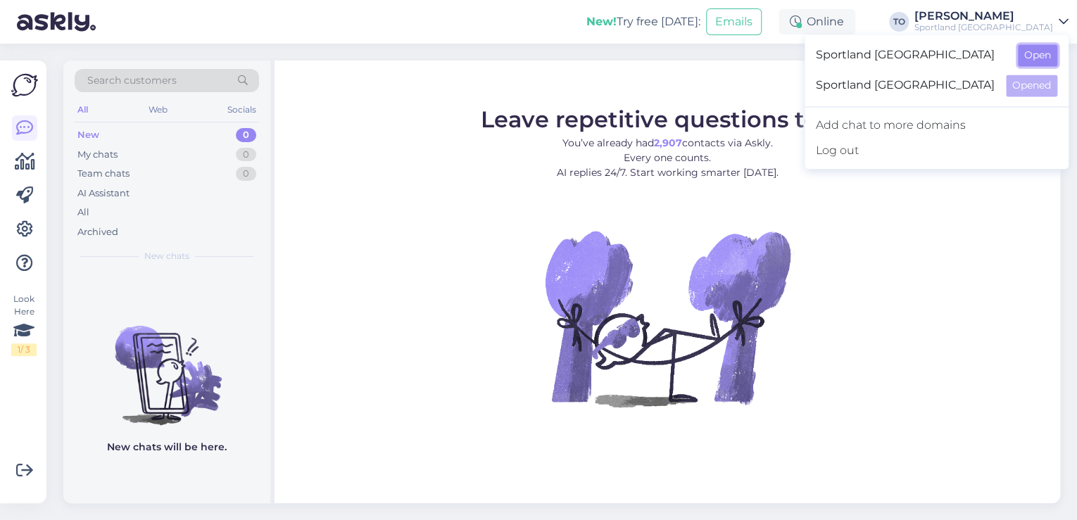
click at [1034, 59] on button "Open" at bounding box center [1037, 55] width 39 height 22
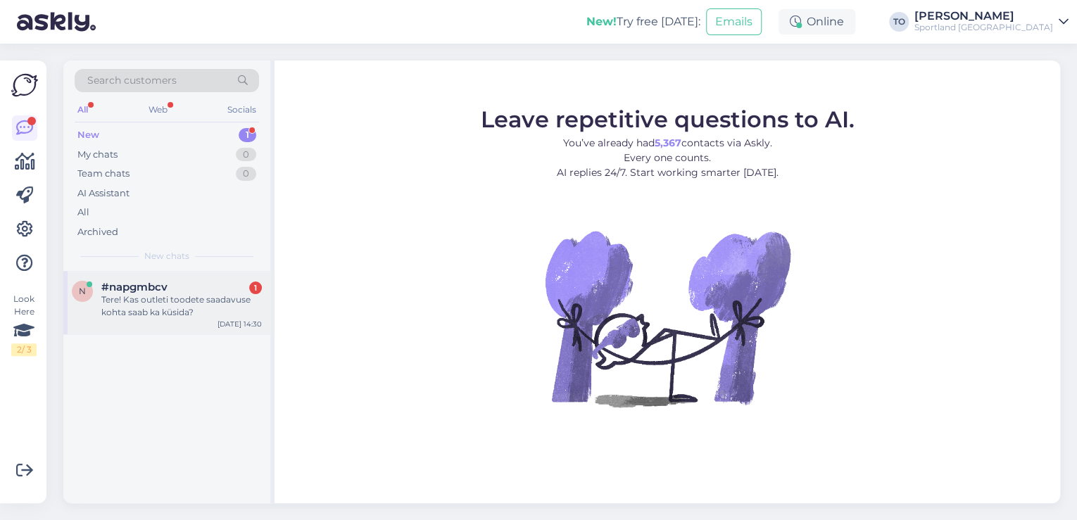
click at [217, 293] on div "Tere! Kas outleti toodete saadavuse kohta saab ka küsida?" at bounding box center [181, 305] width 160 height 25
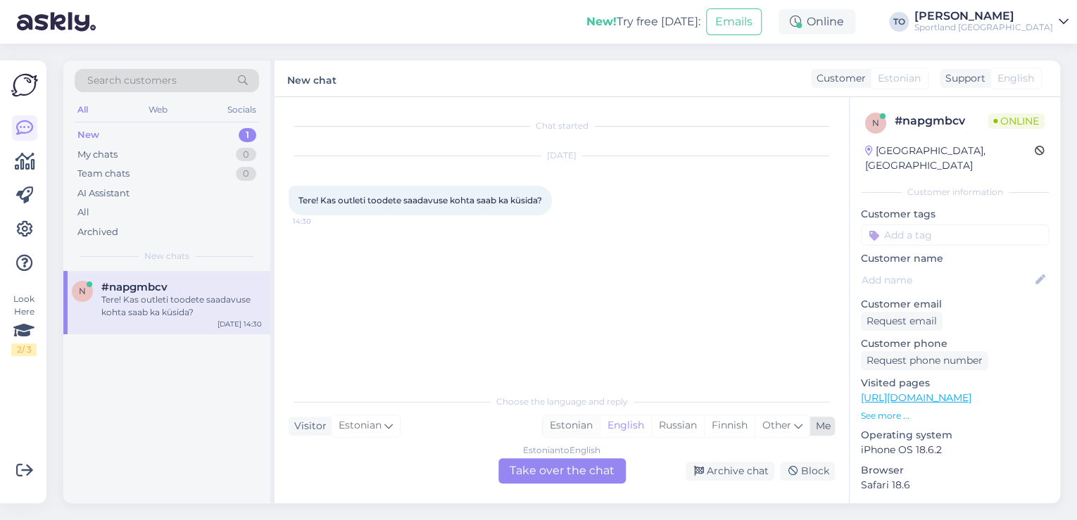
click at [555, 419] on div "Estonian" at bounding box center [571, 425] width 57 height 21
click at [555, 472] on div "Estonian to Estonian Take over the chat" at bounding box center [561, 470] width 127 height 25
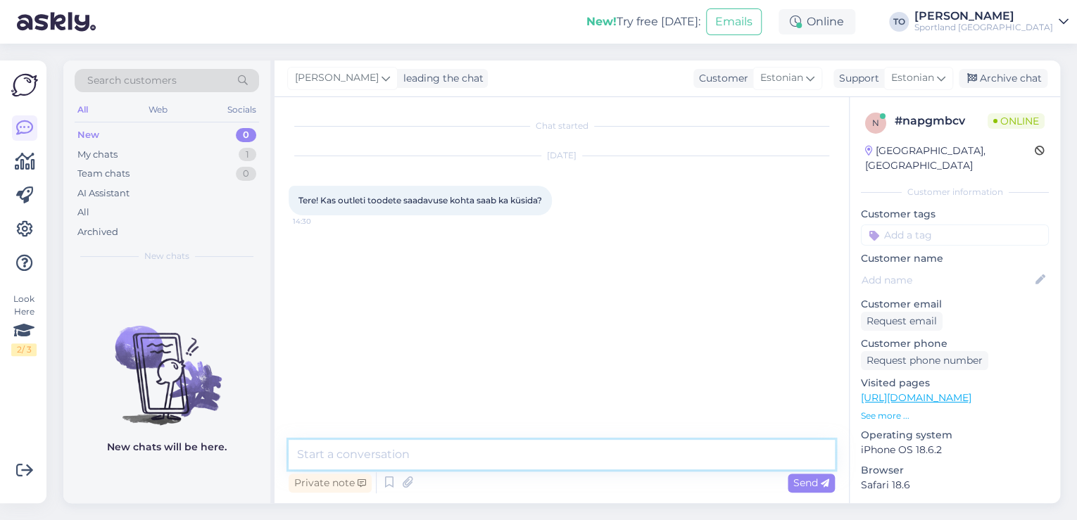
click at [514, 455] on textarea at bounding box center [562, 455] width 546 height 30
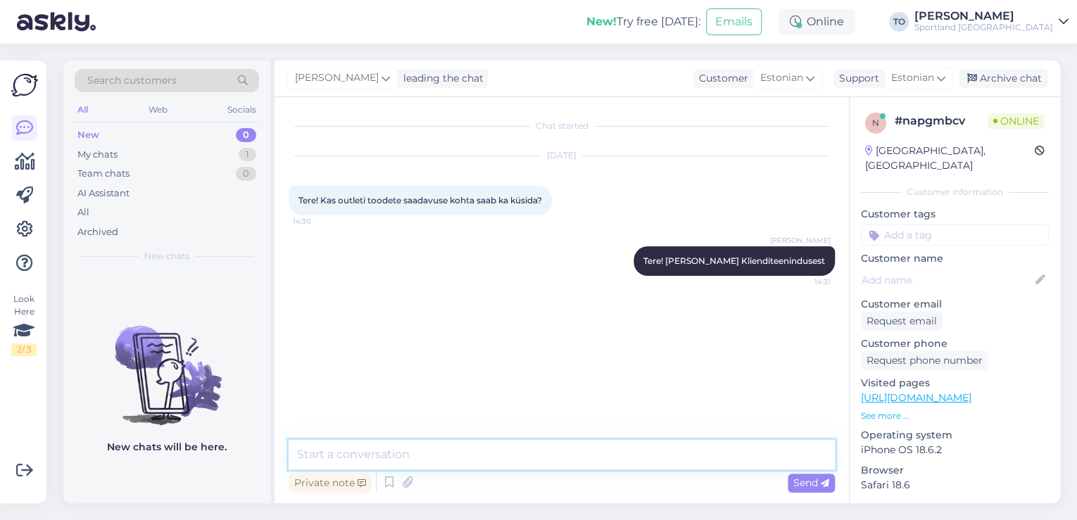
click at [514, 455] on textarea at bounding box center [562, 455] width 546 height 30
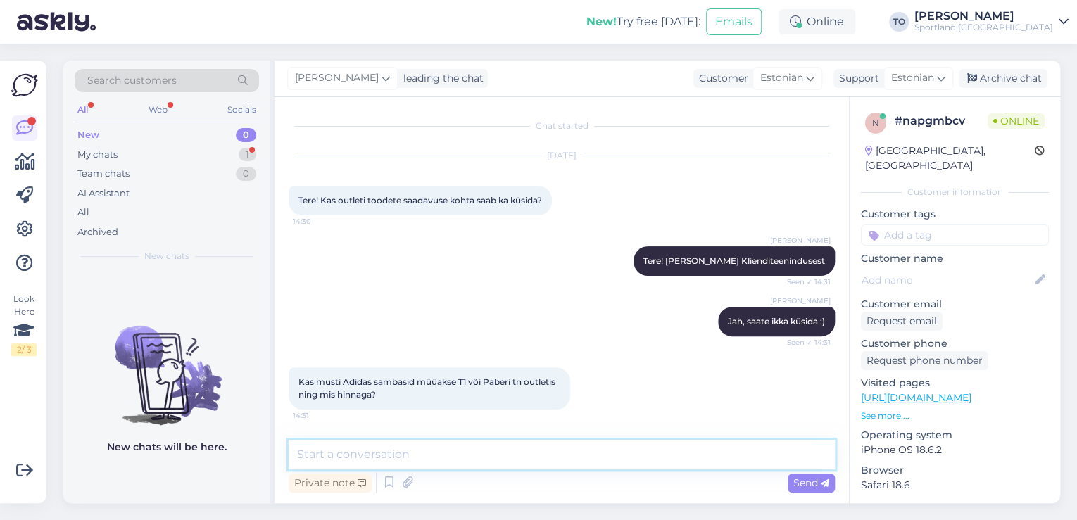
click at [469, 455] on textarea at bounding box center [562, 455] width 546 height 30
click at [381, 380] on span "Kas musti Adidas sambasid müüakse T1 või Paberi tn outletis ning mis hinnaga?" at bounding box center [427, 388] width 259 height 23
drag, startPoint x: 374, startPoint y: 381, endPoint x: 384, endPoint y: 381, distance: 9.1
click at [384, 381] on span "Kas musti Adidas sambasid müüakse T1 või Paberi tn outletis ning mis hinnaga?" at bounding box center [427, 388] width 259 height 23
click at [367, 453] on textarea at bounding box center [562, 455] width 546 height 30
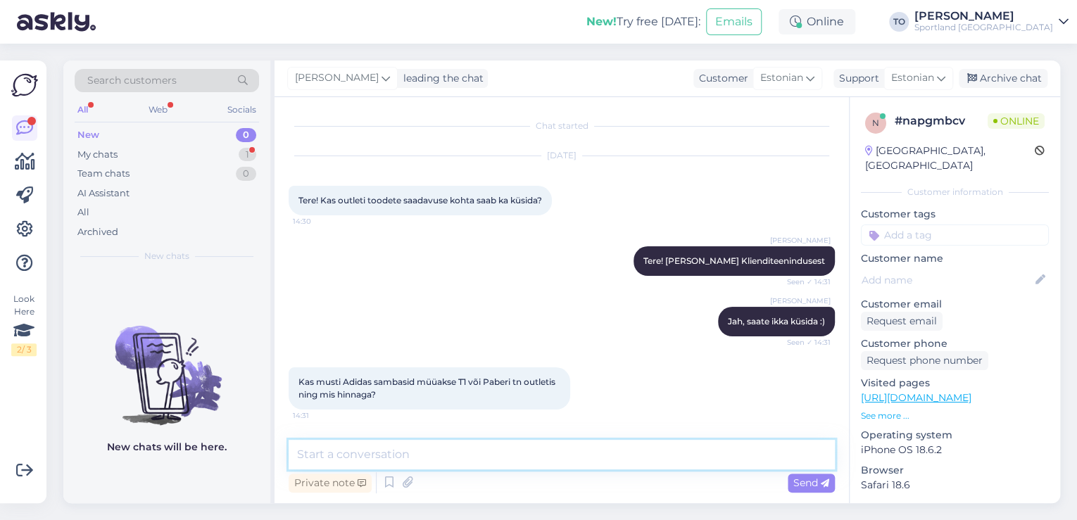
scroll to position [118, 0]
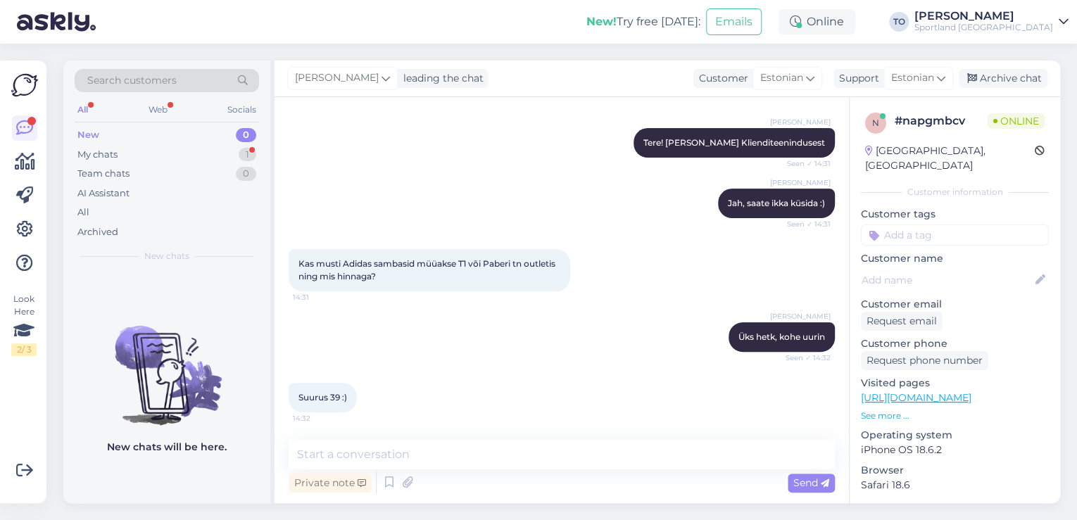
click at [925, 391] on link "[URL][DOMAIN_NAME]" at bounding box center [916, 397] width 110 height 13
click at [454, 465] on textarea at bounding box center [562, 455] width 546 height 30
click at [475, 456] on textarea at bounding box center [562, 455] width 546 height 30
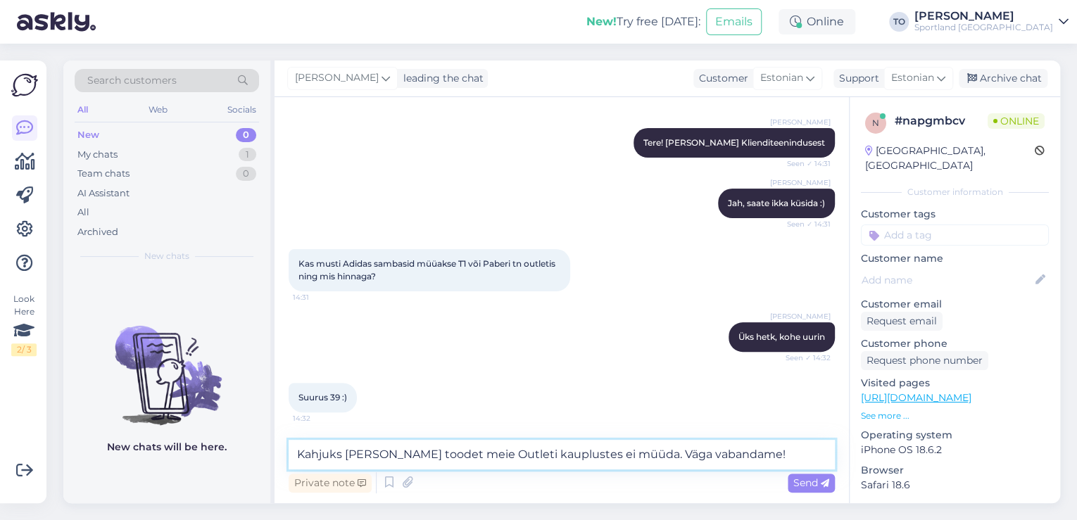
click at [378, 457] on textarea "Kahjuks [PERSON_NAME] toodet meie Outleti kauplustes ei müüda. Väga vabandame!" at bounding box center [562, 455] width 546 height 30
click at [377, 456] on textarea "Kahjuks [PERSON_NAME] toodet meie Outleti kauplustes ei müüda. Väga vabandame!" at bounding box center [562, 455] width 546 height 30
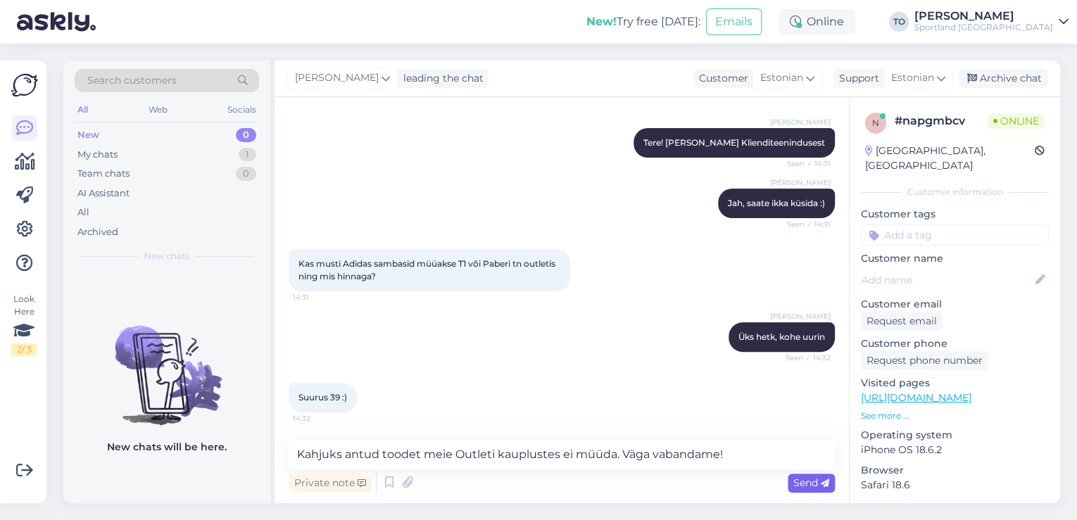
click at [799, 478] on span "Send" at bounding box center [811, 482] width 36 height 13
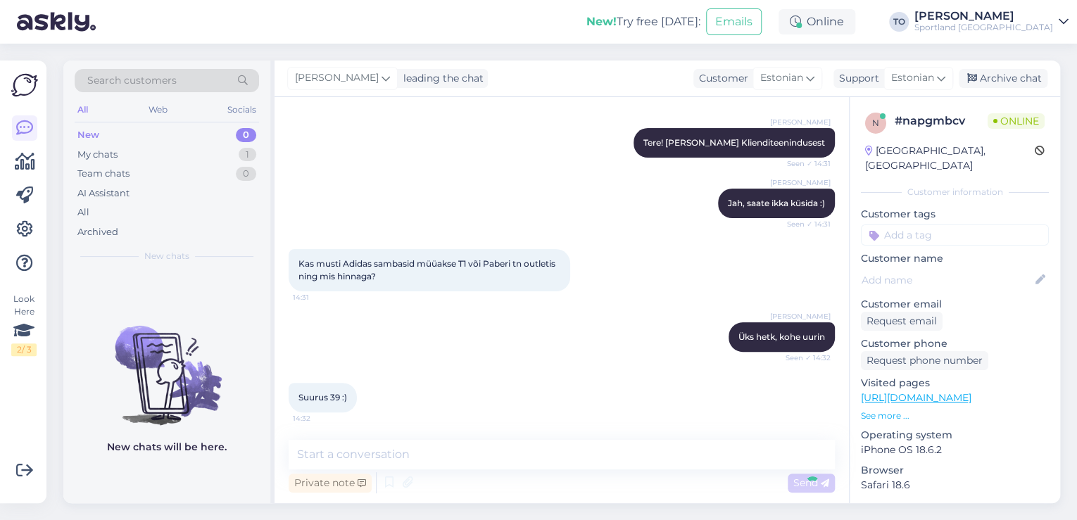
scroll to position [191, 0]
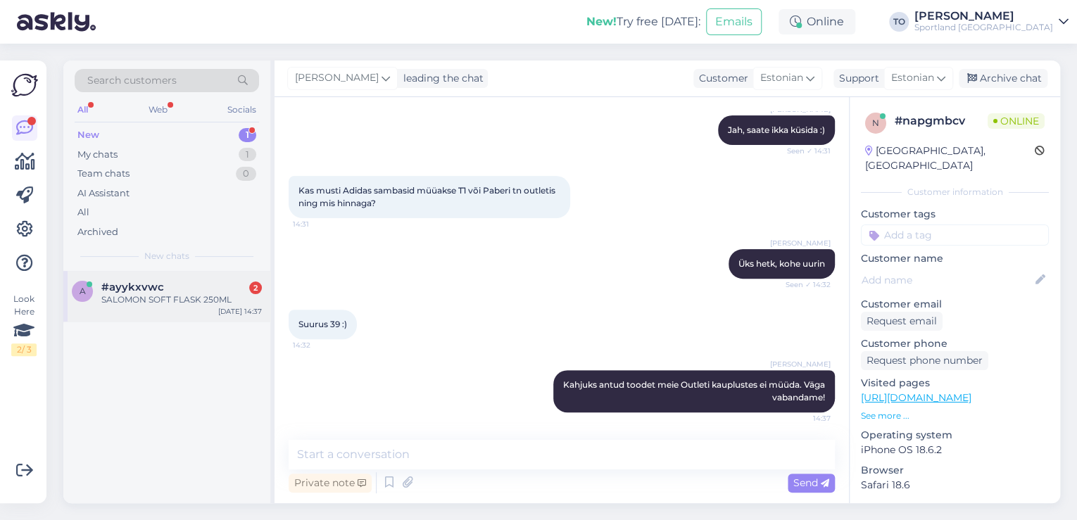
click at [196, 291] on div "#ayykxvwc 2" at bounding box center [181, 287] width 160 height 13
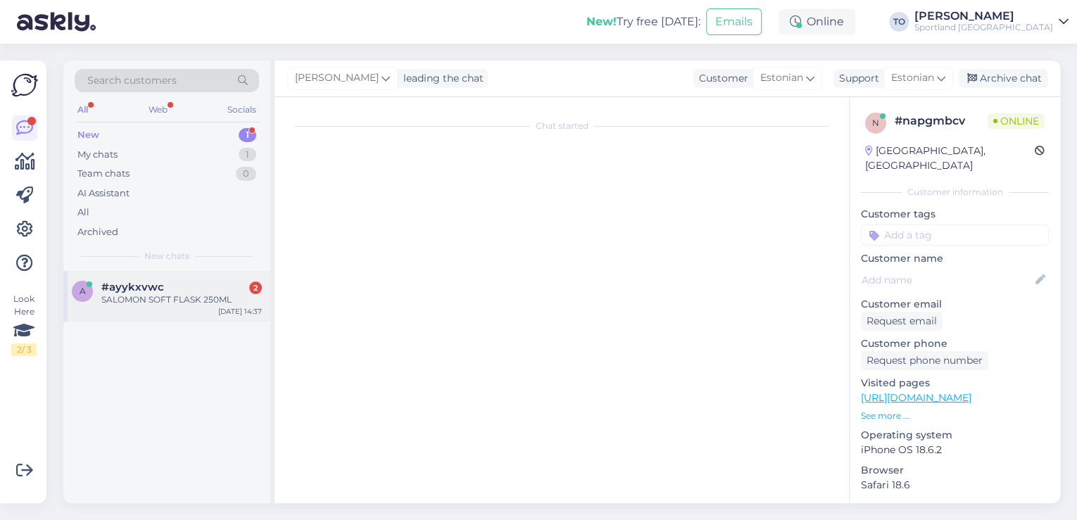
scroll to position [0, 0]
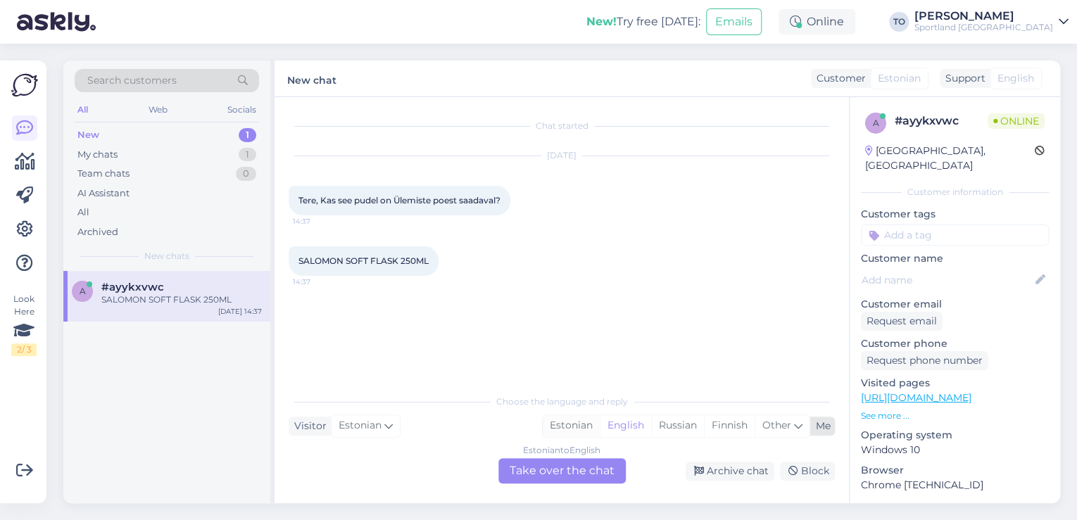
click at [573, 427] on div "Estonian" at bounding box center [571, 425] width 57 height 21
click at [573, 469] on div "Estonian to Estonian Take over the chat" at bounding box center [561, 470] width 127 height 25
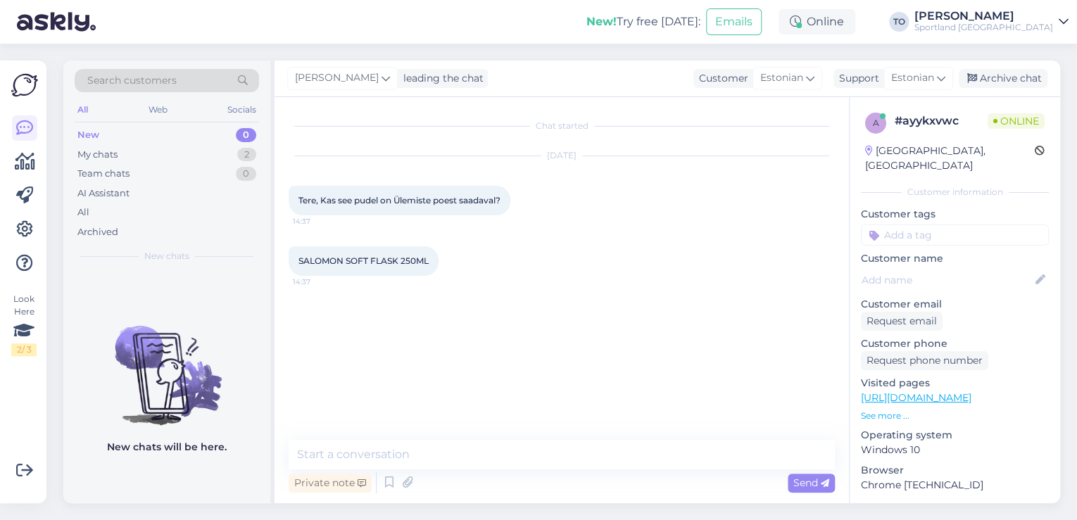
click at [510, 475] on div "Private note Send" at bounding box center [562, 482] width 546 height 27
click at [510, 461] on textarea at bounding box center [562, 455] width 546 height 30
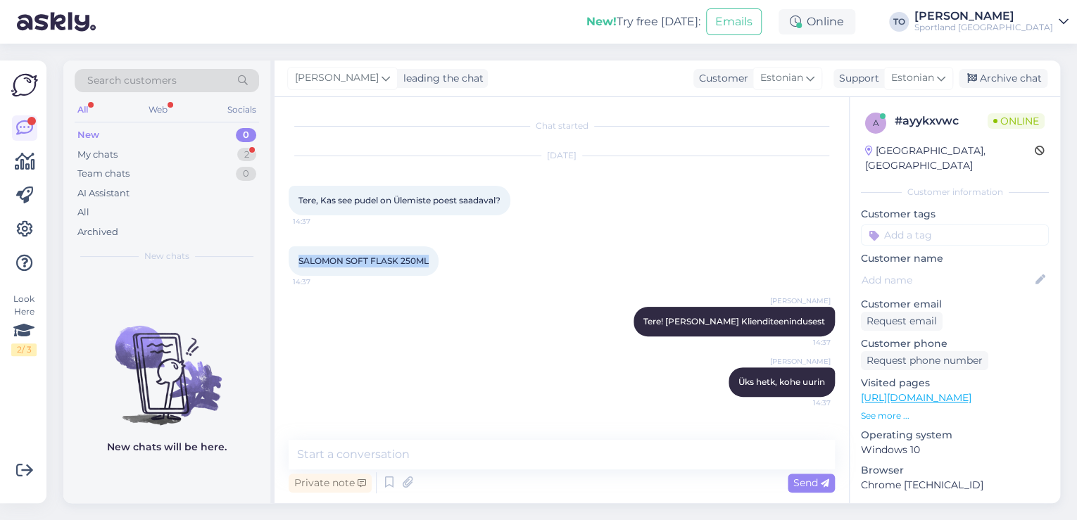
drag, startPoint x: 298, startPoint y: 261, endPoint x: 424, endPoint y: 258, distance: 125.3
click at [434, 258] on div "SALOMON SOFT FLASK 250ML 14:37" at bounding box center [364, 261] width 150 height 30
copy span "SALOMON SOFT FLASK 250ML"
click at [230, 156] on div "My chats 2" at bounding box center [167, 155] width 184 height 20
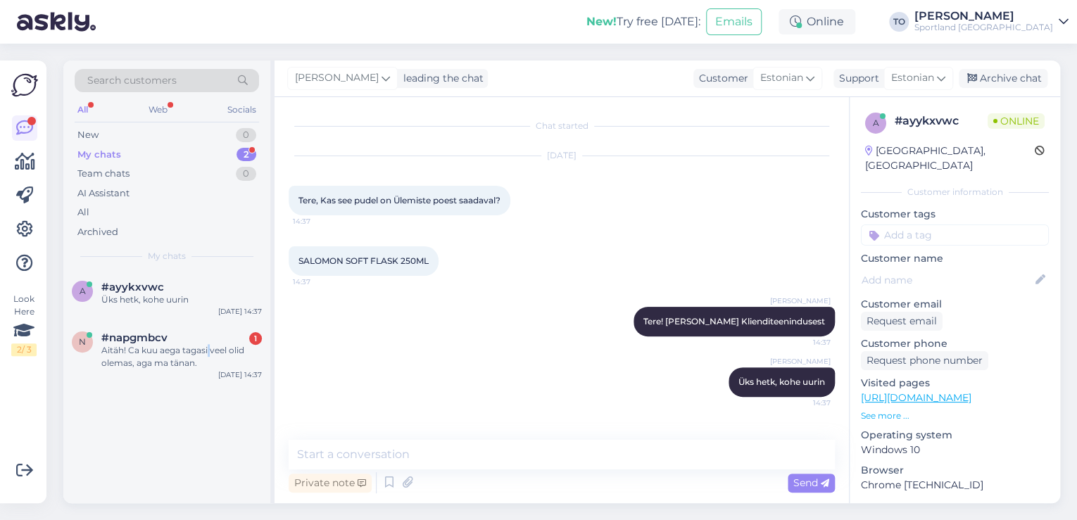
drag, startPoint x: 208, startPoint y: 351, endPoint x: 279, endPoint y: 362, distance: 71.2
click at [211, 351] on div "Aitäh! Ca kuu aega tagasi veel olid olemas, aga ma tänan." at bounding box center [181, 356] width 160 height 25
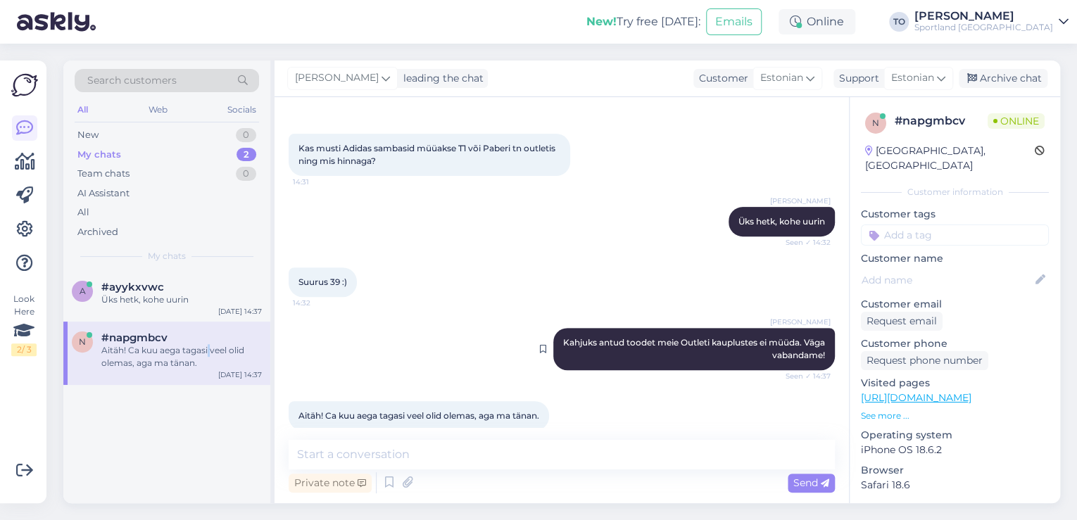
scroll to position [252, 0]
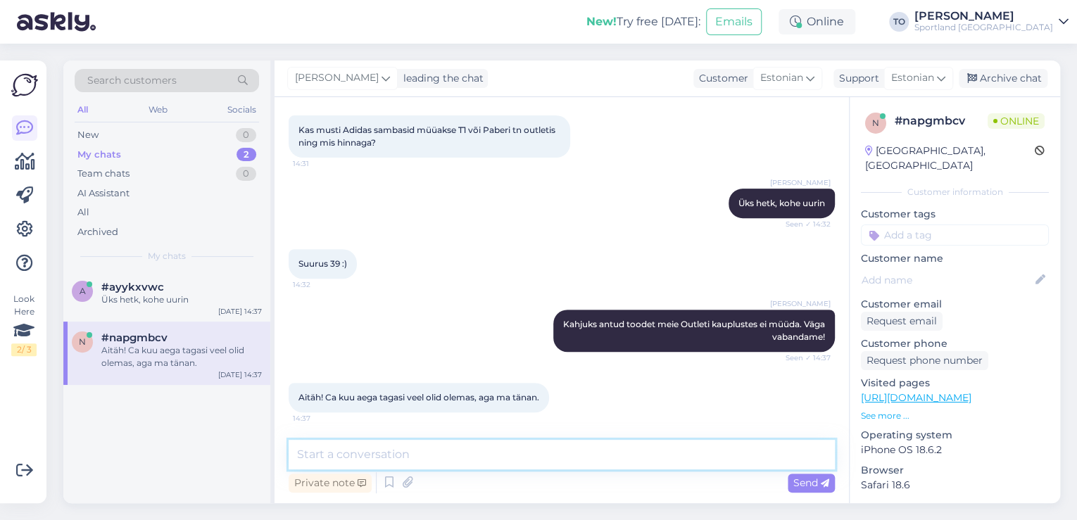
click at [468, 453] on textarea at bounding box center [562, 455] width 546 height 30
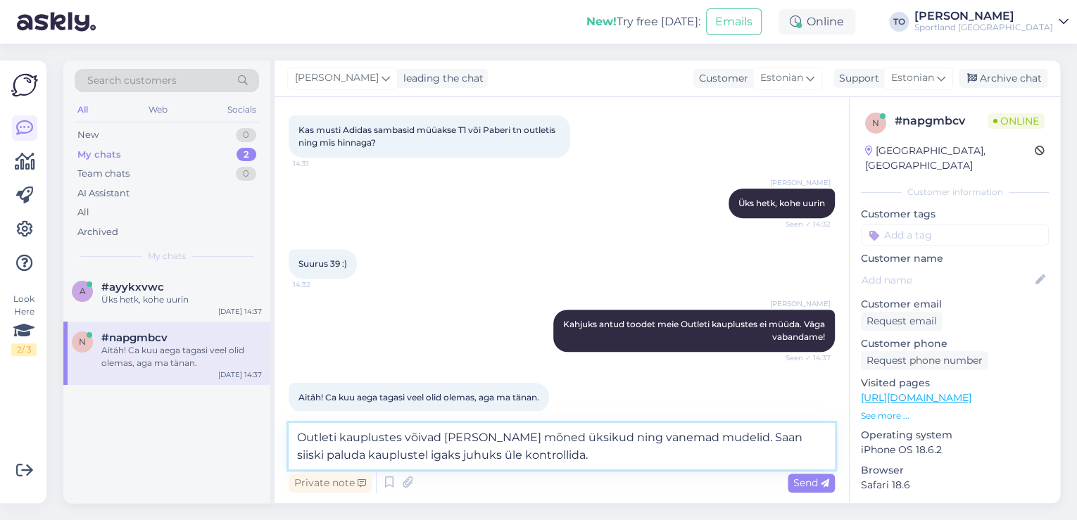
click at [570, 456] on textarea "Outleti kauplustes võivad [PERSON_NAME] mõned üksikud ning vanemad mudelid. Saa…" at bounding box center [562, 446] width 546 height 46
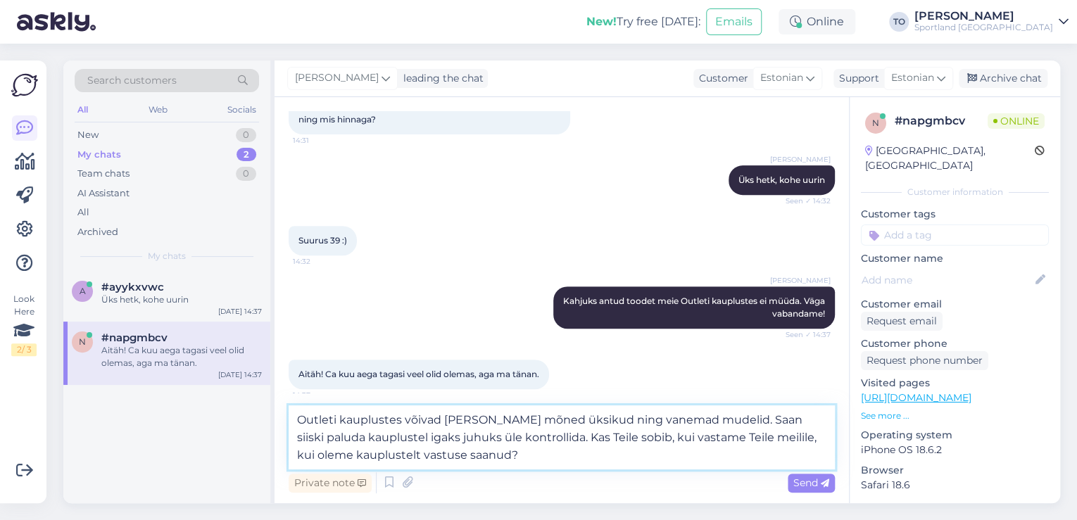
scroll to position [287, 0]
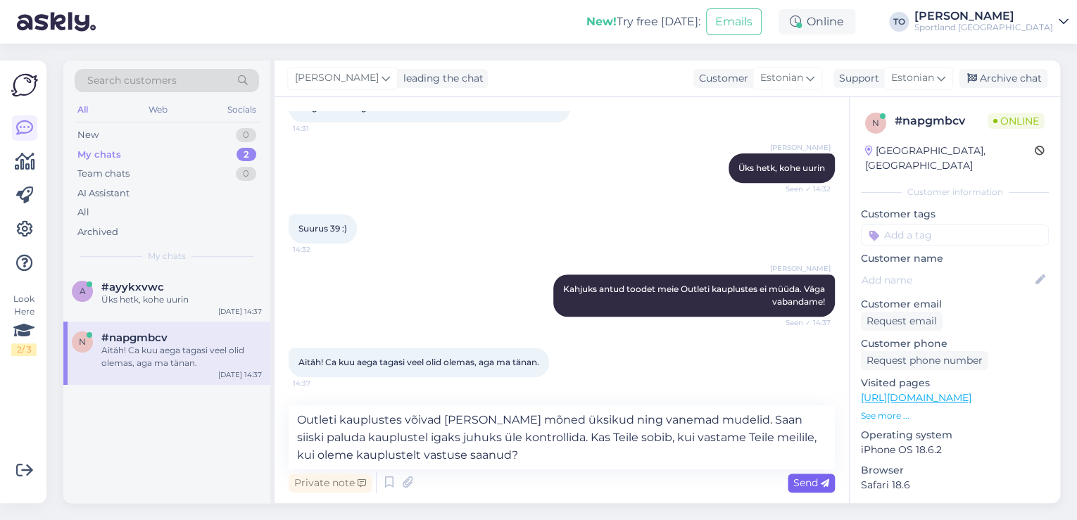
click at [801, 481] on span "Send" at bounding box center [811, 482] width 36 height 13
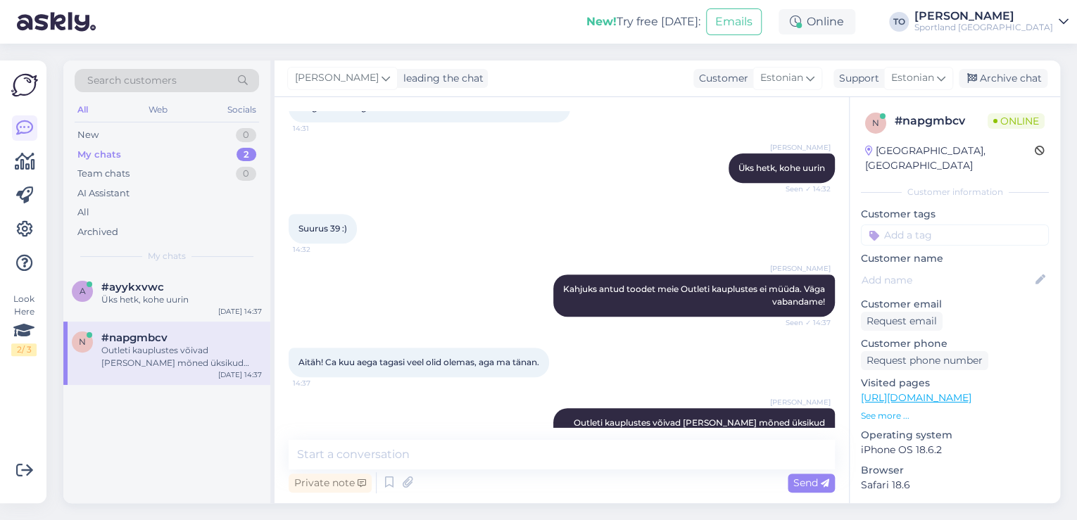
scroll to position [350, 0]
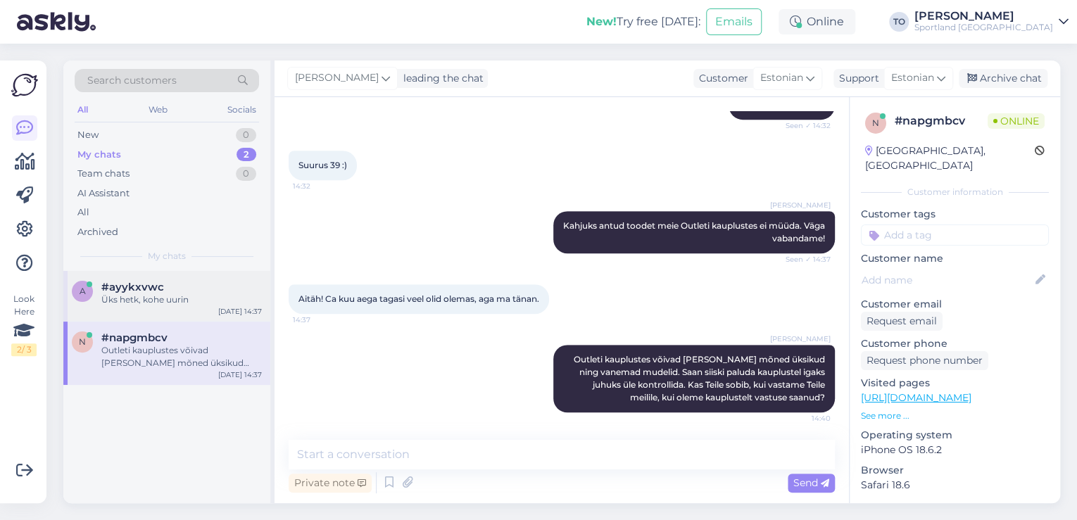
click at [215, 304] on div "Üks hetk, kohe uurin" at bounding box center [181, 299] width 160 height 13
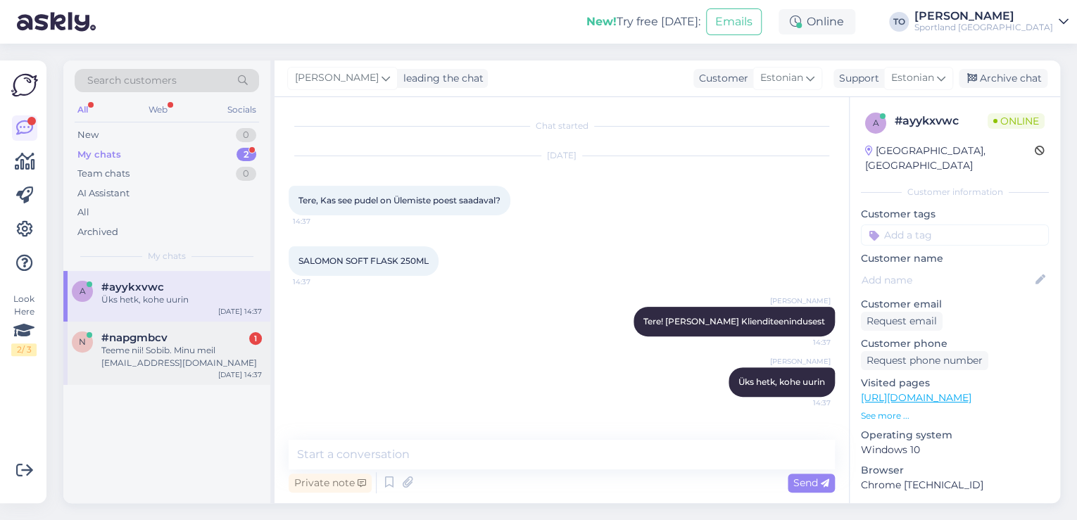
click at [211, 344] on div "Teeme nii! Sobib. Minu meil [EMAIL_ADDRESS][DOMAIN_NAME]" at bounding box center [181, 356] width 160 height 25
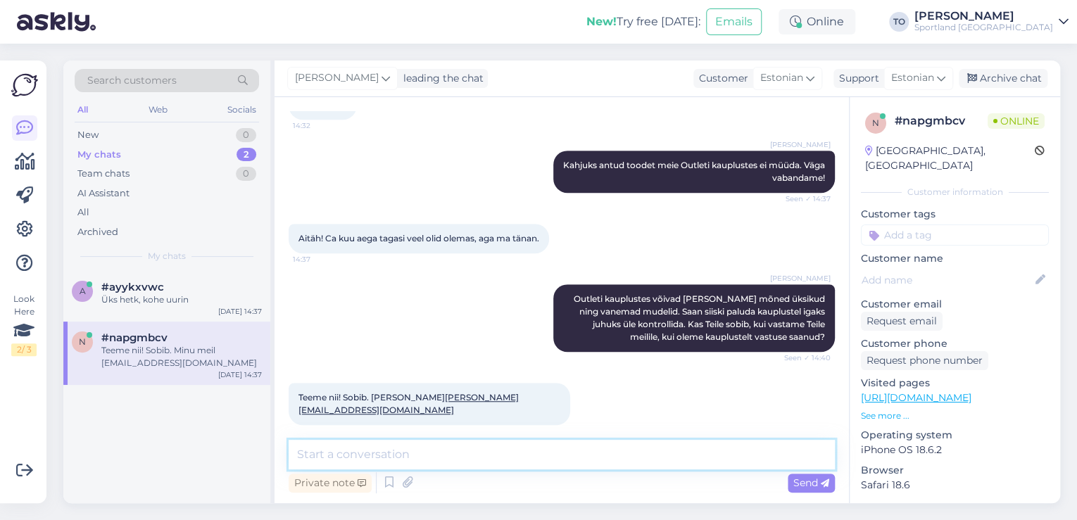
click at [415, 450] on textarea at bounding box center [562, 455] width 546 height 30
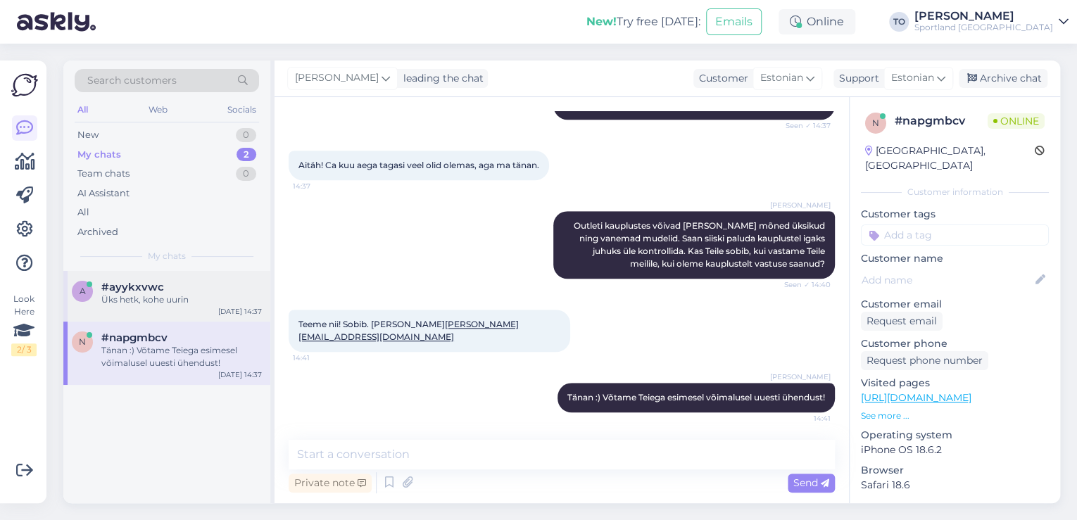
drag, startPoint x: 199, startPoint y: 296, endPoint x: 197, endPoint y: 306, distance: 10.8
click at [199, 296] on div "Üks hetk, kohe uurin" at bounding box center [181, 299] width 160 height 13
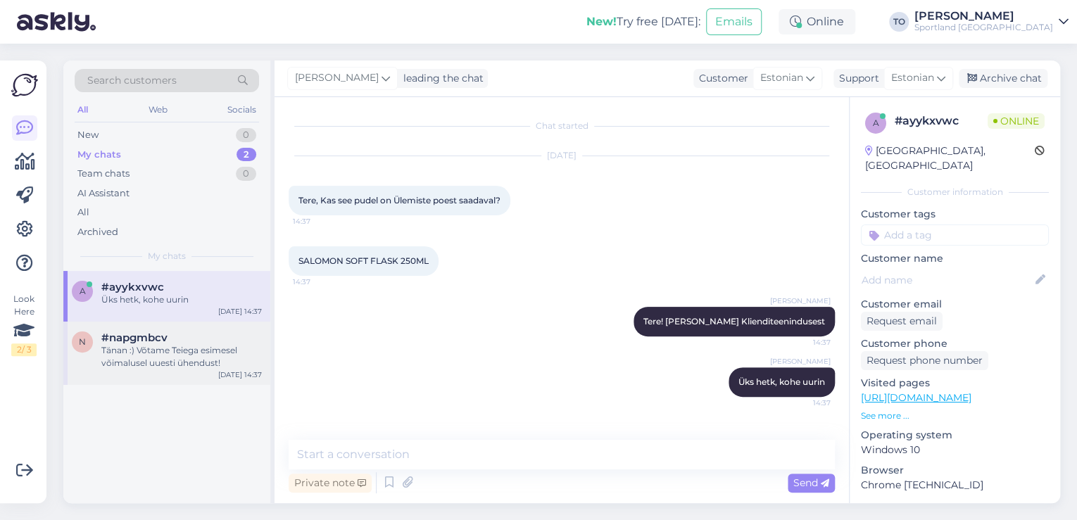
click at [160, 352] on div "Tänan :) Võtame Teiega esimesel võimalusel uuesti ühendust!" at bounding box center [181, 356] width 160 height 25
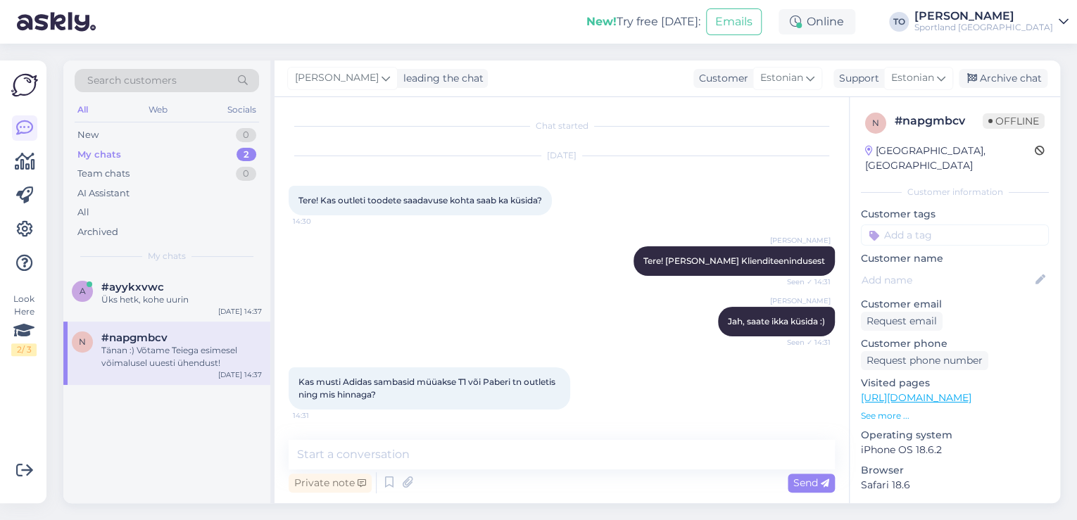
scroll to position [484, 0]
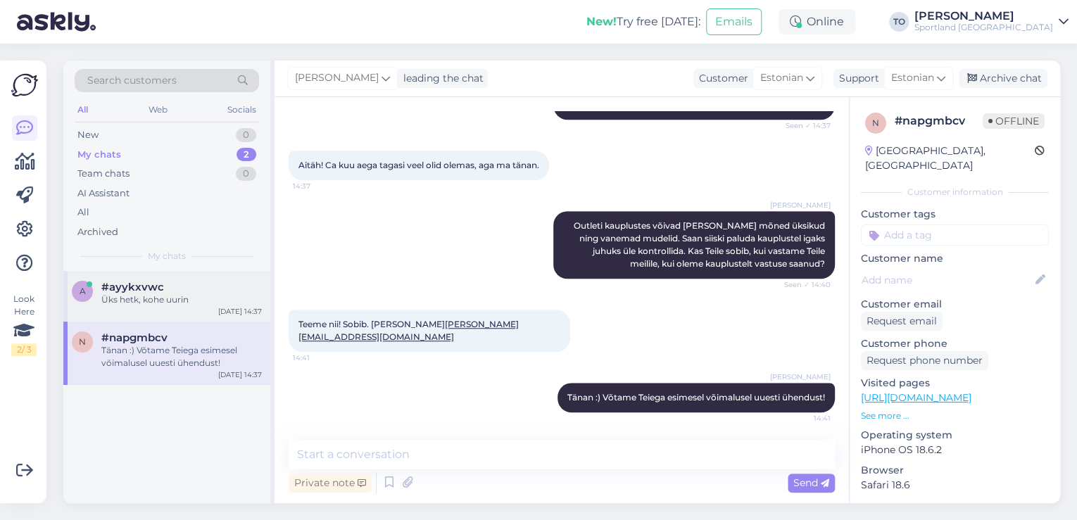
click at [181, 297] on div "Üks hetk, kohe uurin" at bounding box center [181, 299] width 160 height 13
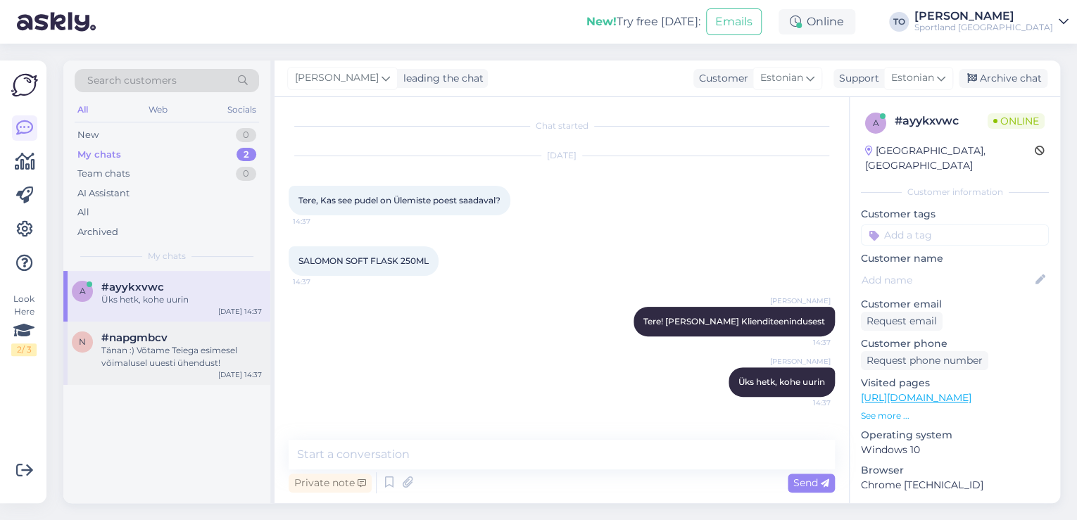
click at [187, 352] on div "Tänan :) Võtame Teiega esimesel võimalusel uuesti ühendust!" at bounding box center [181, 356] width 160 height 25
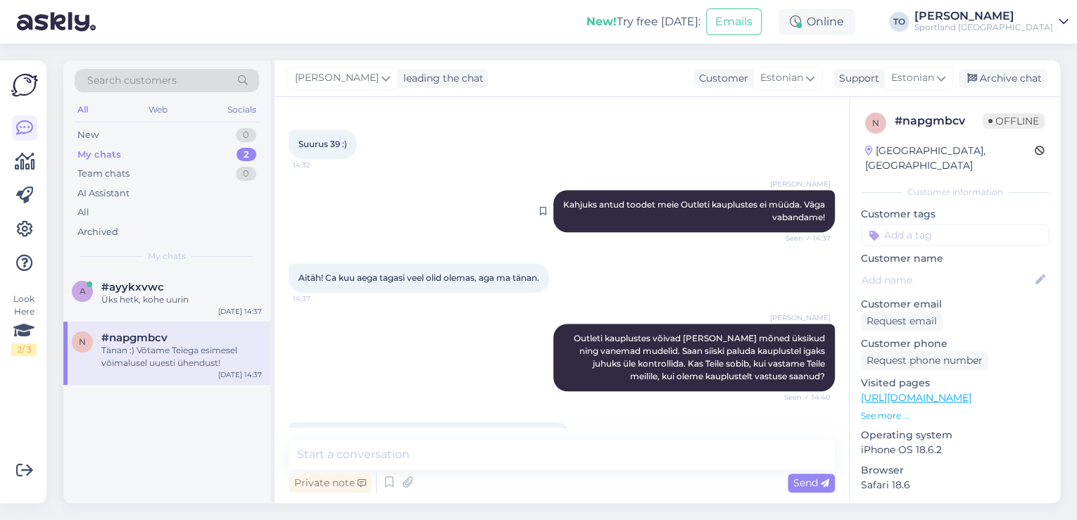
scroll to position [484, 0]
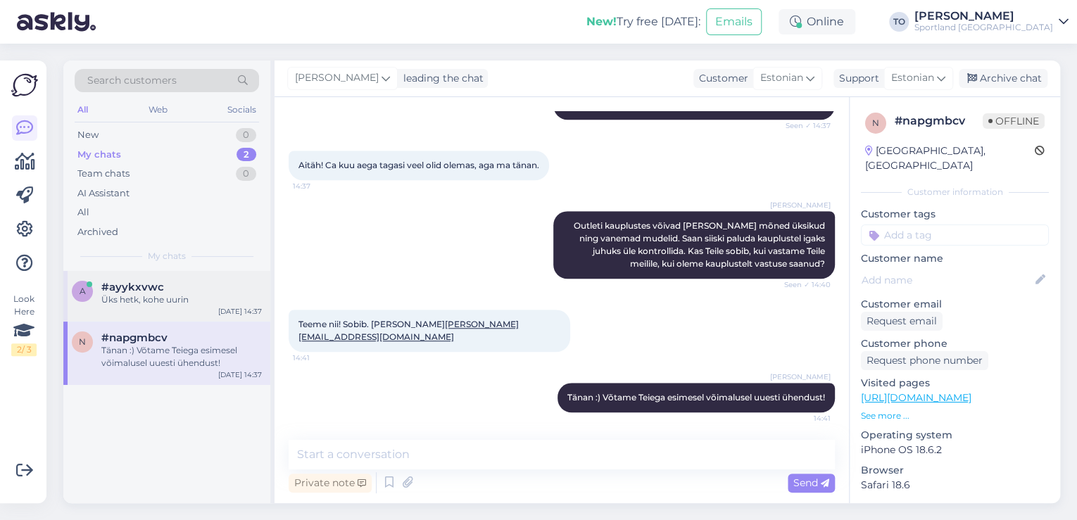
click at [191, 290] on div "#ayykxvwc" at bounding box center [181, 287] width 160 height 13
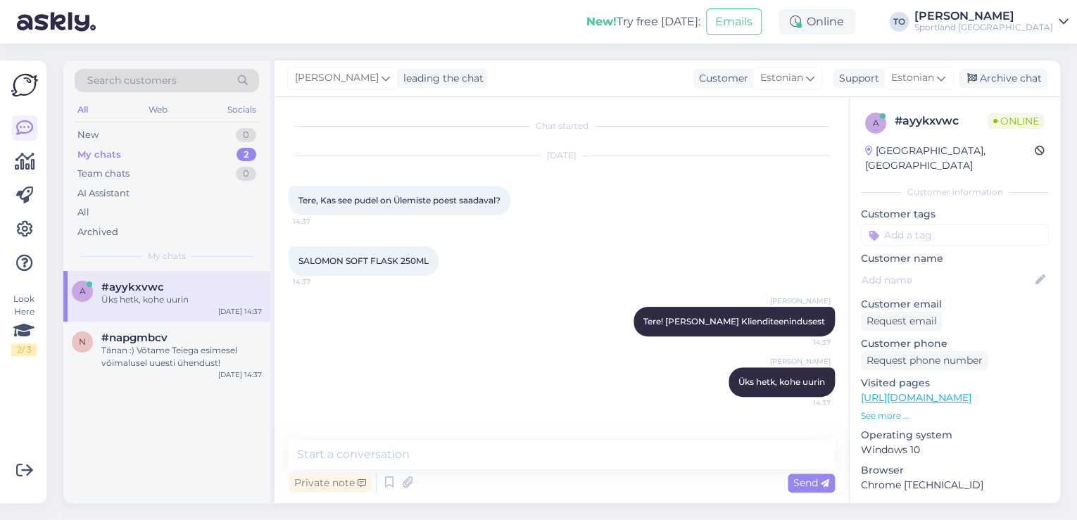
scroll to position [0, 0]
click at [511, 462] on textarea at bounding box center [562, 455] width 546 height 30
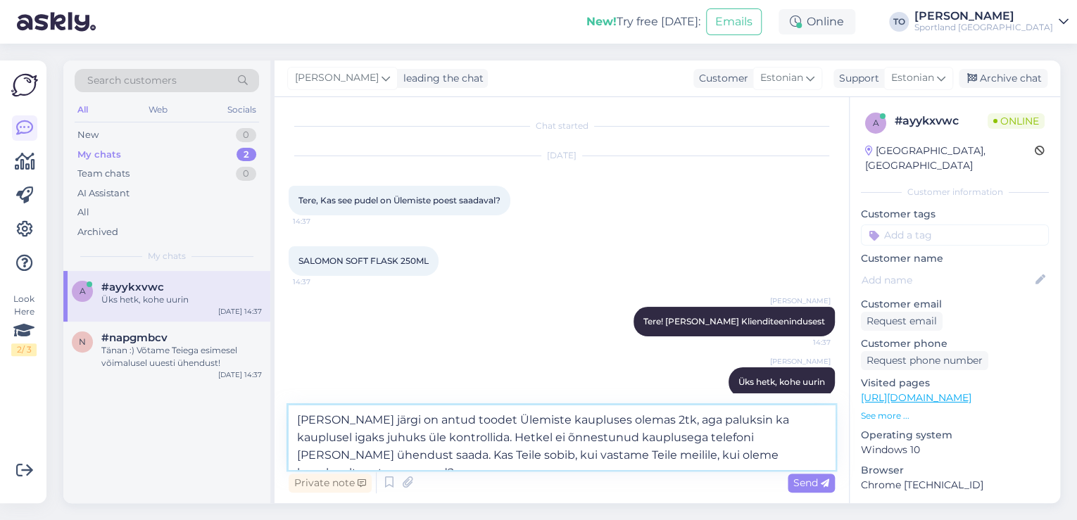
click at [583, 456] on textarea "[PERSON_NAME] järgi on antud toodet Ülemiste kaupluses olemas 2tk, aga paluksin…" at bounding box center [562, 437] width 546 height 64
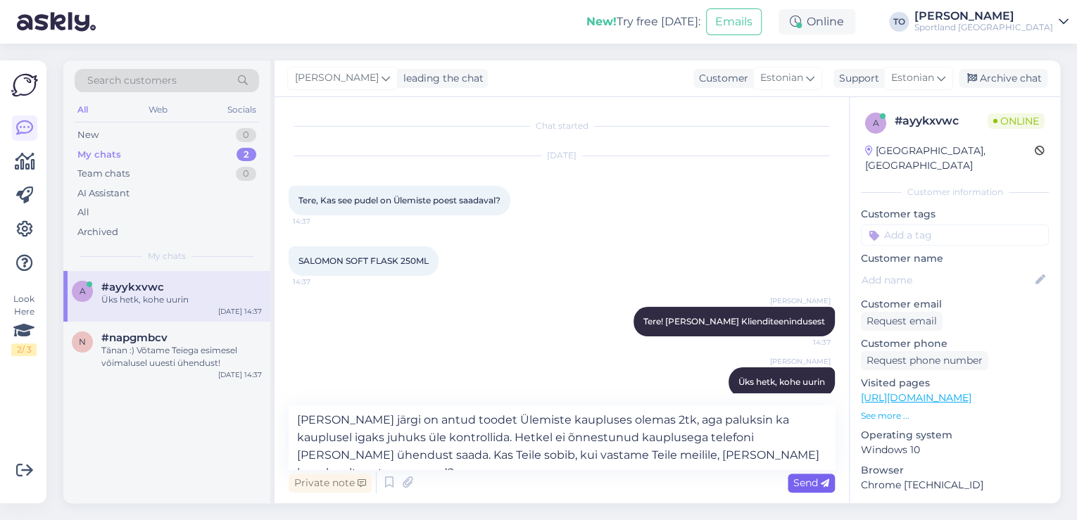
click at [811, 484] on span "Send" at bounding box center [811, 482] width 36 height 13
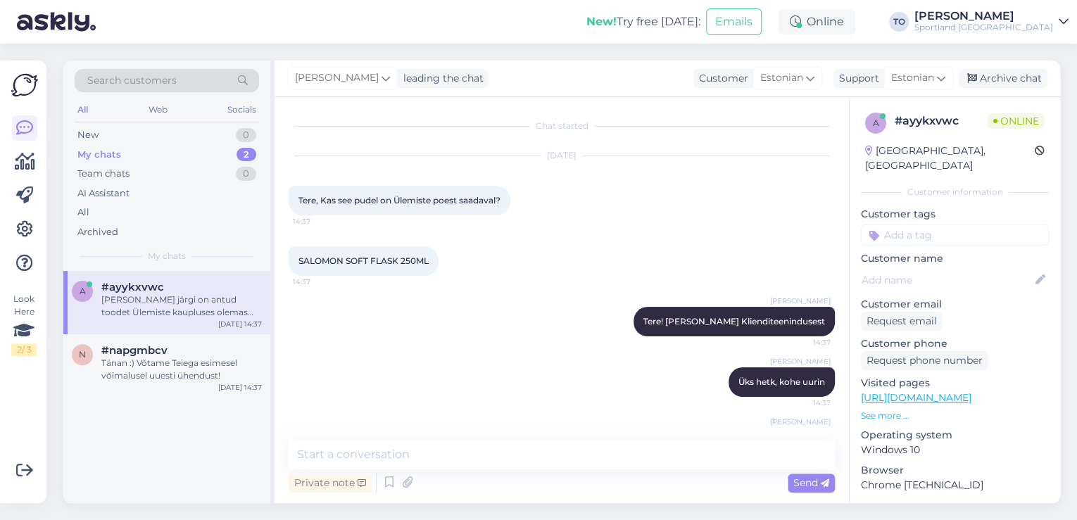
scroll to position [96, 0]
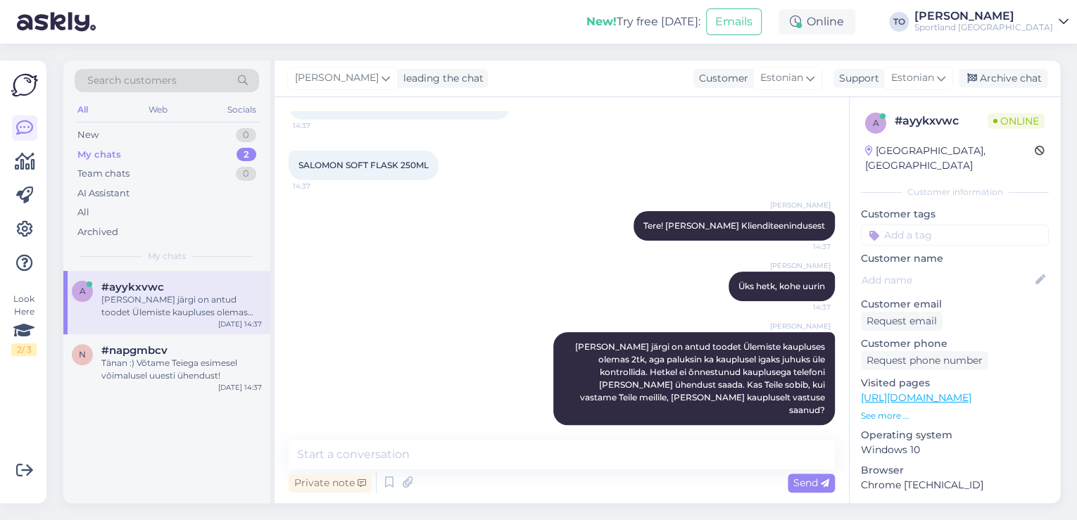
click at [951, 224] on input at bounding box center [955, 234] width 188 height 21
click at [949, 285] on span "Toote saadavus" at bounding box center [954, 289] width 65 height 8
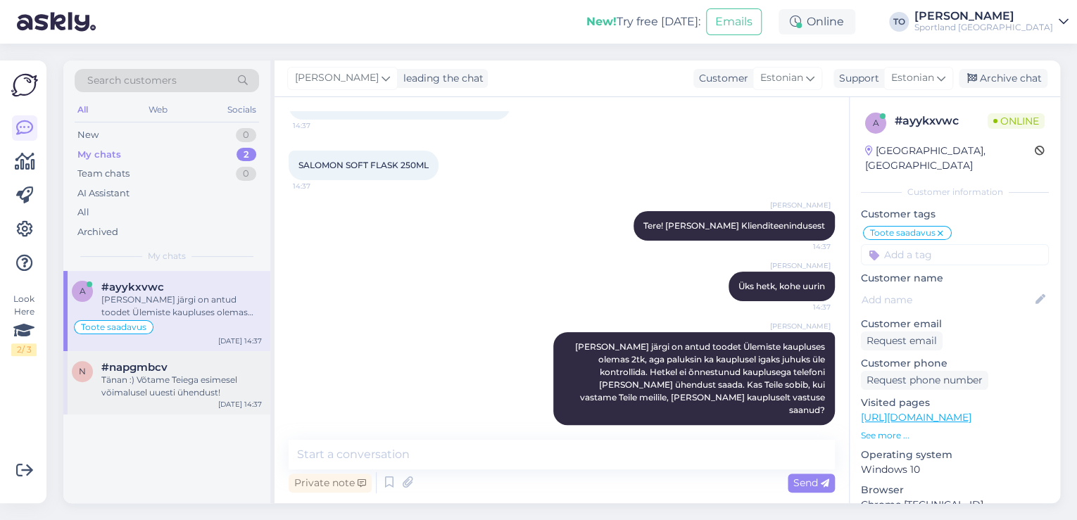
click at [203, 388] on div "Tänan :) Võtame Teiega esimesel võimalusel uuesti ühendust!" at bounding box center [181, 386] width 160 height 25
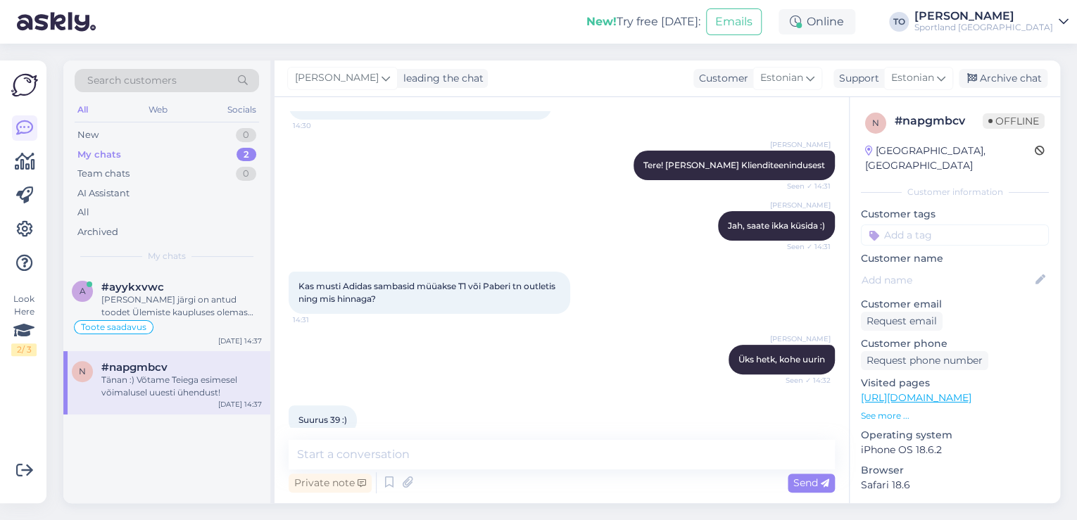
scroll to position [484, 0]
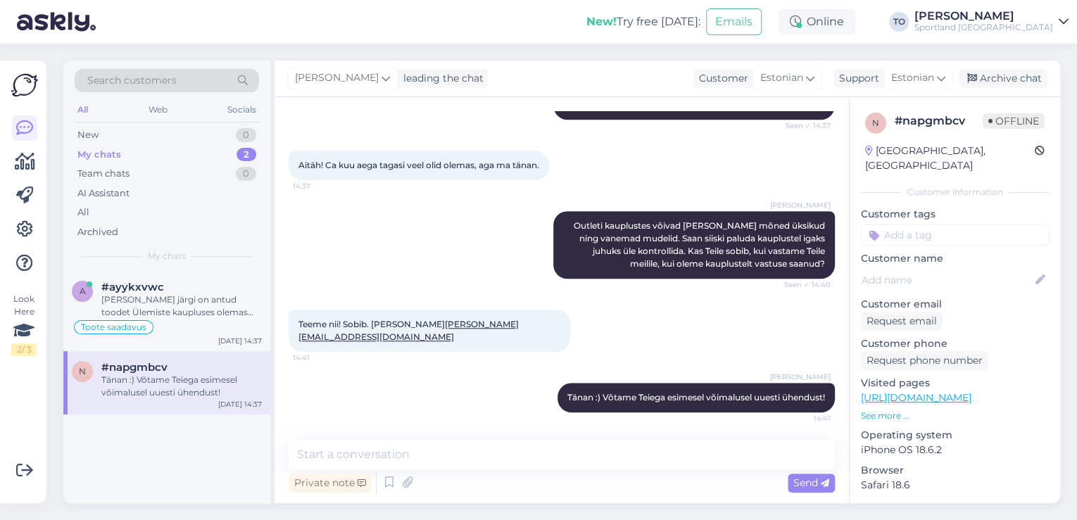
click at [902, 224] on input at bounding box center [955, 234] width 188 height 21
click at [963, 285] on span "Toote saadavus" at bounding box center [954, 289] width 65 height 8
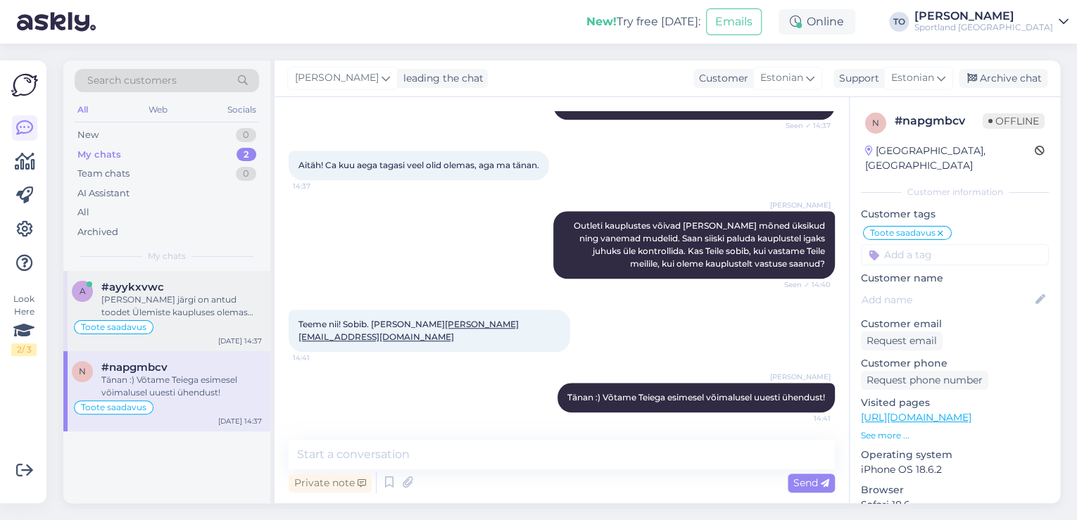
click at [189, 308] on div "[PERSON_NAME] järgi on antud toodet Ülemiste kaupluses olemas 2tk, aga paluksin…" at bounding box center [181, 305] width 160 height 25
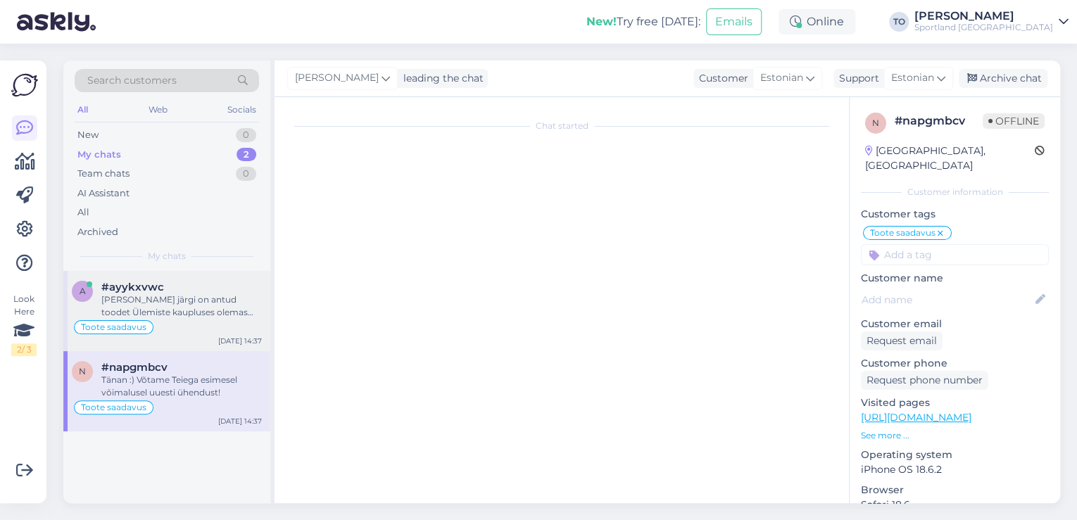
scroll to position [96, 0]
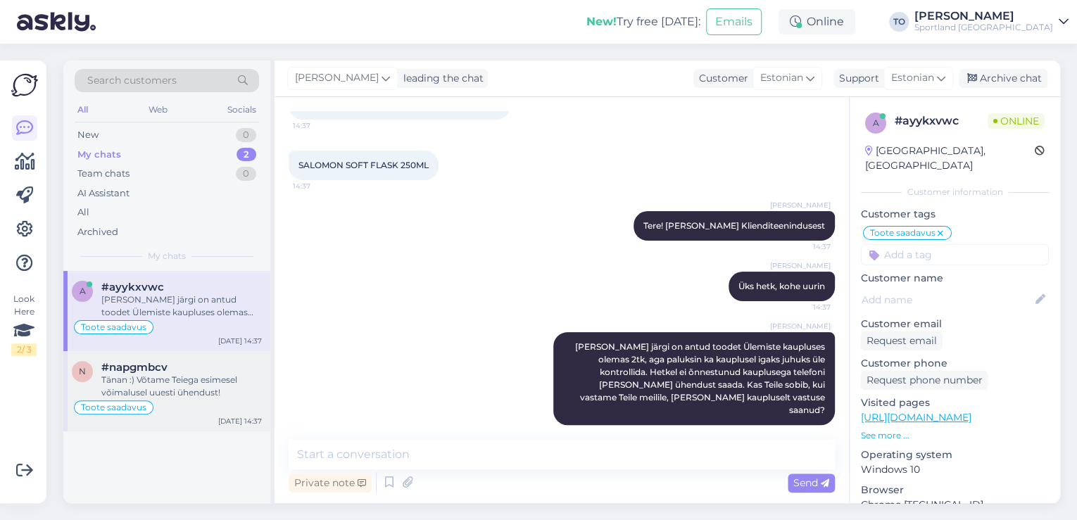
click at [182, 391] on div "Tänan :) Võtame Teiega esimesel võimalusel uuesti ühendust!" at bounding box center [181, 386] width 160 height 25
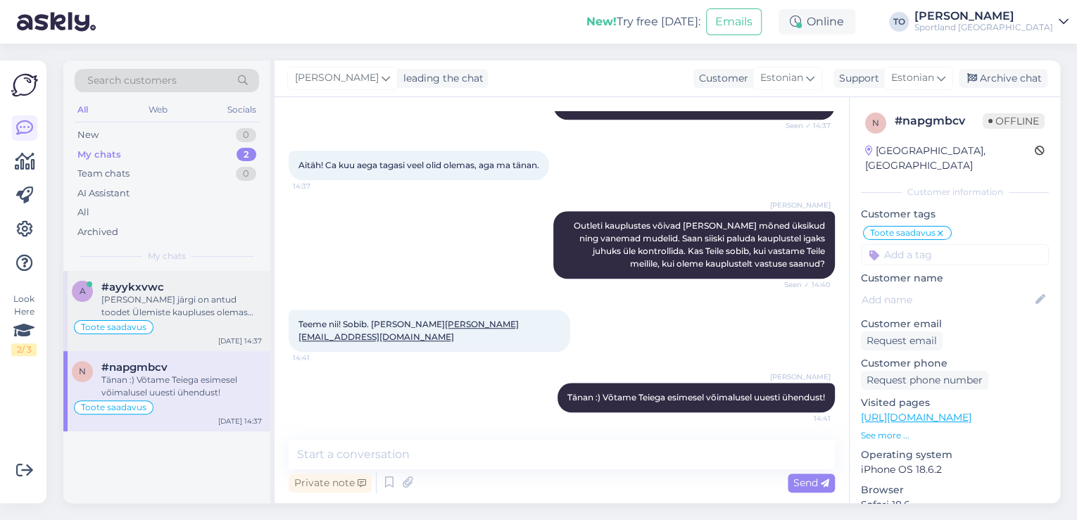
click at [220, 327] on div "Toote saadavus" at bounding box center [167, 327] width 190 height 17
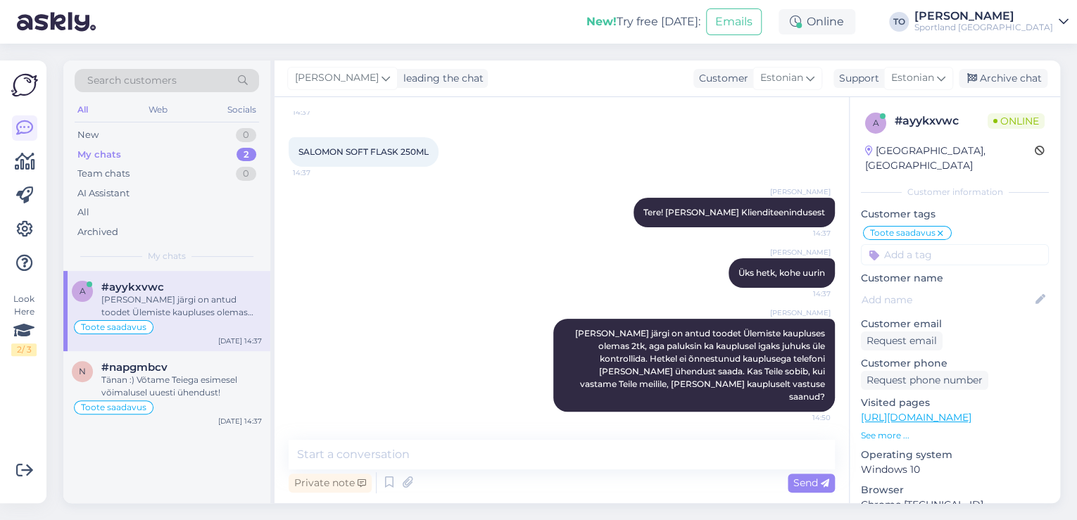
scroll to position [96, 0]
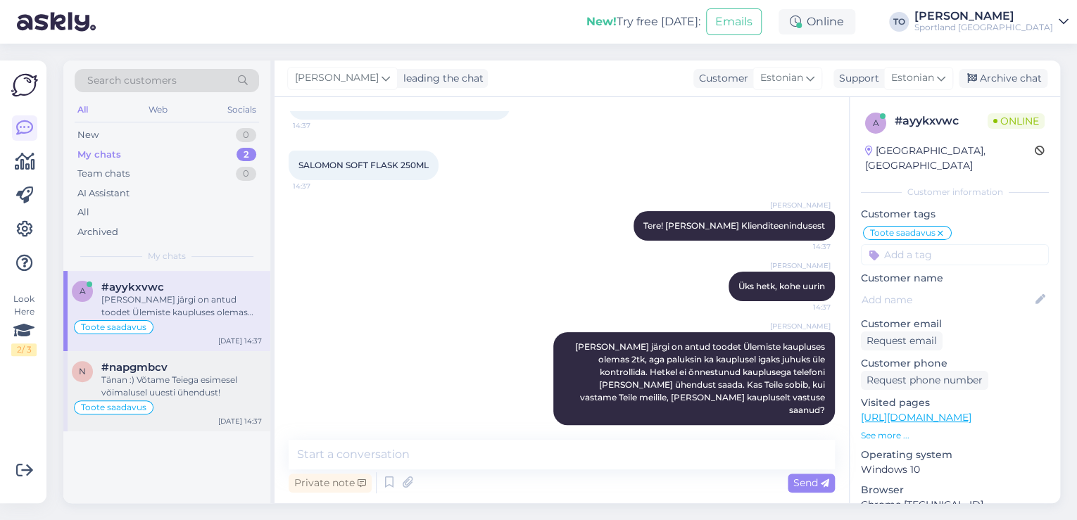
click at [155, 370] on span "#napgmbcv" at bounding box center [134, 367] width 66 height 13
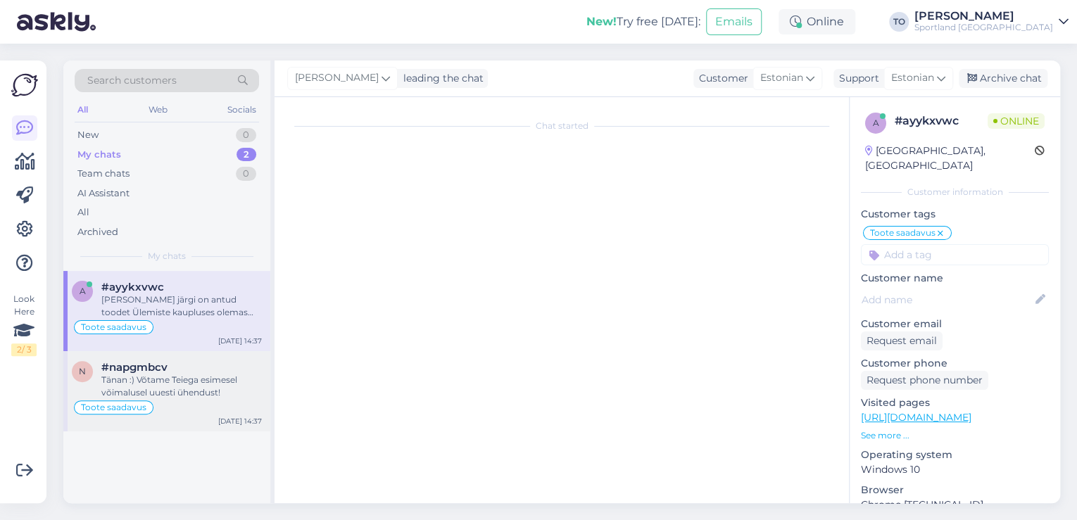
scroll to position [484, 0]
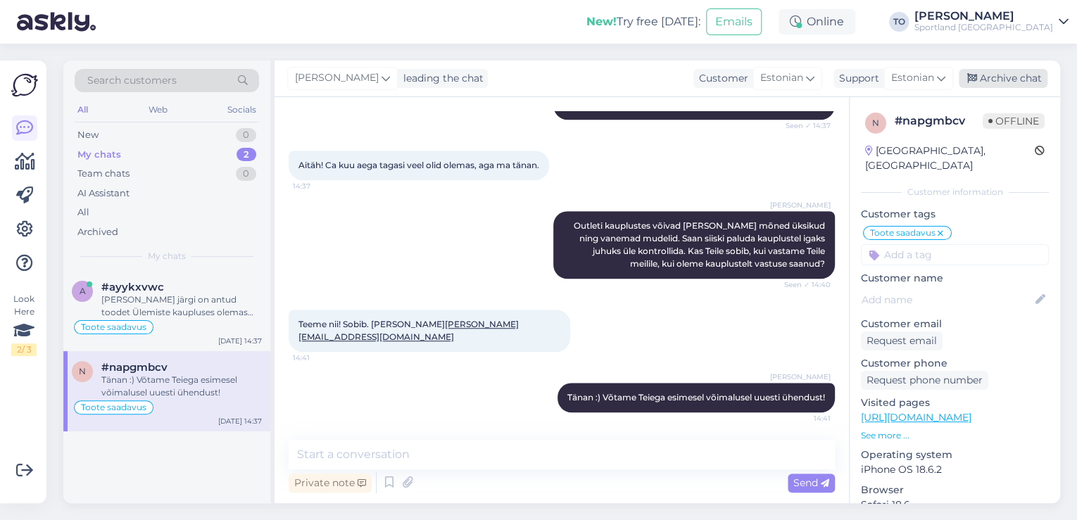
click at [993, 77] on div "Archive chat" at bounding box center [1002, 78] width 89 height 19
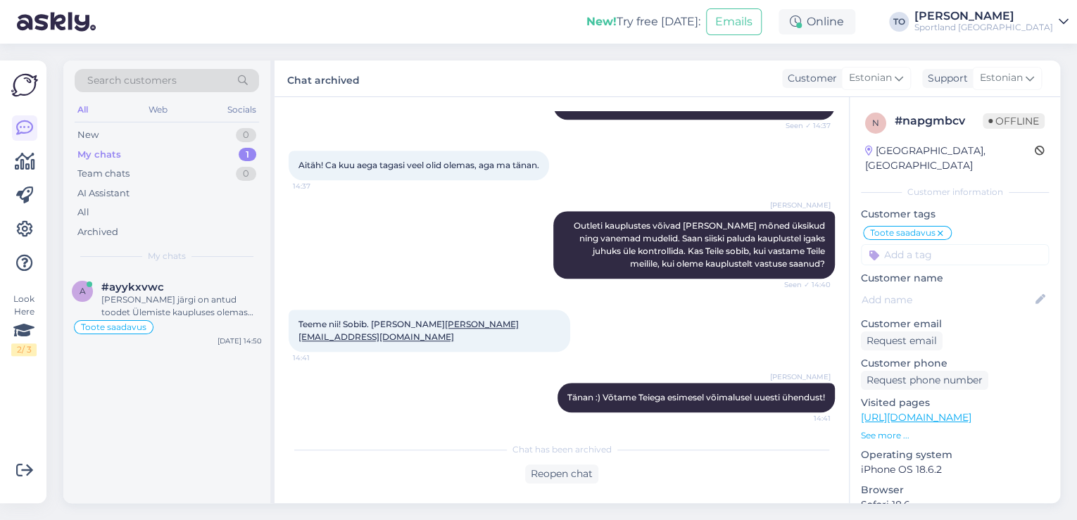
drag, startPoint x: 208, startPoint y: 312, endPoint x: 290, endPoint y: 331, distance: 83.8
click at [214, 312] on div "[PERSON_NAME] järgi on antud toodet Ülemiste kaupluses olemas 2tk, aga paluksin…" at bounding box center [181, 305] width 160 height 25
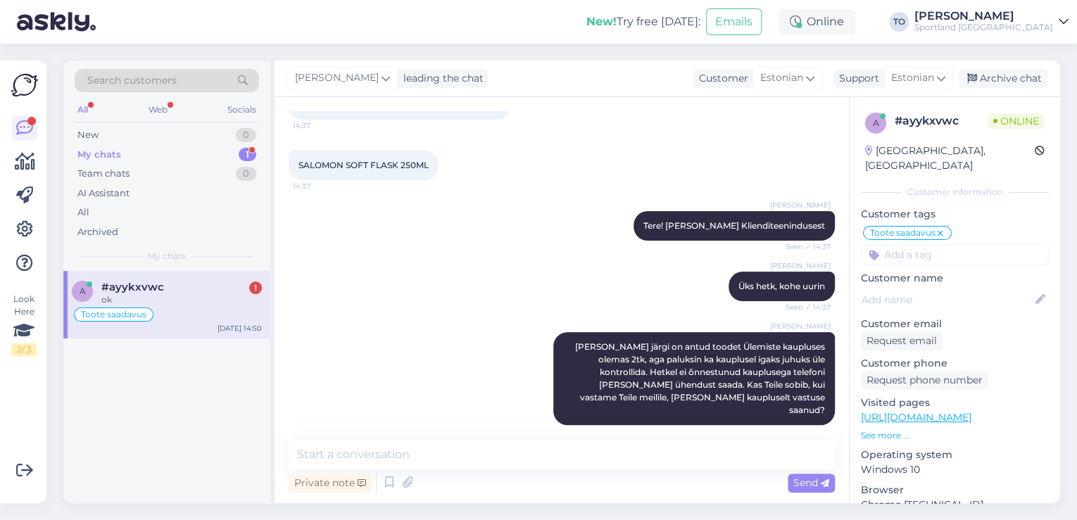
scroll to position [156, 0]
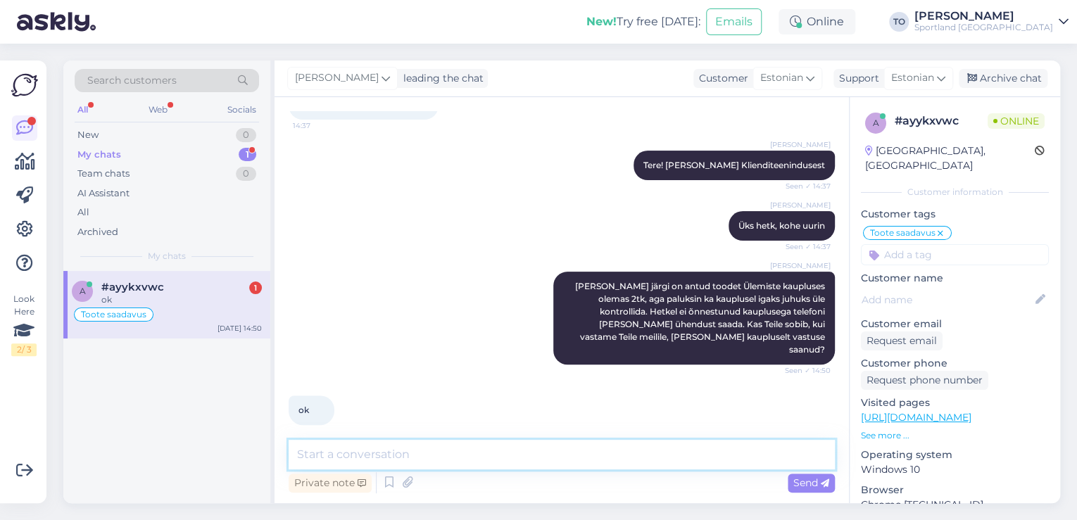
drag, startPoint x: 476, startPoint y: 448, endPoint x: 476, endPoint y: 429, distance: 19.0
click at [476, 448] on textarea at bounding box center [562, 455] width 546 height 30
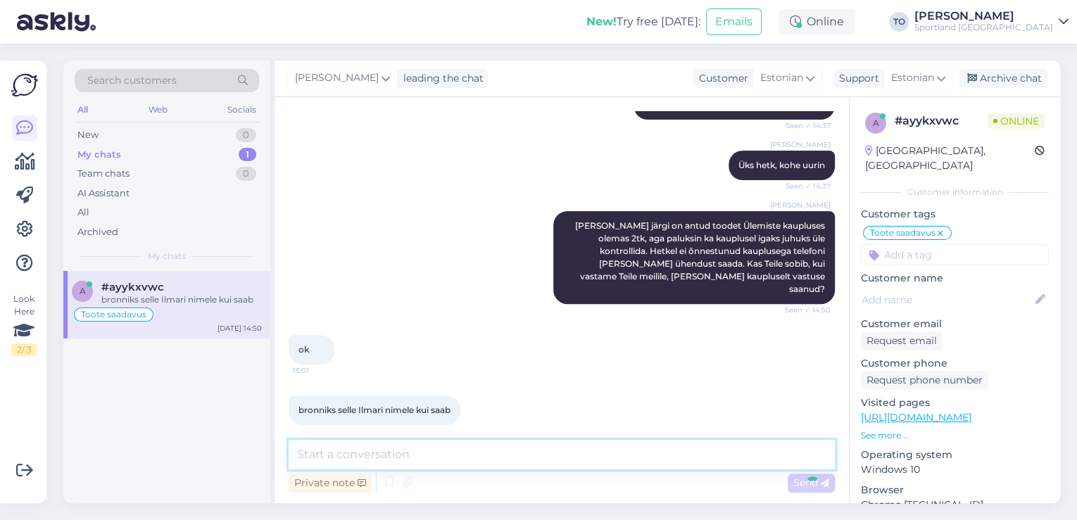
scroll to position [277, 0]
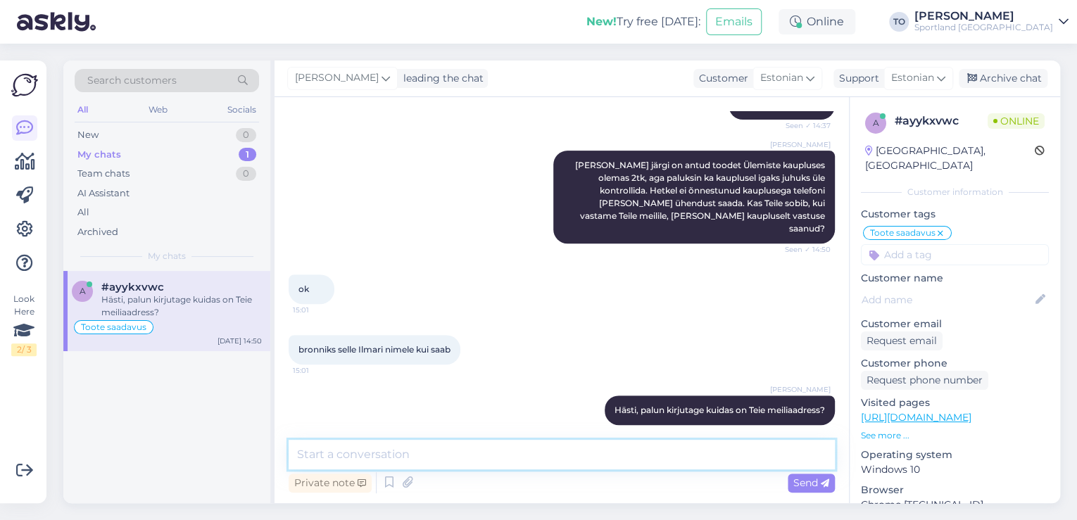
click at [483, 464] on textarea at bounding box center [562, 455] width 546 height 30
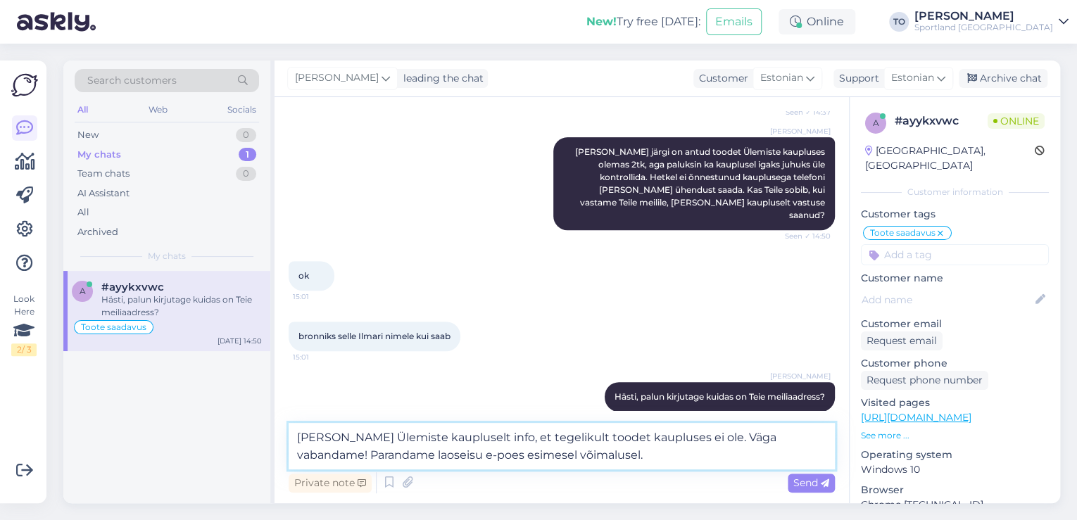
scroll to position [294, 0]
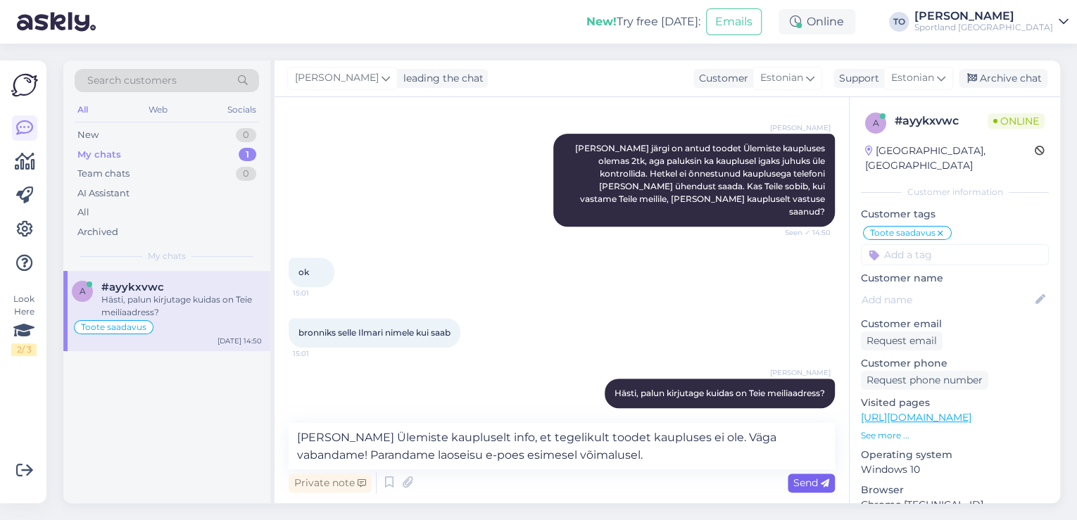
click at [809, 486] on span "Send" at bounding box center [811, 482] width 36 height 13
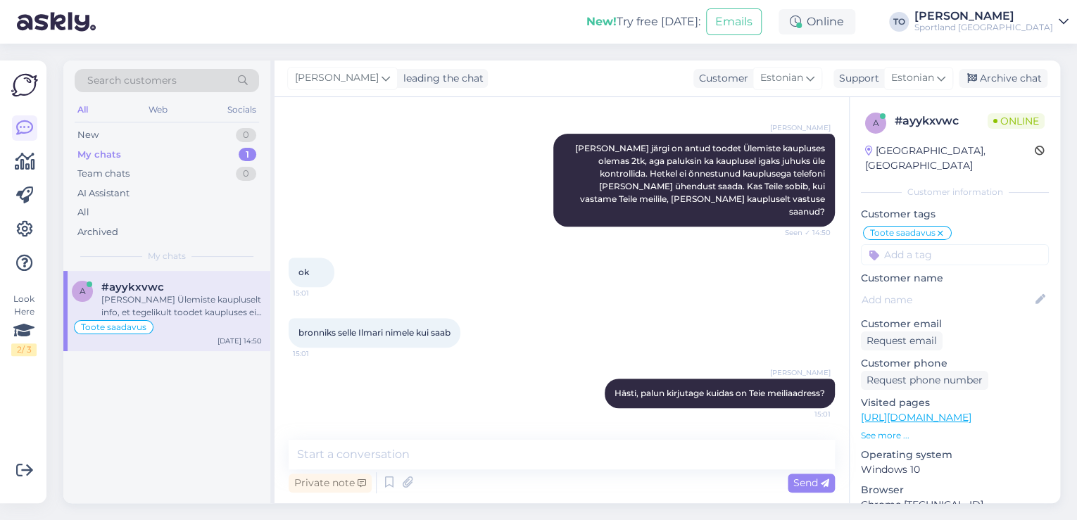
scroll to position [363, 0]
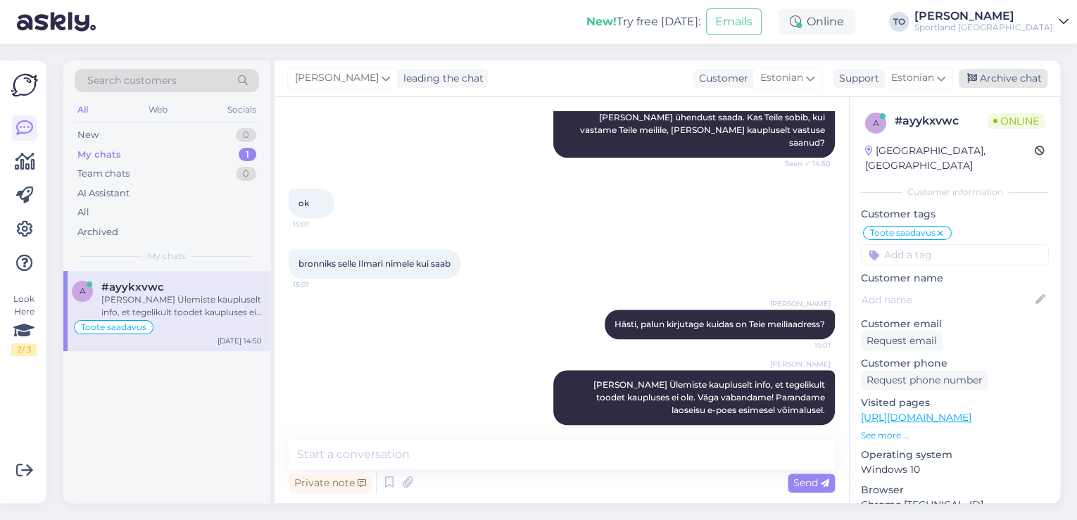
click at [999, 80] on div "Archive chat" at bounding box center [1002, 78] width 89 height 19
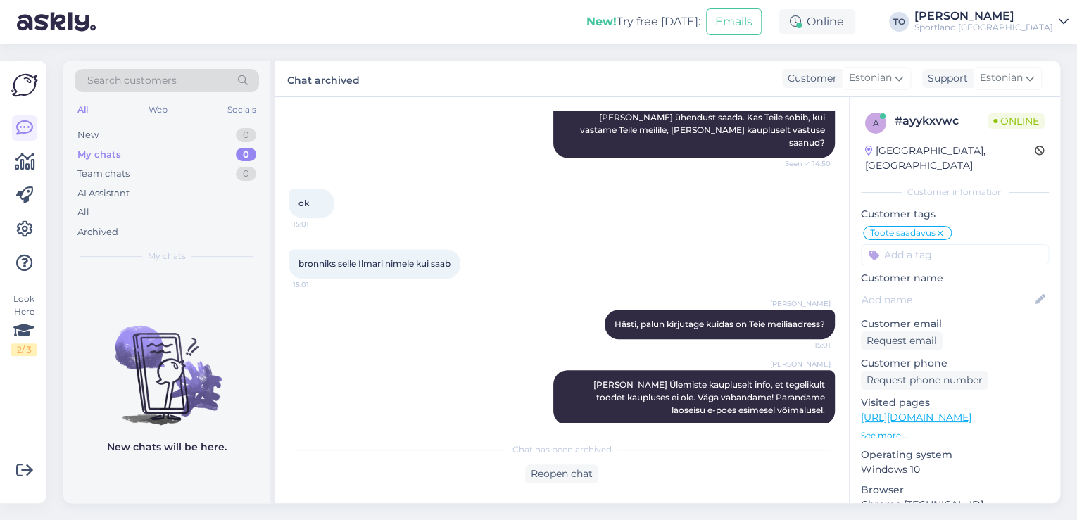
click at [996, 23] on div "Sportland [GEOGRAPHIC_DATA]" at bounding box center [983, 27] width 139 height 11
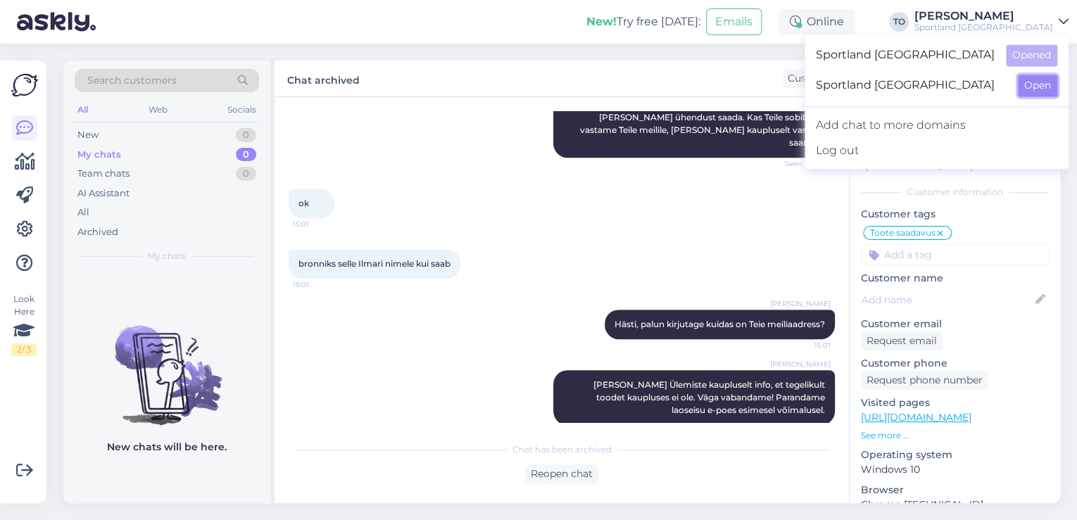
click at [1032, 76] on button "Open" at bounding box center [1037, 86] width 39 height 22
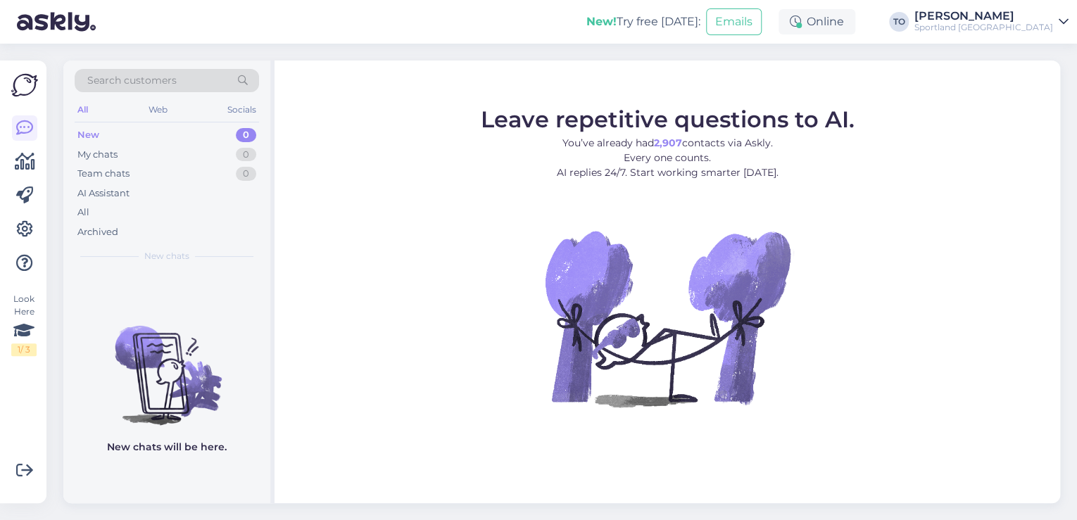
click at [1026, 24] on div "Sportland [GEOGRAPHIC_DATA]" at bounding box center [983, 27] width 139 height 11
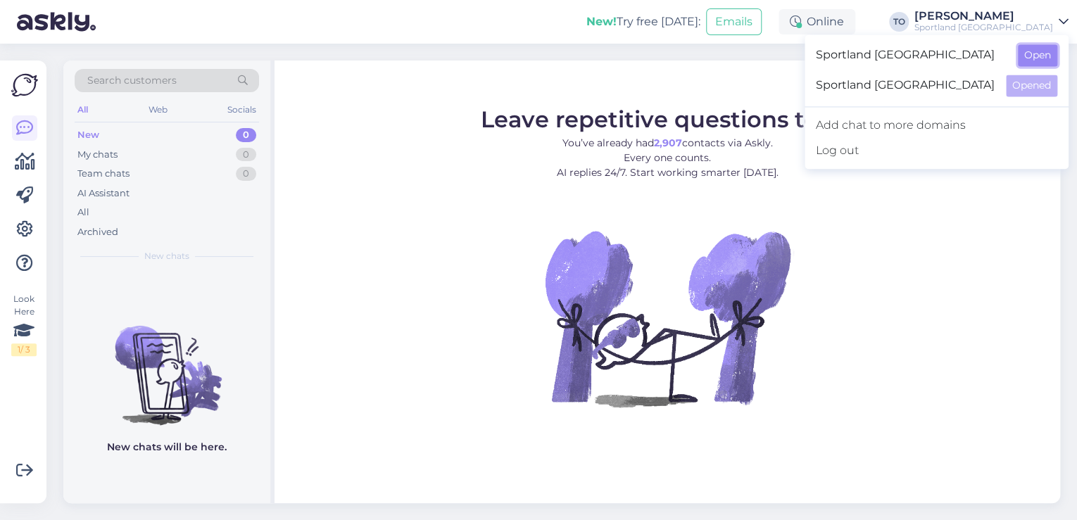
click at [1027, 46] on button "Open" at bounding box center [1037, 55] width 39 height 22
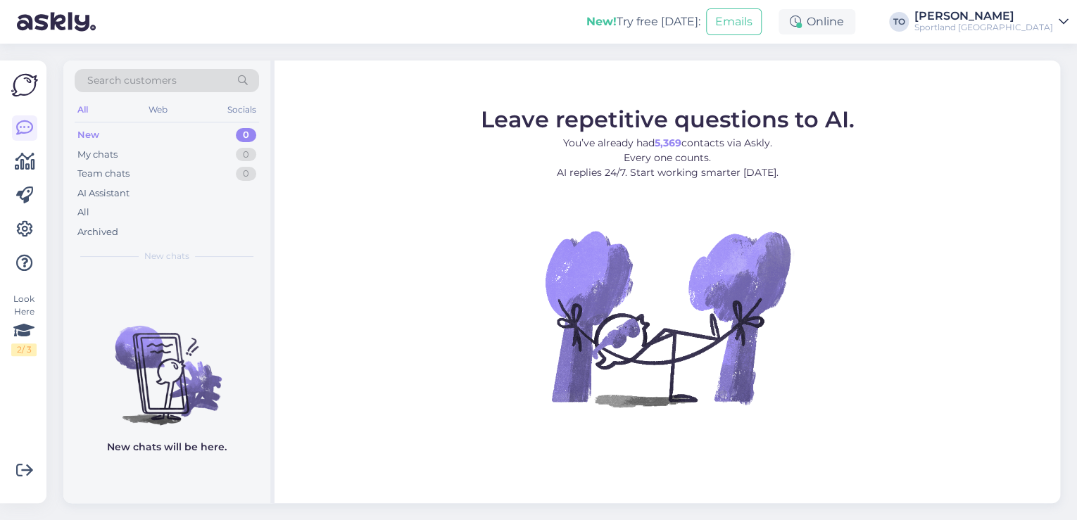
click at [1043, 24] on div "Sportland [GEOGRAPHIC_DATA]" at bounding box center [983, 27] width 139 height 11
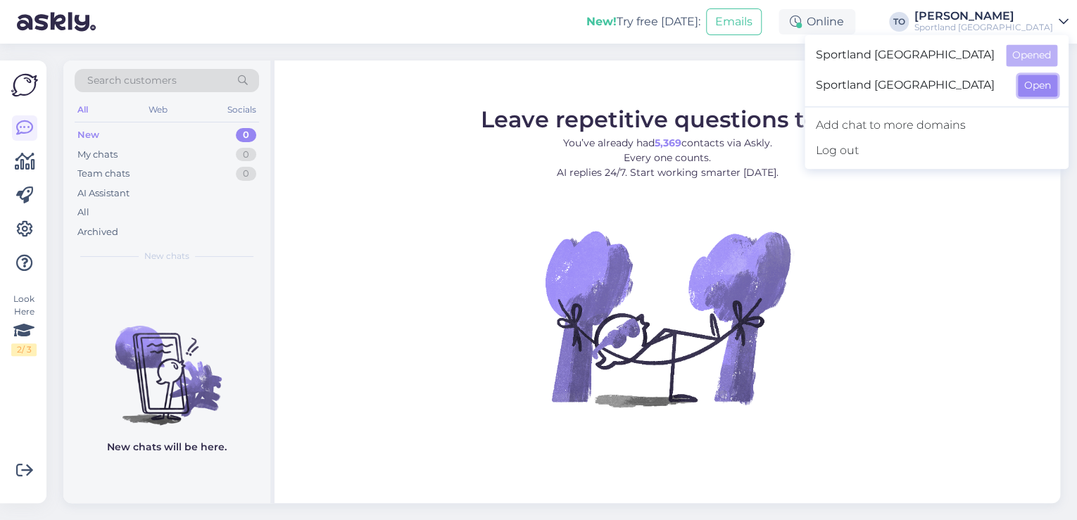
click at [1043, 82] on button "Open" at bounding box center [1037, 86] width 39 height 22
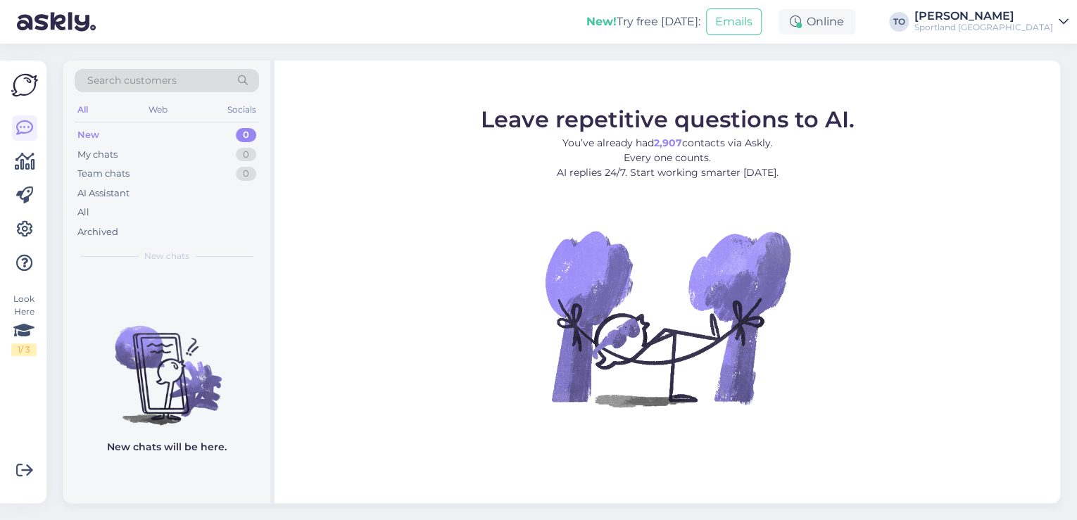
click at [1044, 25] on div "Sportland [GEOGRAPHIC_DATA]" at bounding box center [983, 27] width 139 height 11
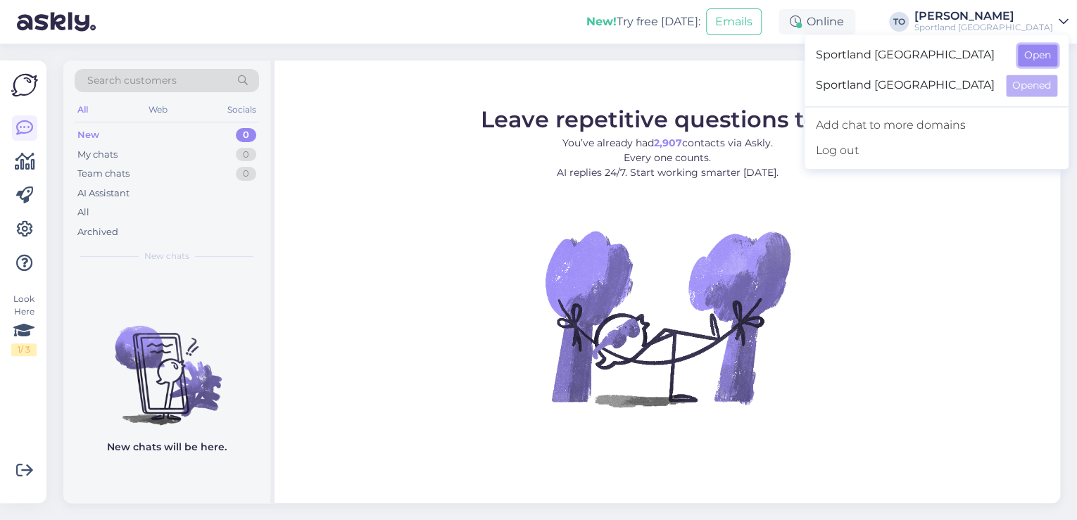
click at [1044, 52] on button "Open" at bounding box center [1037, 55] width 39 height 22
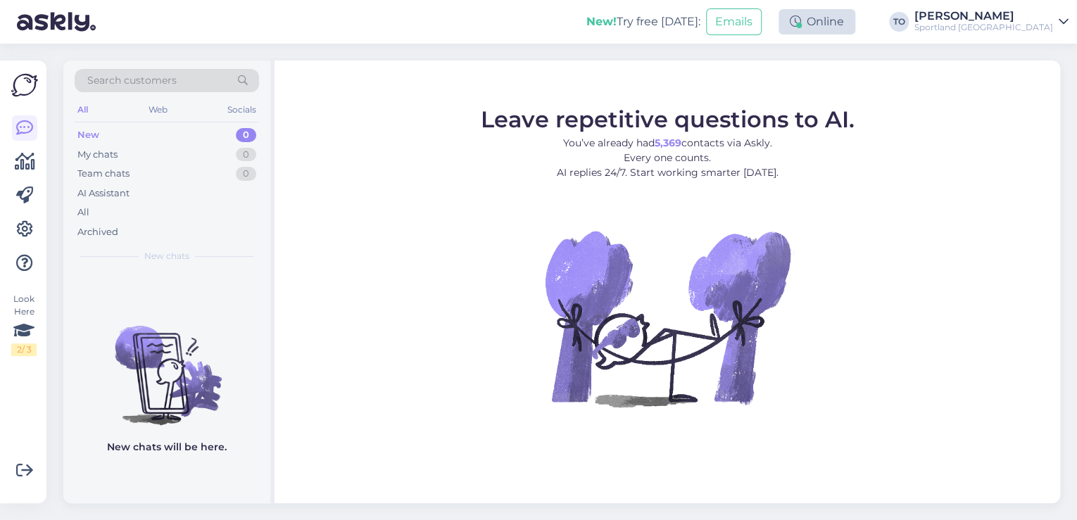
click at [855, 30] on div "Online" at bounding box center [816, 21] width 77 height 25
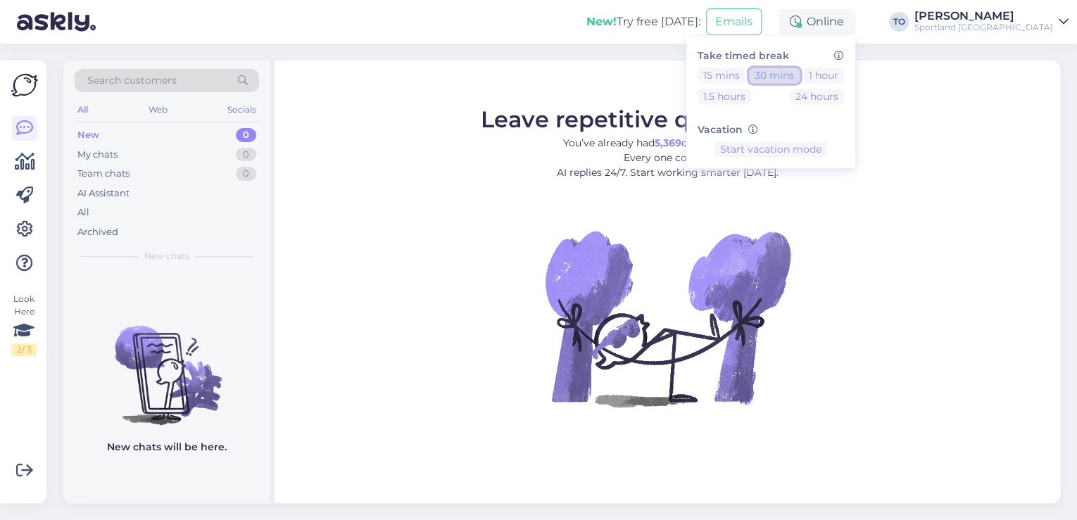
click at [799, 80] on button "30 mins" at bounding box center [774, 75] width 51 height 15
click at [1020, 32] on div "Sportland [GEOGRAPHIC_DATA]" at bounding box center [983, 27] width 139 height 11
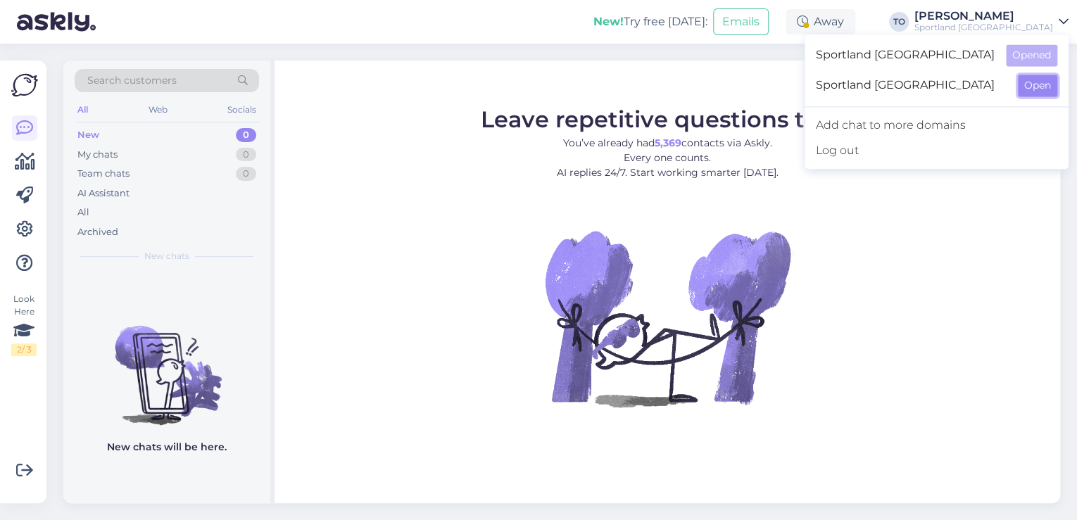
click at [1036, 90] on button "Open" at bounding box center [1037, 86] width 39 height 22
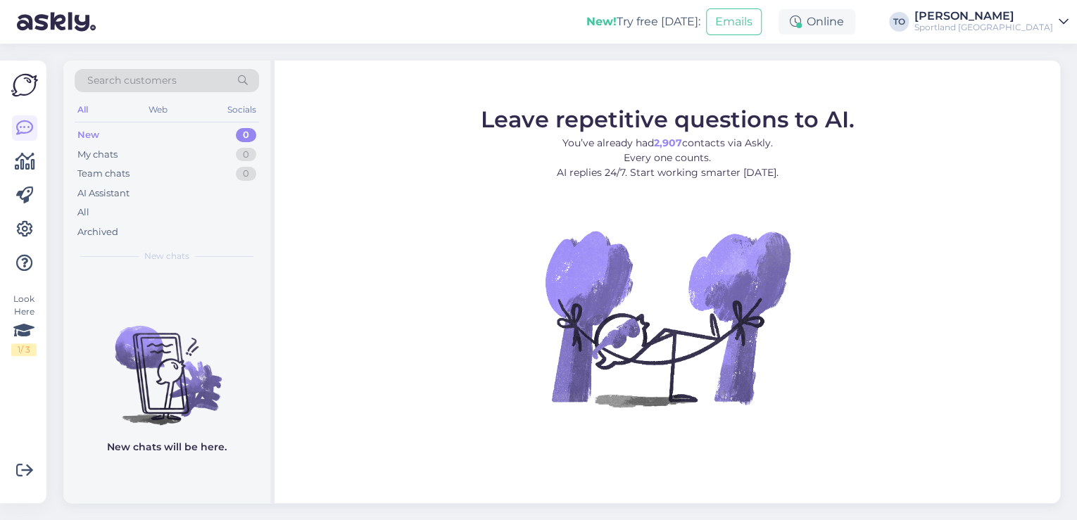
click at [909, 8] on div "New! Try free [DATE]: Emails Online TO [PERSON_NAME] Sportland [GEOGRAPHIC_DATA]" at bounding box center [538, 22] width 1077 height 44
click at [855, 20] on div "Online" at bounding box center [816, 21] width 77 height 25
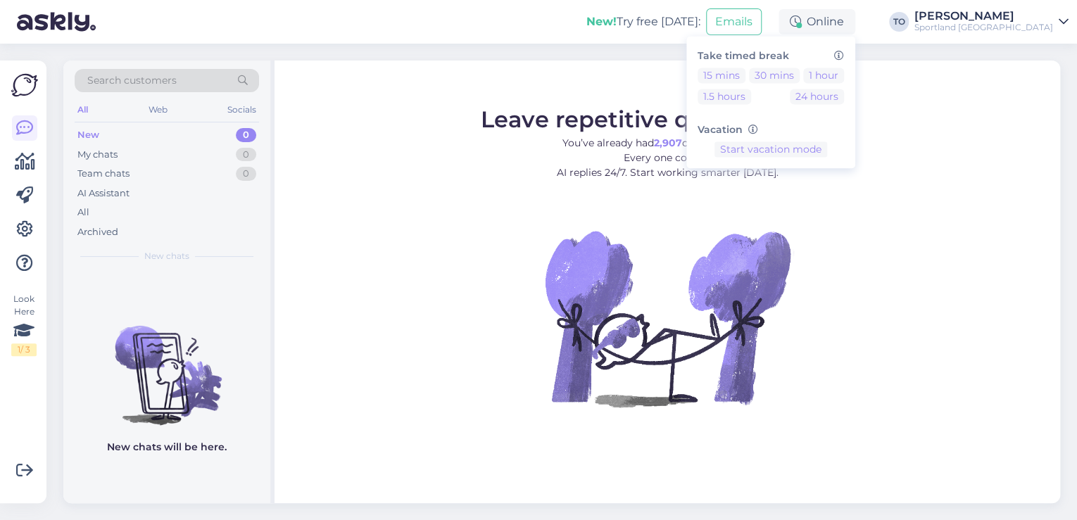
click at [1026, 29] on div "Sportland [GEOGRAPHIC_DATA]" at bounding box center [983, 27] width 139 height 11
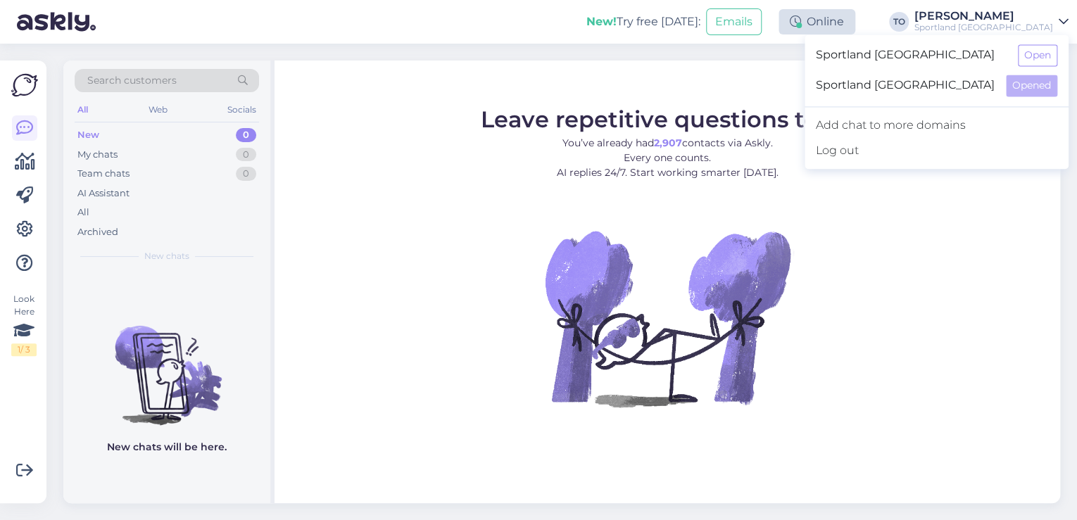
click at [855, 23] on div "Online" at bounding box center [816, 21] width 77 height 25
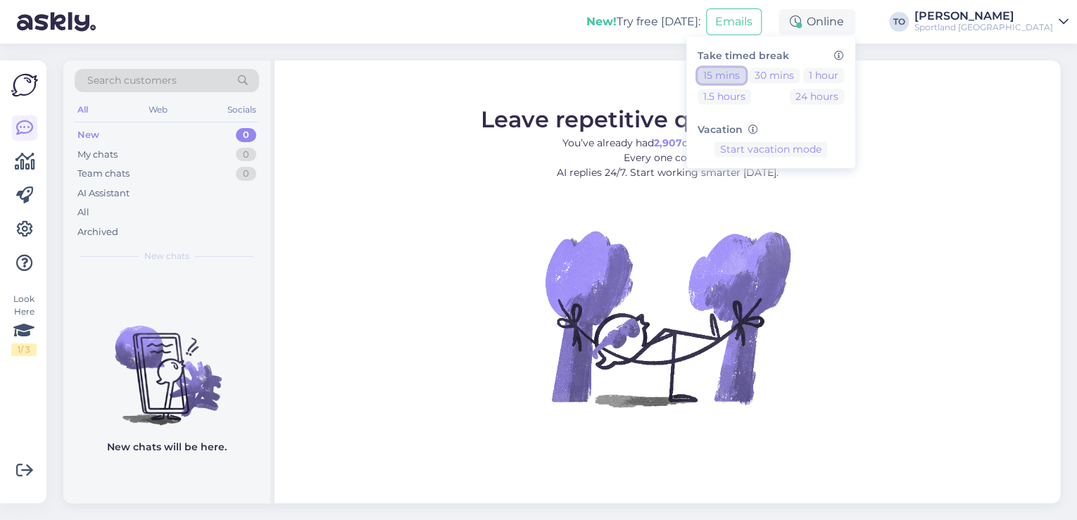
click at [745, 70] on button "15 mins" at bounding box center [721, 75] width 48 height 15
click at [1036, 20] on div "[PERSON_NAME]" at bounding box center [983, 16] width 139 height 11
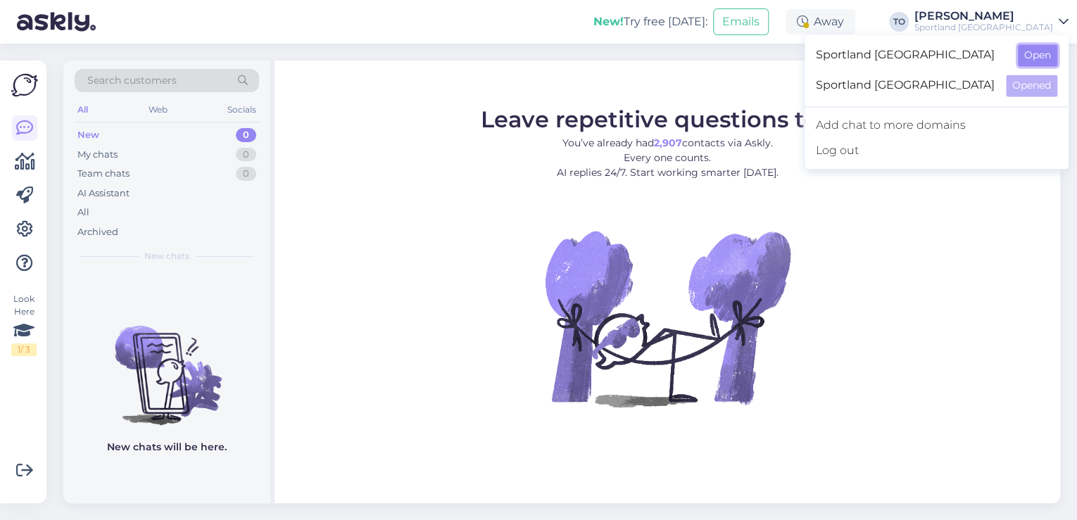
click at [1037, 54] on button "Open" at bounding box center [1037, 55] width 39 height 22
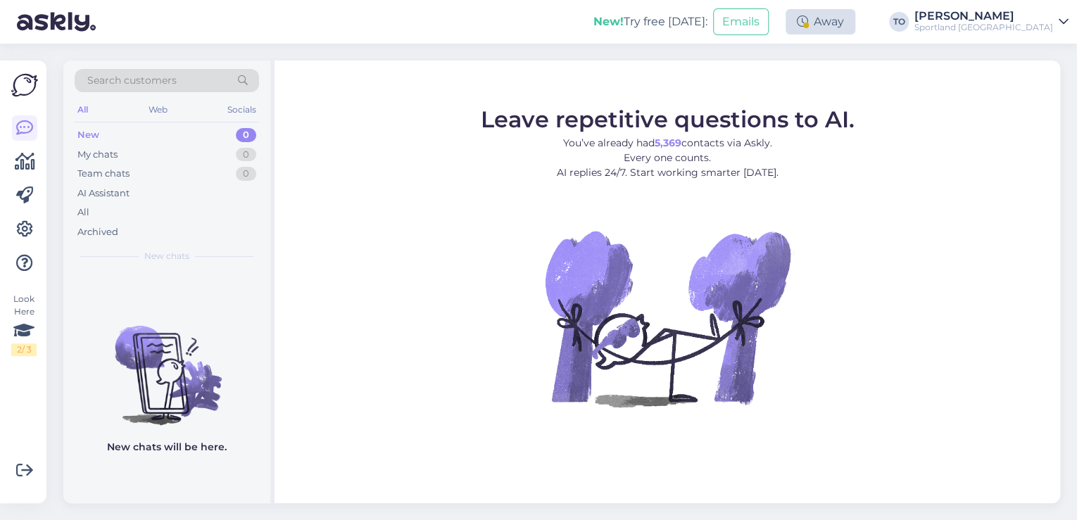
click at [855, 22] on div "Away" at bounding box center [820, 21] width 70 height 25
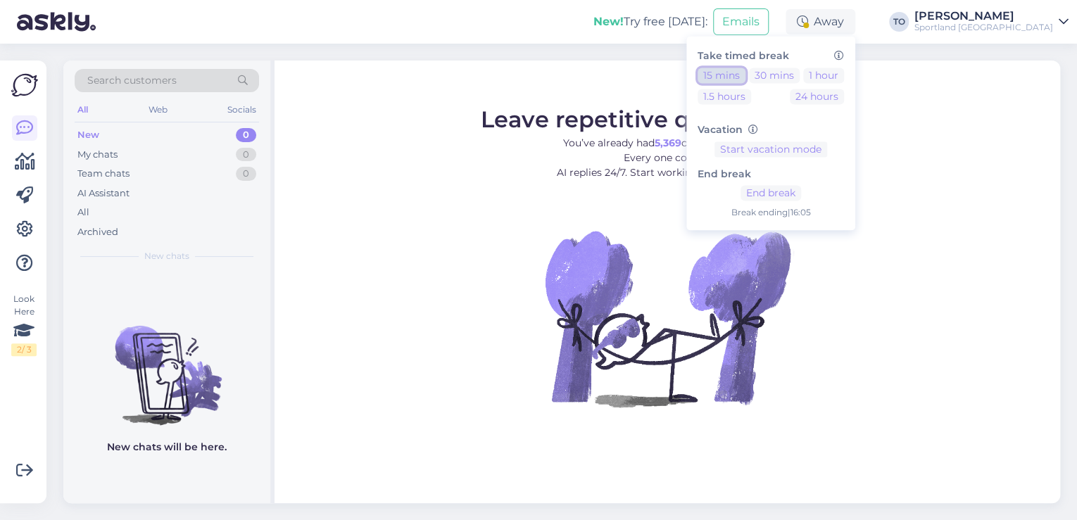
click at [745, 79] on button "15 mins" at bounding box center [721, 75] width 48 height 15
click at [745, 71] on button "15 mins" at bounding box center [721, 75] width 48 height 15
click at [493, 20] on div "New! Try free [DATE]: Emails Away Take timed break 15 mins 30 mins 1 hour 1.5 h…" at bounding box center [538, 22] width 1077 height 44
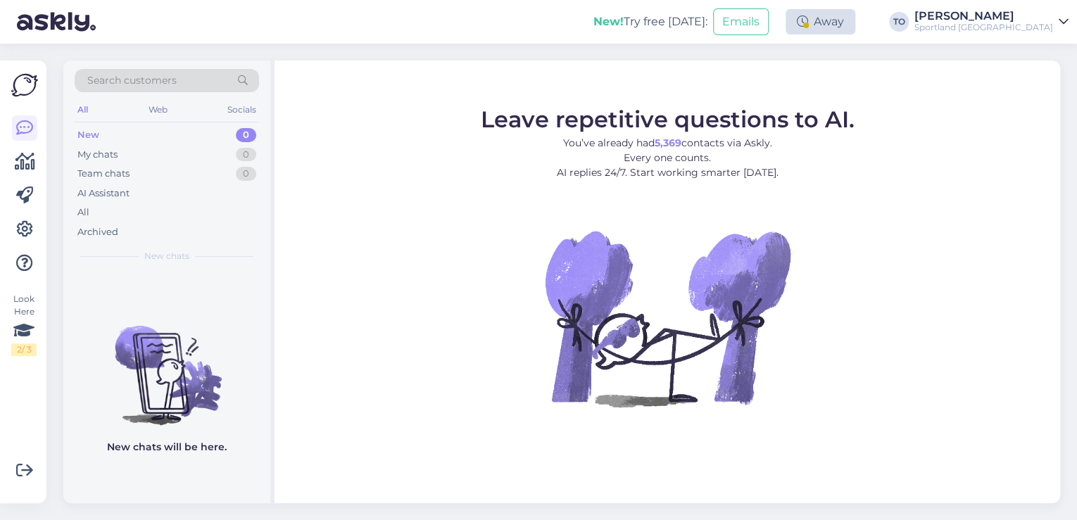
click at [855, 26] on div "Away" at bounding box center [820, 21] width 70 height 25
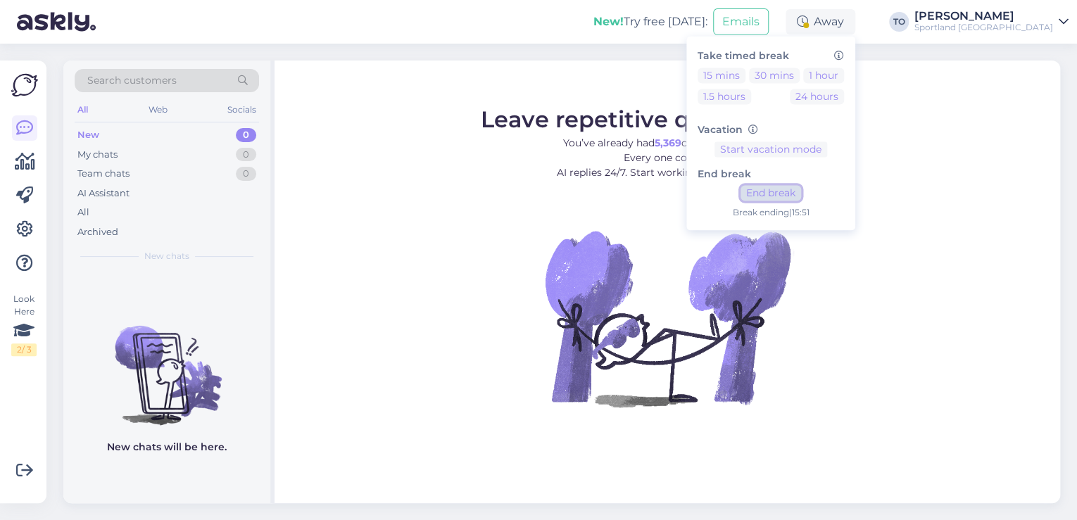
click at [801, 191] on button "End break" at bounding box center [770, 193] width 61 height 15
click at [1025, 22] on div "Sportland [GEOGRAPHIC_DATA]" at bounding box center [983, 27] width 139 height 11
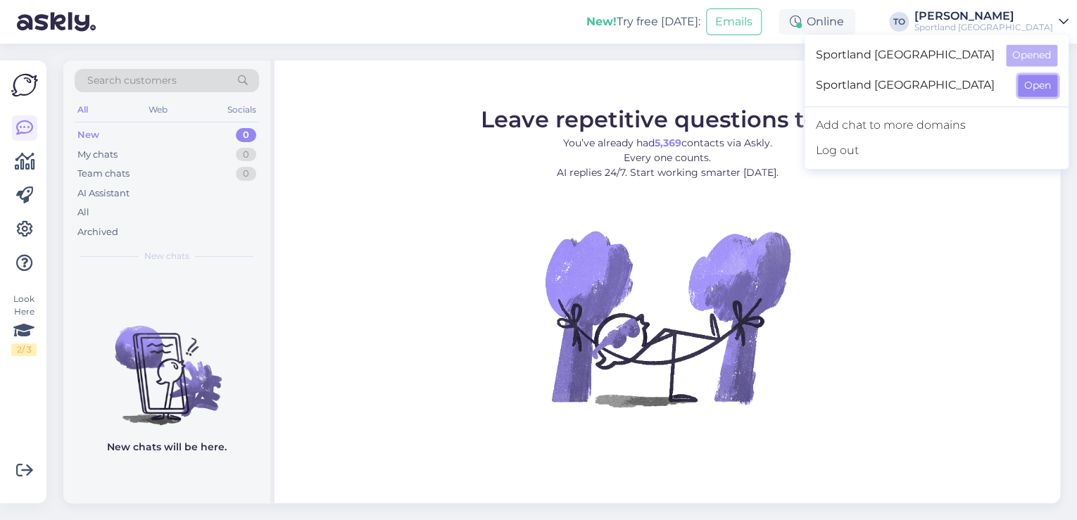
click at [1041, 87] on button "Open" at bounding box center [1037, 86] width 39 height 22
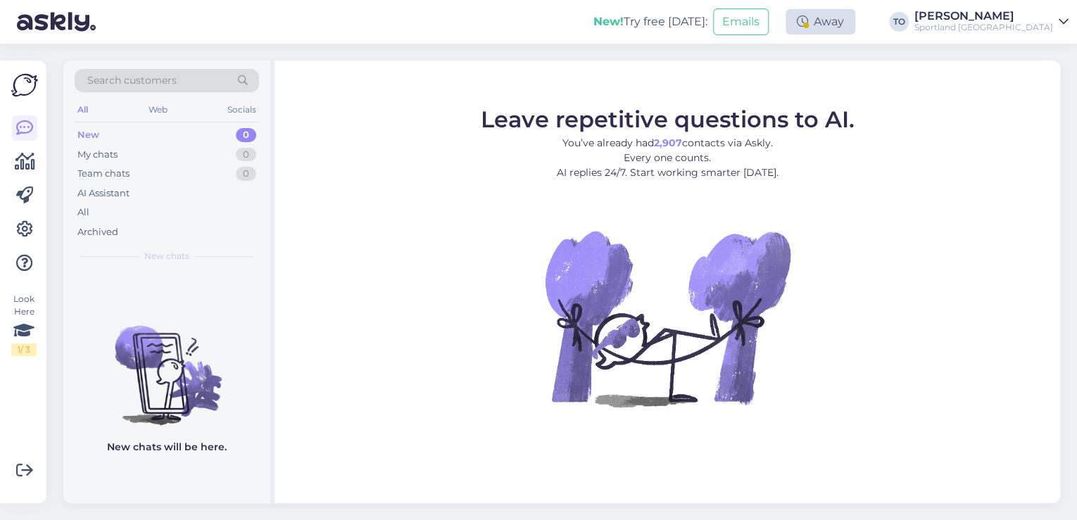
click at [855, 20] on div "Away" at bounding box center [820, 21] width 70 height 25
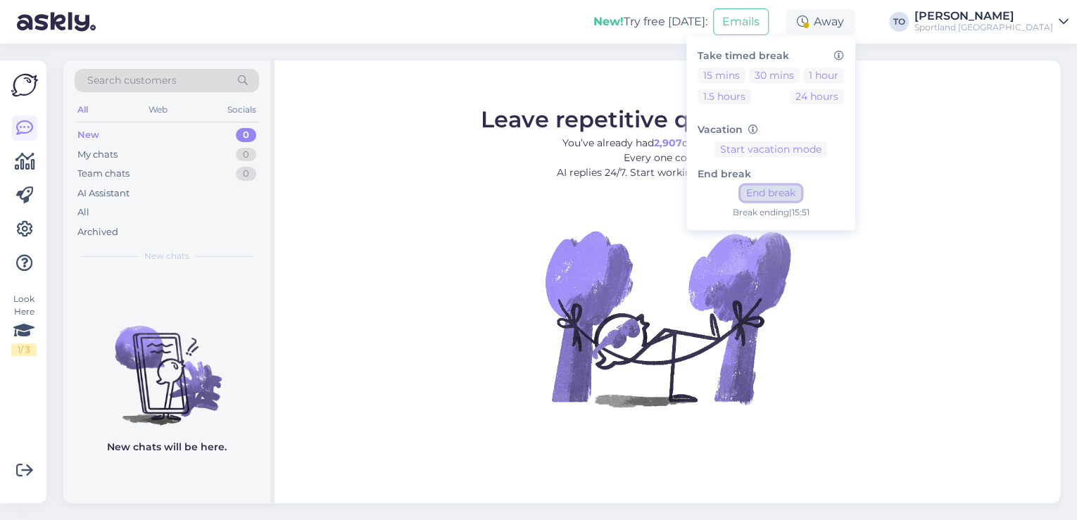
click at [801, 190] on button "End break" at bounding box center [770, 193] width 61 height 15
click at [487, 30] on div "New! Try free [DATE]: Emails Online Take timed break 15 mins 30 mins 1 hour 1.5…" at bounding box center [538, 22] width 1077 height 44
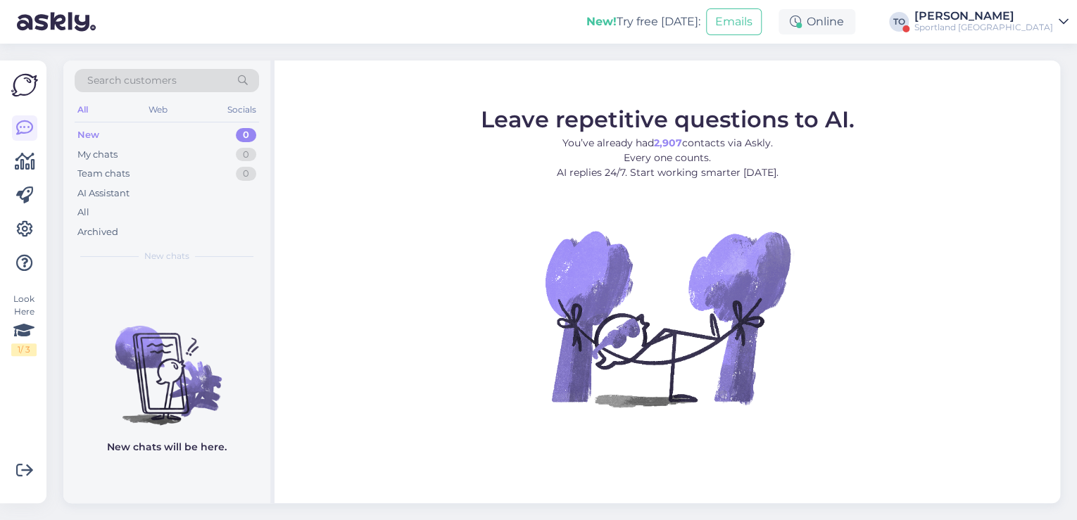
click at [1005, 8] on div "New! Try free [DATE]: Emails Online Take timed break 15 mins 30 mins 1 hour 1.5…" at bounding box center [538, 22] width 1077 height 44
drag, startPoint x: 1043, startPoint y: 15, endPoint x: 1049, endPoint y: 26, distance: 12.0
click at [1043, 15] on div "[PERSON_NAME]" at bounding box center [983, 16] width 139 height 11
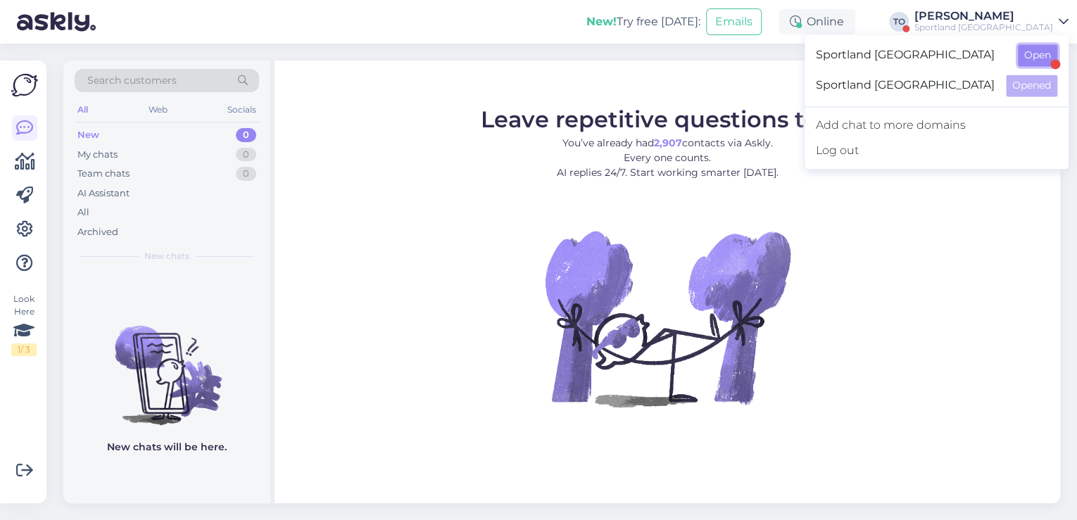
click at [1048, 49] on button "Open" at bounding box center [1037, 55] width 39 height 22
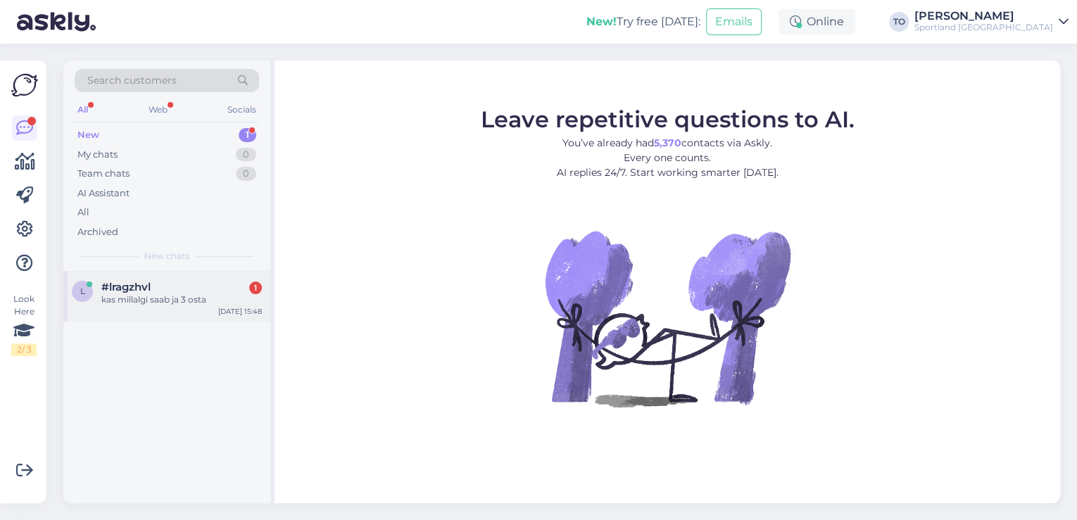
click at [232, 297] on div "kas millalgi saab ja 3 osta" at bounding box center [181, 299] width 160 height 13
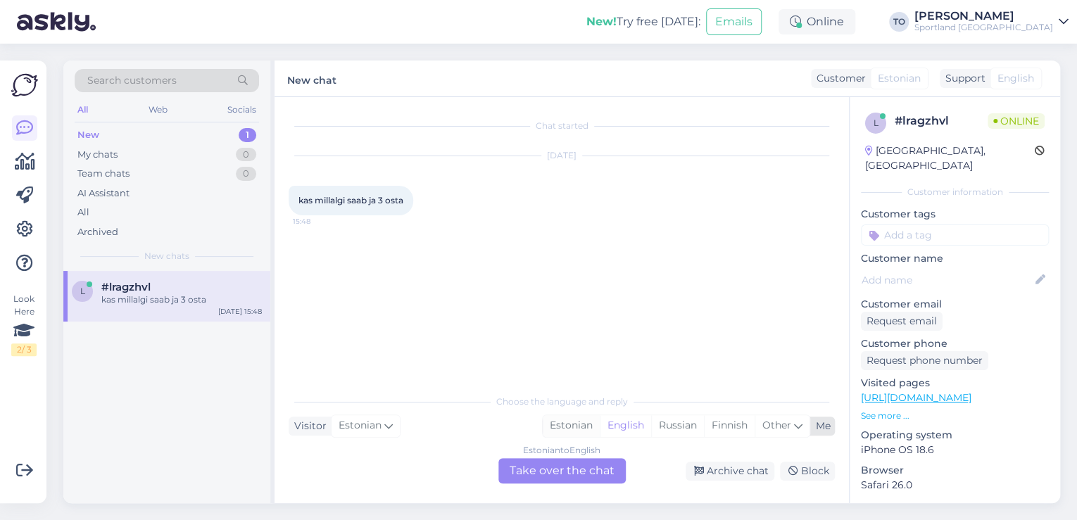
click at [567, 425] on div "Estonian" at bounding box center [571, 425] width 57 height 21
click at [568, 469] on div "Estonian to Estonian Take over the chat" at bounding box center [561, 470] width 127 height 25
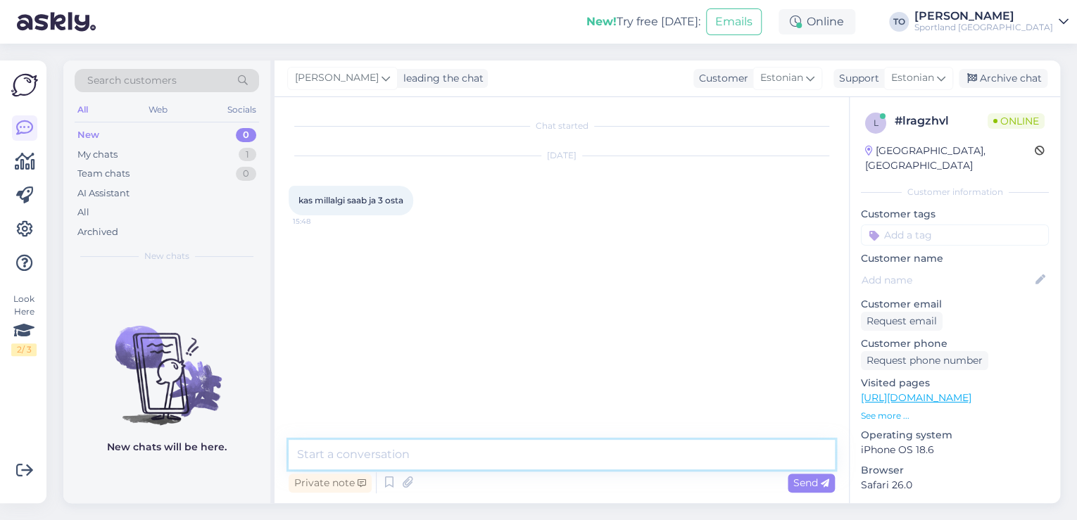
click at [534, 465] on textarea at bounding box center [562, 455] width 546 height 30
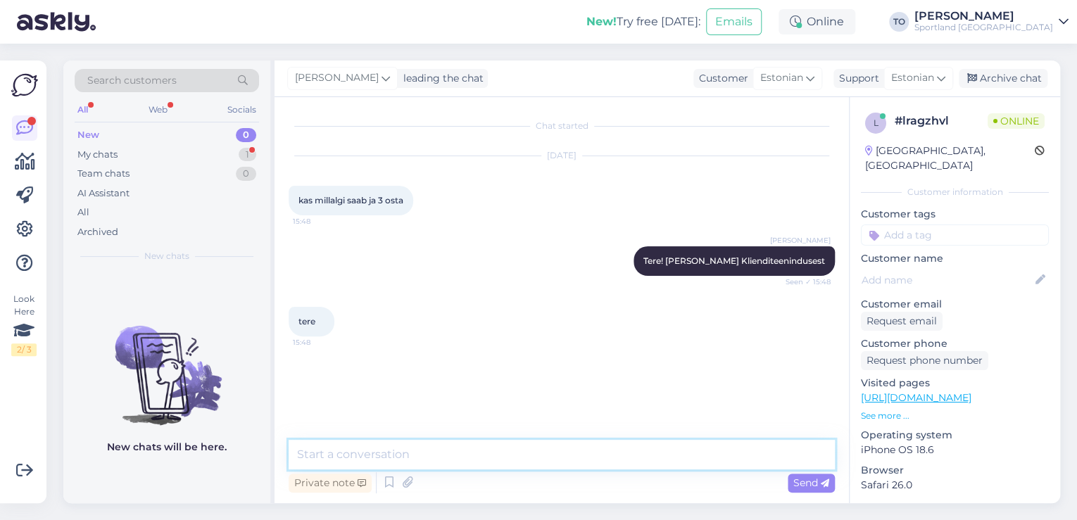
click at [531, 445] on textarea at bounding box center [562, 455] width 546 height 30
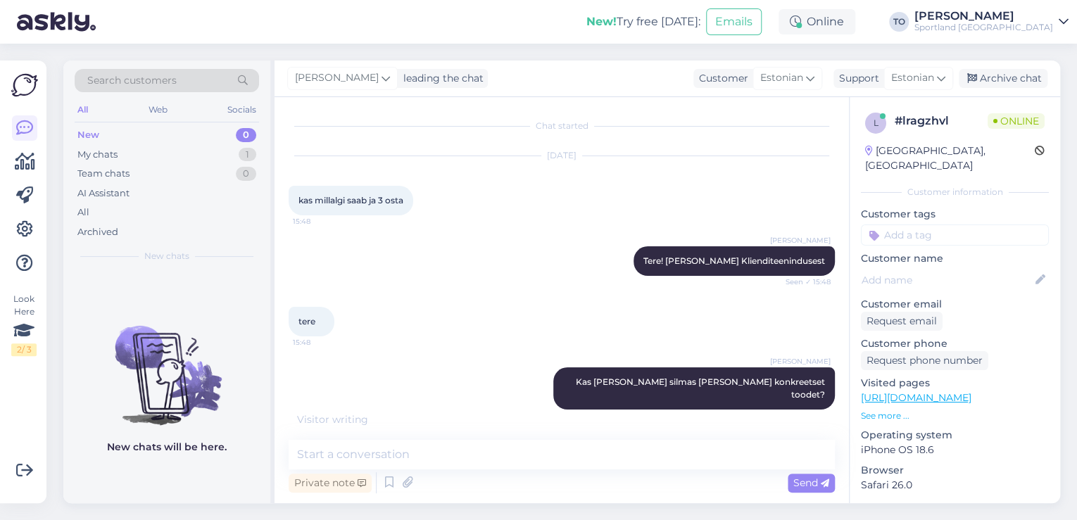
scroll to position [45, 0]
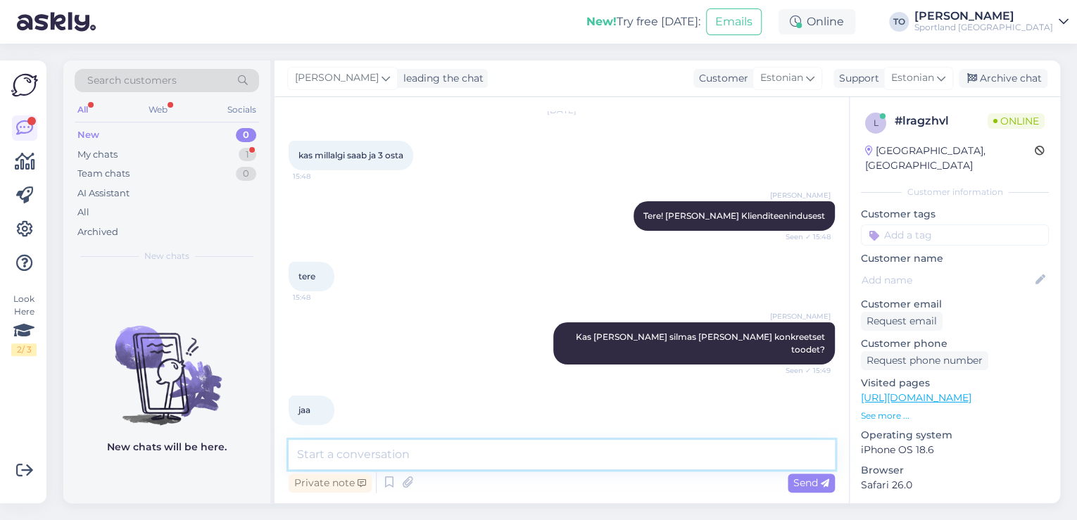
click at [483, 440] on textarea at bounding box center [562, 455] width 546 height 30
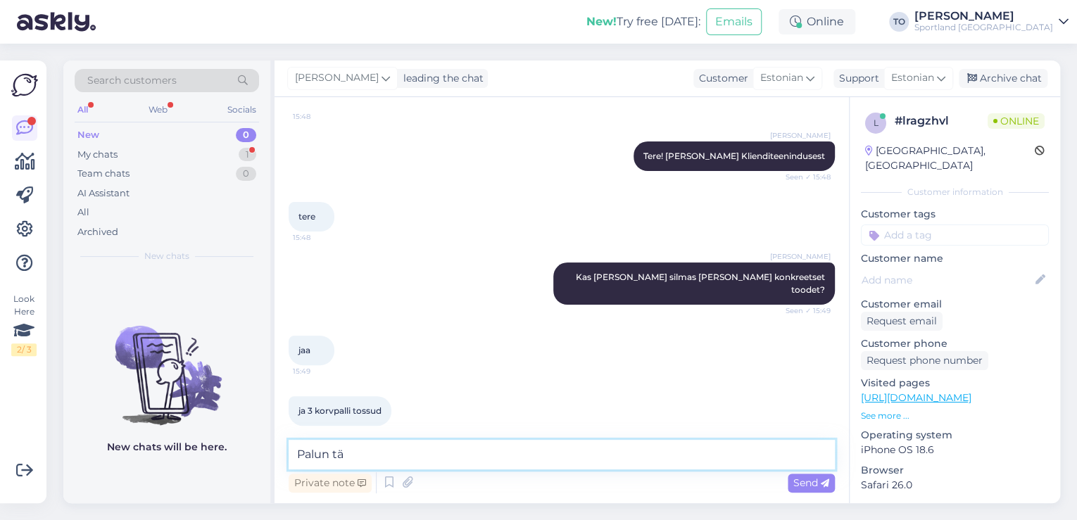
scroll to position [106, 0]
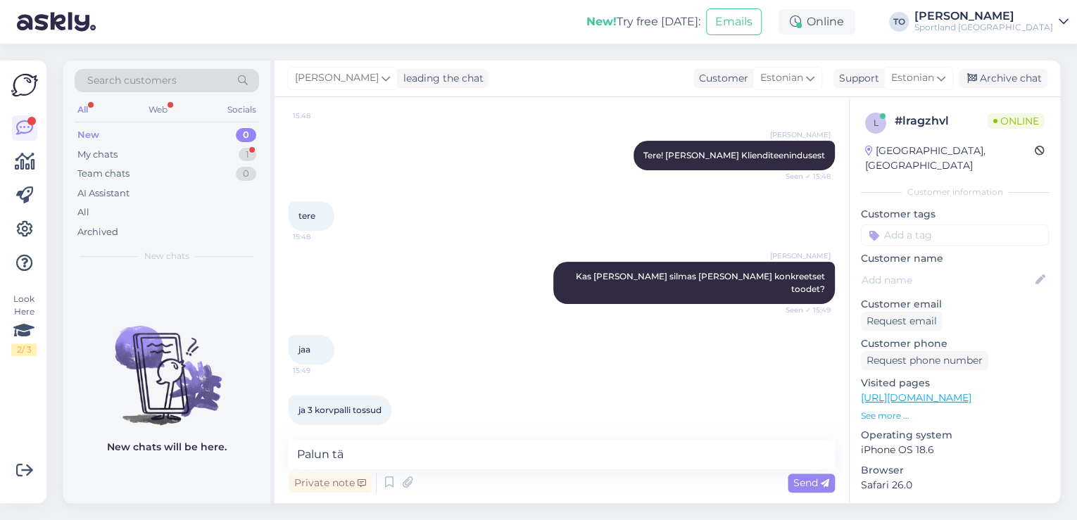
click at [887, 391] on link "[URL][DOMAIN_NAME]" at bounding box center [916, 397] width 110 height 13
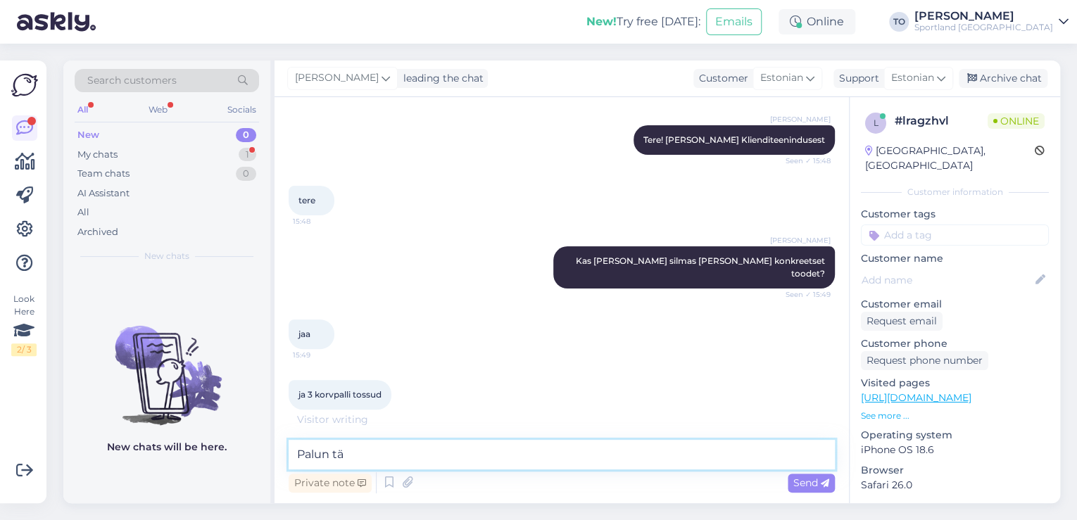
click at [419, 454] on textarea "Palun tä" at bounding box center [562, 455] width 546 height 30
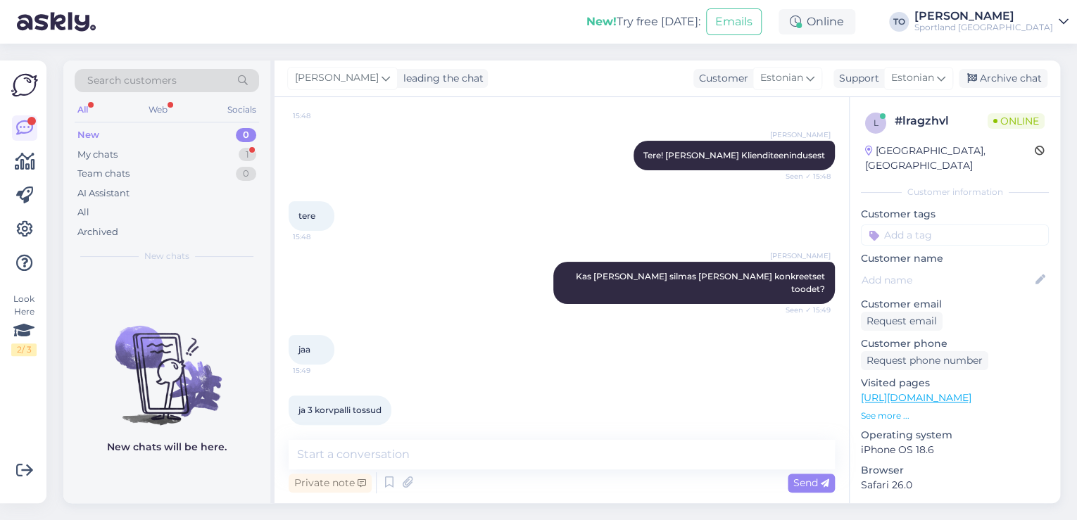
scroll to position [179, 0]
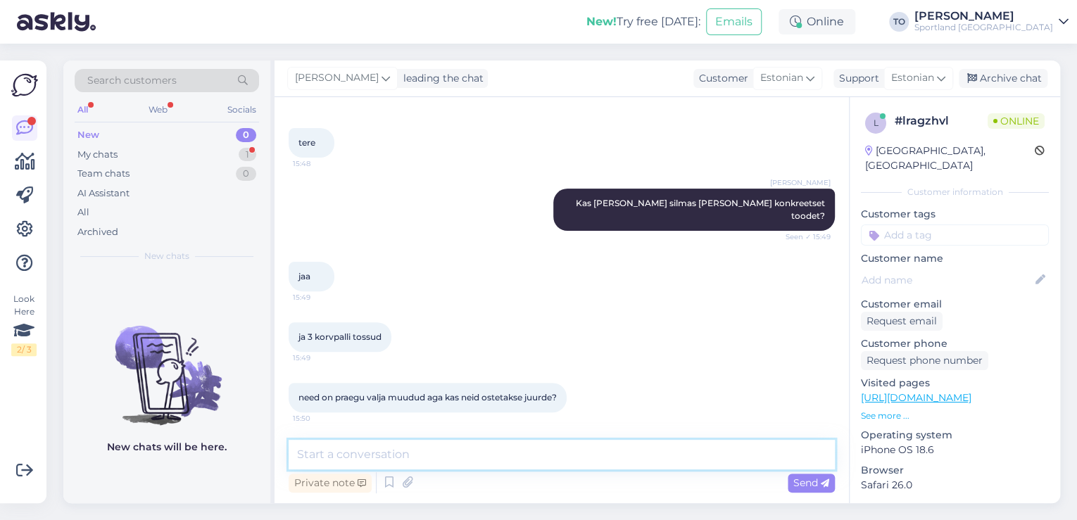
click at [646, 451] on textarea at bounding box center [562, 455] width 546 height 30
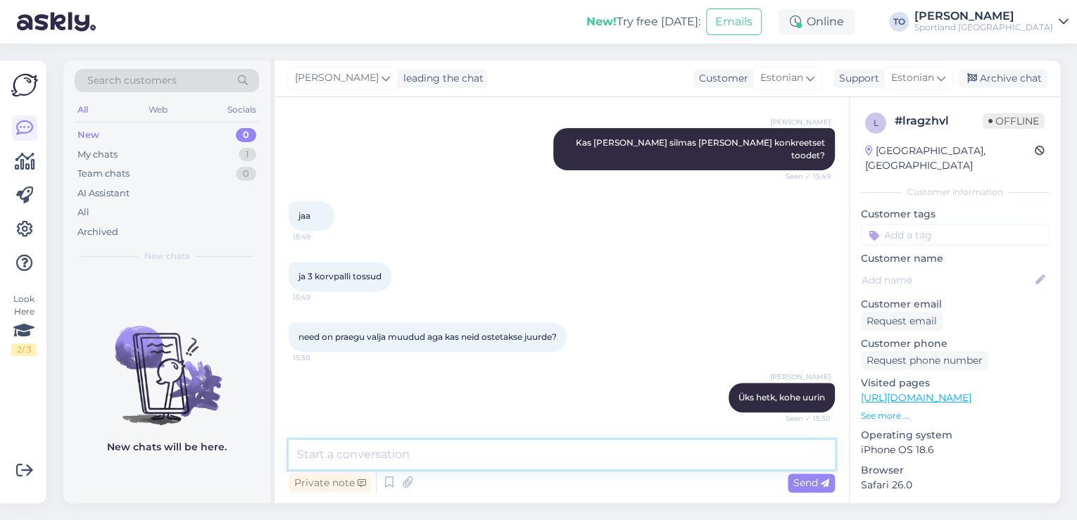
click at [470, 442] on textarea at bounding box center [562, 455] width 546 height 30
click at [449, 453] on textarea at bounding box center [562, 455] width 546 height 30
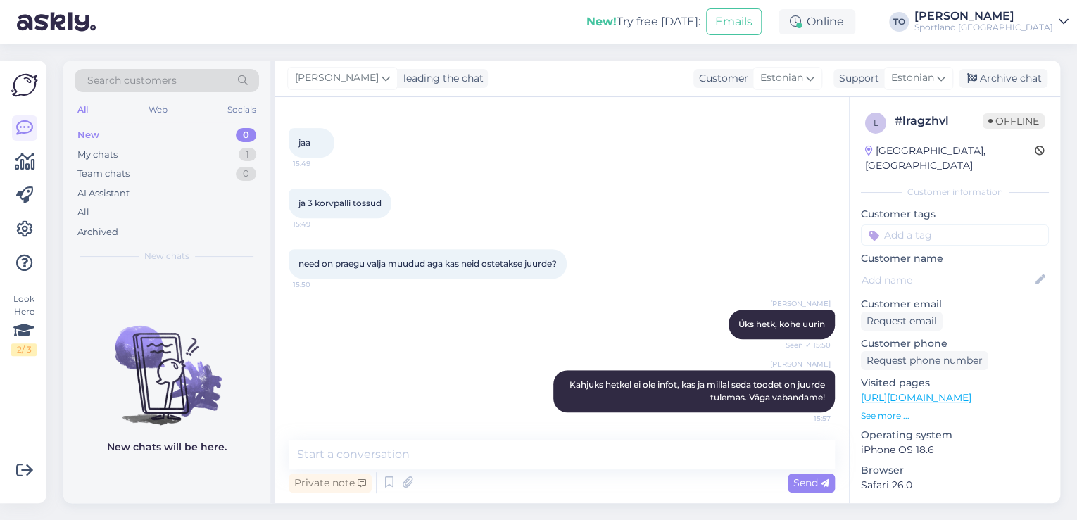
click at [909, 224] on input at bounding box center [955, 234] width 188 height 21
click at [942, 285] on span "Toote saadavus" at bounding box center [954, 289] width 65 height 8
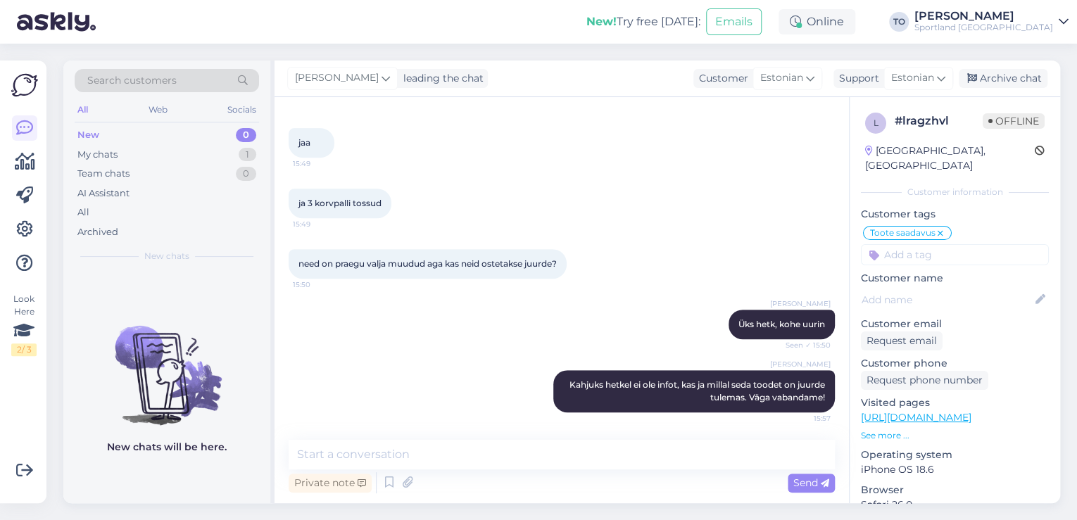
click at [175, 80] on span "Search customers" at bounding box center [131, 80] width 89 height 15
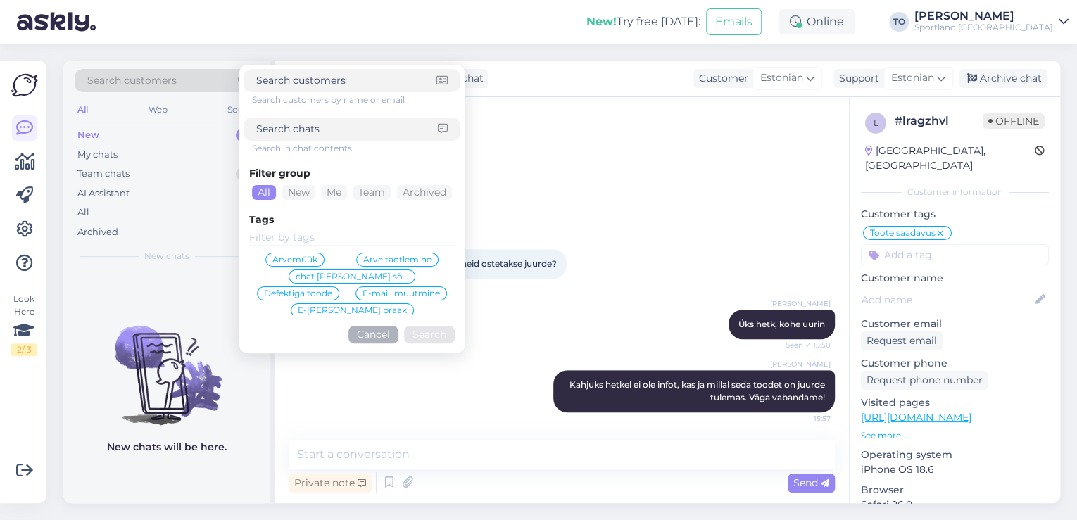
click at [325, 126] on input at bounding box center [347, 129] width 182 height 15
click at [445, 335] on button "Search" at bounding box center [429, 335] width 51 height 18
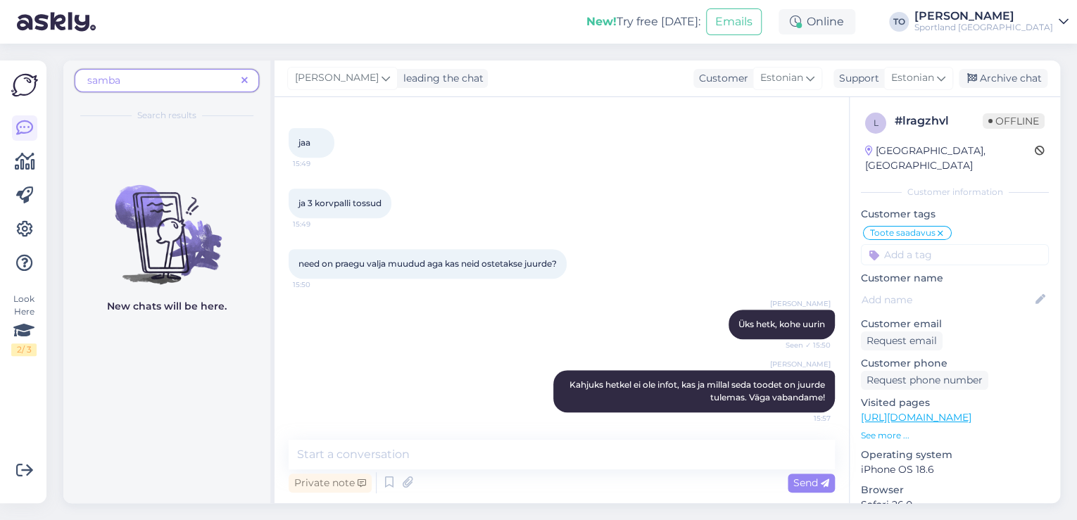
click at [199, 75] on span "samba" at bounding box center [161, 80] width 148 height 15
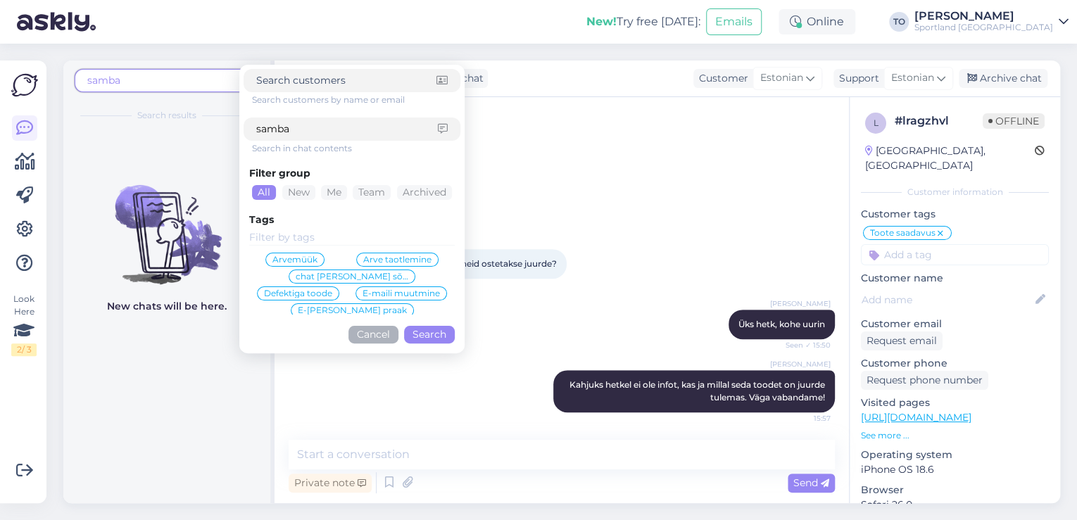
click at [320, 132] on input "samba" at bounding box center [347, 129] width 182 height 15
click at [419, 328] on button "Search" at bounding box center [429, 335] width 51 height 18
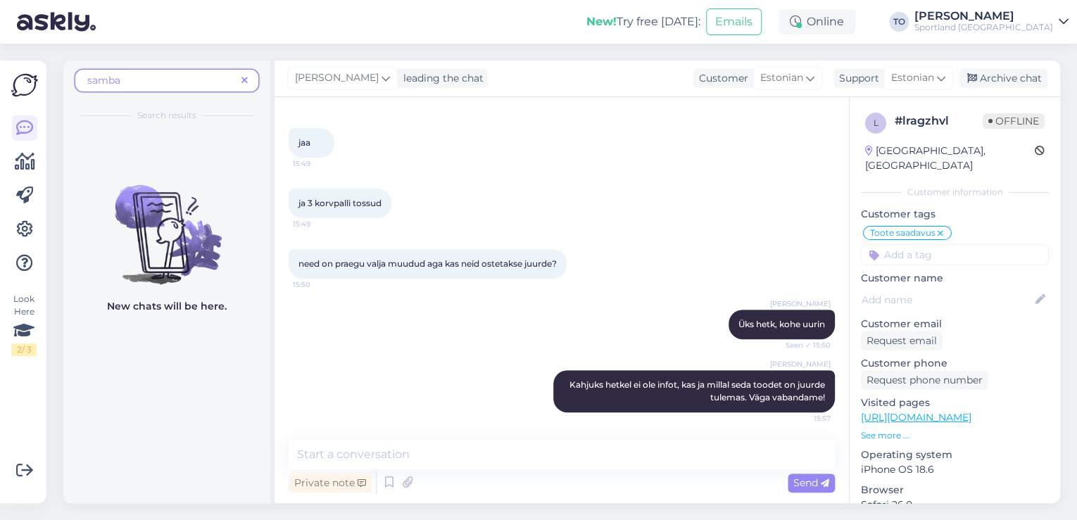
click at [163, 84] on span "samba" at bounding box center [161, 80] width 148 height 15
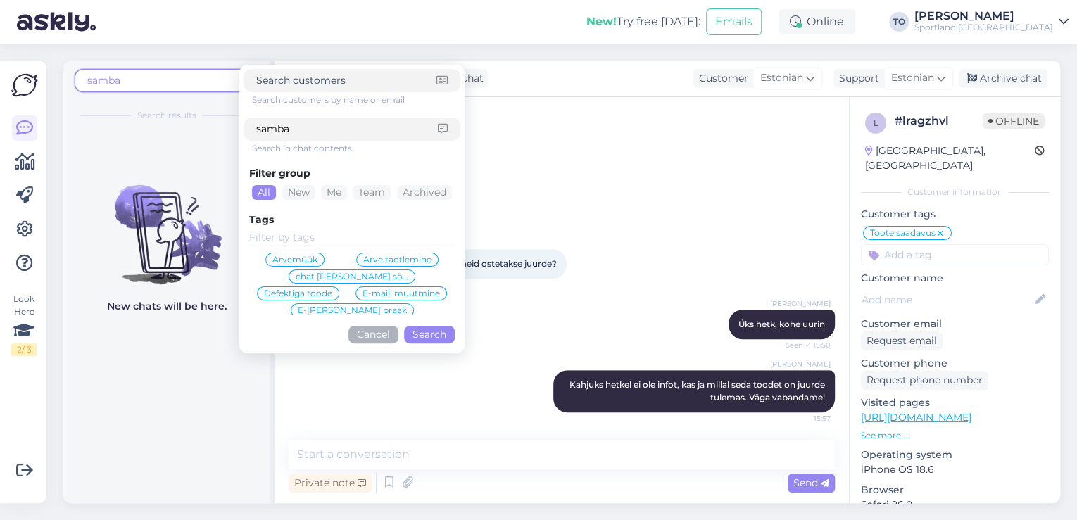
click at [308, 132] on input "samba" at bounding box center [347, 129] width 182 height 15
click at [430, 333] on button "Search" at bounding box center [429, 335] width 51 height 18
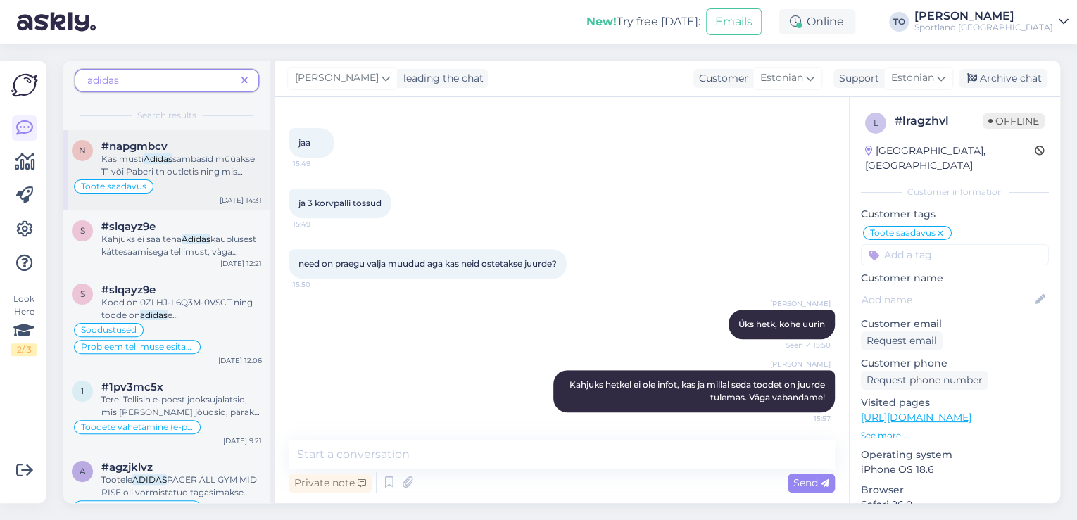
click at [209, 170] on span "sambasid müüakse T1 või Paberi tn outletis ning mis hinnaga?" at bounding box center [177, 171] width 153 height 36
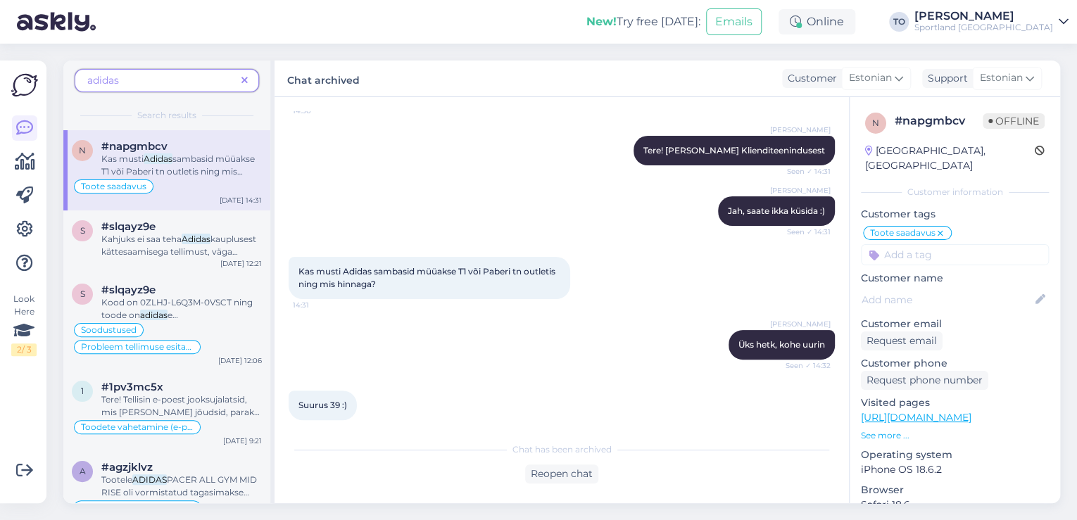
scroll to position [0, 0]
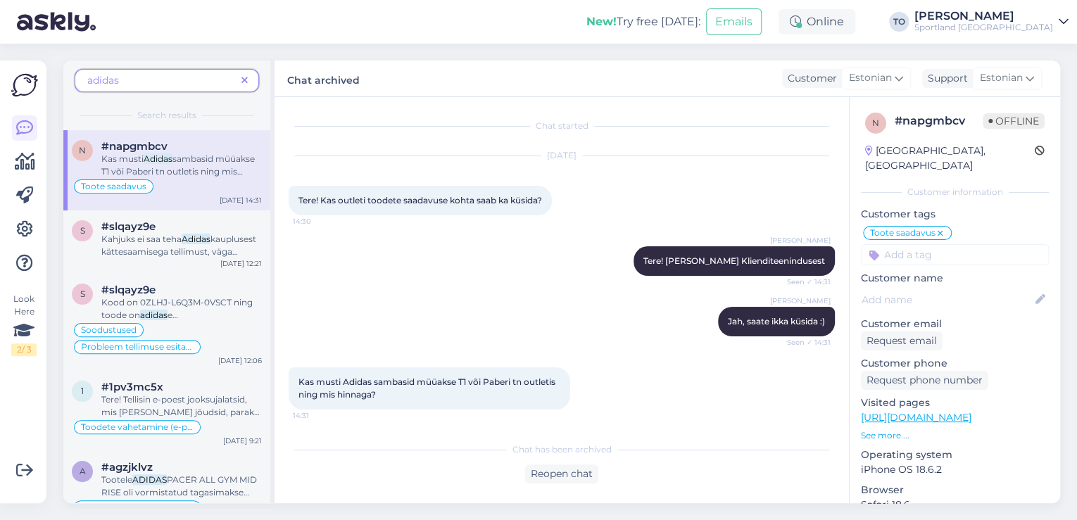
click at [243, 76] on icon at bounding box center [244, 81] width 6 height 10
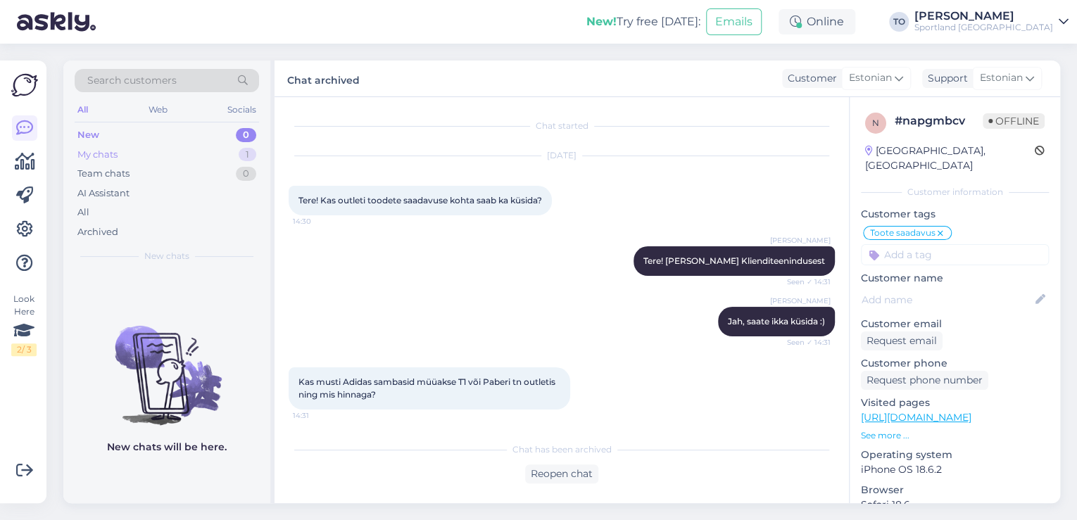
click at [225, 148] on div "My chats 1" at bounding box center [167, 155] width 184 height 20
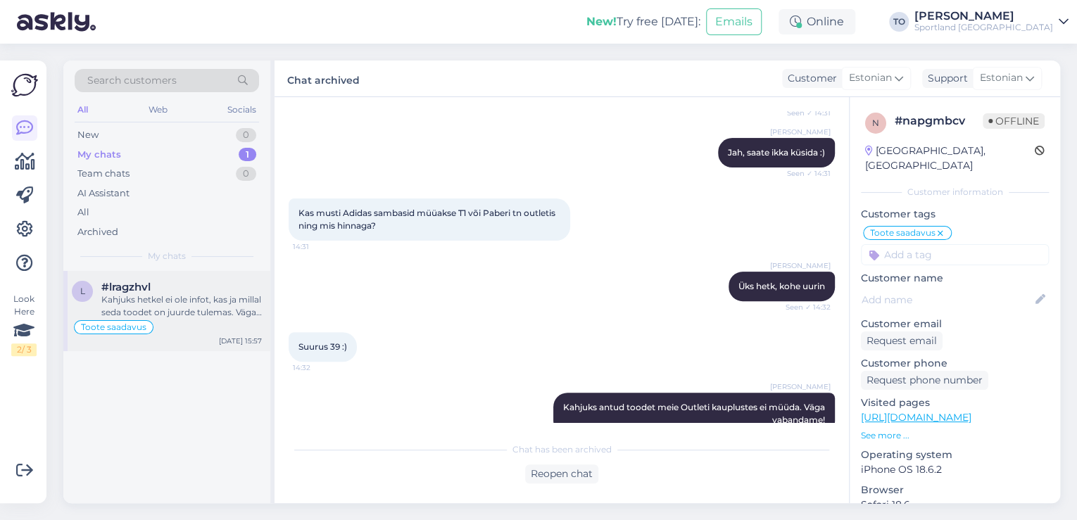
click at [243, 303] on div "Kahjuks hetkel ei ole infot, kas ja millal seda toodet on juurde tulemas. Väga …" at bounding box center [181, 305] width 160 height 25
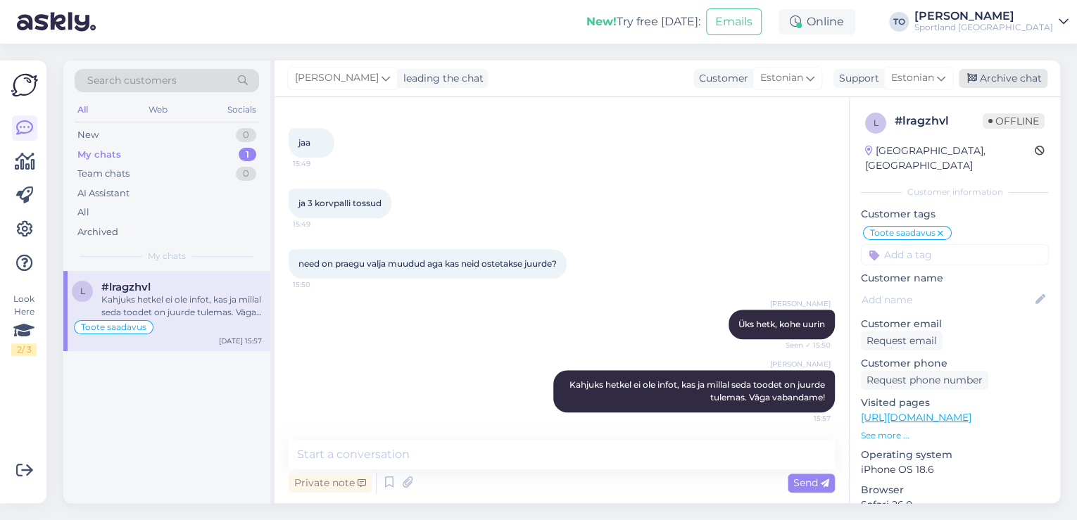
click at [1011, 78] on div "Archive chat" at bounding box center [1002, 78] width 89 height 19
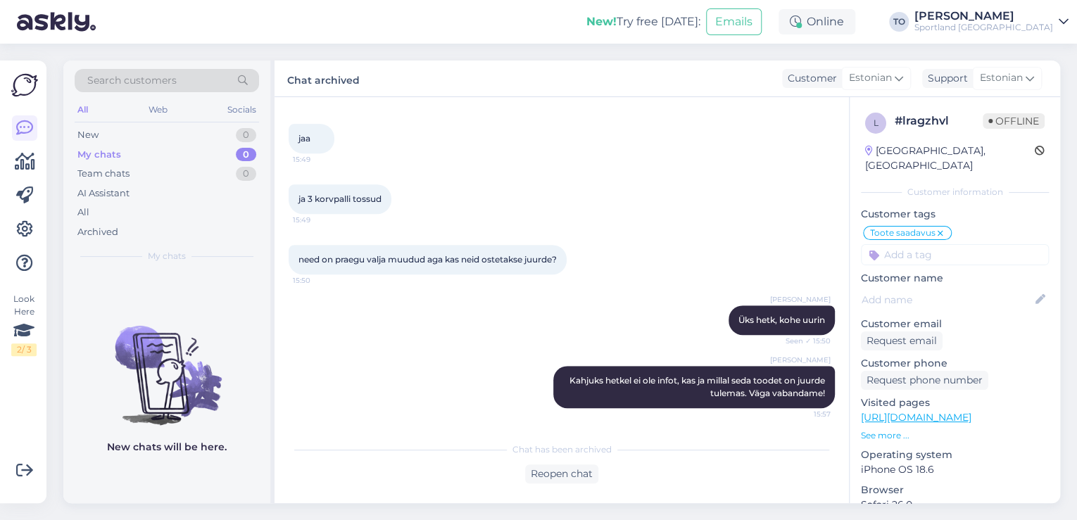
scroll to position [318, 0]
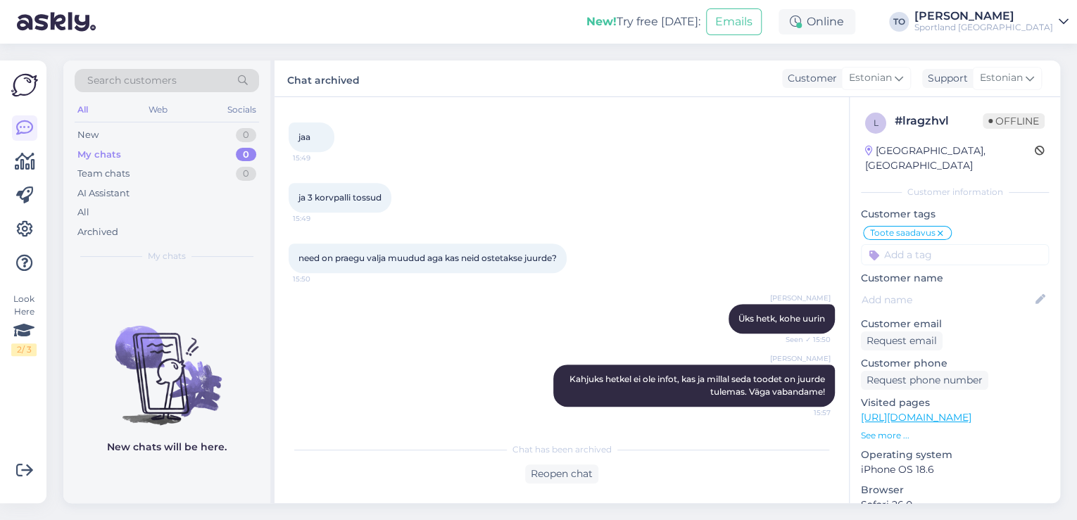
click at [1034, 26] on div "Sportland [GEOGRAPHIC_DATA]" at bounding box center [983, 27] width 139 height 11
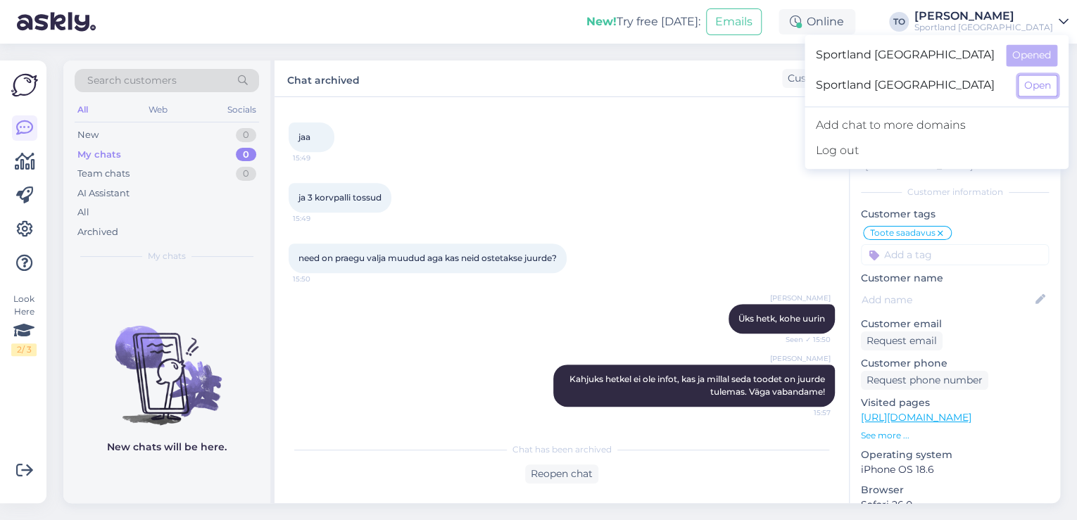
click at [1030, 77] on button "Open" at bounding box center [1037, 86] width 39 height 22
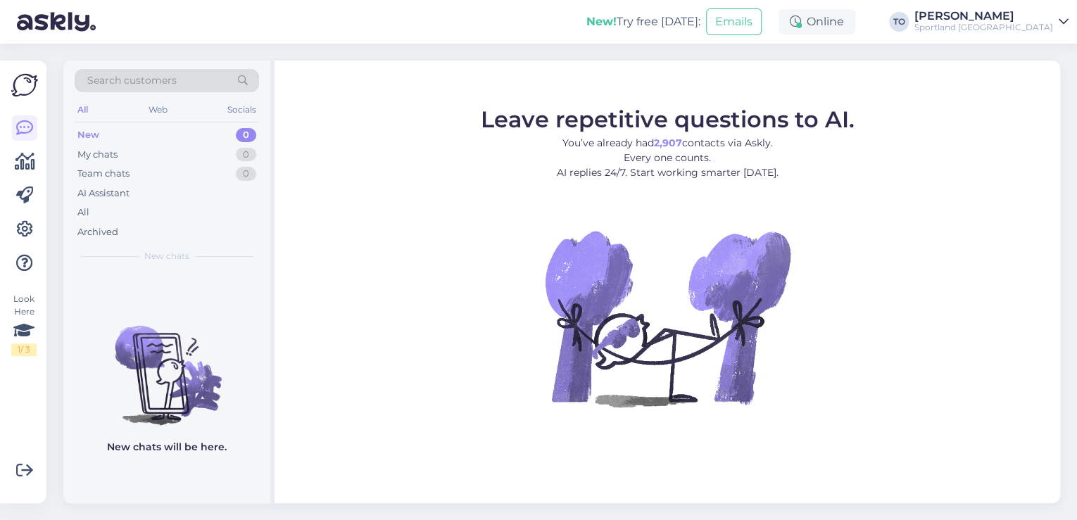
click at [1052, 27] on div "Sportland [GEOGRAPHIC_DATA]" at bounding box center [983, 27] width 139 height 11
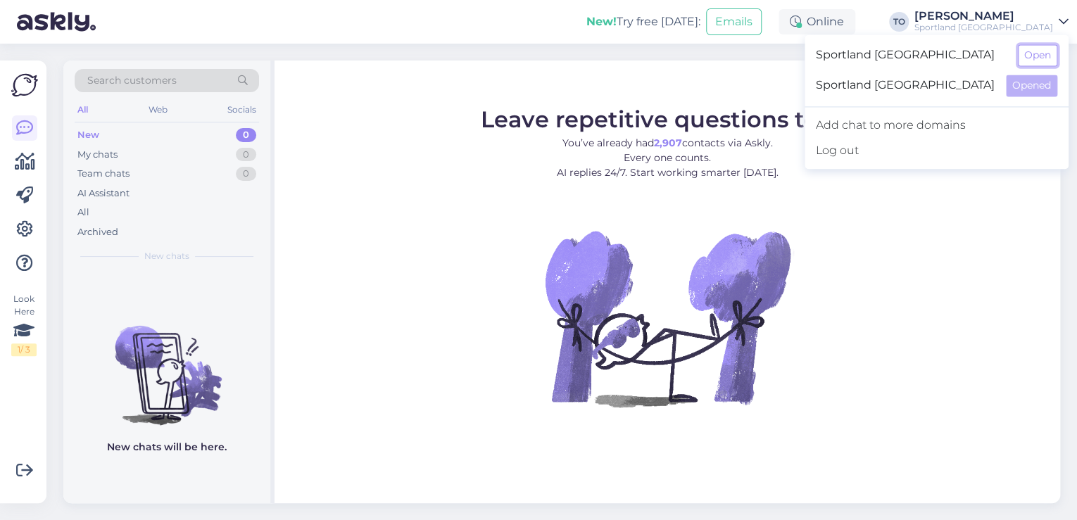
click at [1046, 48] on button "Open" at bounding box center [1037, 55] width 39 height 22
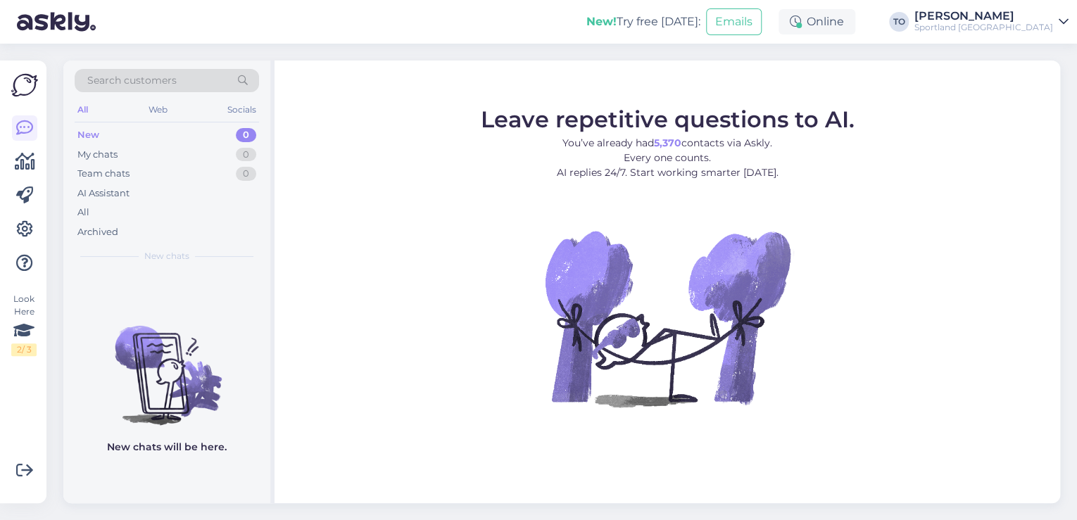
click at [995, 26] on div "Sportland [GEOGRAPHIC_DATA]" at bounding box center [983, 27] width 139 height 11
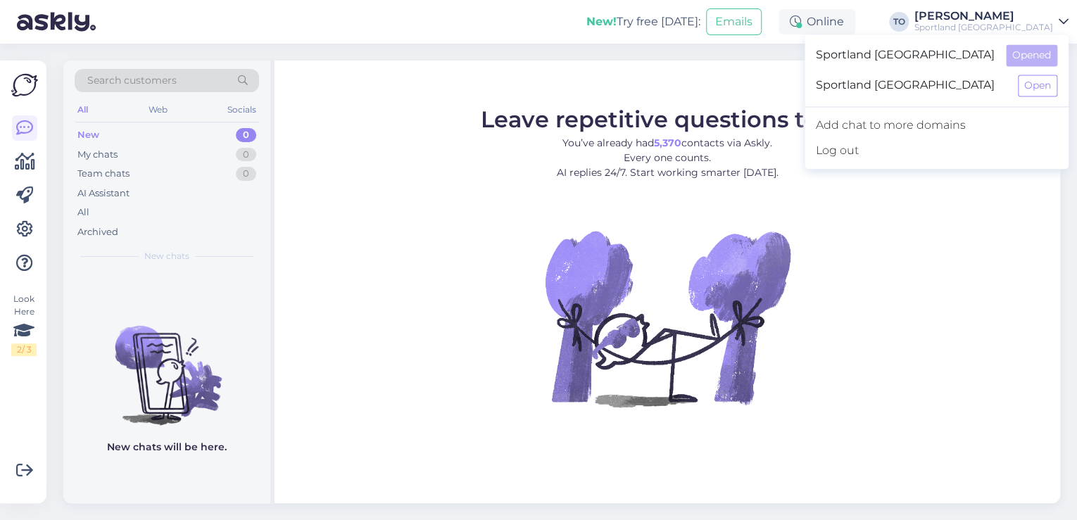
click at [1015, 87] on div "Sportland Finland Open" at bounding box center [936, 85] width 264 height 30
click at [1025, 87] on button "Open" at bounding box center [1037, 86] width 39 height 22
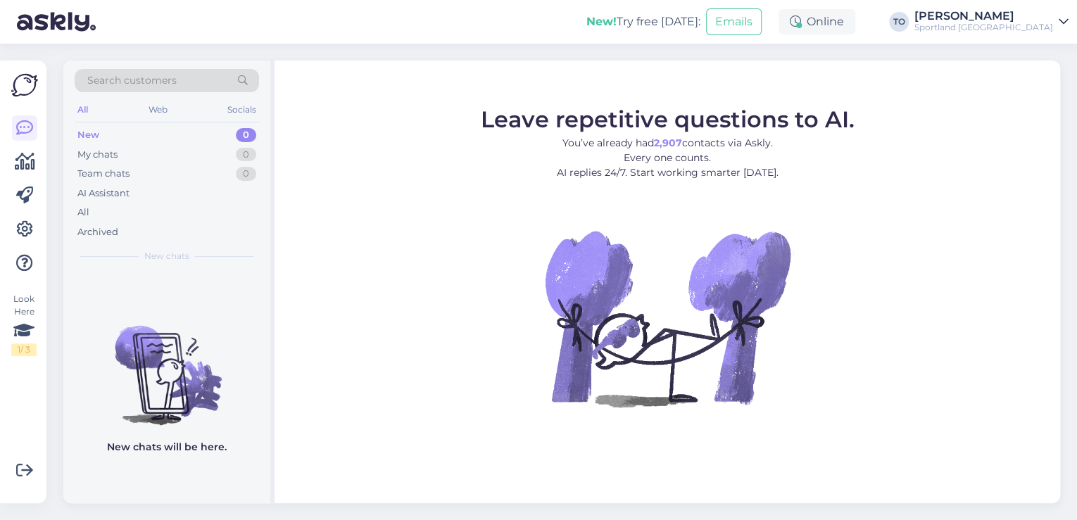
click at [1040, 14] on div "[PERSON_NAME]" at bounding box center [983, 16] width 139 height 11
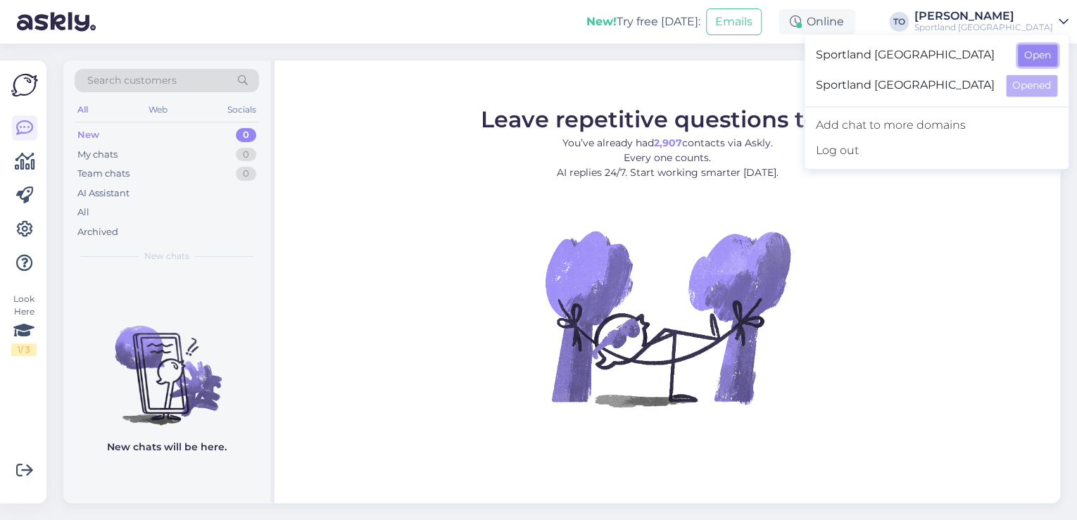
click at [1039, 56] on button "Open" at bounding box center [1037, 55] width 39 height 22
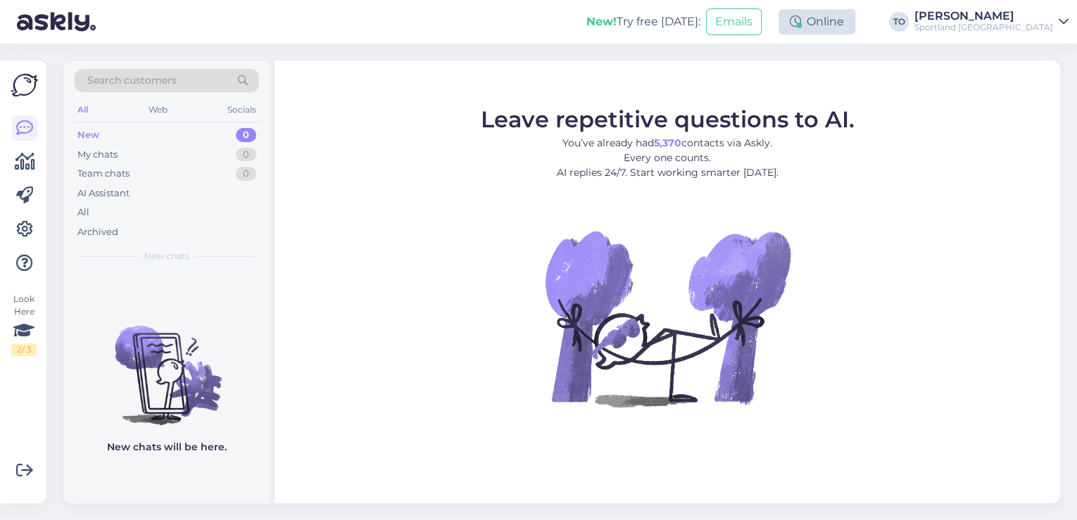
click at [855, 23] on div "Online" at bounding box center [816, 21] width 77 height 25
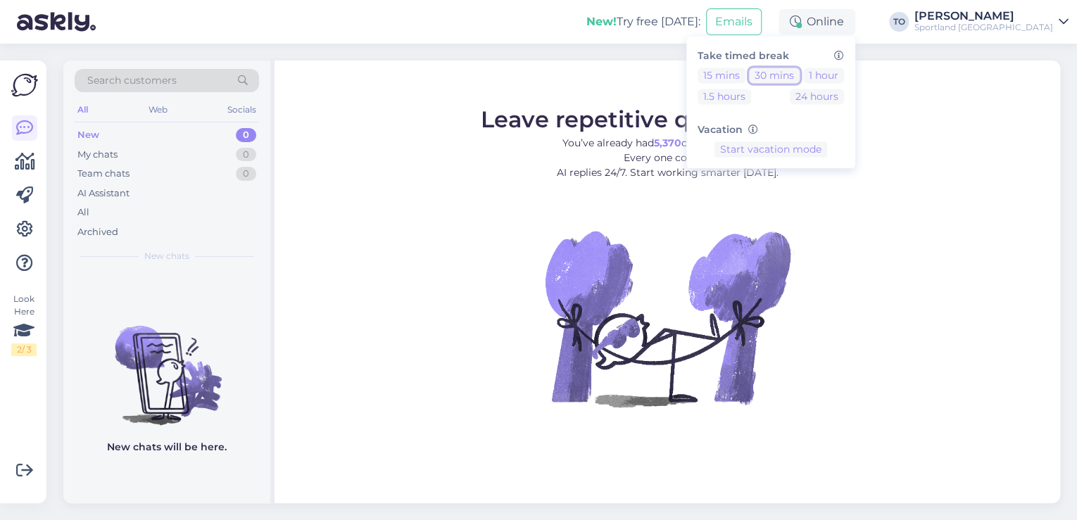
drag, startPoint x: 824, startPoint y: 76, endPoint x: 880, endPoint y: 65, distance: 56.6
click at [799, 76] on button "30 mins" at bounding box center [774, 75] width 51 height 15
click at [1050, 19] on div "[PERSON_NAME]" at bounding box center [983, 16] width 139 height 11
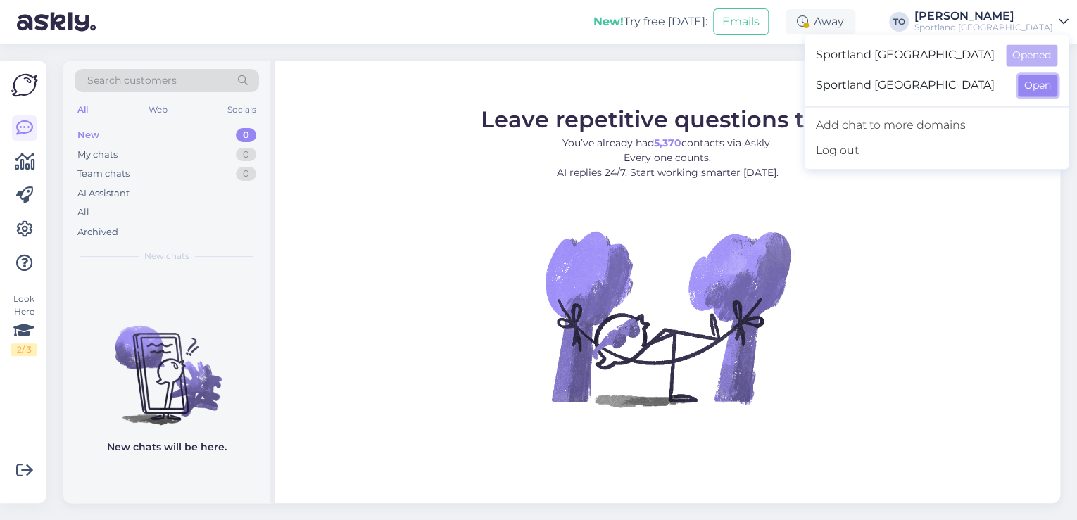
click at [1025, 91] on button "Open" at bounding box center [1037, 86] width 39 height 22
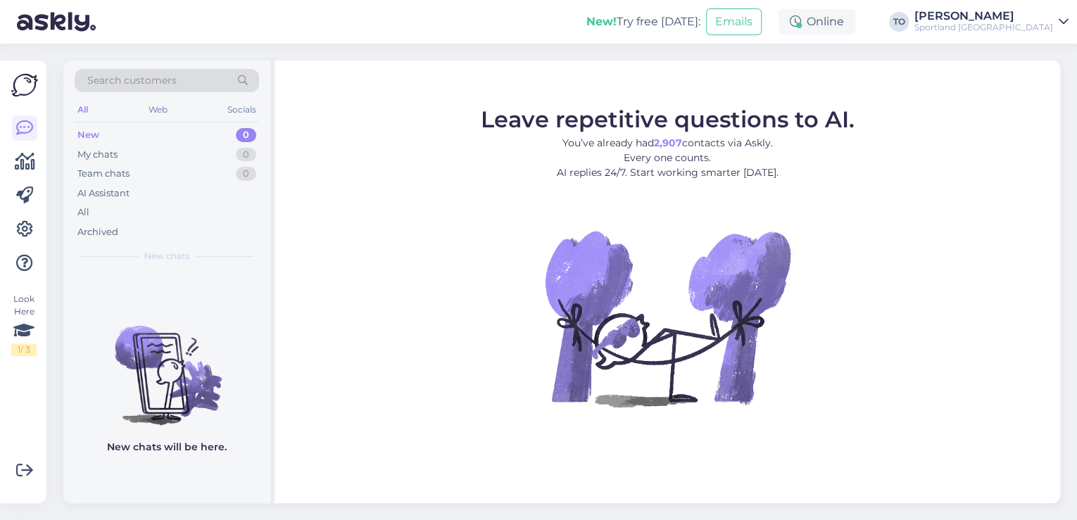
click at [855, 30] on div "Online" at bounding box center [816, 21] width 77 height 25
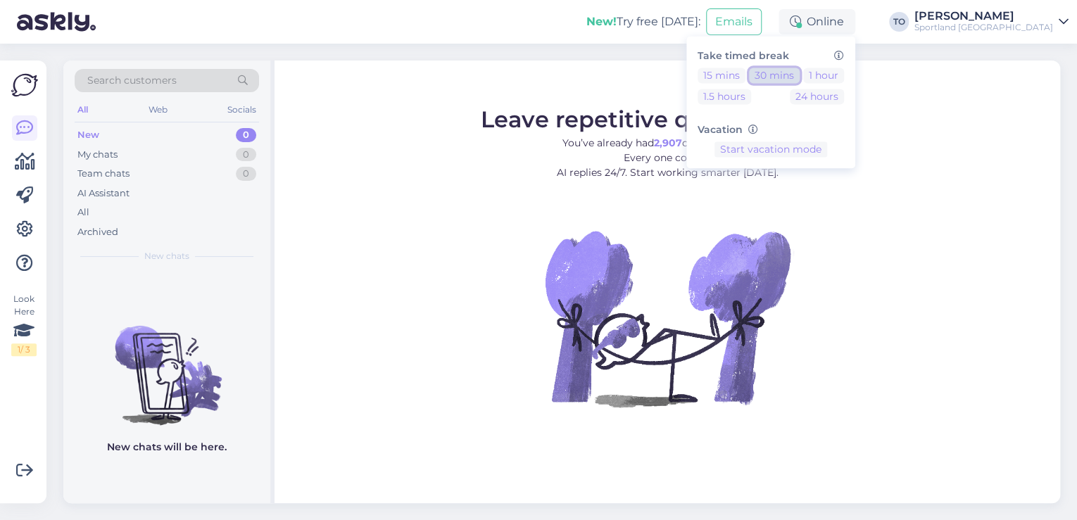
click at [799, 75] on button "30 mins" at bounding box center [774, 75] width 51 height 15
click at [498, 30] on div "New! Try free [DATE]: Emails Away Take timed break 15 mins 30 mins 1 hour 1.5 h…" at bounding box center [538, 22] width 1077 height 44
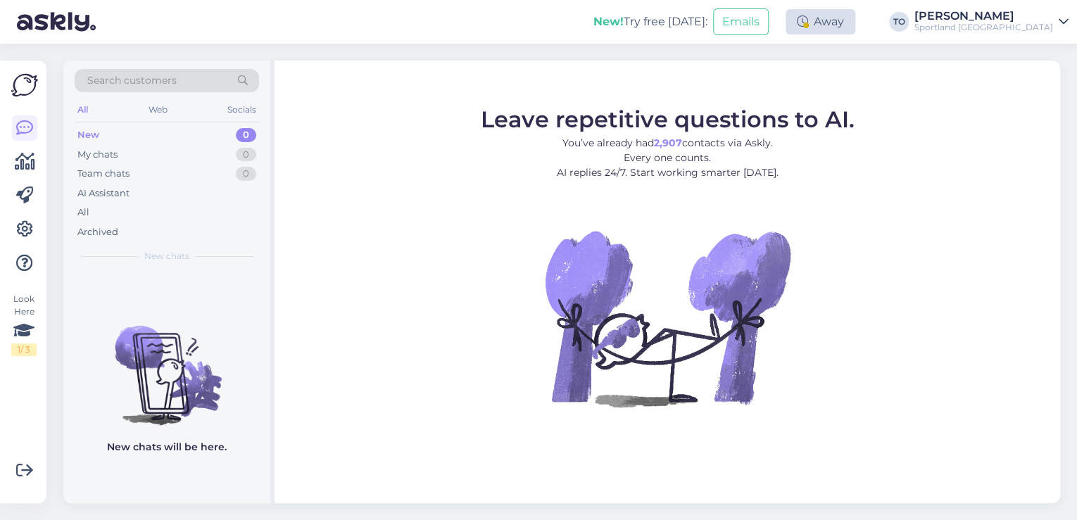
click at [855, 25] on div "Away" at bounding box center [820, 21] width 70 height 25
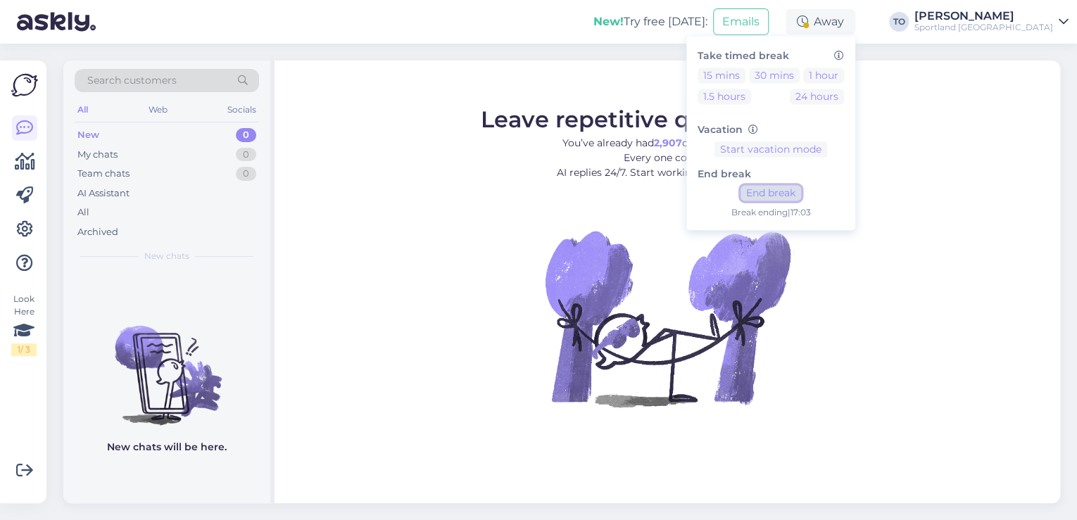
click at [801, 197] on button "End break" at bounding box center [770, 193] width 61 height 15
click at [1026, 18] on div "[PERSON_NAME]" at bounding box center [983, 16] width 139 height 11
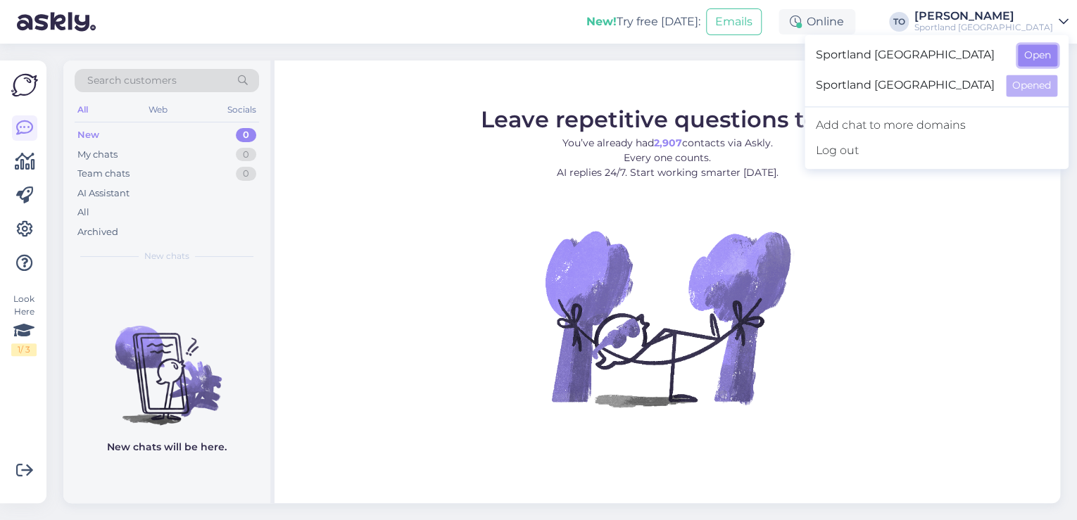
click at [1042, 62] on button "Open" at bounding box center [1037, 55] width 39 height 22
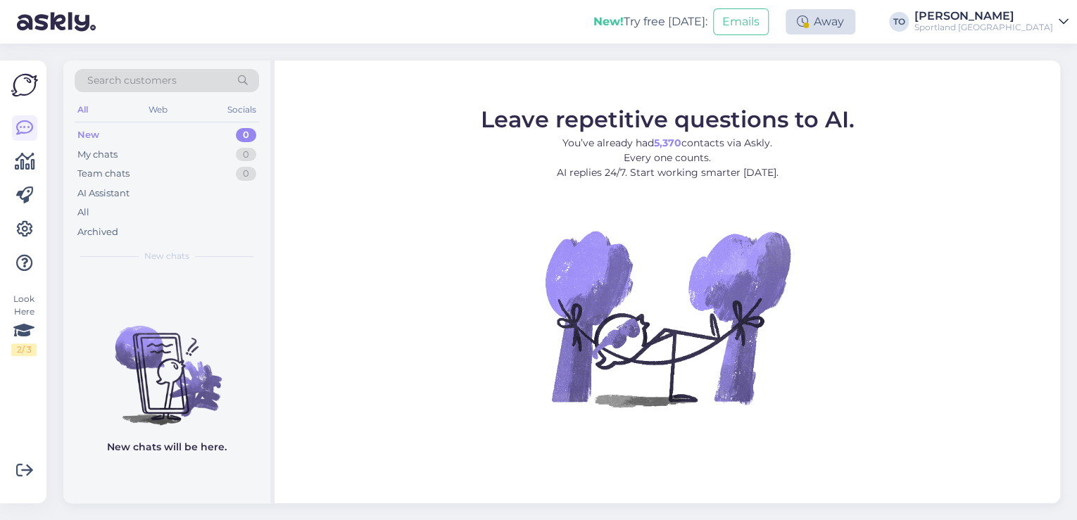
click at [855, 28] on div "Away" at bounding box center [820, 21] width 70 height 25
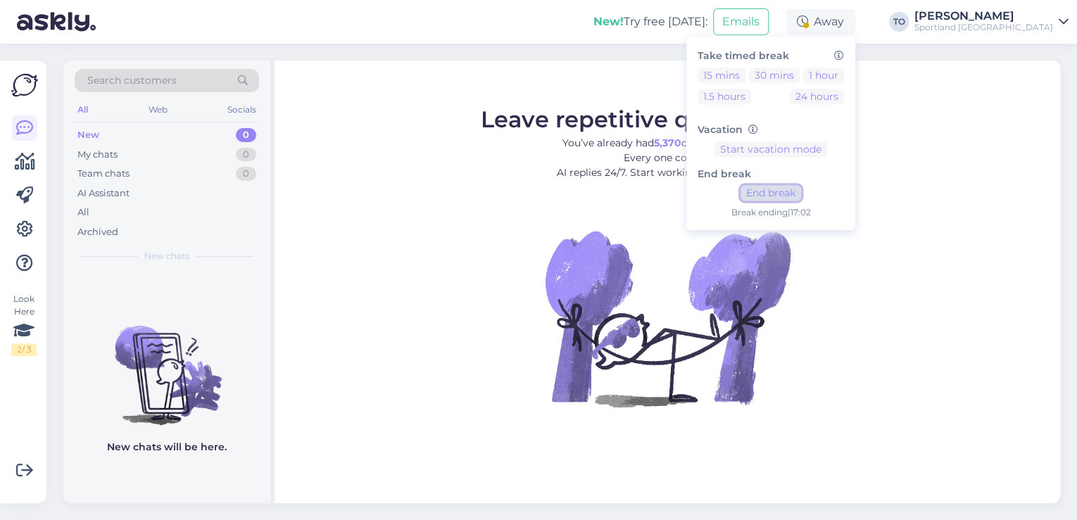
click at [801, 189] on button "End break" at bounding box center [770, 193] width 61 height 15
click at [144, 237] on div "Archived" at bounding box center [167, 232] width 184 height 20
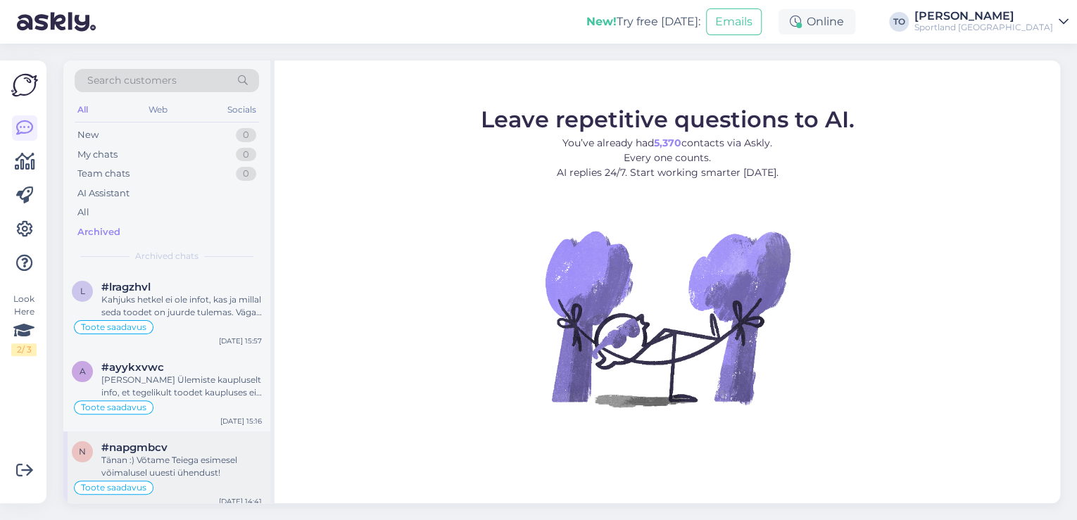
click at [227, 455] on div "Tänan :) Võtame Teiega esimesel võimalusel uuesti ühendust!" at bounding box center [181, 466] width 160 height 25
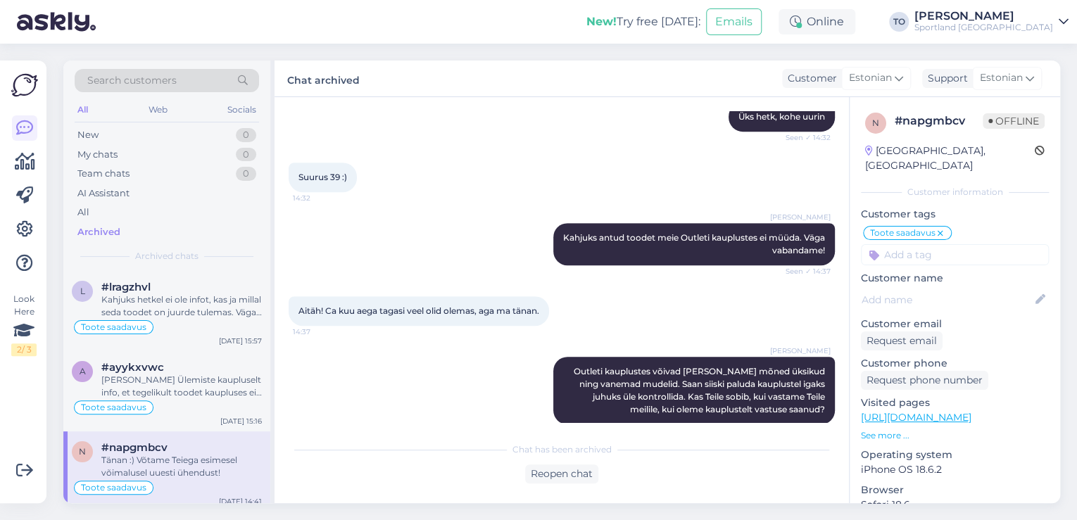
scroll to position [490, 0]
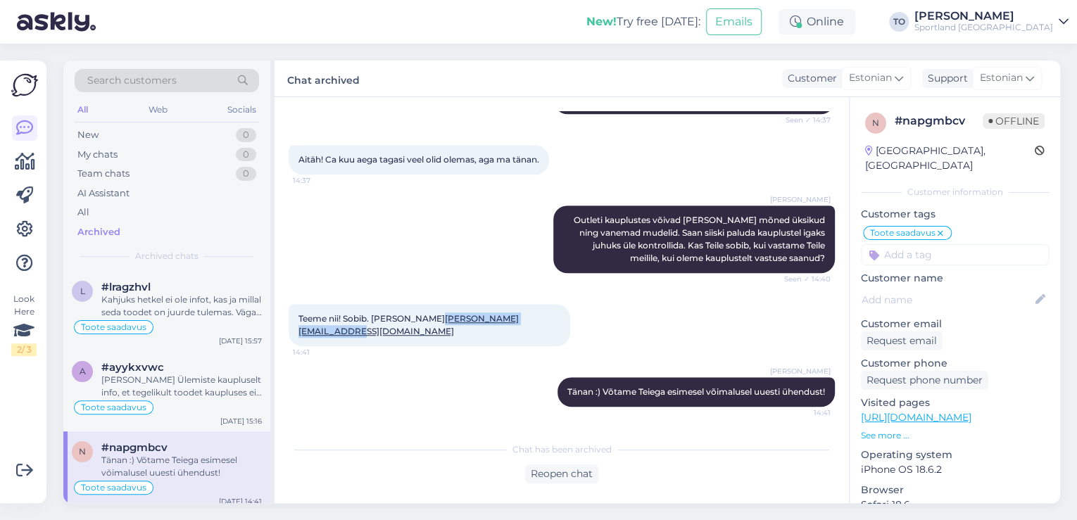
drag, startPoint x: 550, startPoint y: 325, endPoint x: 417, endPoint y: 324, distance: 133.0
click at [417, 324] on div "Teeme nii! Sobib. Minu meil [EMAIL_ADDRESS][DOMAIN_NAME] 14:41" at bounding box center [429, 325] width 281 height 42
copy link "[PERSON_NAME][EMAIL_ADDRESS][DOMAIN_NAME]"
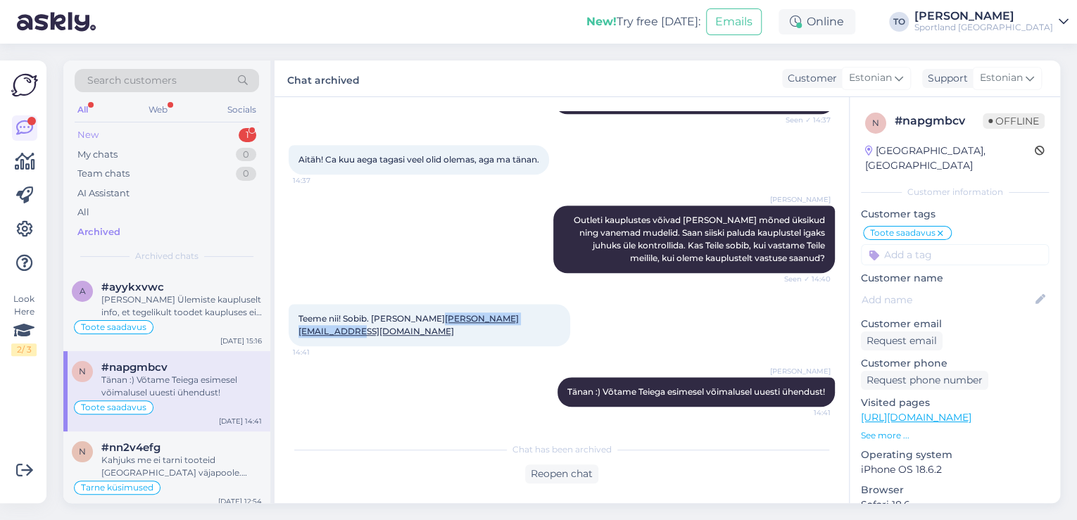
click at [178, 132] on div "New 1" at bounding box center [167, 135] width 184 height 20
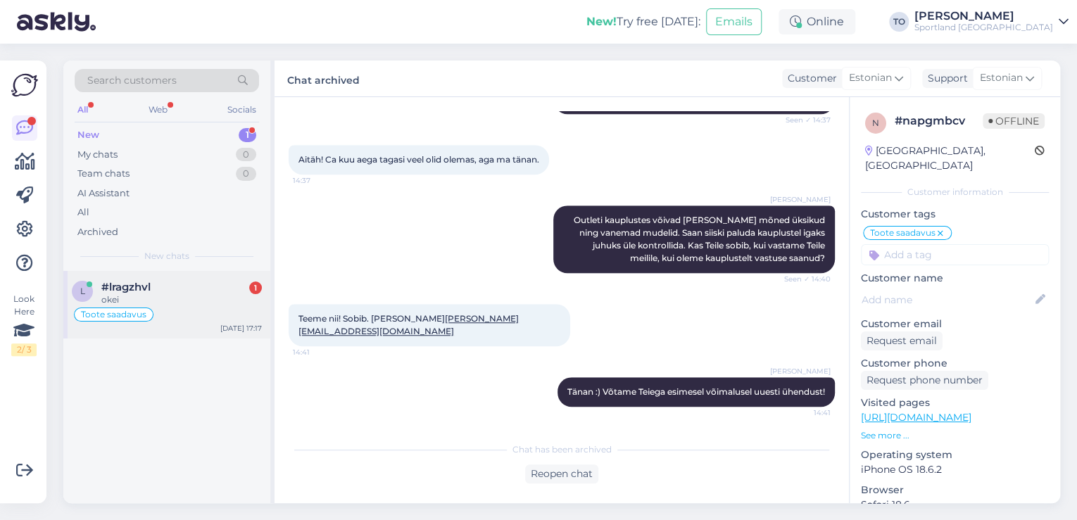
click at [177, 292] on div "#lragzhvl 1" at bounding box center [181, 287] width 160 height 13
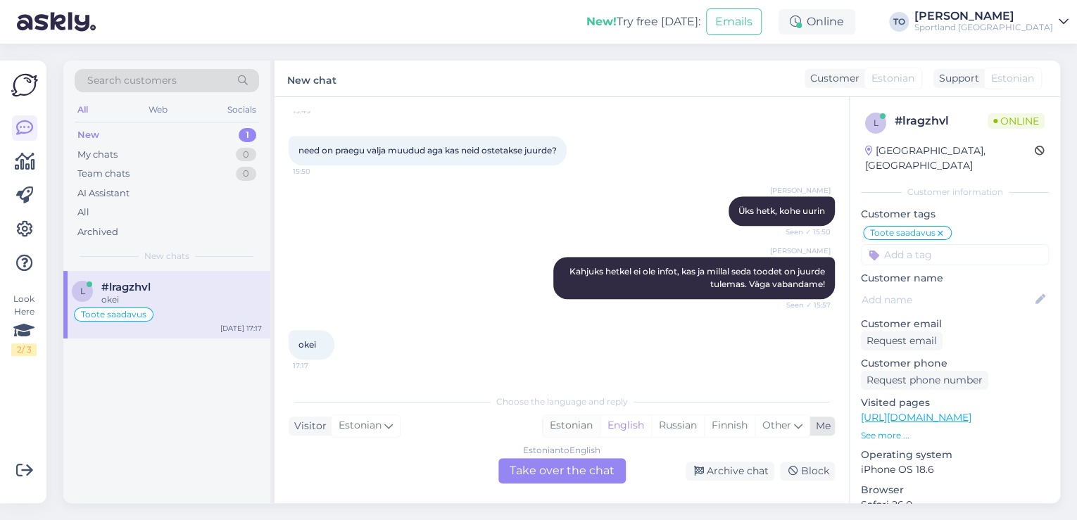
click at [582, 422] on div "Estonian" at bounding box center [571, 425] width 57 height 21
click at [559, 473] on div "Estonian to Estonian Take over the chat" at bounding box center [561, 470] width 127 height 25
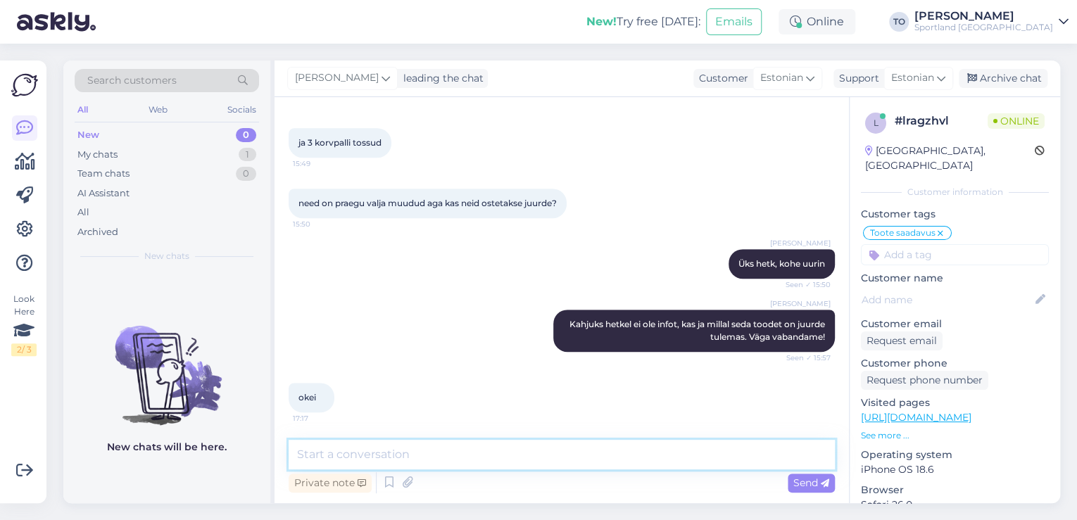
click at [571, 444] on textarea at bounding box center [562, 455] width 546 height 30
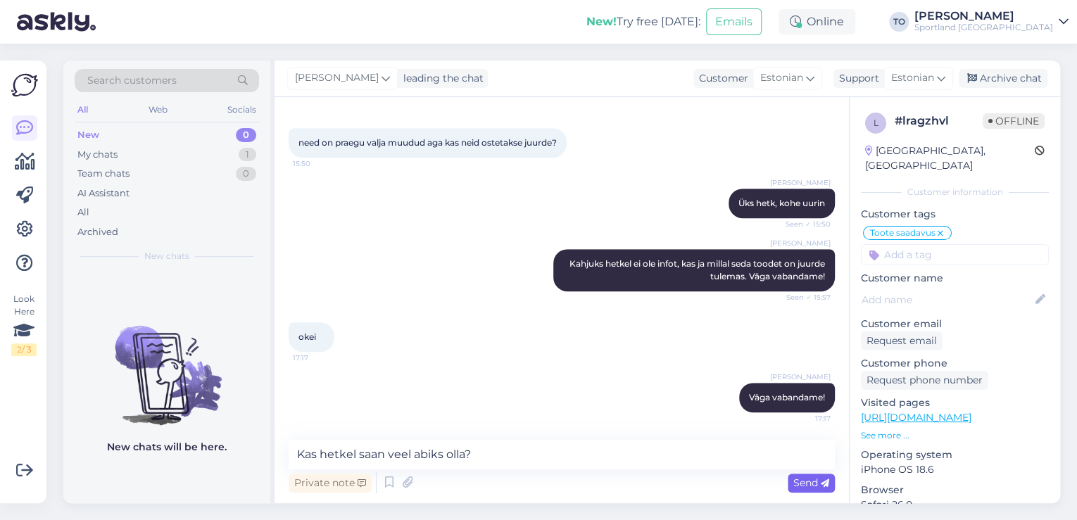
click at [811, 486] on span "Send" at bounding box center [811, 482] width 36 height 13
